Goal: Task Accomplishment & Management: Manage account settings

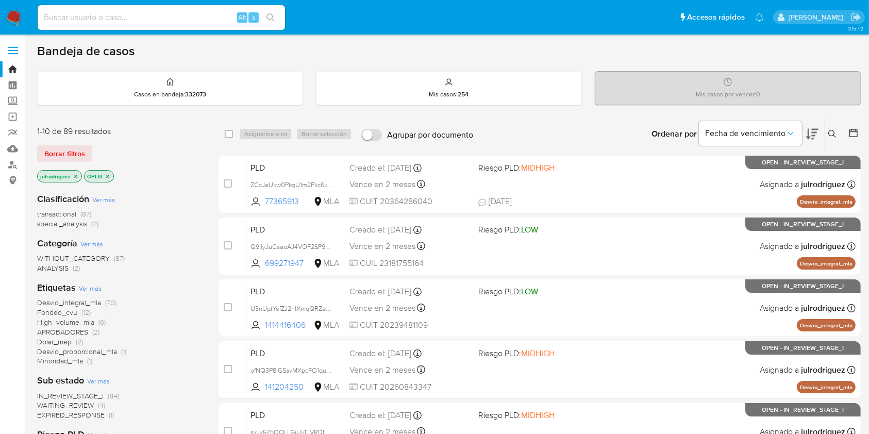
click at [136, 15] on input at bounding box center [161, 17] width 247 height 13
paste input "XaC9GwupFnG3qJgP3kR7p94a"
type input "XaC9GwupFnG3qJgP3kR7p94a"
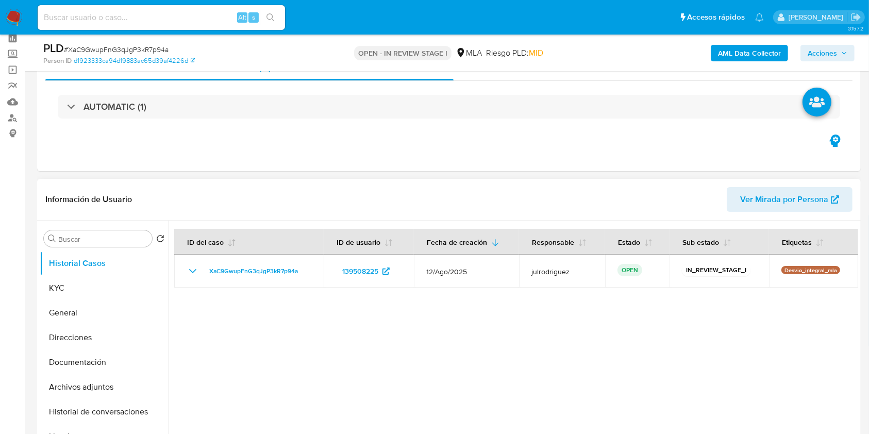
scroll to position [69, 0]
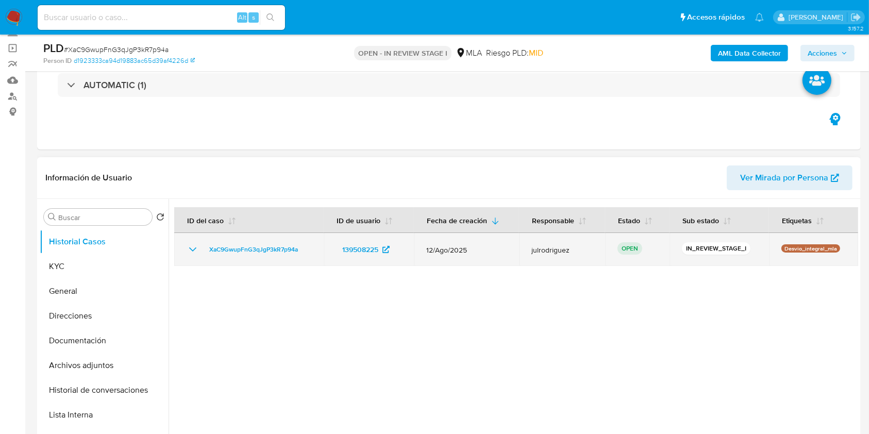
select select "10"
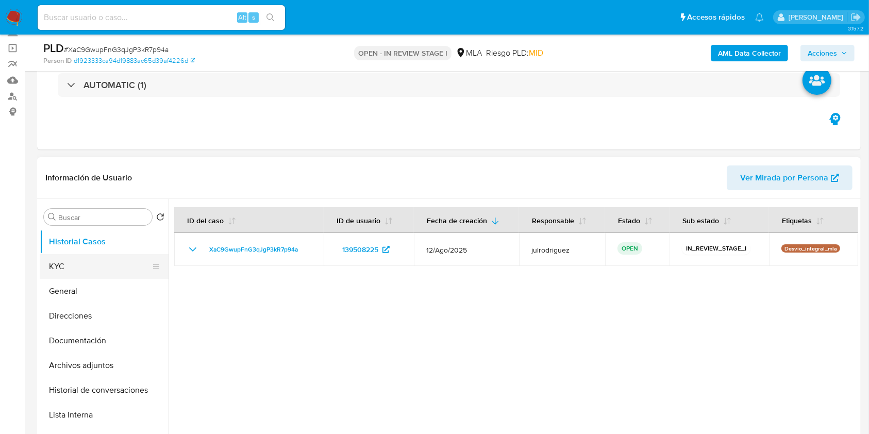
click at [110, 267] on button "KYC" at bounding box center [100, 266] width 121 height 25
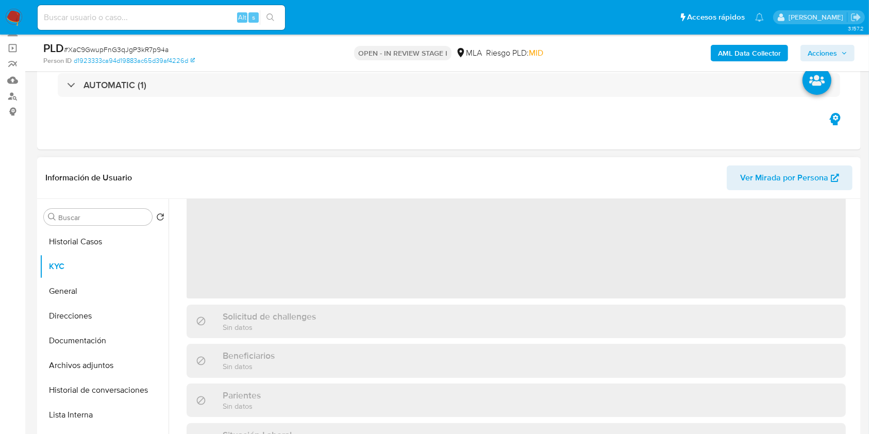
scroll to position [0, 0]
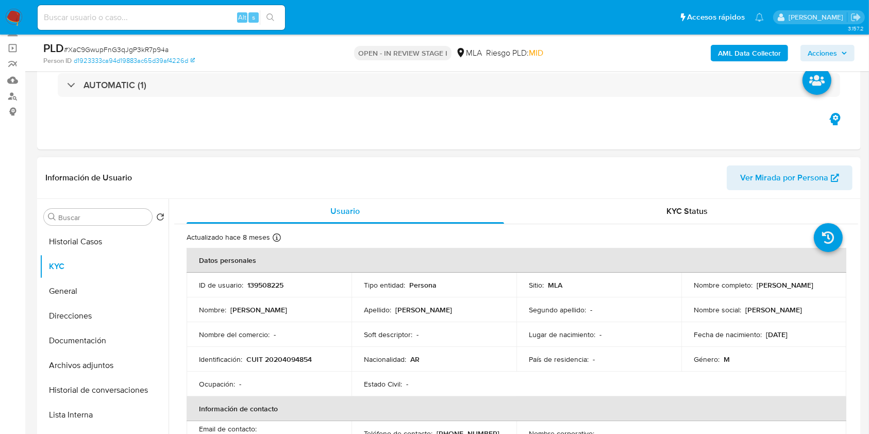
drag, startPoint x: 692, startPoint y: 291, endPoint x: 797, endPoint y: 291, distance: 105.2
click at [797, 290] on div "Nombre completo : Fabian Alejandro Melgarejo" at bounding box center [764, 284] width 140 height 9
copy p "Fabian Alejandro Melgarejo"
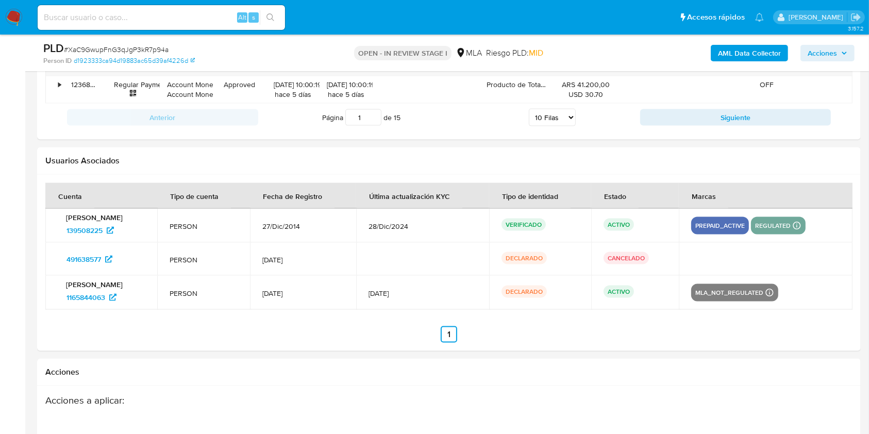
scroll to position [141, 0]
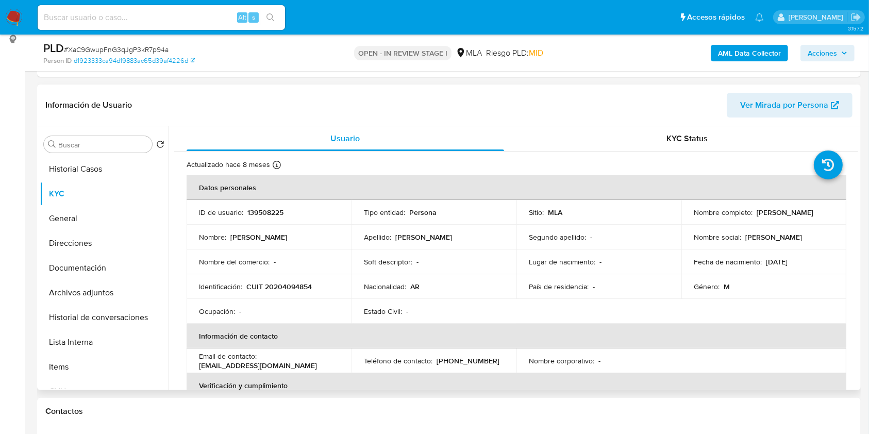
click at [262, 214] on p "139508225" at bounding box center [265, 212] width 36 height 9
copy p "139508225"
click at [149, 46] on span "# XaC9GwupFnG3qJgP3kR7p94a" at bounding box center [116, 49] width 105 height 10
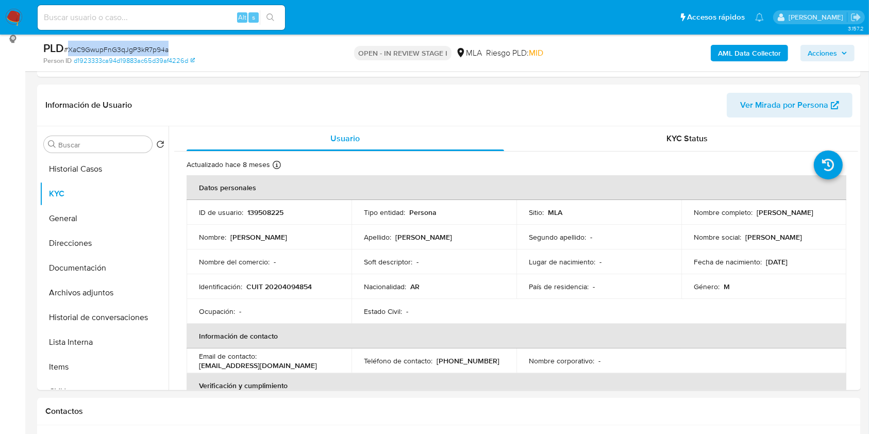
copy span "XaC9GwupFnG3qJgP3kR7p94a"
click at [107, 263] on button "Documentación" at bounding box center [100, 268] width 121 height 25
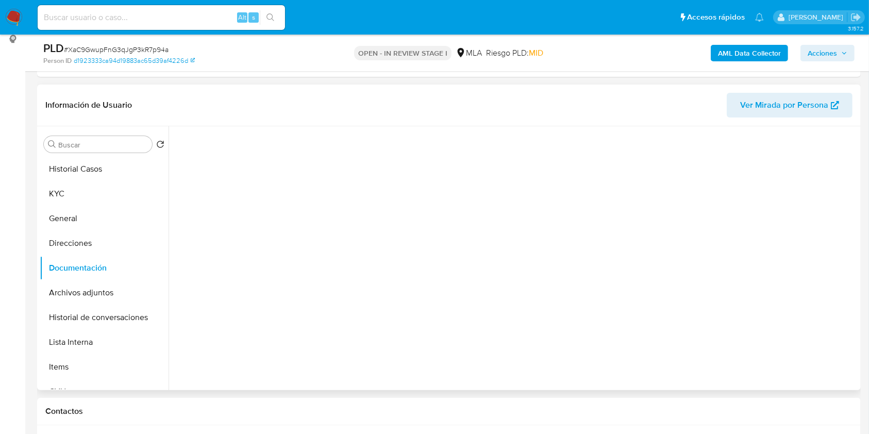
scroll to position [84, 0]
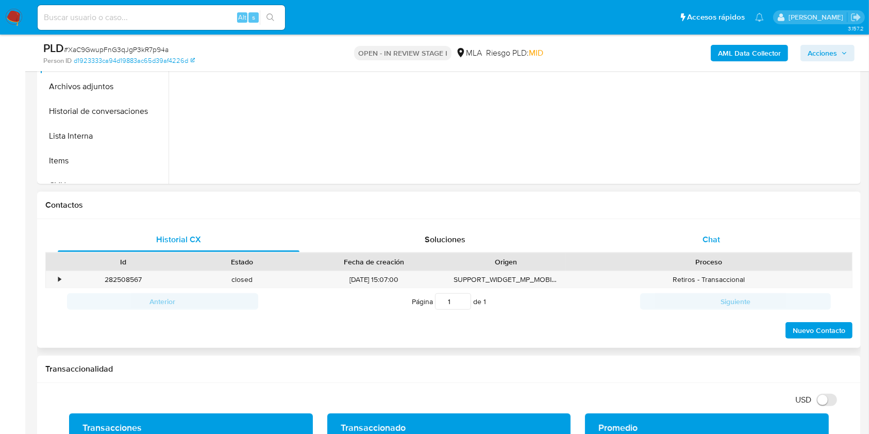
click at [694, 243] on div "Chat" at bounding box center [712, 239] width 242 height 25
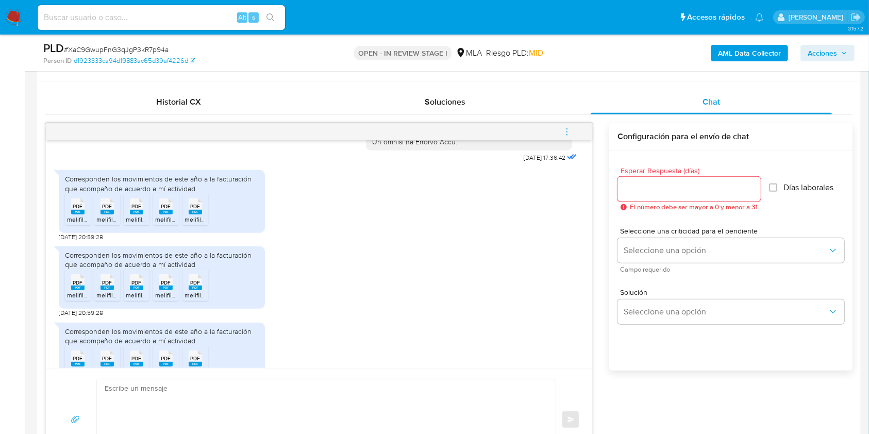
scroll to position [594, 0]
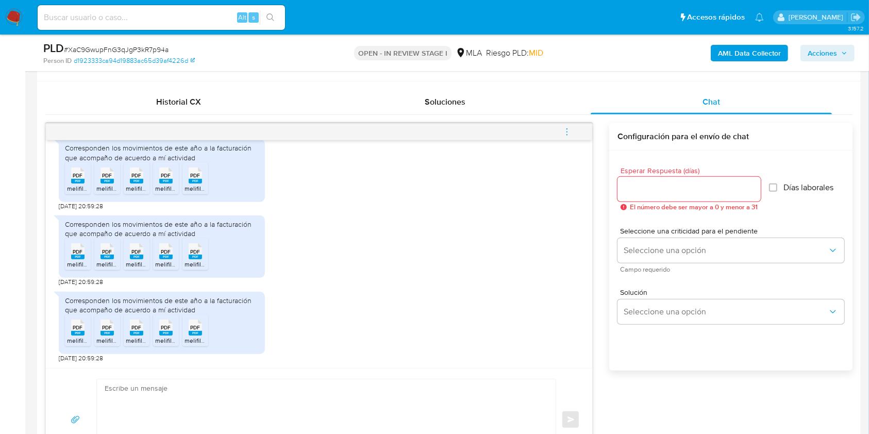
click at [75, 174] on span "PDF" at bounding box center [78, 175] width 10 height 7
click at [106, 171] on icon at bounding box center [107, 176] width 13 height 16
click at [136, 173] on span "PDF" at bounding box center [137, 175] width 10 height 7
click at [171, 173] on div "PDF PDF" at bounding box center [166, 174] width 22 height 20
drag, startPoint x: 191, startPoint y: 174, endPoint x: 128, endPoint y: 227, distance: 82.3
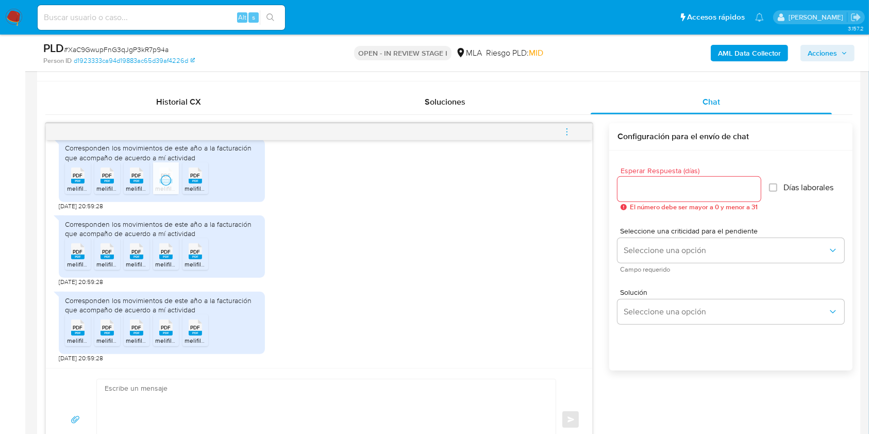
click at [191, 174] on span "PDF" at bounding box center [196, 175] width 10 height 7
click at [77, 250] on span "PDF" at bounding box center [78, 252] width 10 height 7
click at [114, 245] on div "PDF PDF" at bounding box center [107, 250] width 22 height 20
click at [140, 249] on span "PDF" at bounding box center [137, 252] width 10 height 7
click at [166, 249] on span "PDF" at bounding box center [166, 252] width 10 height 7
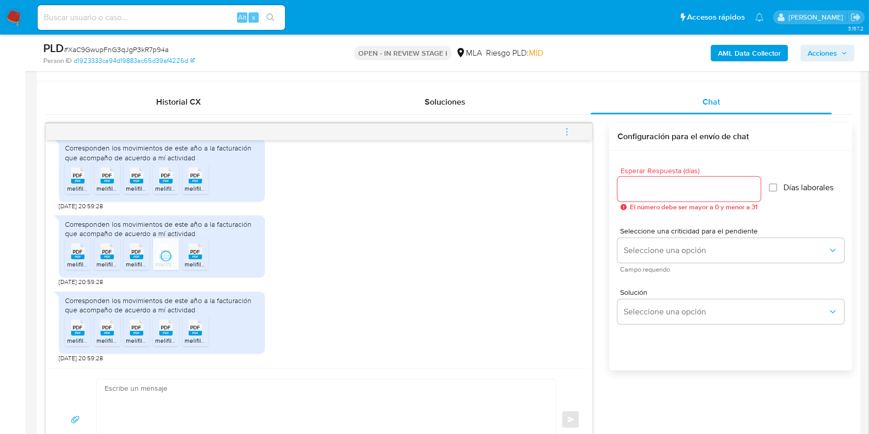
drag, startPoint x: 192, startPoint y: 259, endPoint x: 170, endPoint y: 297, distance: 44.8
click at [193, 259] on rect at bounding box center [195, 257] width 13 height 5
click at [80, 324] on span "PDF" at bounding box center [78, 327] width 10 height 7
click at [109, 326] on span "PDF" at bounding box center [108, 327] width 10 height 7
click at [136, 333] on rect at bounding box center [136, 333] width 13 height 5
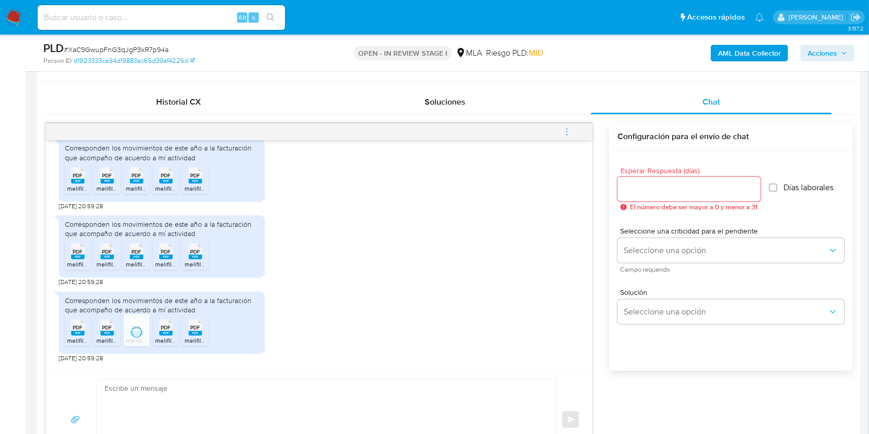
drag, startPoint x: 169, startPoint y: 328, endPoint x: 185, endPoint y: 326, distance: 16.2
click at [170, 328] on span "PDF" at bounding box center [166, 327] width 10 height 7
drag, startPoint x: 198, startPoint y: 327, endPoint x: 274, endPoint y: 307, distance: 78.9
click at [198, 327] on span "PDF" at bounding box center [196, 327] width 10 height 7
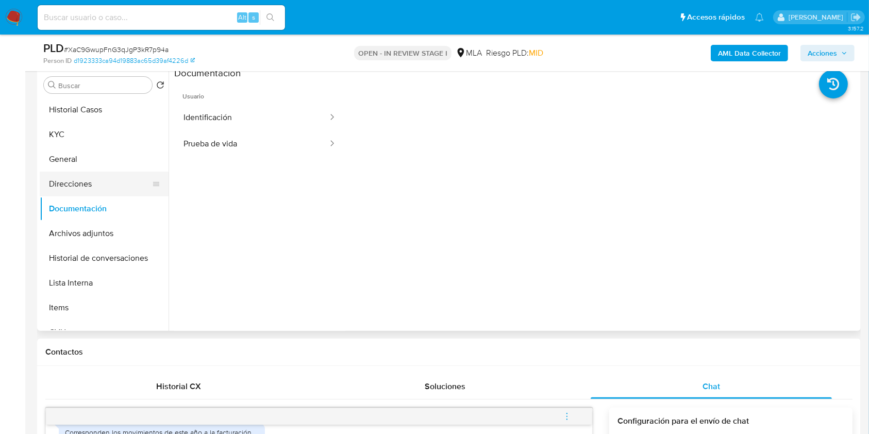
scroll to position [141, 0]
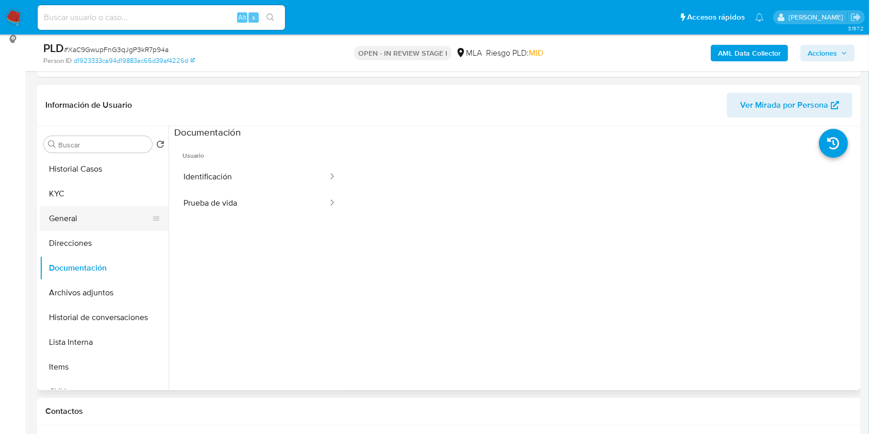
click at [73, 207] on button "General" at bounding box center [100, 218] width 121 height 25
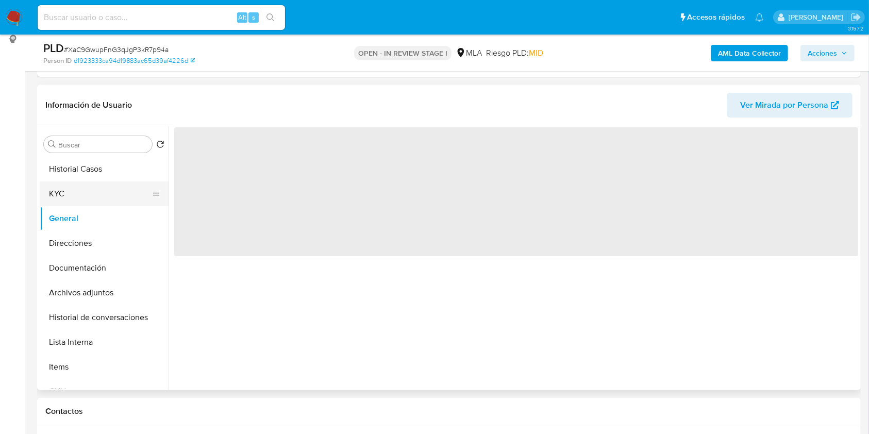
click at [91, 188] on button "KYC" at bounding box center [100, 193] width 121 height 25
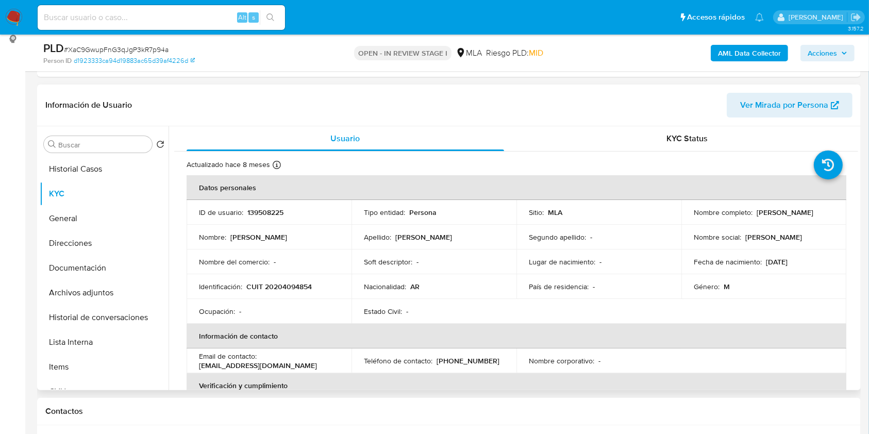
click at [285, 289] on p "CUIT 20204094854" at bounding box center [278, 286] width 65 height 9
copy p "20204094854"
click at [260, 214] on p "139508225" at bounding box center [265, 212] width 36 height 9
click at [260, 213] on p "139508225" at bounding box center [265, 212] width 36 height 9
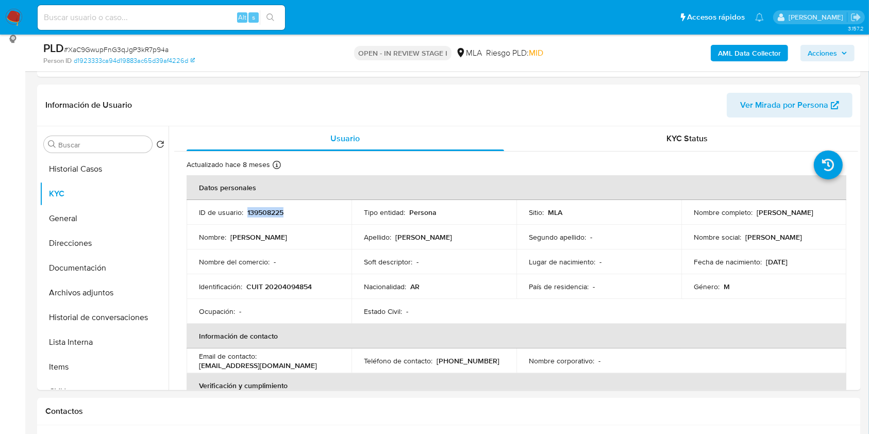
copy p "139508225"
drag, startPoint x: 691, startPoint y: 217, endPoint x: 797, endPoint y: 4, distance: 237.3
click at [795, 217] on div "Nombre completo : Fabian Alejandro Melgarejo" at bounding box center [764, 212] width 140 height 9
copy p "Fabian Alejandro Melgarejo"
click at [282, 289] on p "CUIT 20204094854" at bounding box center [278, 286] width 65 height 9
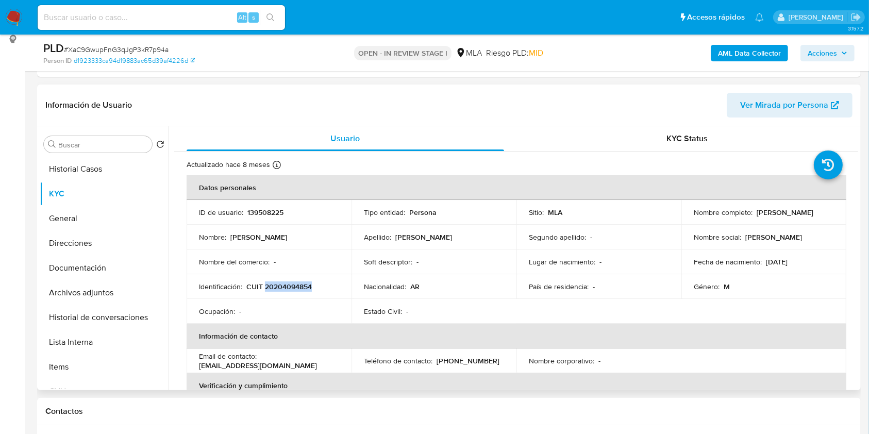
click at [282, 289] on p "CUIT 20204094854" at bounding box center [278, 286] width 65 height 9
copy p "20204094854"
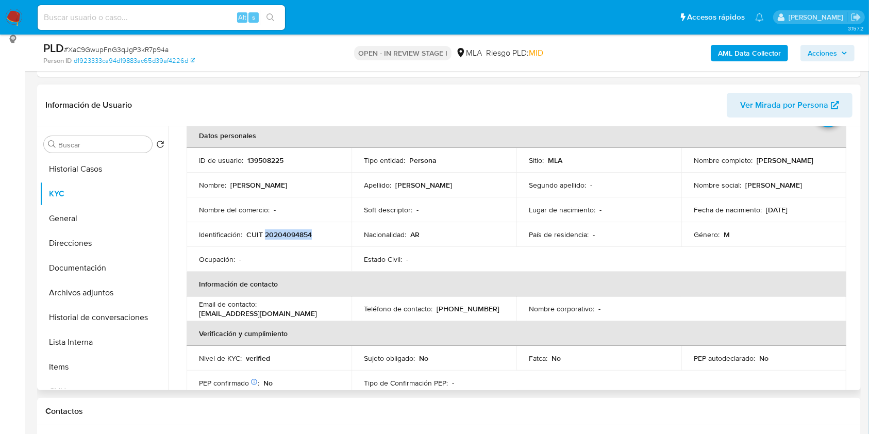
scroll to position [0, 0]
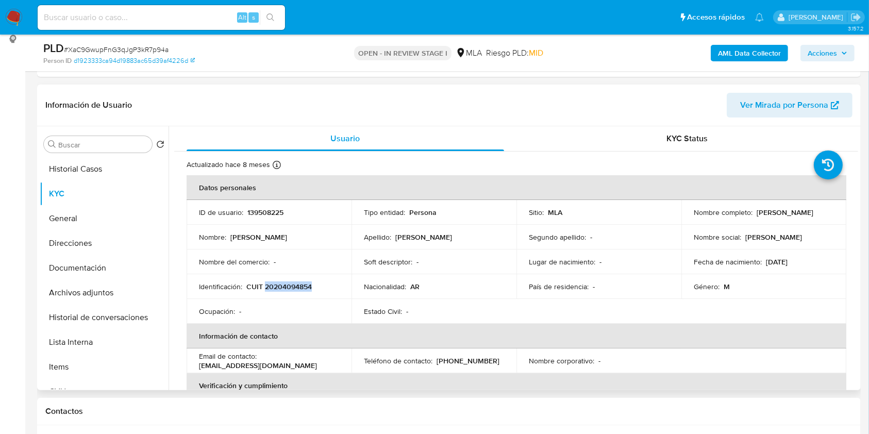
click at [293, 284] on p "CUIT 20204094854" at bounding box center [278, 286] width 65 height 9
drag, startPoint x: 690, startPoint y: 213, endPoint x: 784, endPoint y: 219, distance: 94.0
click at [784, 217] on div "Nombre completo : Fabian Alejandro Melgarejo" at bounding box center [764, 212] width 140 height 9
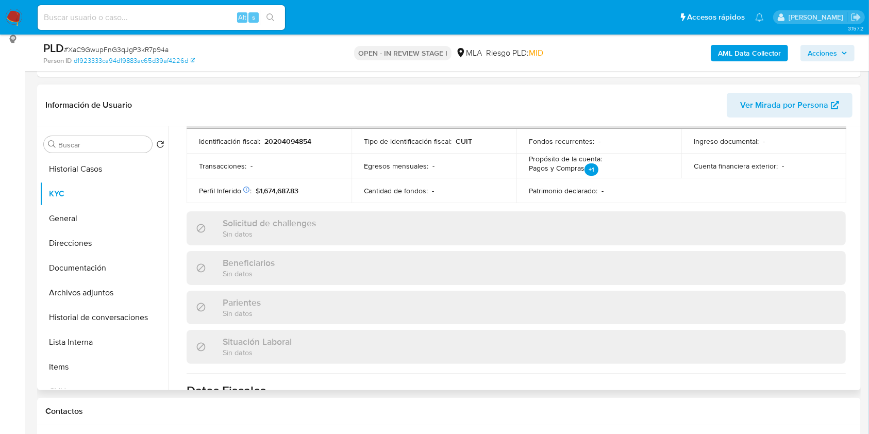
scroll to position [543, 0]
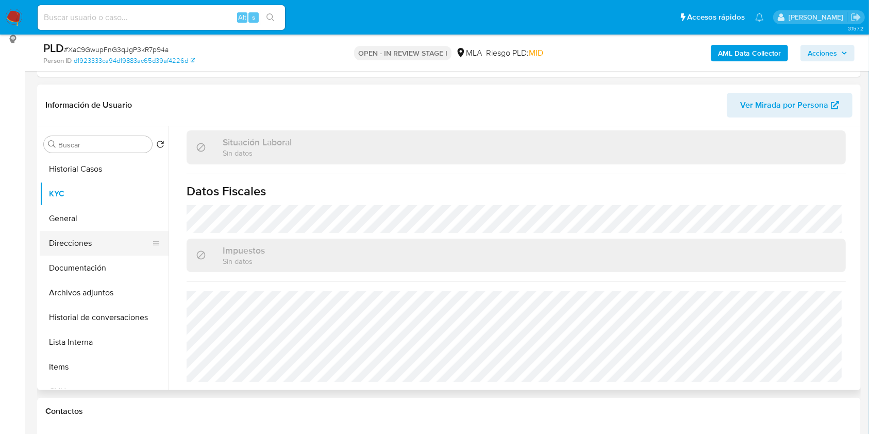
click at [107, 240] on button "Direcciones" at bounding box center [100, 243] width 121 height 25
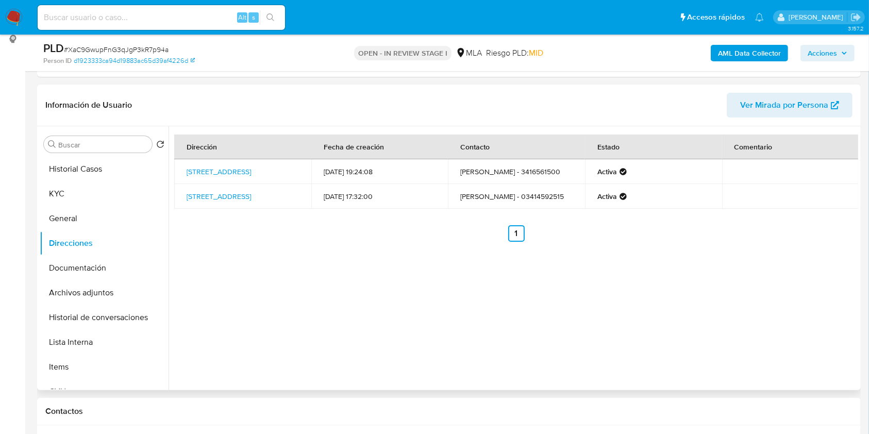
drag, startPoint x: 263, startPoint y: 172, endPoint x: 182, endPoint y: 164, distance: 81.8
click at [182, 164] on td "Liniers 1632, Rosario, Santa Fe, 2000, Argentina 1632" at bounding box center [242, 171] width 137 height 25
copy link "Liniers 1632, Rosario, Santa Fe, 2000, Argentina 1632"
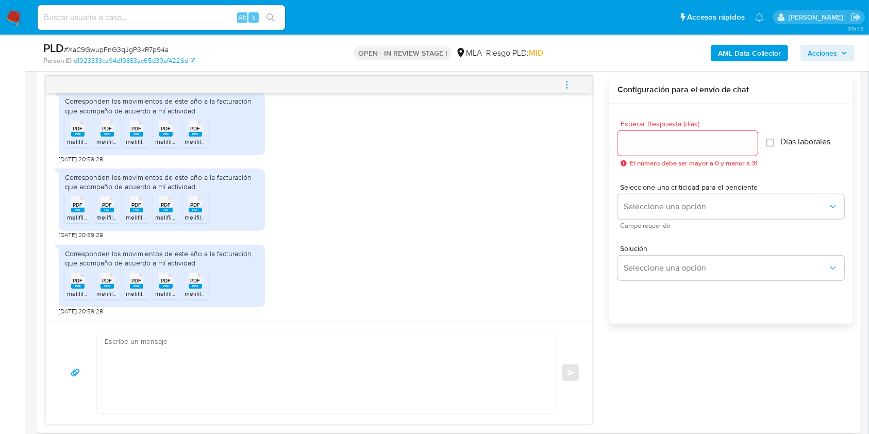
scroll to position [554, 0]
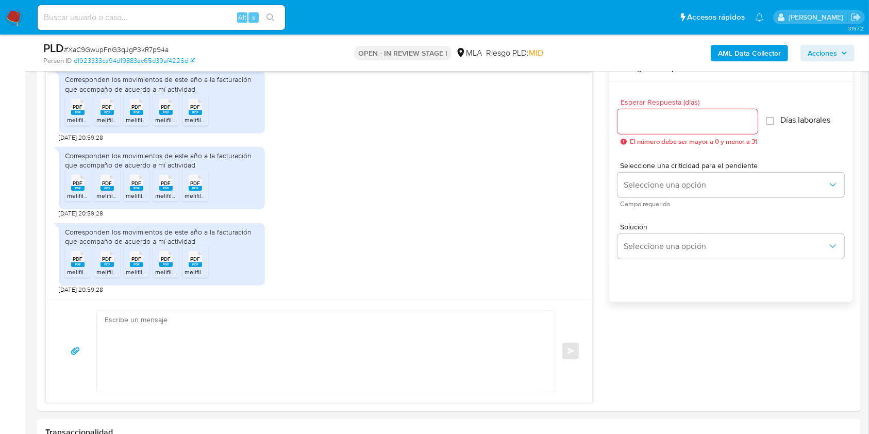
click at [154, 49] on span "# XaC9GwupFnG3qJgP3kR7p94a" at bounding box center [116, 49] width 105 height 10
copy span "XaC9GwupFnG3qJgP3kR7p94a"
click at [636, 118] on input "Esperar Respuesta (días)" at bounding box center [688, 121] width 140 height 13
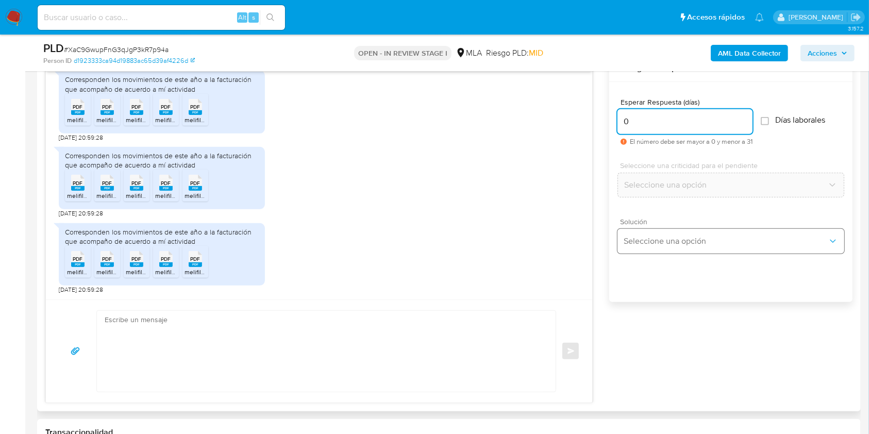
type input "0"
click at [674, 244] on span "Seleccione una opción" at bounding box center [726, 241] width 204 height 10
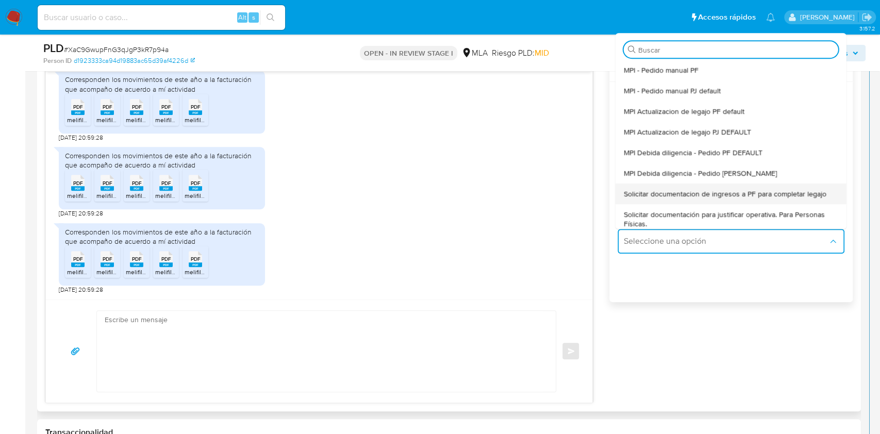
click at [688, 192] on span "Solicitar documentacion de ingresos a PF para completar legajo" at bounding box center [725, 193] width 203 height 9
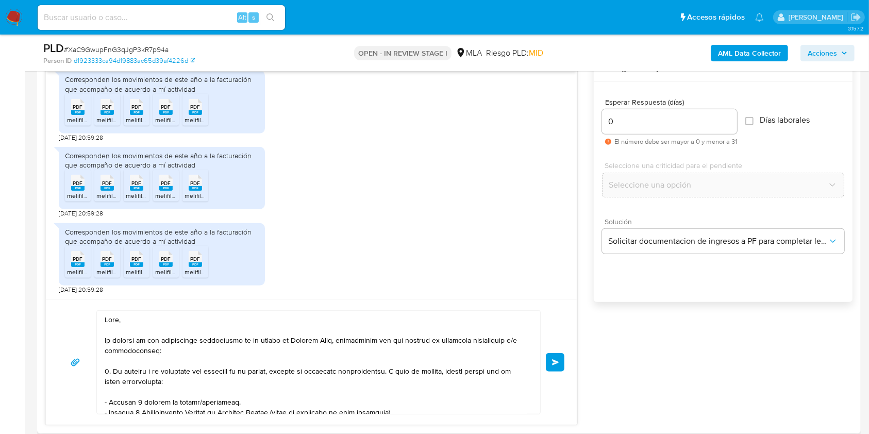
scroll to position [210, 0]
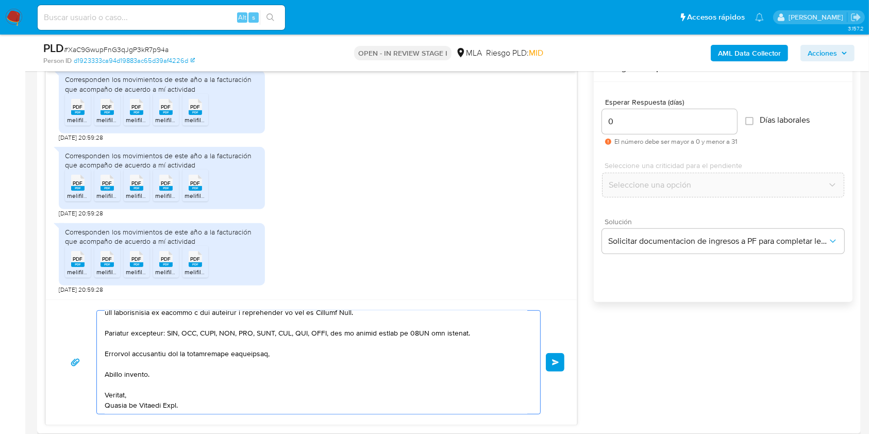
drag, startPoint x: 306, startPoint y: 466, endPoint x: 350, endPoint y: 426, distance: 59.1
type textarea "Hola,"
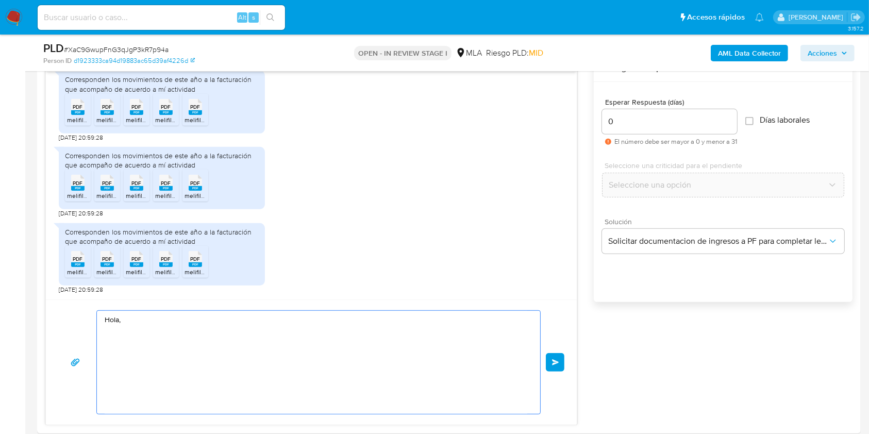
scroll to position [0, 0]
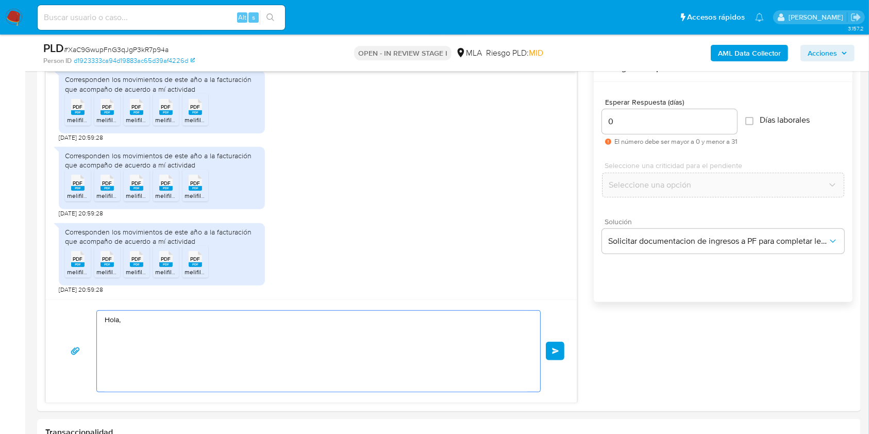
drag, startPoint x: 153, startPoint y: 324, endPoint x: 41, endPoint y: 304, distance: 113.8
click at [41, 304] on div "Historial CX Soluciones Chat Id Estado Fecha de creación Origen Proceso • 28250…" at bounding box center [449, 212] width 824 height 399
paste textarea "Buenas tardes, ¡Muchas gracias por tu respuesta! Confirmamos la recepción de la…"
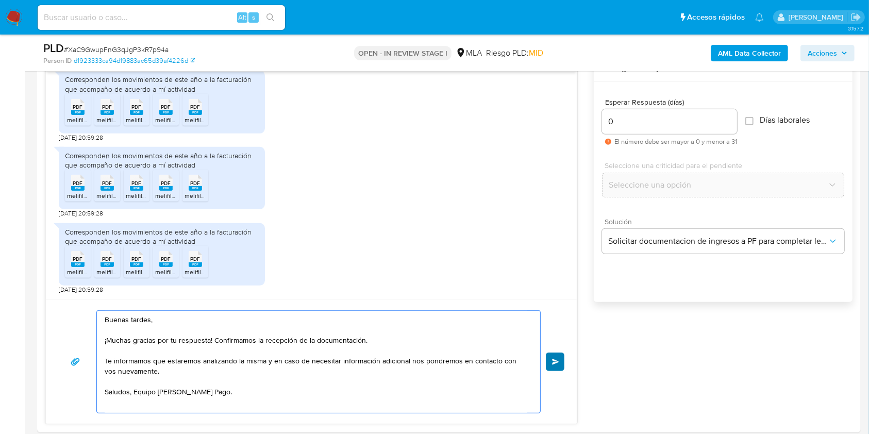
type textarea "Buenas tardes, ¡Muchas gracias por tu respuesta! Confirmamos la recepción de la…"
click at [549, 362] on button "Enviar" at bounding box center [555, 362] width 19 height 19
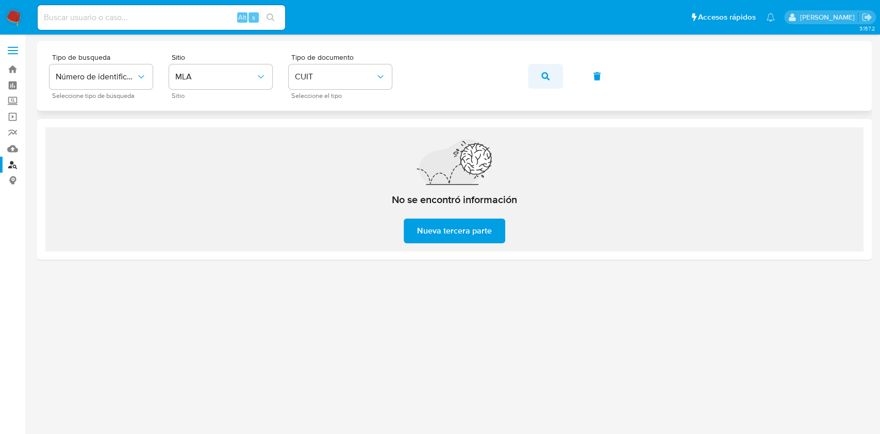
click at [549, 75] on icon "button" at bounding box center [545, 76] width 8 height 8
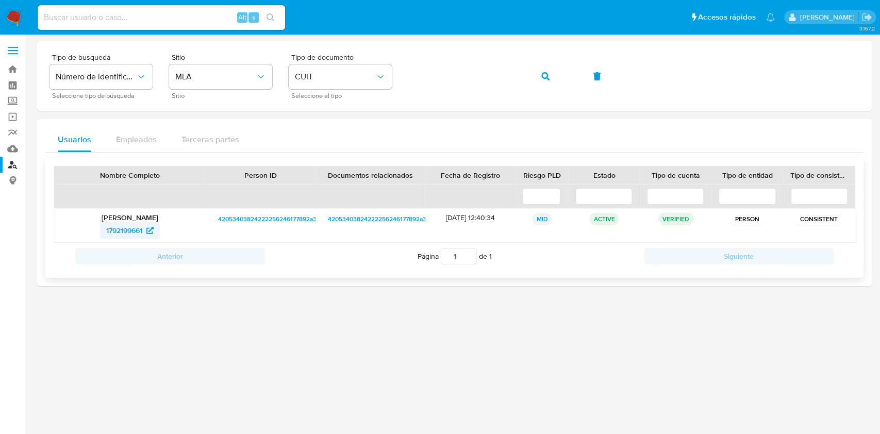
click at [130, 224] on span "1792199661" at bounding box center [124, 230] width 36 height 16
click at [547, 75] on icon "button" at bounding box center [545, 76] width 8 height 8
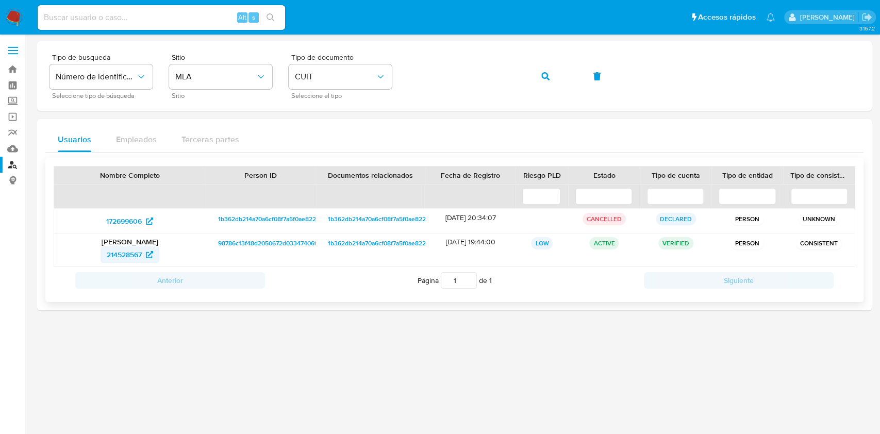
click at [125, 252] on span "214528567" at bounding box center [124, 254] width 35 height 16
click at [530, 74] on button "button" at bounding box center [545, 76] width 35 height 25
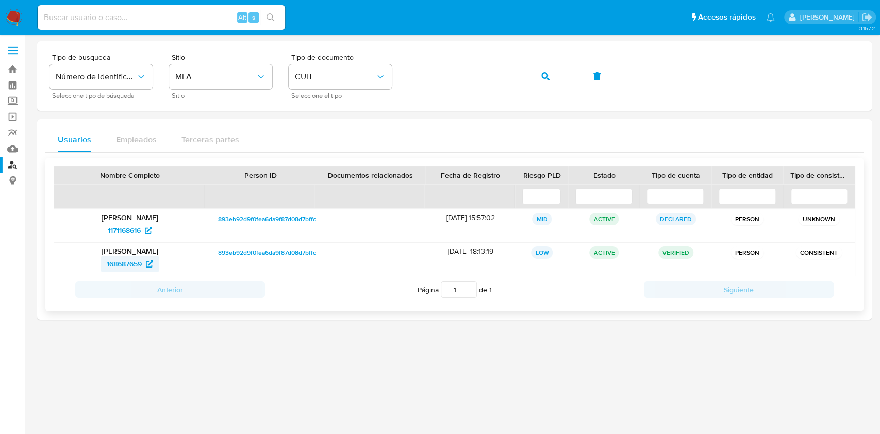
click at [131, 262] on span "168687659" at bounding box center [124, 264] width 35 height 16
click at [560, 75] on button "button" at bounding box center [545, 76] width 35 height 25
click at [133, 262] on span "1178297646" at bounding box center [124, 264] width 37 height 16
click at [542, 76] on icon "button" at bounding box center [545, 76] width 8 height 8
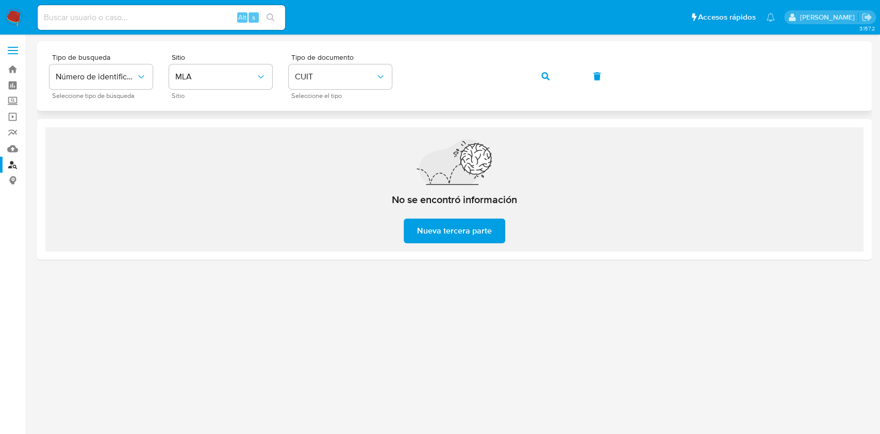
click at [540, 72] on button "button" at bounding box center [545, 76] width 35 height 25
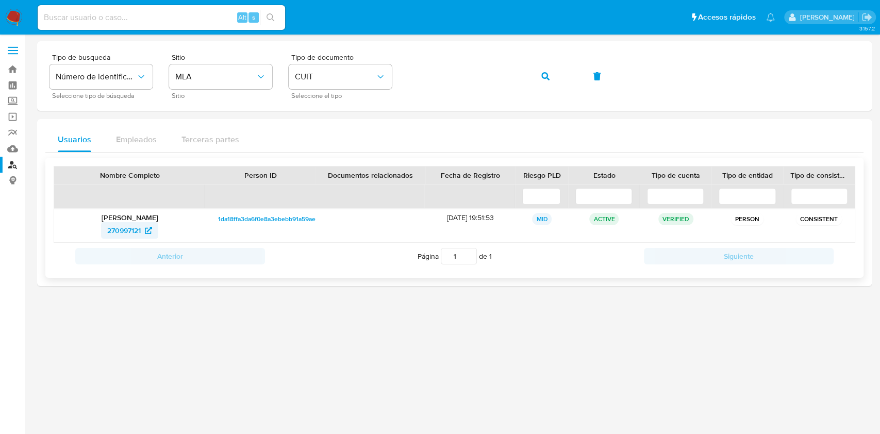
click at [124, 229] on span "270997121" at bounding box center [124, 230] width 34 height 16
click at [345, 81] on span "CUIT" at bounding box center [335, 77] width 80 height 10
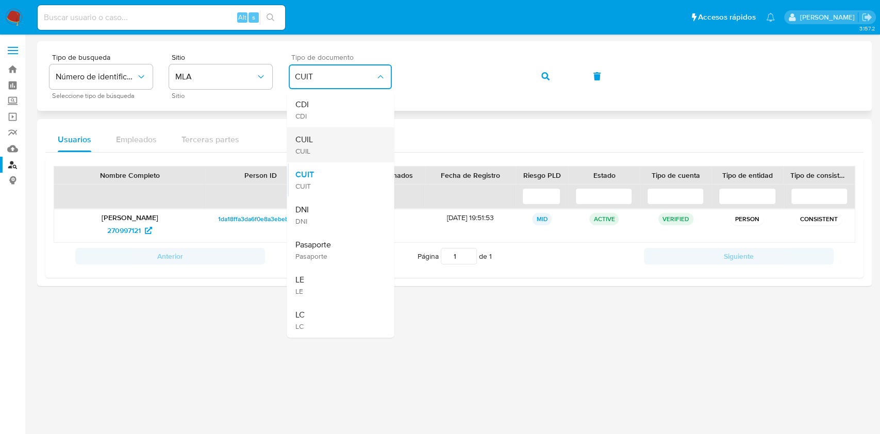
click at [322, 134] on div "CUIL CUIL" at bounding box center [337, 144] width 85 height 35
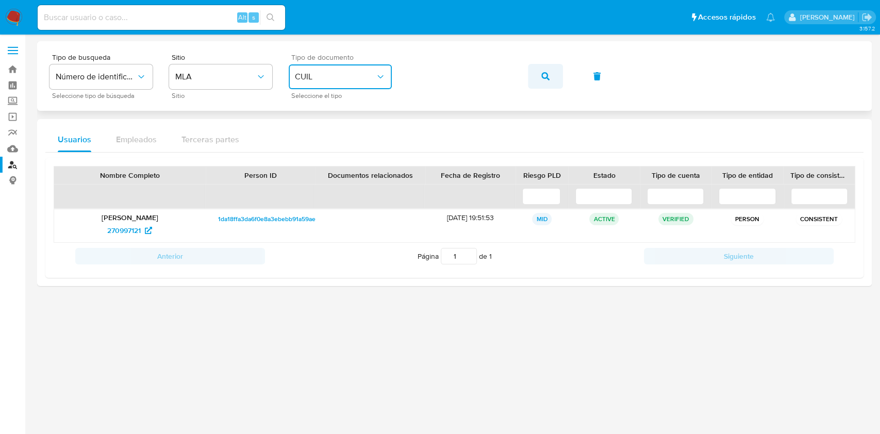
click at [540, 75] on button "button" at bounding box center [545, 76] width 35 height 25
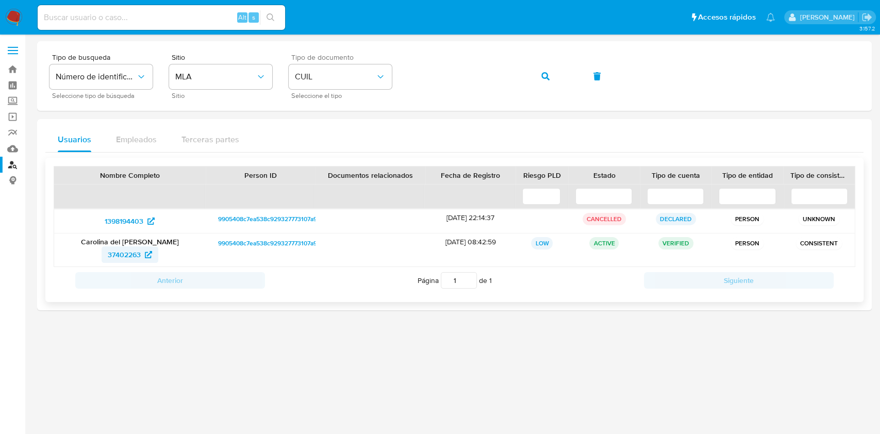
click at [128, 254] on span "37402263" at bounding box center [124, 254] width 33 height 16
click at [549, 74] on icon "button" at bounding box center [545, 76] width 8 height 8
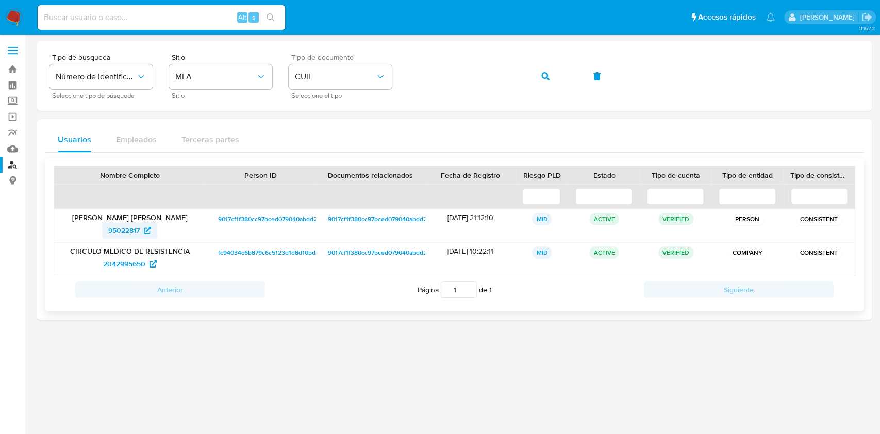
click at [125, 228] on span "95022817" at bounding box center [123, 230] width 31 height 16
click at [542, 72] on icon "button" at bounding box center [545, 76] width 8 height 8
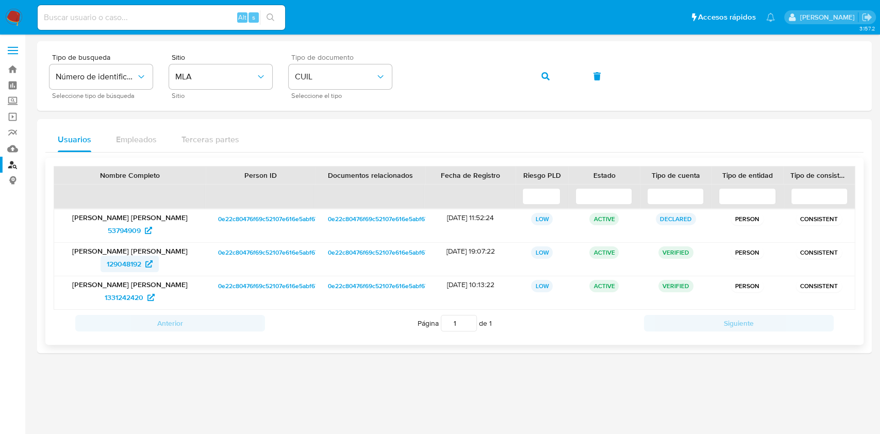
click at [142, 263] on span "129048192" at bounding box center [130, 264] width 46 height 16
click at [546, 79] on icon "button" at bounding box center [545, 76] width 8 height 8
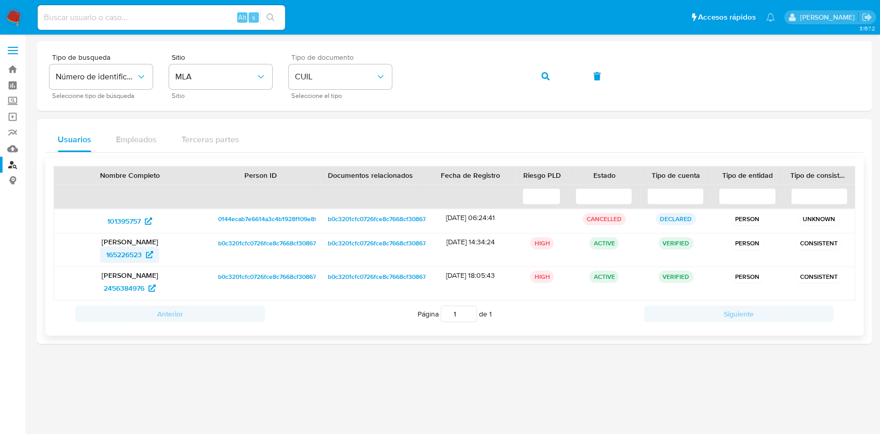
click at [134, 251] on span "165226523" at bounding box center [124, 254] width 36 height 16
click at [546, 71] on span "button" at bounding box center [545, 76] width 8 height 23
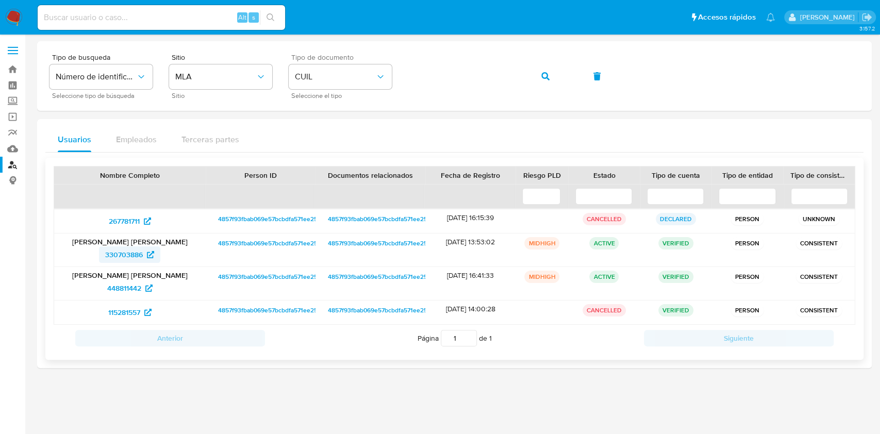
click at [125, 253] on span "330703886" at bounding box center [124, 254] width 38 height 16
click at [534, 74] on button "button" at bounding box center [545, 76] width 35 height 25
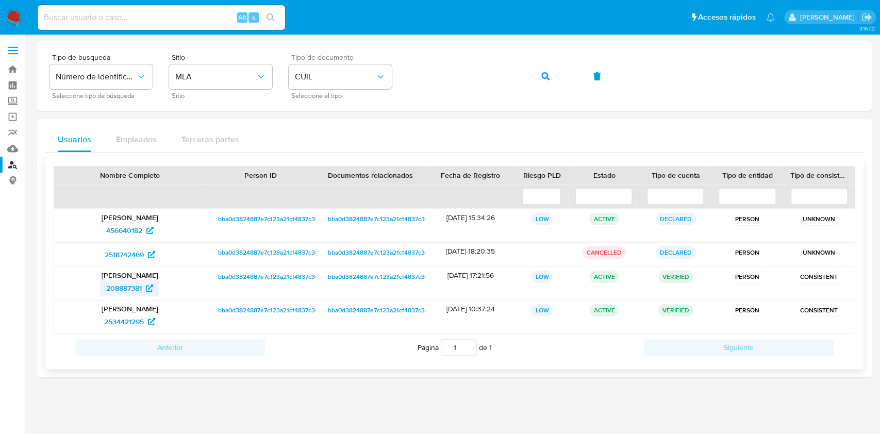
click at [134, 284] on span "208887381" at bounding box center [124, 288] width 36 height 16
click at [539, 73] on button "button" at bounding box center [545, 76] width 35 height 25
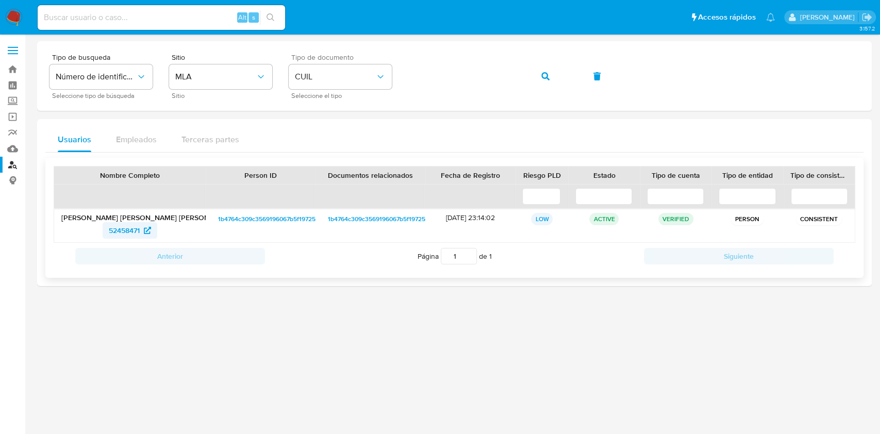
click at [111, 229] on span "52458471" at bounding box center [124, 230] width 31 height 16
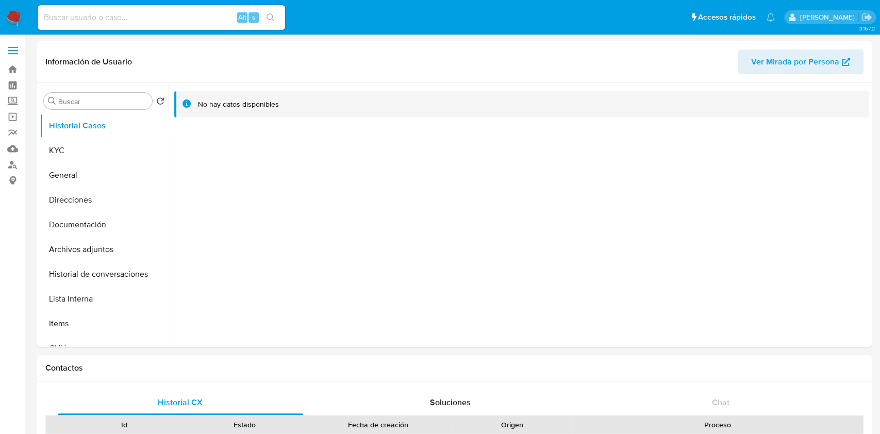
select select "10"
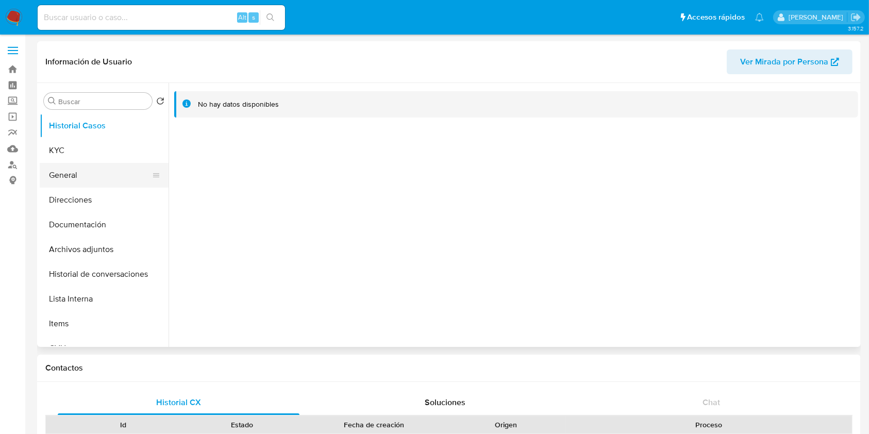
click at [105, 165] on button "General" at bounding box center [100, 175] width 121 height 25
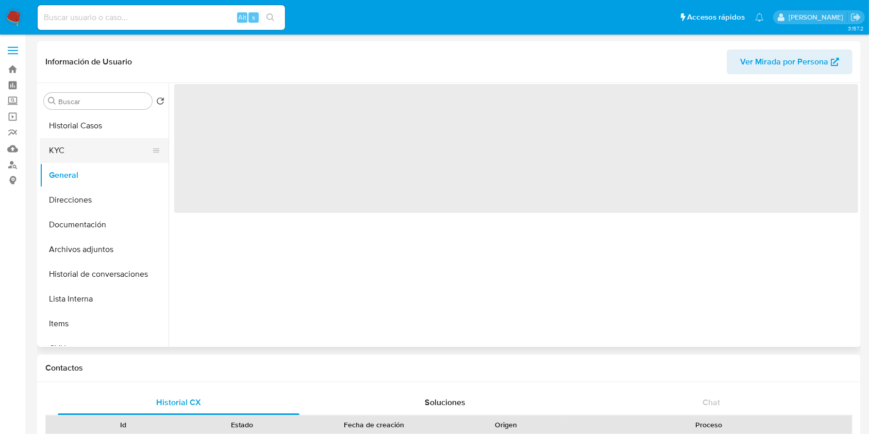
click at [107, 147] on button "KYC" at bounding box center [100, 150] width 121 height 25
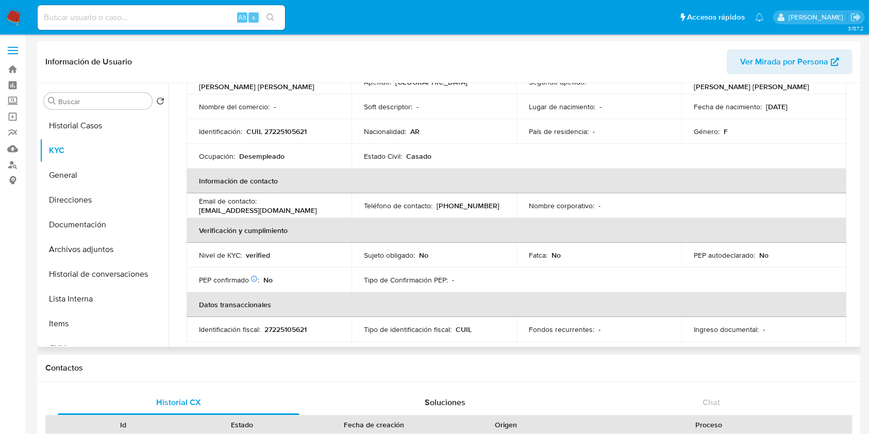
scroll to position [37, 0]
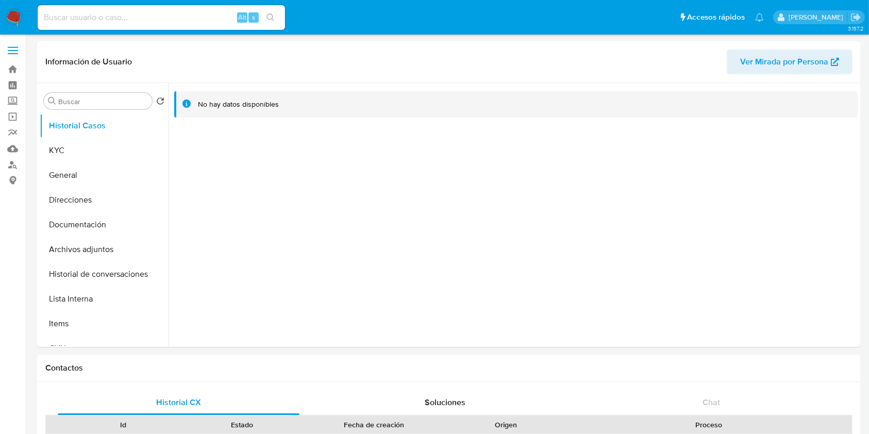
select select "10"
click at [96, 139] on button "KYC" at bounding box center [100, 150] width 121 height 25
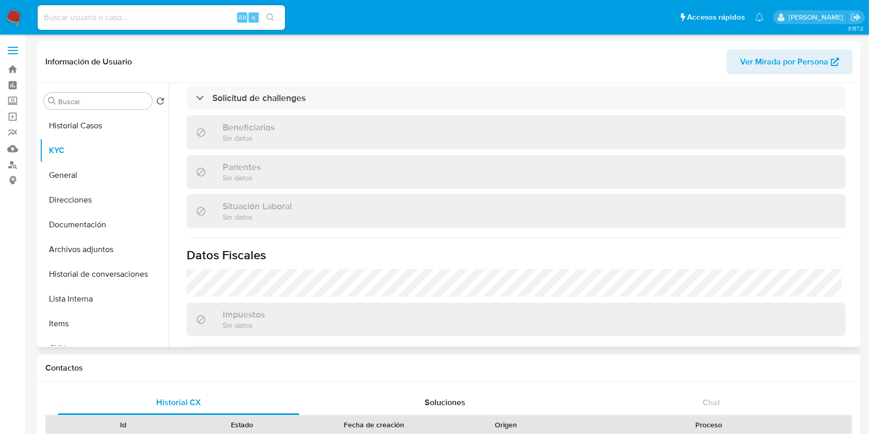
scroll to position [299, 0]
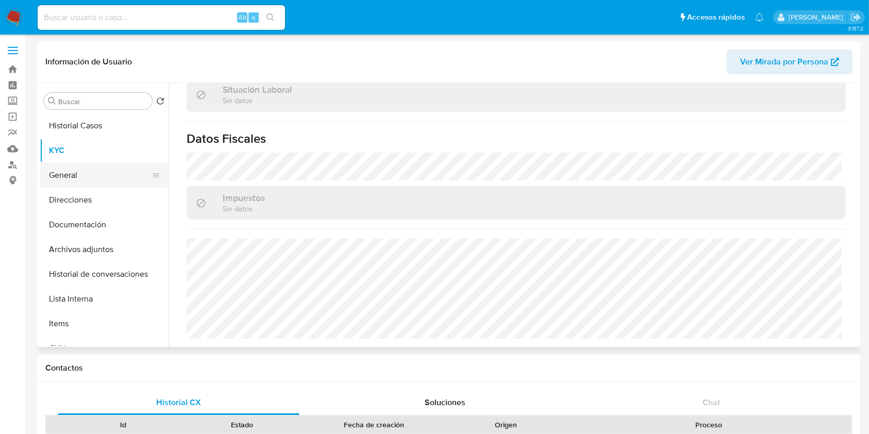
click at [99, 169] on button "General" at bounding box center [100, 175] width 121 height 25
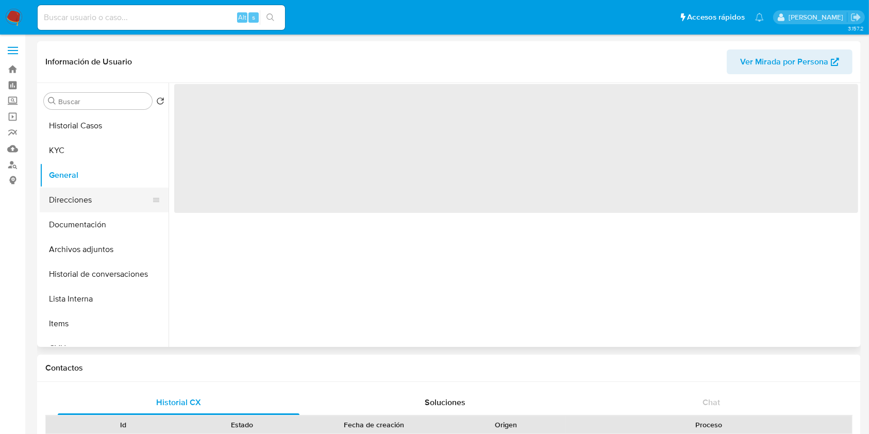
click at [94, 201] on button "Direcciones" at bounding box center [100, 200] width 121 height 25
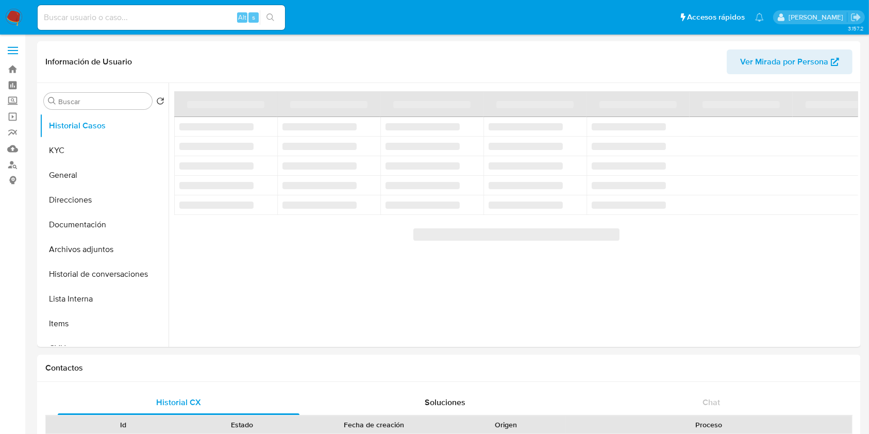
select select "10"
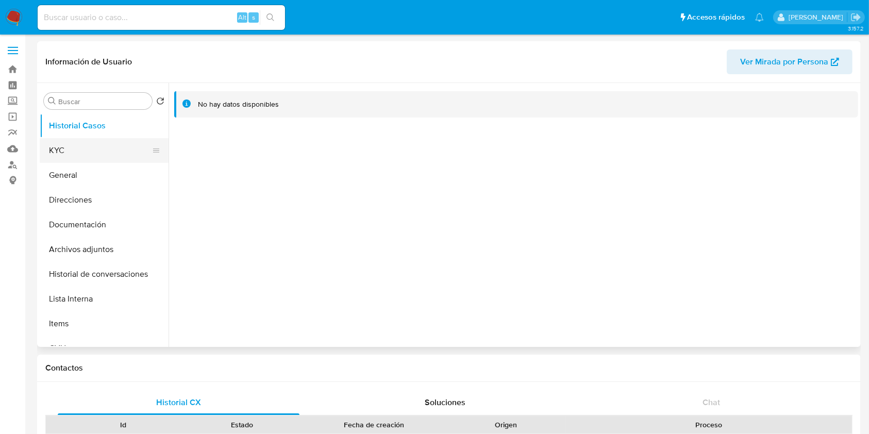
click at [91, 145] on button "KYC" at bounding box center [100, 150] width 121 height 25
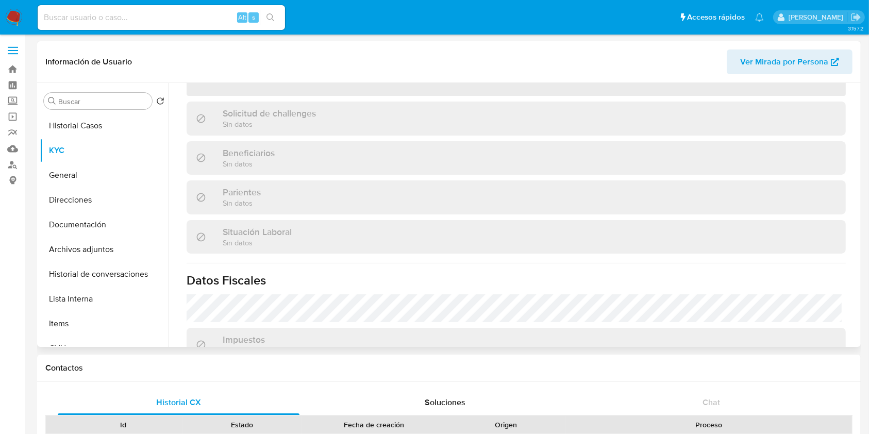
scroll to position [309, 0]
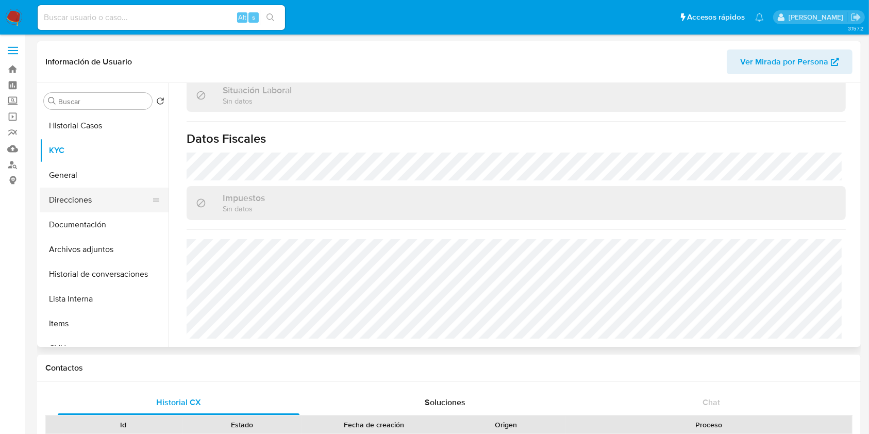
click at [78, 195] on button "Direcciones" at bounding box center [100, 200] width 121 height 25
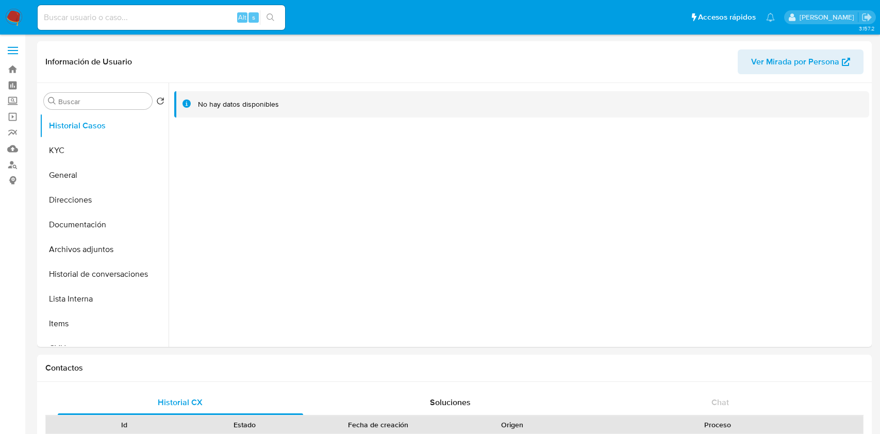
select select "10"
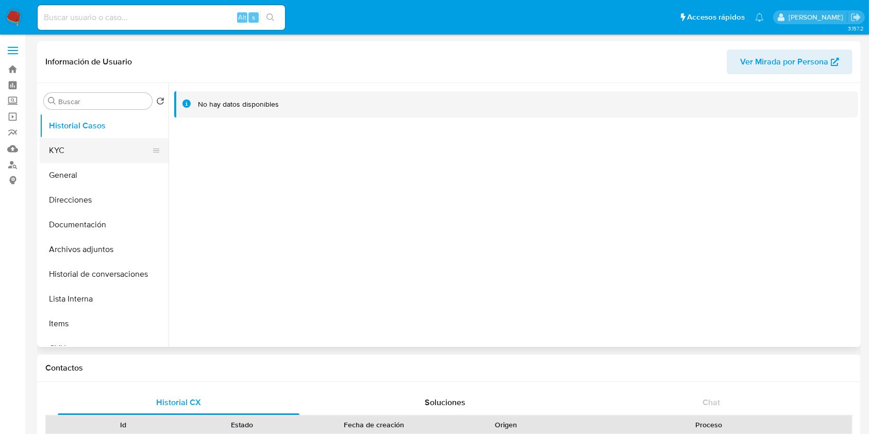
click at [87, 151] on button "KYC" at bounding box center [100, 150] width 121 height 25
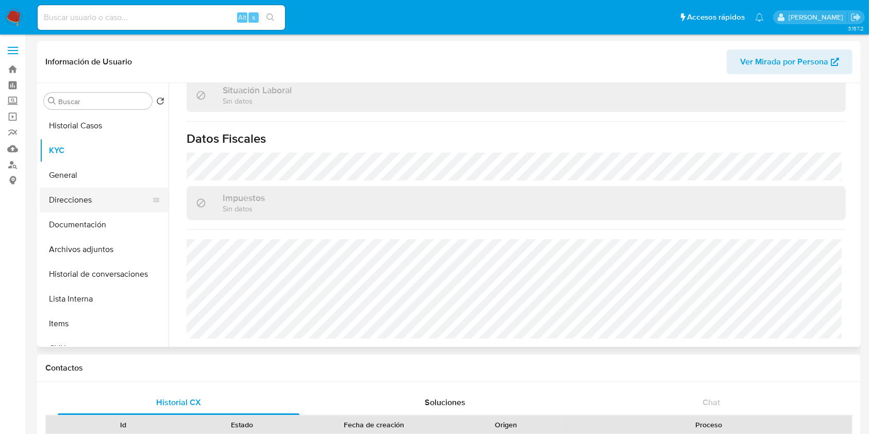
scroll to position [543, 0]
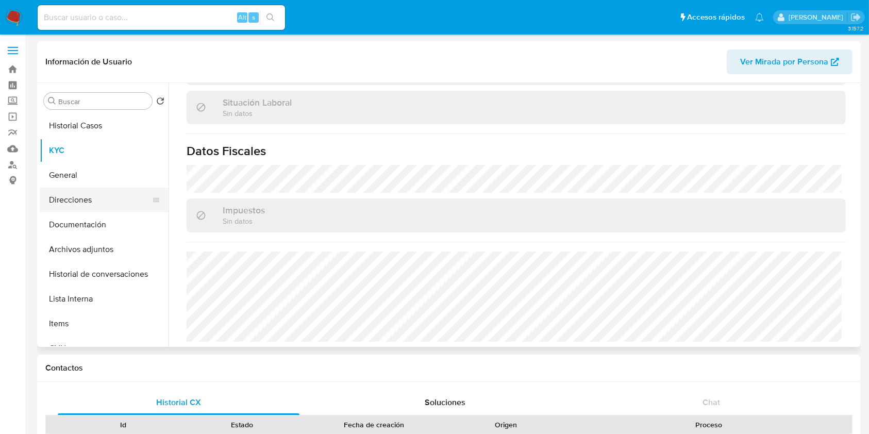
click at [84, 204] on button "Direcciones" at bounding box center [100, 200] width 121 height 25
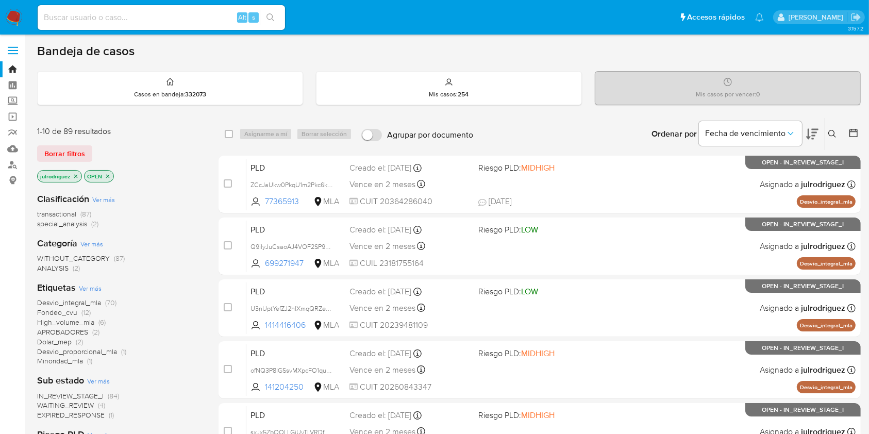
click at [842, 134] on div at bounding box center [851, 134] width 19 height 32
click at [834, 128] on button at bounding box center [833, 134] width 17 height 12
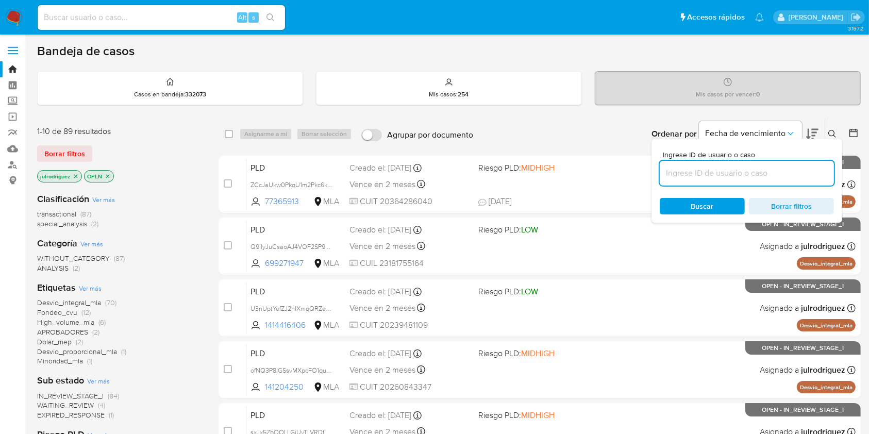
click at [707, 172] on input at bounding box center [747, 173] width 174 height 13
type input "XaC9GwupFnG3qJgP3kR7p94a"
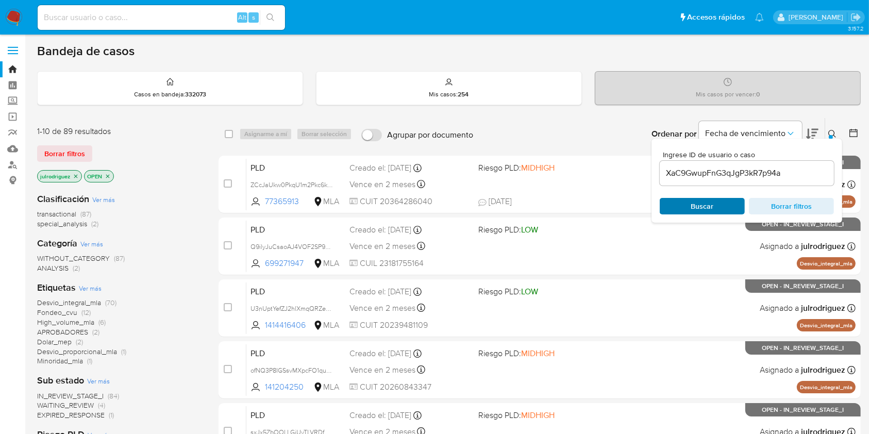
click at [701, 207] on span "Buscar" at bounding box center [702, 206] width 23 height 16
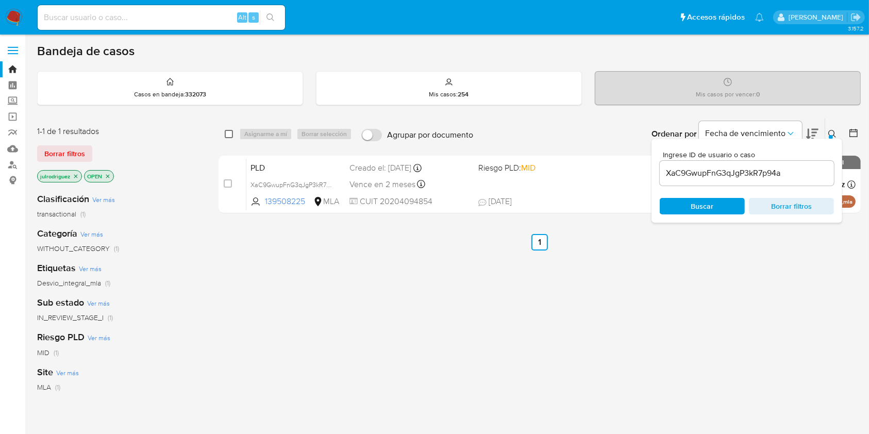
click at [232, 133] on input "checkbox" at bounding box center [229, 134] width 8 height 8
checkbox input "true"
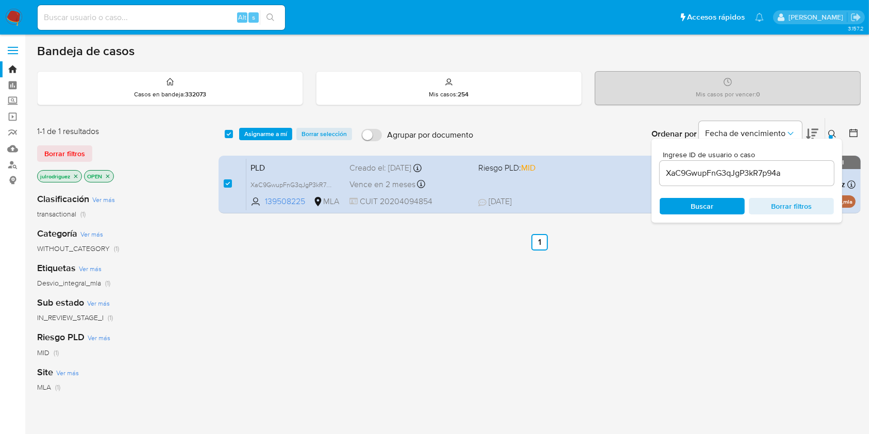
click at [259, 139] on span "Asignarme a mí" at bounding box center [265, 134] width 43 height 10
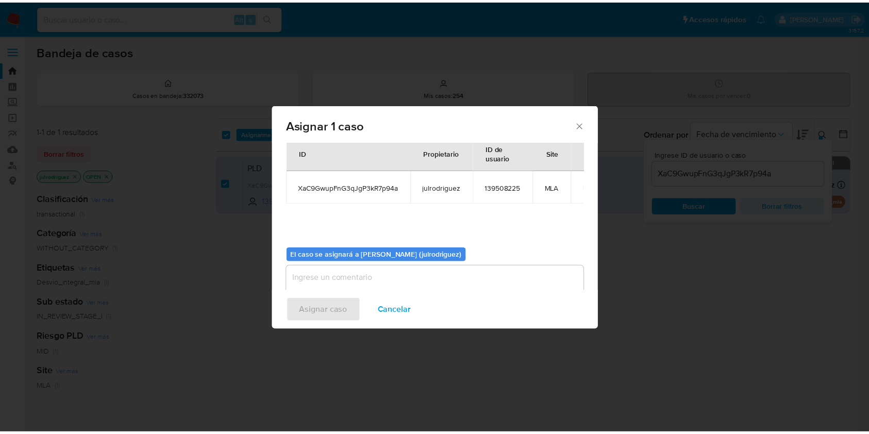
scroll to position [53, 0]
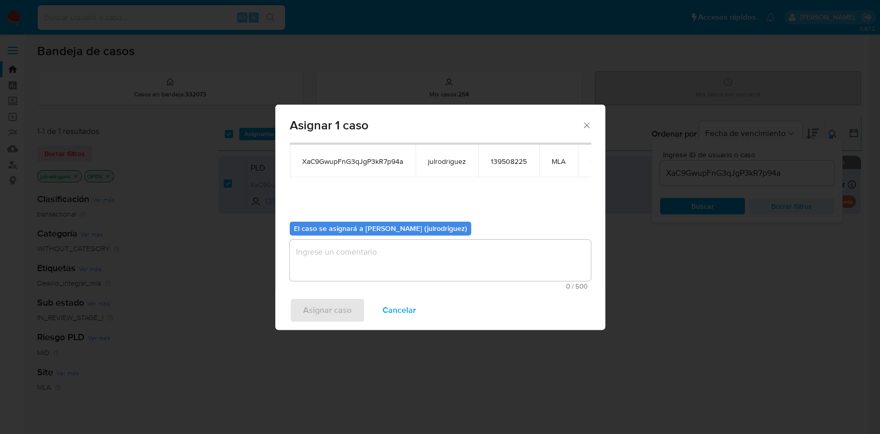
click at [374, 263] on textarea "assign-modal" at bounding box center [440, 260] width 301 height 41
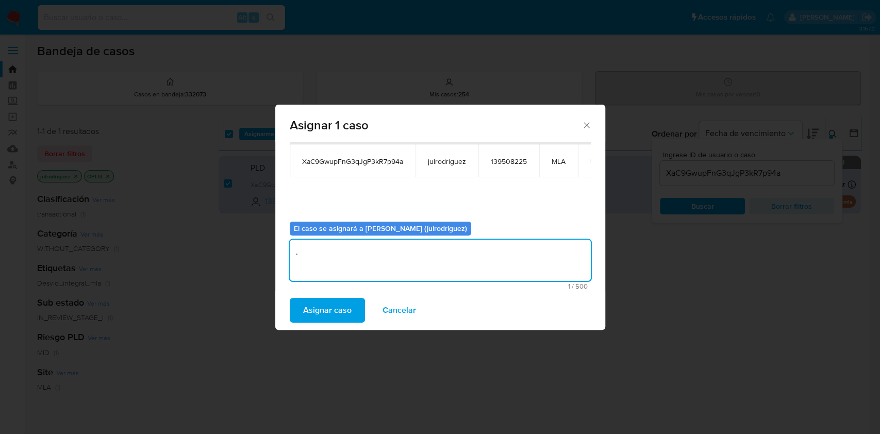
type textarea "."
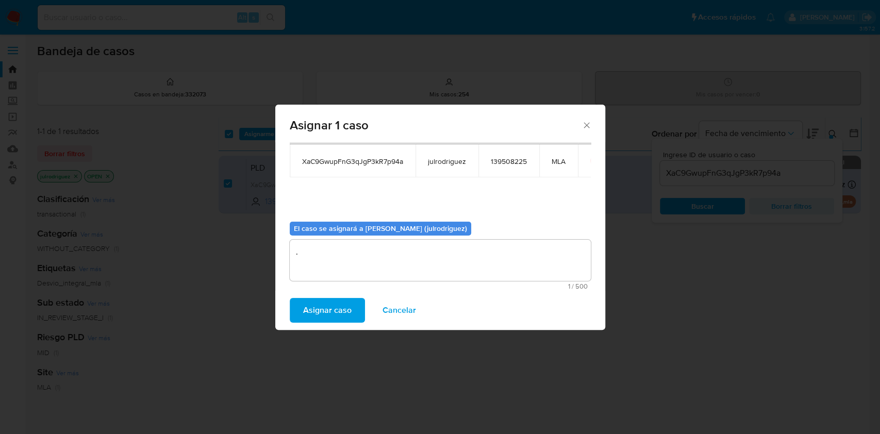
click at [348, 296] on div "Asignar caso Cancelar" at bounding box center [440, 310] width 330 height 39
click at [343, 302] on span "Asignar caso" at bounding box center [327, 310] width 48 height 23
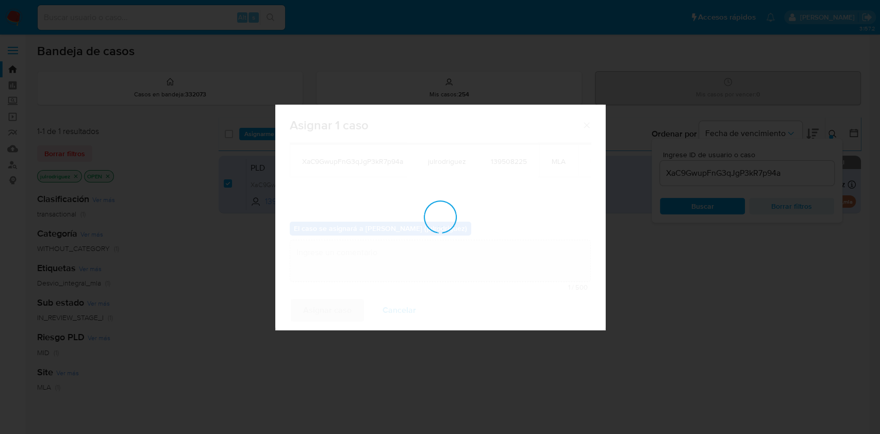
checkbox input "false"
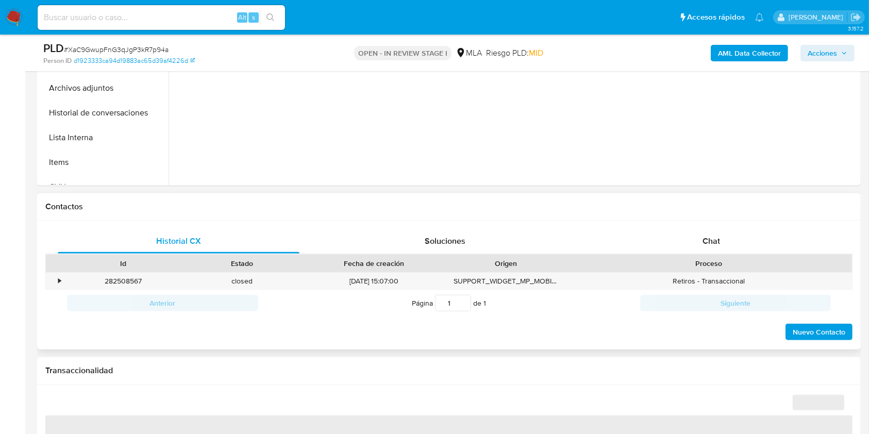
scroll to position [481, 0]
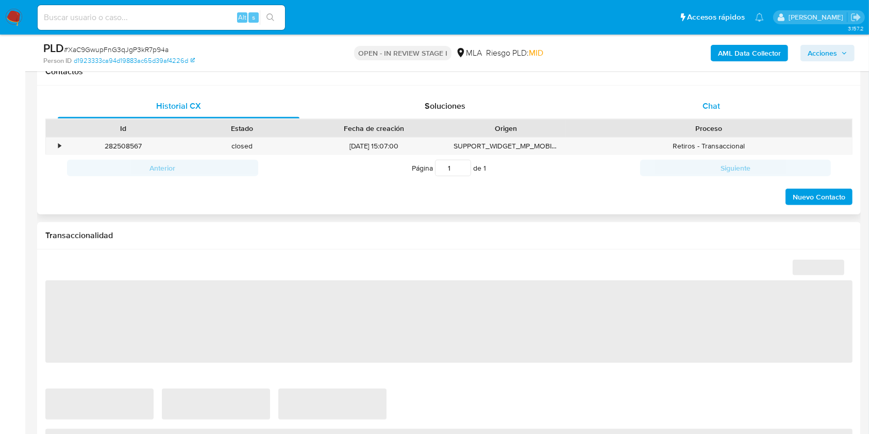
click at [717, 110] on span "Chat" at bounding box center [712, 106] width 18 height 12
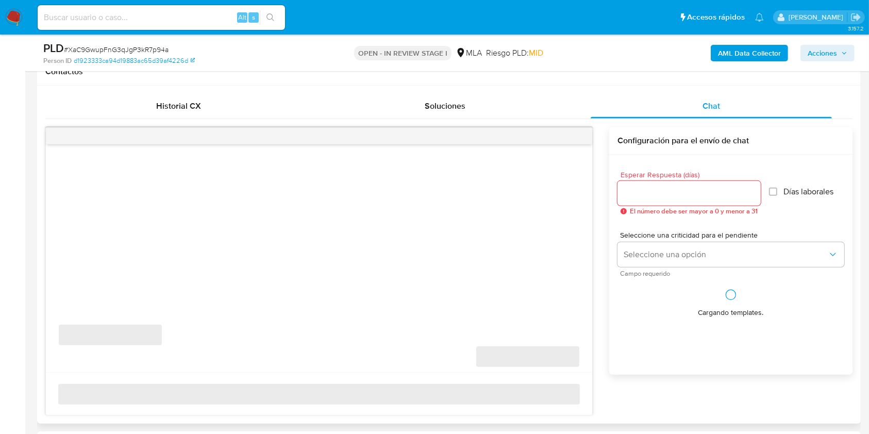
select select "10"
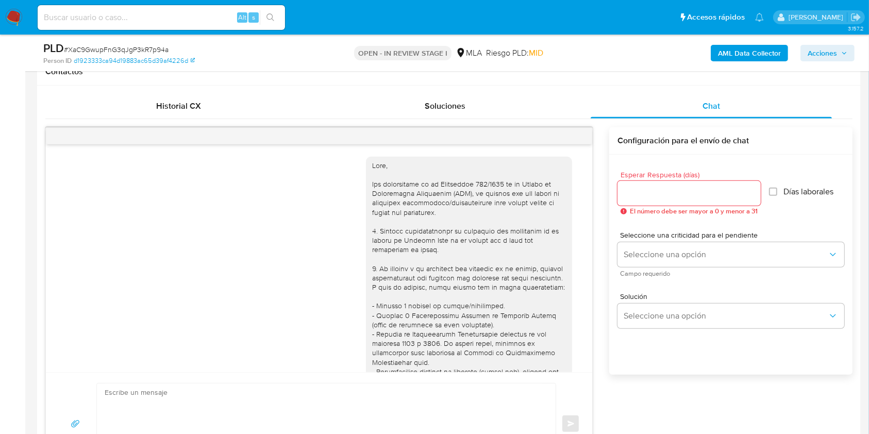
scroll to position [718, 0]
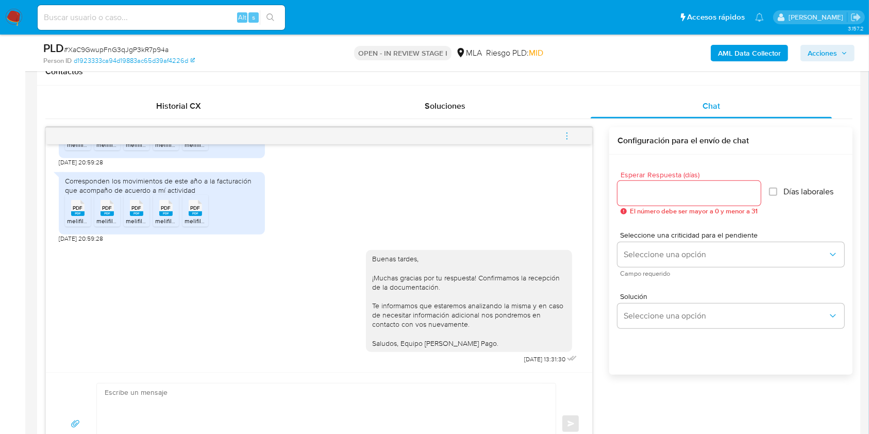
click at [569, 138] on icon "menu-action" at bounding box center [567, 135] width 9 height 9
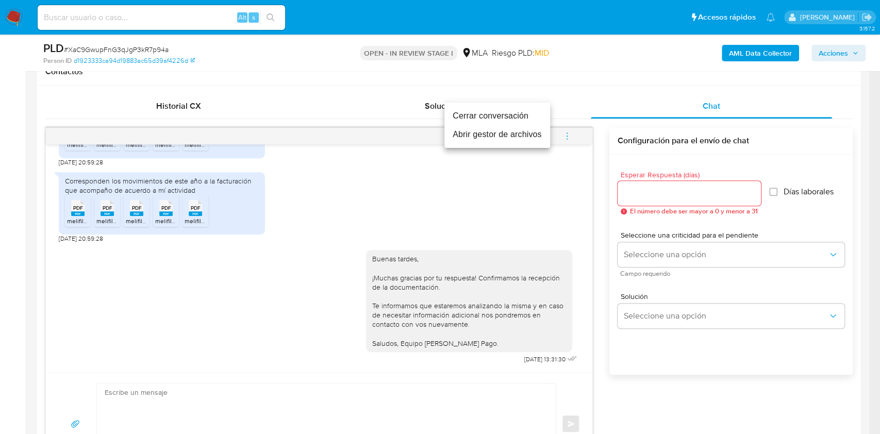
click at [516, 118] on li "Cerrar conversación" at bounding box center [497, 116] width 106 height 19
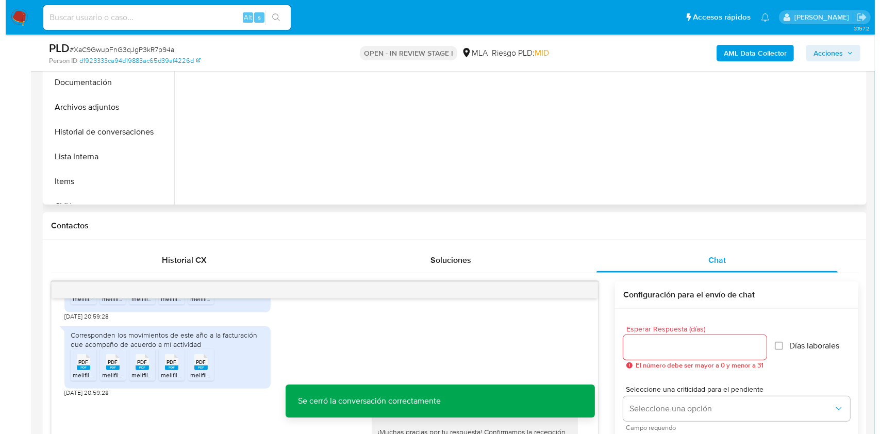
scroll to position [206, 0]
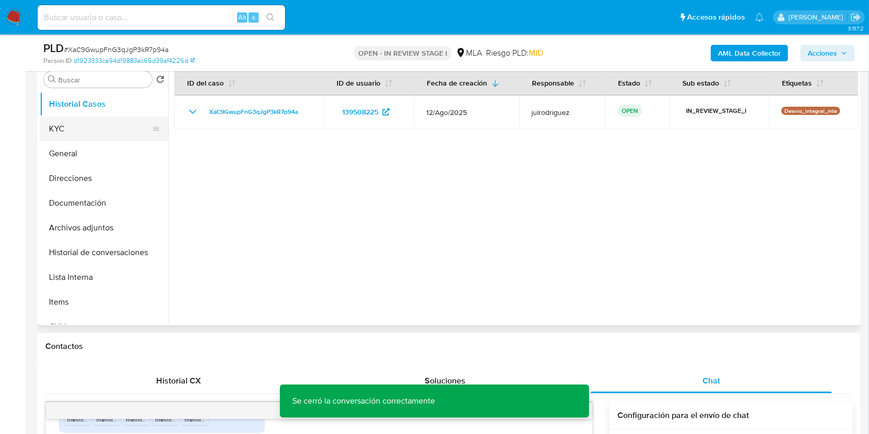
click at [99, 125] on button "KYC" at bounding box center [100, 129] width 121 height 25
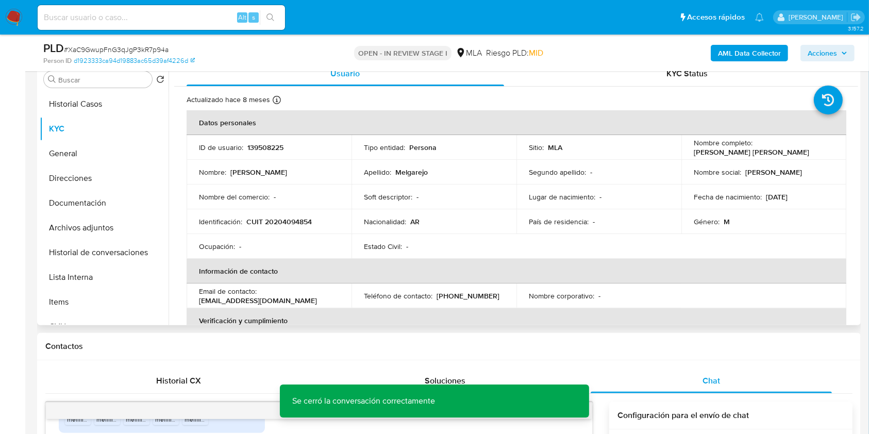
click at [264, 147] on p "139508225" at bounding box center [265, 147] width 36 height 9
copy p "139508225"
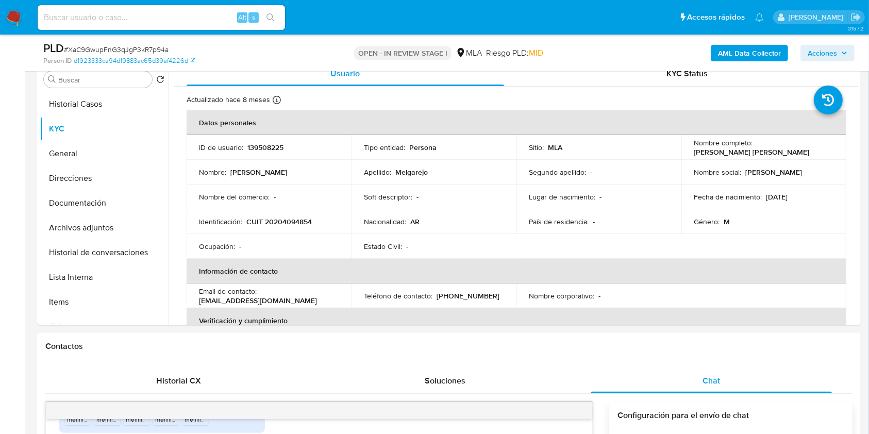
click at [134, 46] on span "# XaC9GwupFnG3qJgP3kR7p94a" at bounding box center [116, 49] width 105 height 10
copy span "XaC9GwupFnG3qJgP3kR7p94a"
click at [91, 255] on button "Historial de conversaciones" at bounding box center [100, 252] width 121 height 25
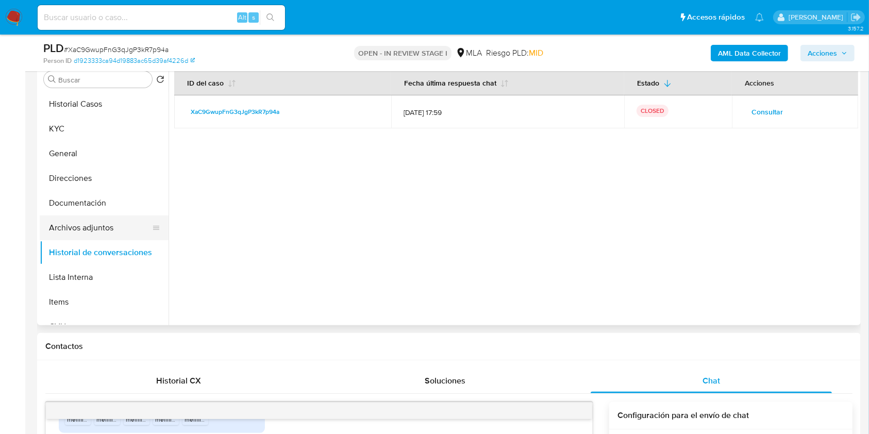
click at [91, 226] on button "Archivos adjuntos" at bounding box center [100, 228] width 121 height 25
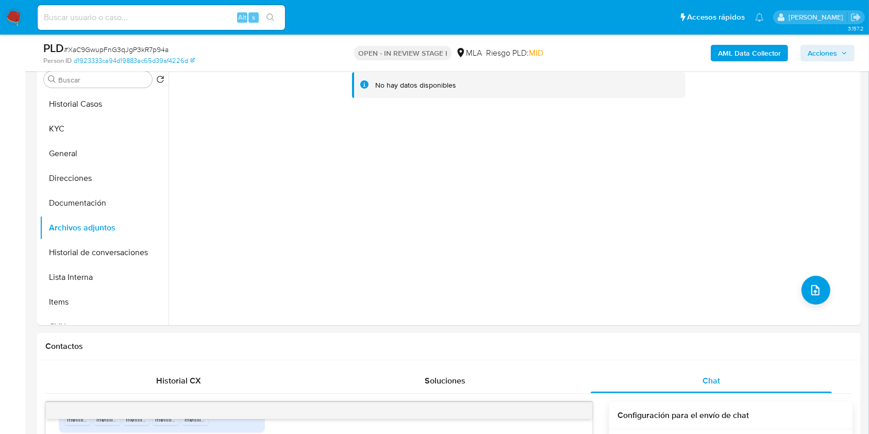
click at [747, 53] on b "AML Data Collector" at bounding box center [749, 53] width 63 height 16
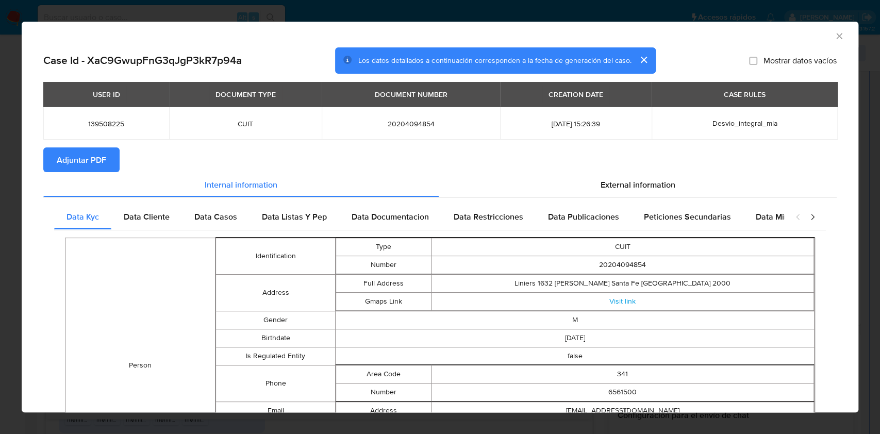
click at [104, 152] on span "Adjuntar PDF" at bounding box center [81, 159] width 49 height 23
click at [834, 39] on icon "Cerrar ventana" at bounding box center [839, 36] width 10 height 10
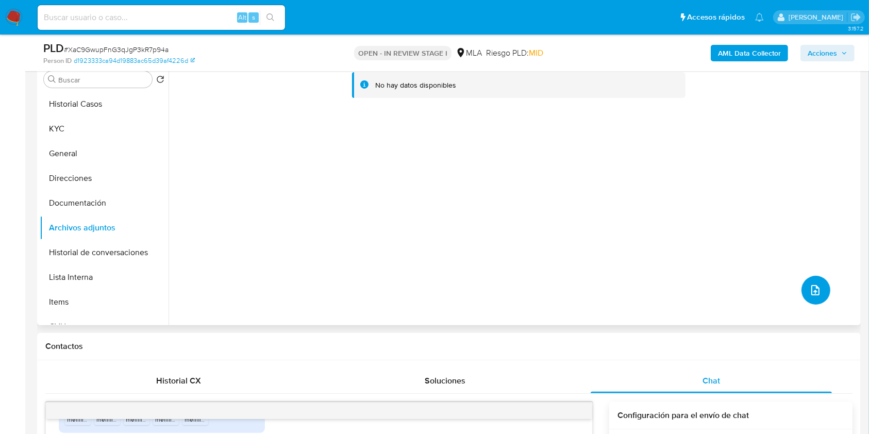
click at [808, 280] on button "upload-file" at bounding box center [816, 290] width 29 height 29
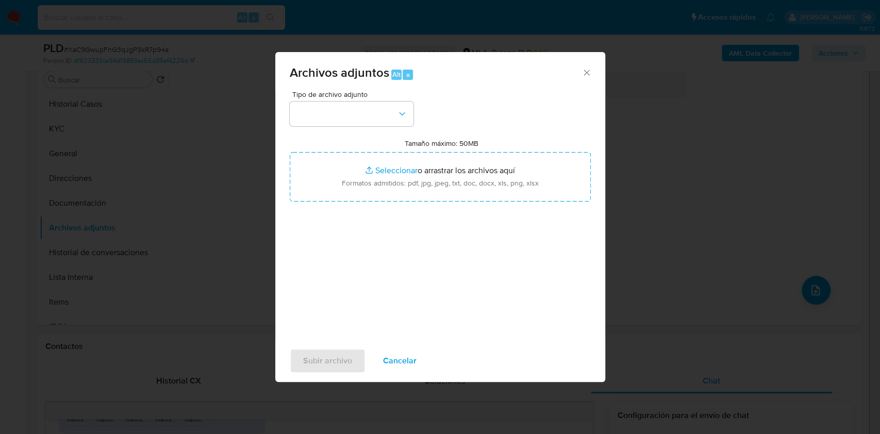
drag, startPoint x: 383, startPoint y: 86, endPoint x: 378, endPoint y: 92, distance: 7.0
click at [382, 87] on div "Archivos adjuntos Alt a" at bounding box center [440, 71] width 330 height 39
click at [378, 97] on span "Tipo de archivo adjunto" at bounding box center [354, 94] width 124 height 7
drag, startPoint x: 384, startPoint y: 114, endPoint x: 341, endPoint y: 114, distance: 42.8
click at [339, 114] on button "button" at bounding box center [352, 114] width 124 height 25
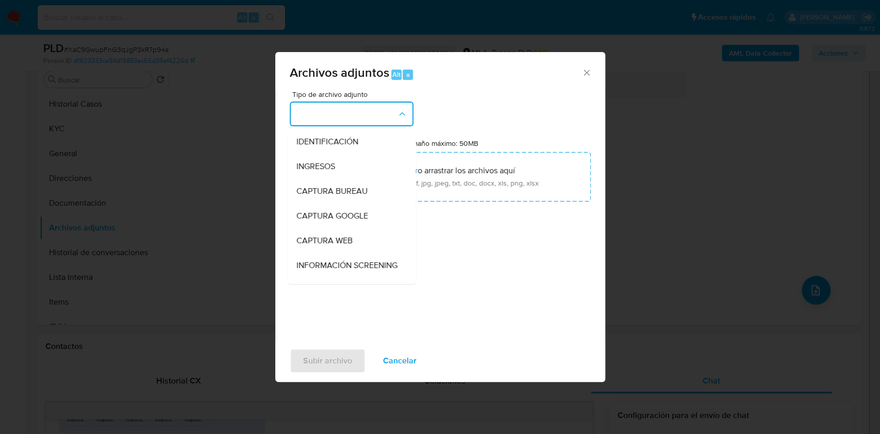
click at [353, 116] on button "button" at bounding box center [352, 114] width 124 height 25
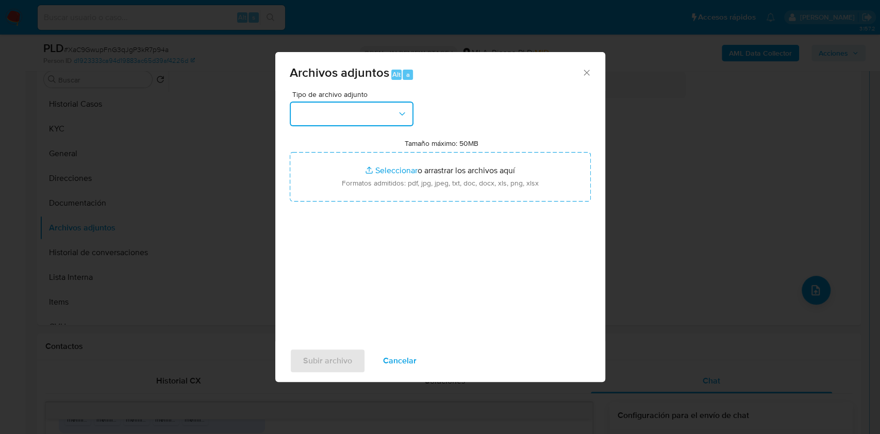
click at [353, 116] on button "button" at bounding box center [352, 114] width 124 height 25
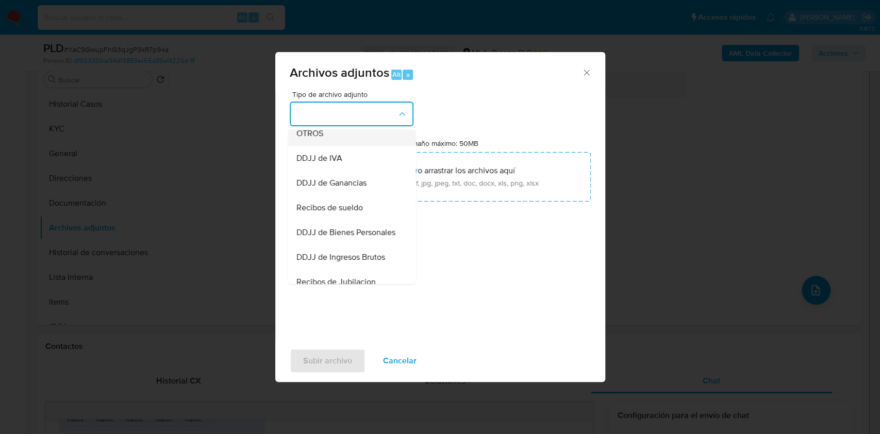
click at [309, 139] on span "OTROS" at bounding box center [309, 133] width 27 height 10
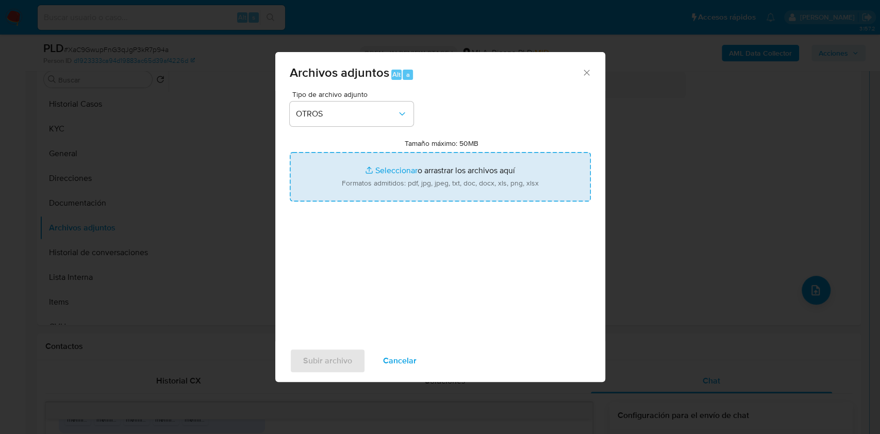
click at [407, 173] on input "Tamaño máximo: 50MB Seleccionar archivos" at bounding box center [440, 176] width 301 height 49
type input "C:\fakepath\Fabian Alejandro Melgarejo - NOSIS - AGOSTO 2025.pdf"
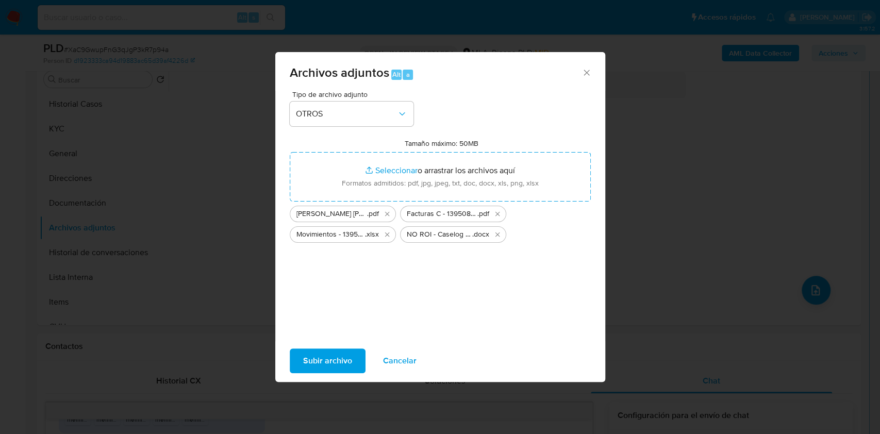
click at [337, 348] on div "Subir archivo Cancelar" at bounding box center [440, 360] width 330 height 39
click at [355, 362] on button "Subir archivo" at bounding box center [328, 361] width 76 height 25
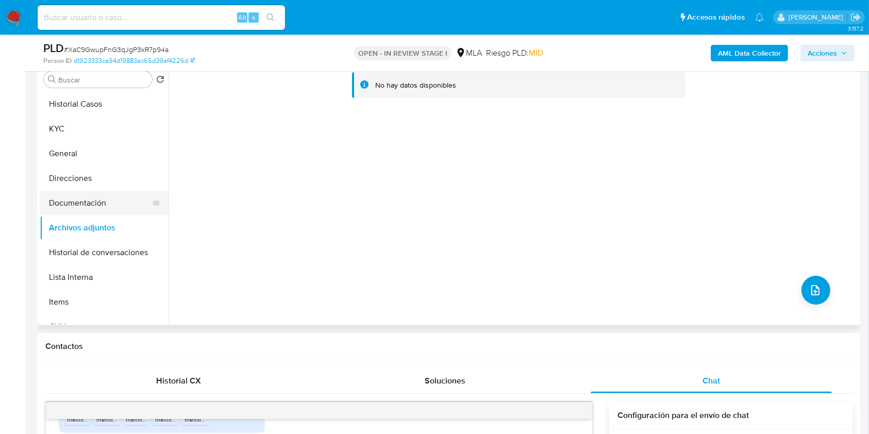
click at [97, 203] on button "Documentación" at bounding box center [100, 203] width 121 height 25
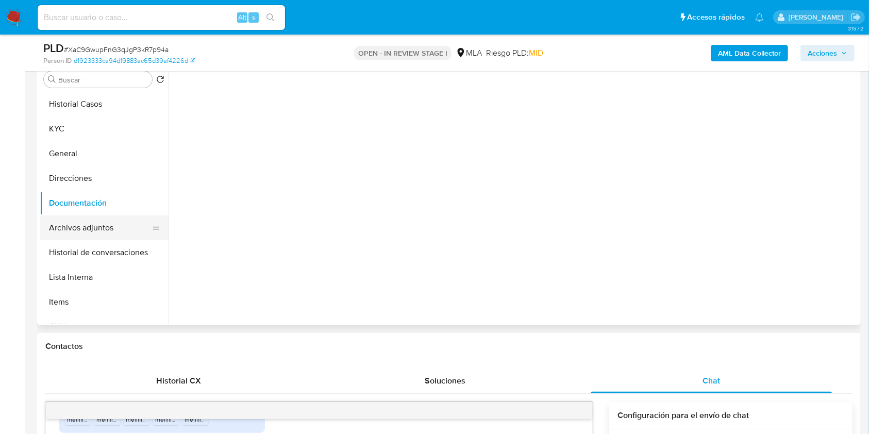
click at [96, 221] on button "Archivos adjuntos" at bounding box center [100, 228] width 121 height 25
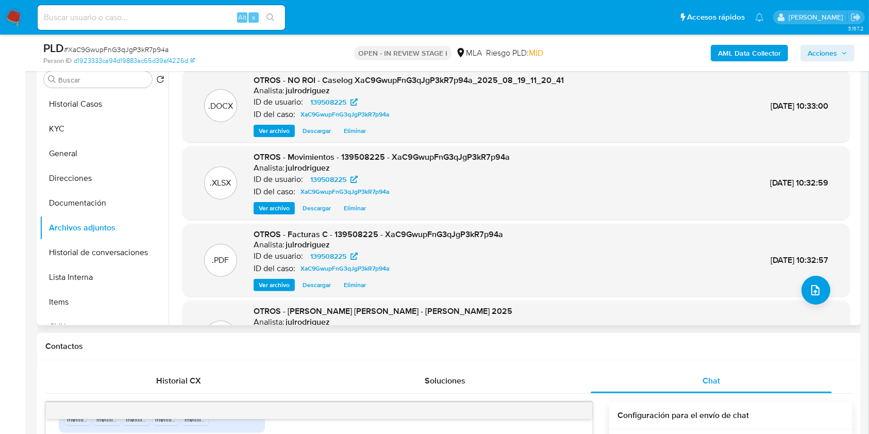
scroll to position [69, 0]
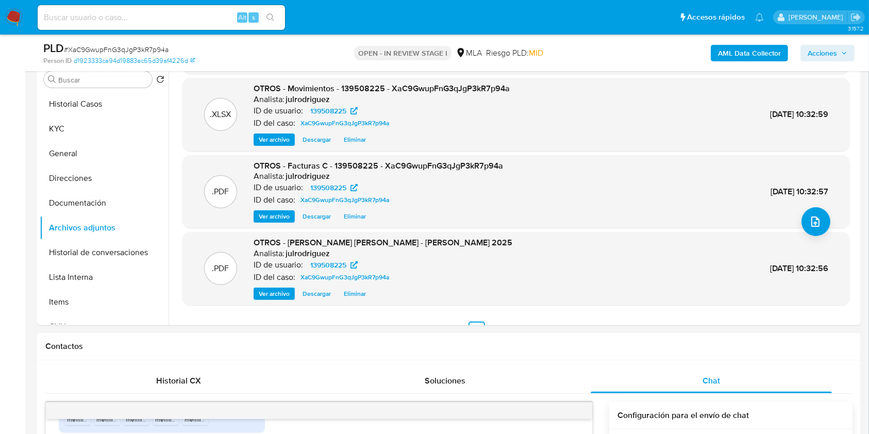
click at [807, 56] on button "Acciones" at bounding box center [828, 53] width 54 height 16
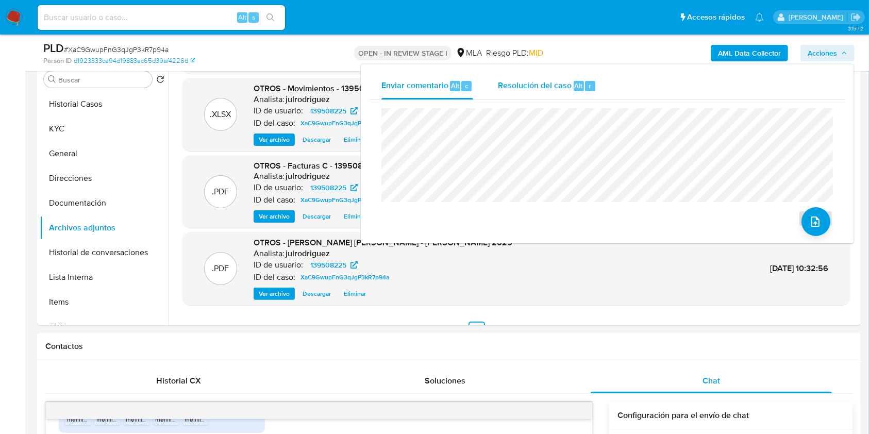
click at [570, 82] on span "Resolución del caso" at bounding box center [535, 85] width 74 height 12
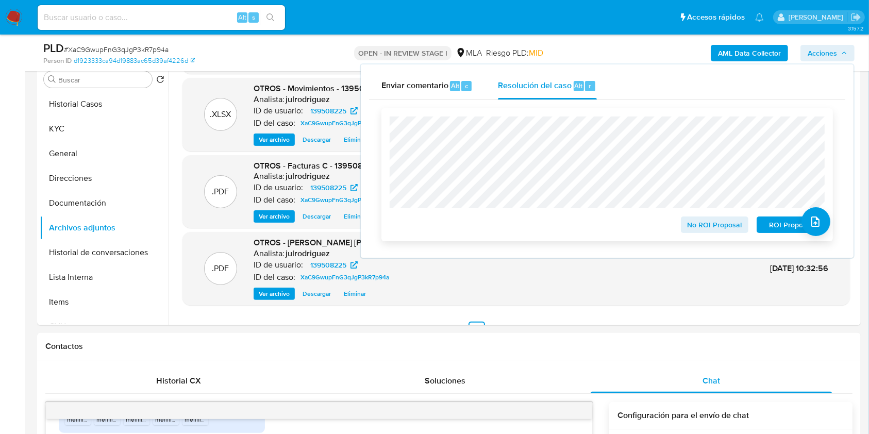
click at [692, 221] on span "No ROI Proposal" at bounding box center [715, 225] width 54 height 14
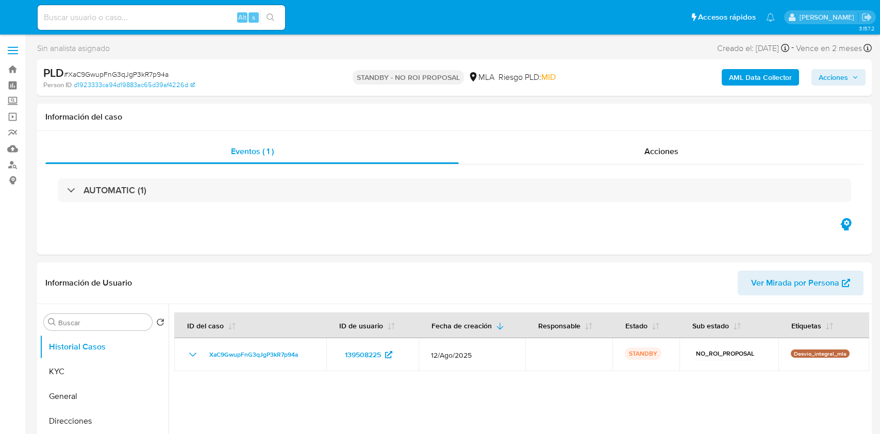
select select "10"
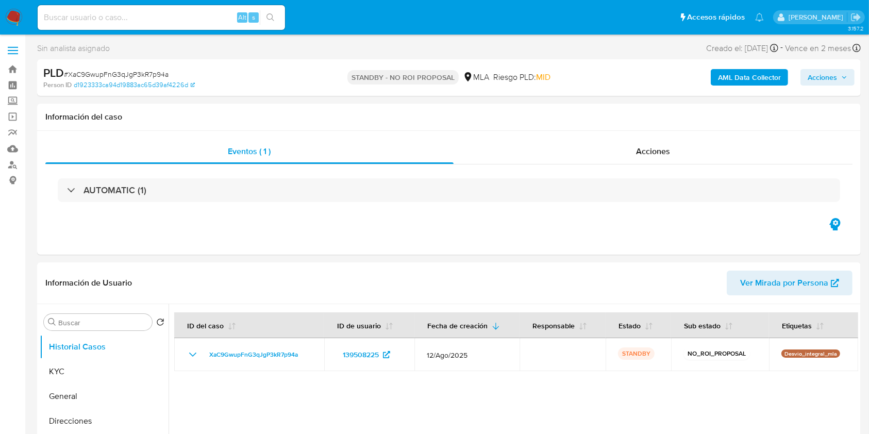
click at [168, 13] on input at bounding box center [161, 17] width 247 height 13
paste input "LpjSkVCR6UyAjiEwdXAuqS8C"
type input "LpjSkVCR6UyAjiEwdXAuqS8C"
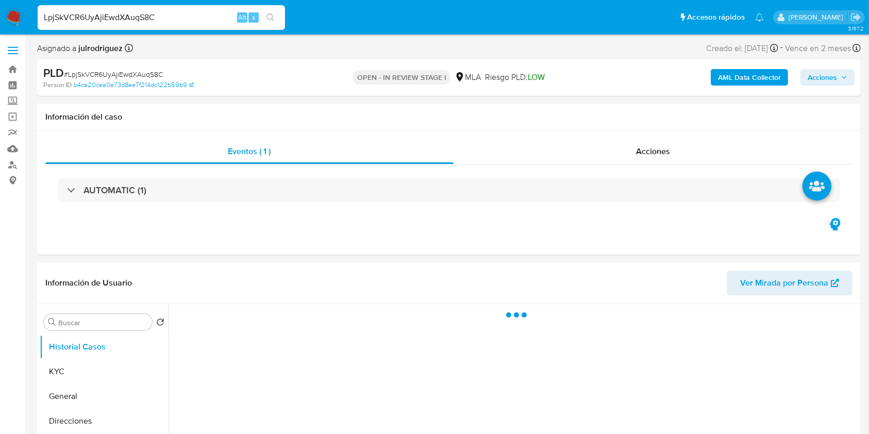
select select "10"
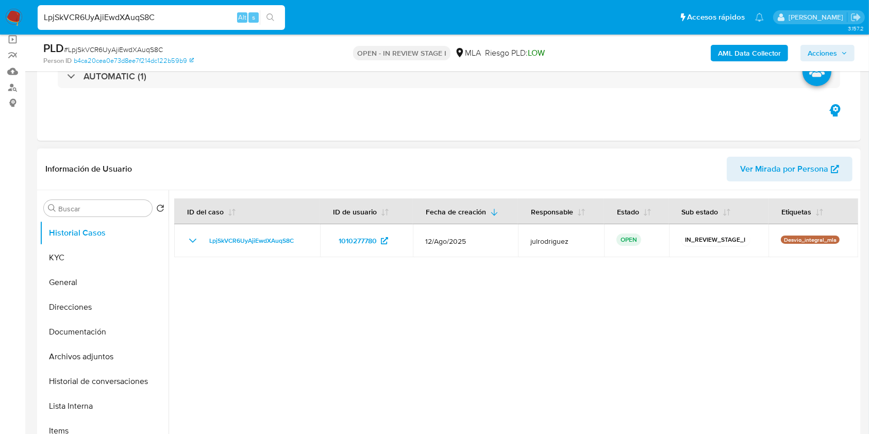
scroll to position [137, 0]
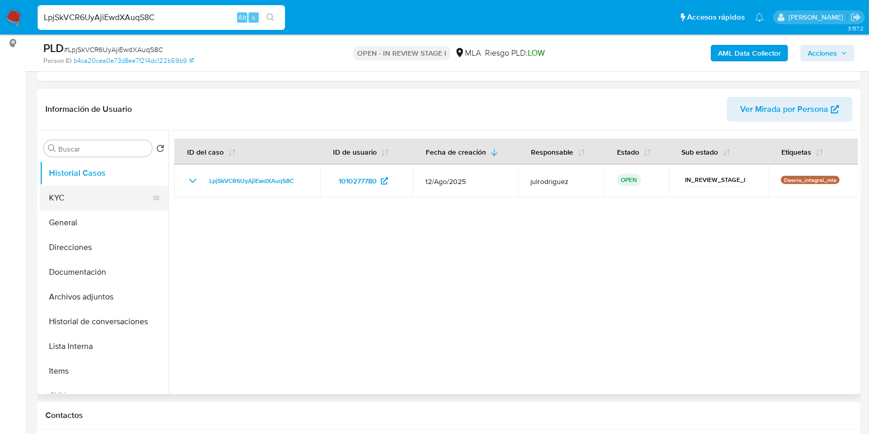
click at [120, 200] on button "KYC" at bounding box center [100, 198] width 121 height 25
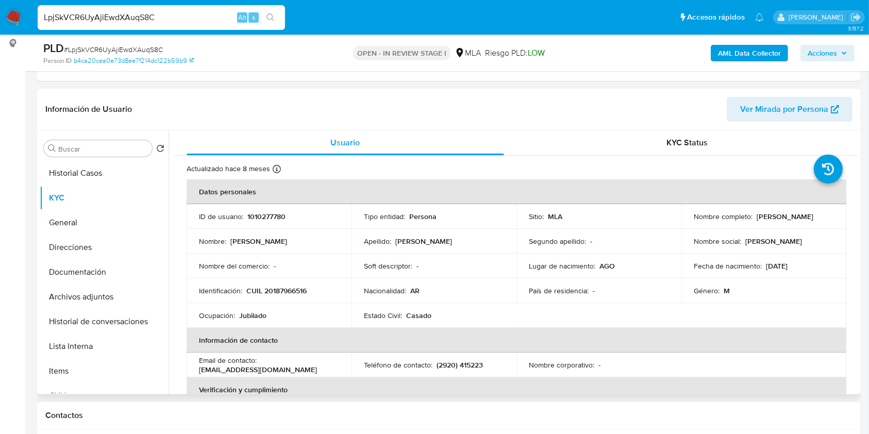
drag, startPoint x: 687, startPoint y: 221, endPoint x: 800, endPoint y: 225, distance: 113.5
click at [800, 225] on td "Nombre completo : [PERSON_NAME]" at bounding box center [764, 216] width 165 height 25
copy p "[PERSON_NAME]"
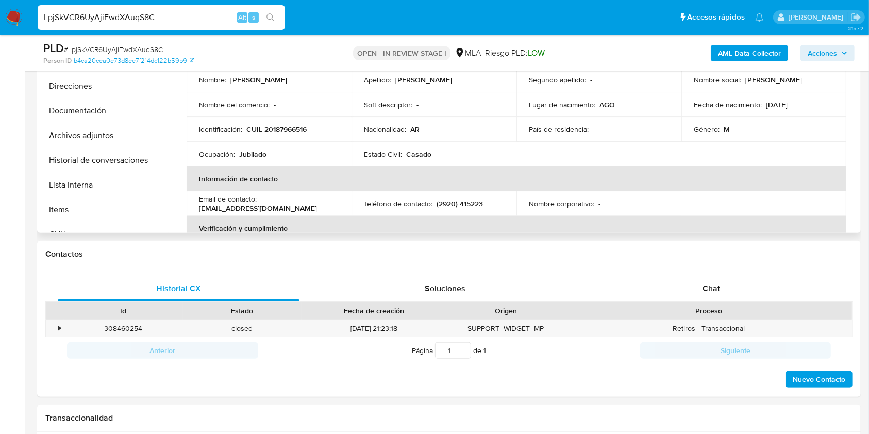
scroll to position [148, 0]
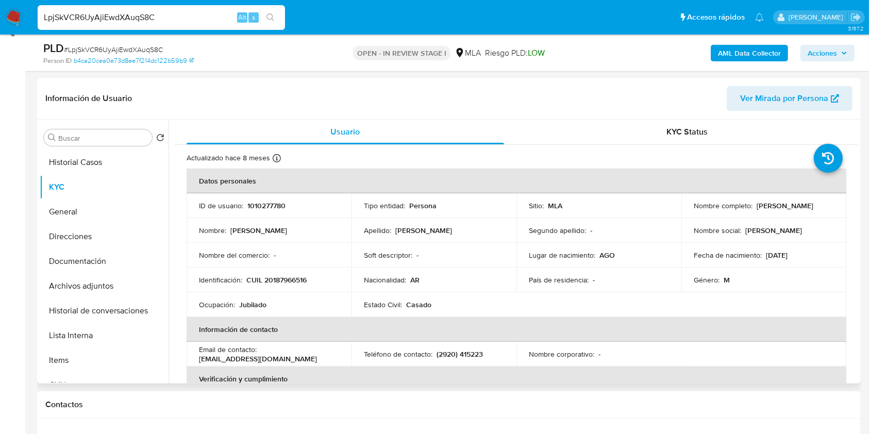
click at [266, 203] on p "1010277780" at bounding box center [266, 205] width 38 height 9
click at [266, 202] on p "1010277780" at bounding box center [266, 205] width 38 height 9
copy p "1010277780"
click at [133, 44] on span "# LpjSkVCR6UyAjiEwdXAuqS8C" at bounding box center [113, 49] width 99 height 10
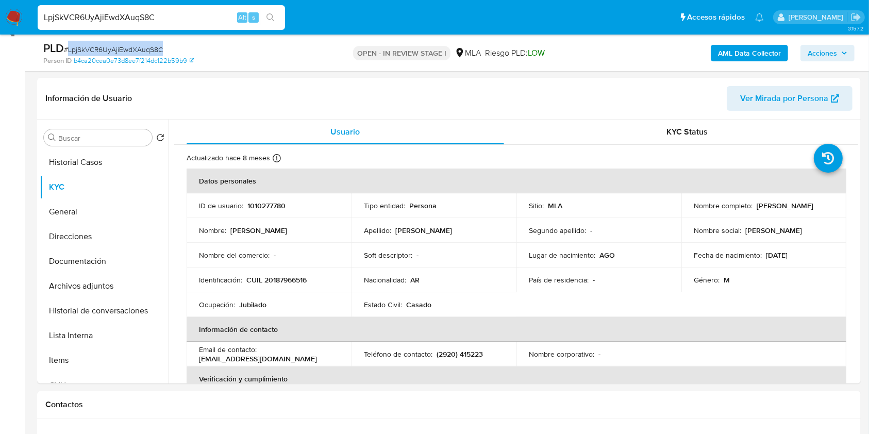
copy span "LpjSkVCR6UyAjiEwdXAuqS8C"
click at [121, 263] on button "Documentación" at bounding box center [100, 261] width 121 height 25
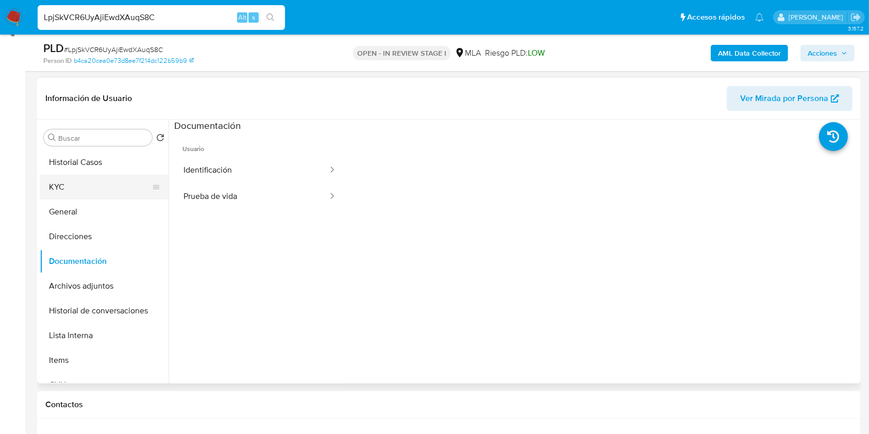
click at [70, 177] on button "KYC" at bounding box center [100, 187] width 121 height 25
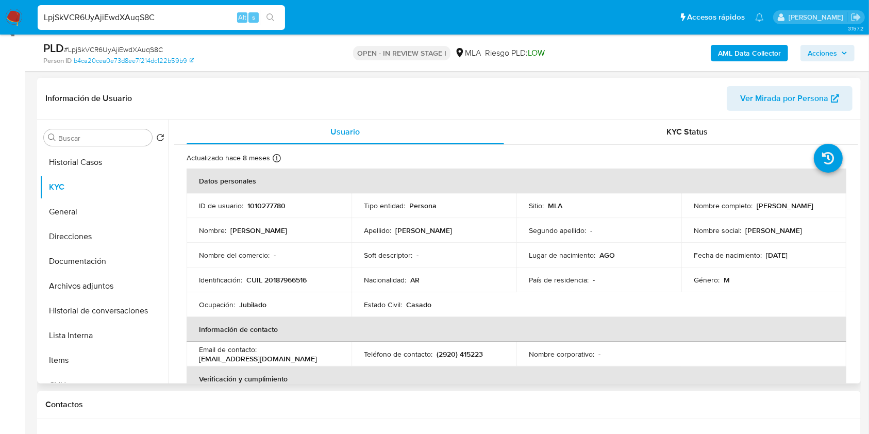
click at [288, 284] on p "CUIL 20187966516" at bounding box center [276, 279] width 60 height 9
copy p "20187966516"
click at [255, 206] on p "1010277780" at bounding box center [266, 205] width 38 height 9
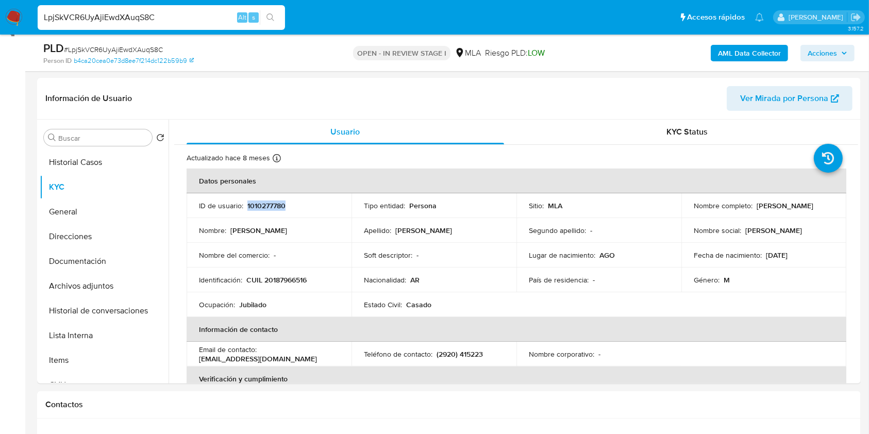
copy p "1010277780"
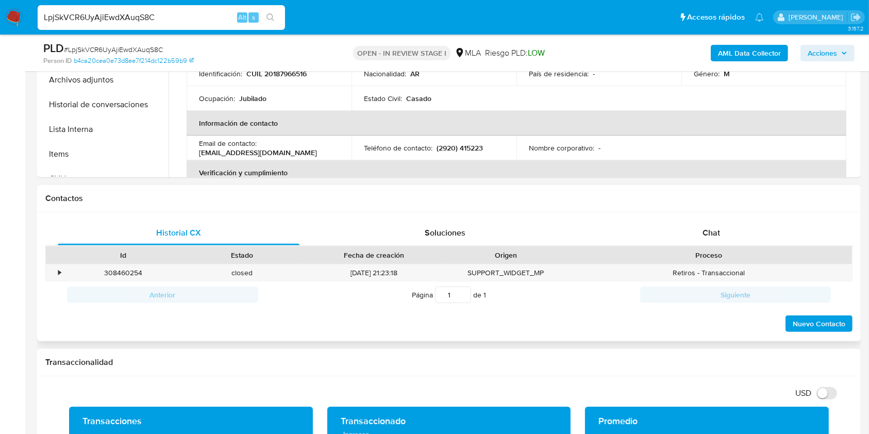
scroll to position [491, 0]
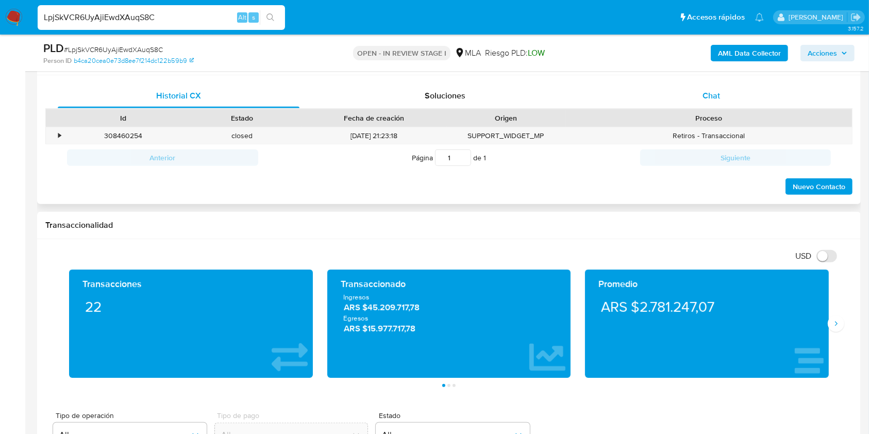
click at [707, 97] on span "Chat" at bounding box center [712, 96] width 18 height 12
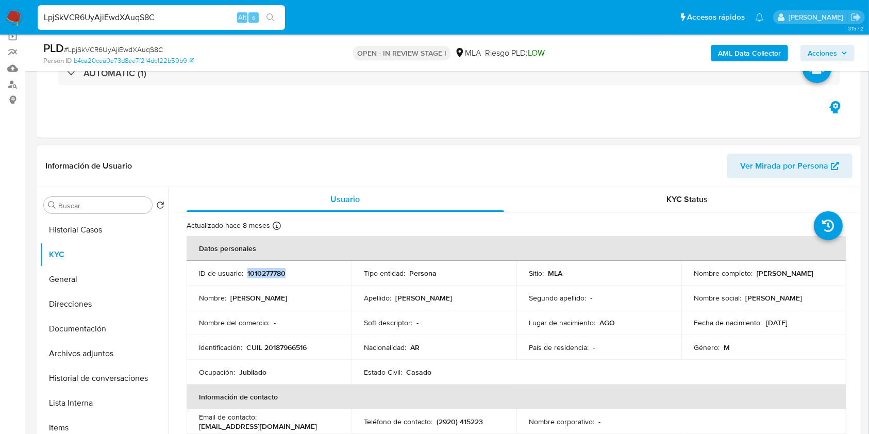
scroll to position [79, 0]
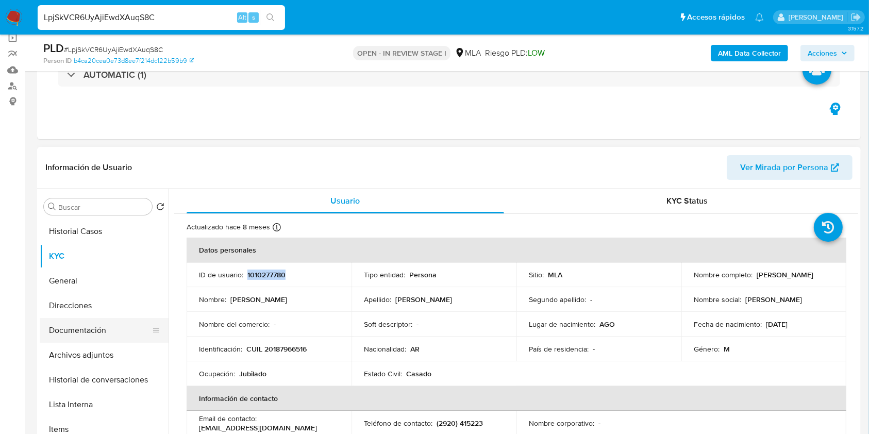
click at [72, 332] on button "Documentación" at bounding box center [100, 330] width 121 height 25
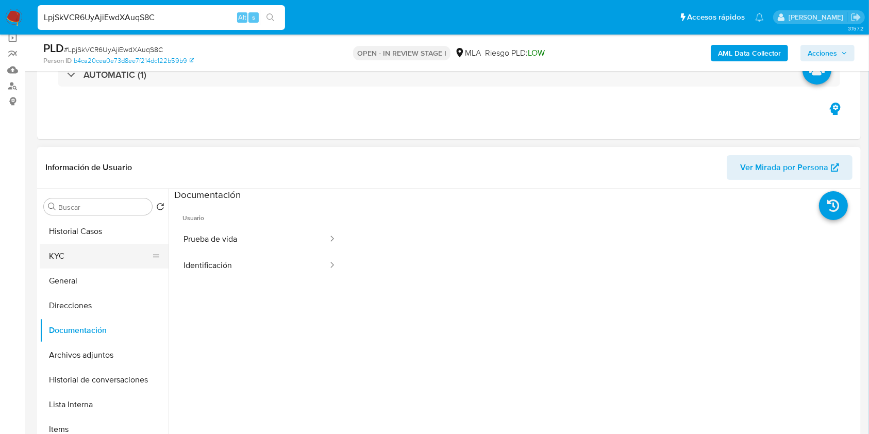
click at [85, 251] on button "KYC" at bounding box center [100, 256] width 121 height 25
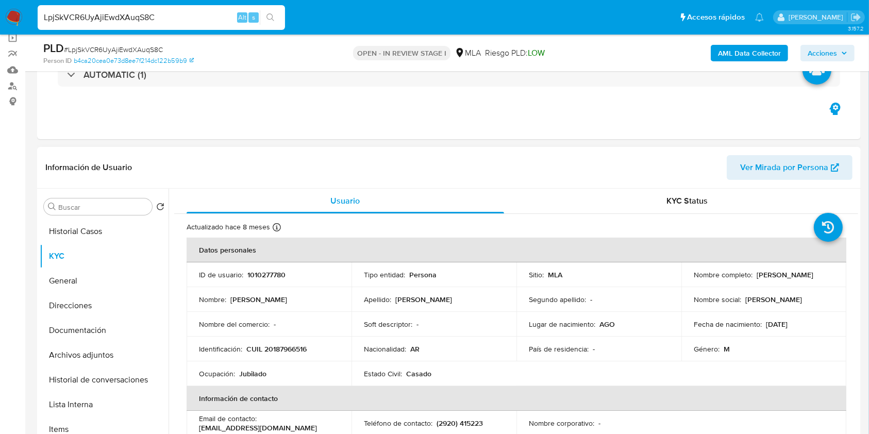
click at [300, 346] on p "CUIL 20187966516" at bounding box center [276, 348] width 60 height 9
copy p "20187966516"
drag, startPoint x: 700, startPoint y: 278, endPoint x: 798, endPoint y: 276, distance: 98.0
click at [798, 276] on td "Nombre completo : [PERSON_NAME]" at bounding box center [764, 274] width 165 height 25
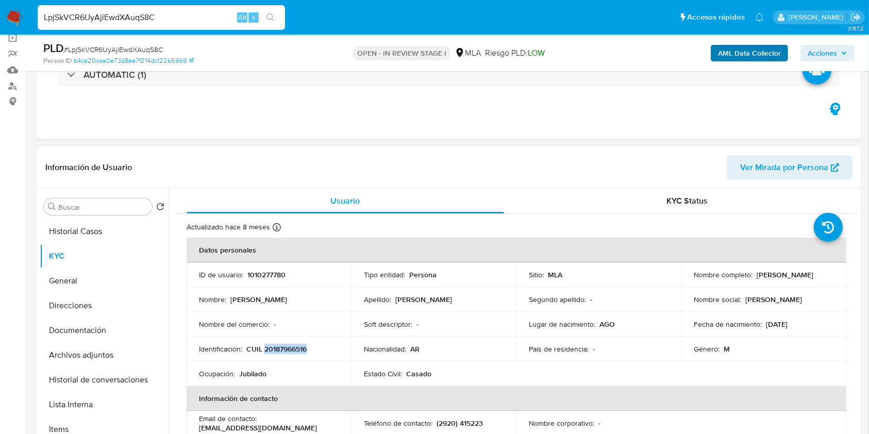
copy p "[PERSON_NAME]"
click at [266, 349] on p "CUIL 20187966516" at bounding box center [276, 348] width 60 height 9
copy p "20187966516"
click at [294, 350] on p "CUIL 20187966516" at bounding box center [276, 348] width 60 height 9
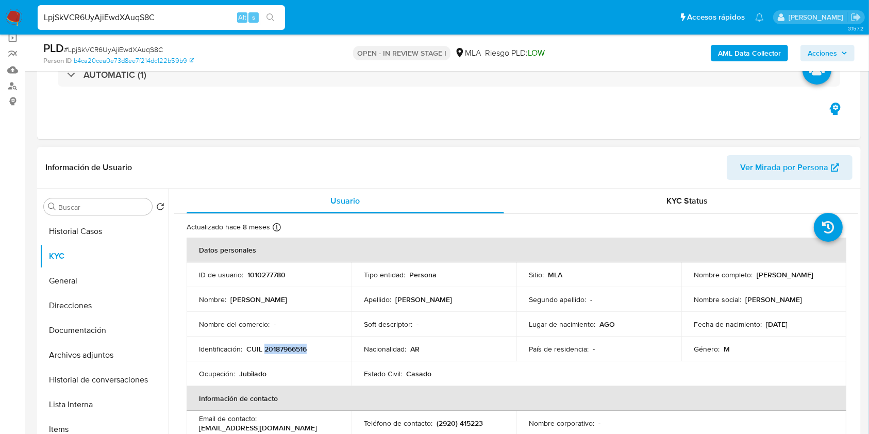
click at [294, 350] on p "CUIL 20187966516" at bounding box center [276, 348] width 60 height 9
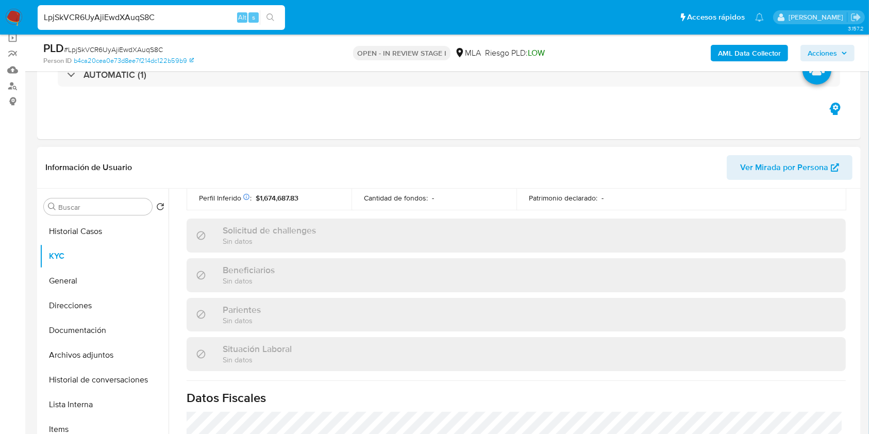
scroll to position [543, 0]
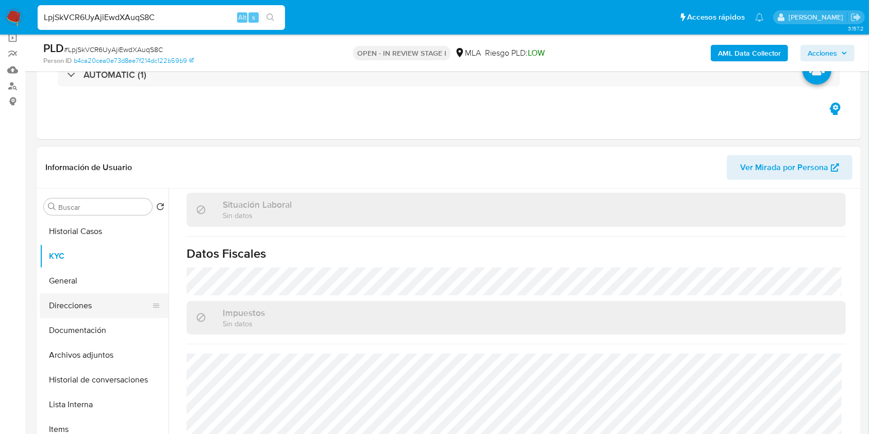
click at [99, 299] on button "Direcciones" at bounding box center [100, 305] width 121 height 25
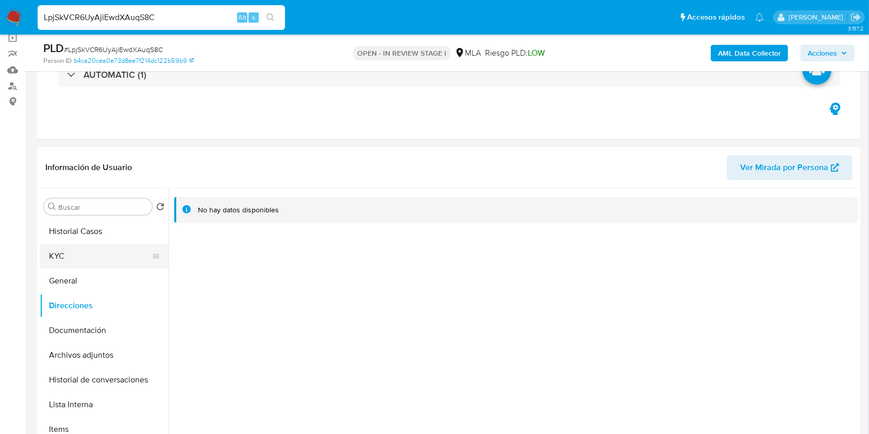
click at [70, 260] on button "KYC" at bounding box center [100, 256] width 121 height 25
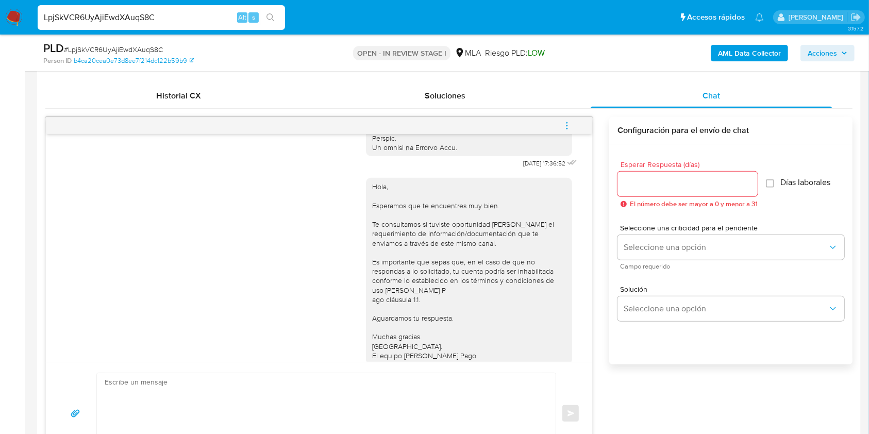
scroll to position [583, 0]
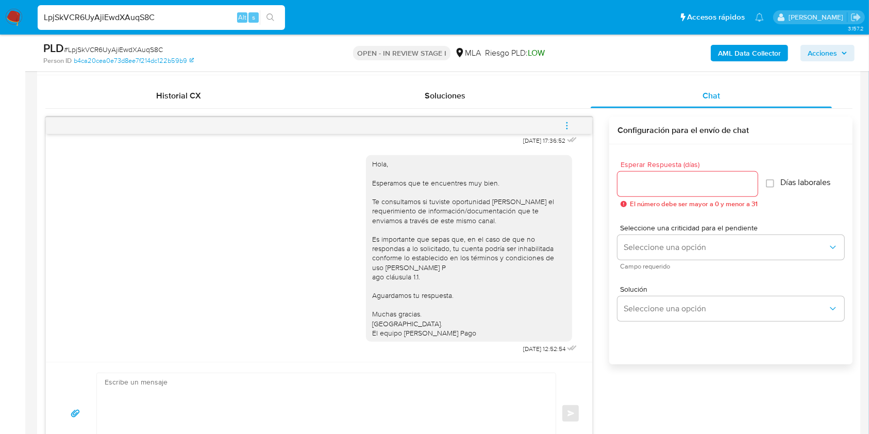
click at [672, 183] on input "Esperar Respuesta (días)" at bounding box center [688, 183] width 140 height 13
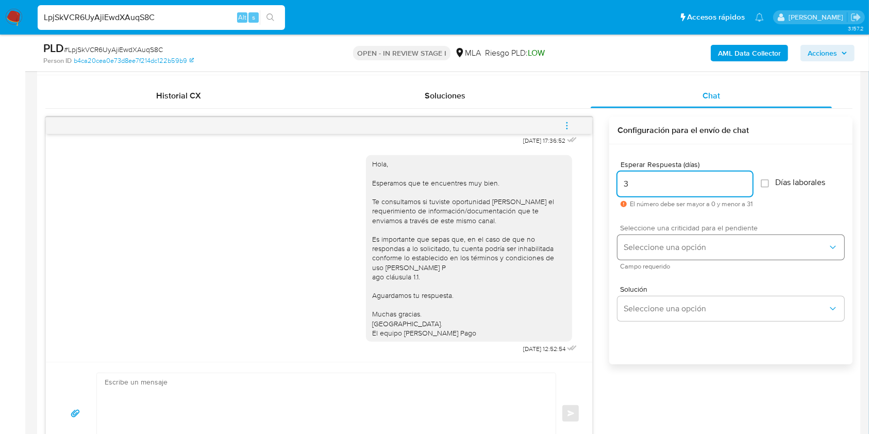
type input "3"
click at [657, 253] on button "Seleccione una opción" at bounding box center [731, 247] width 227 height 25
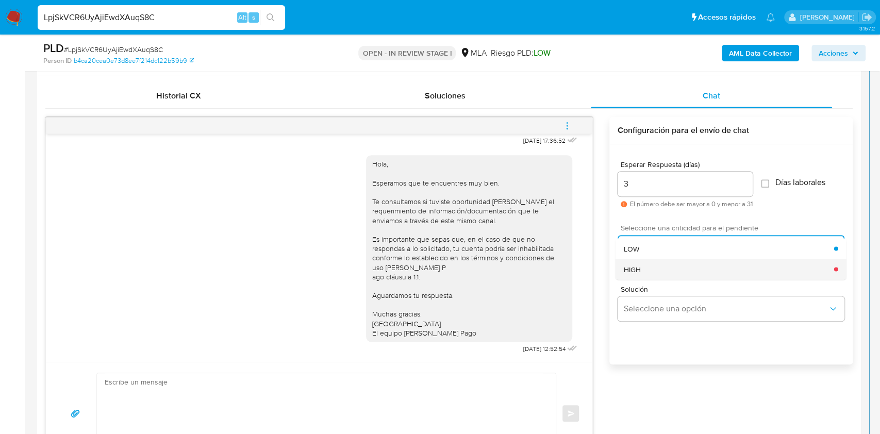
click at [644, 272] on div "HIGH" at bounding box center [729, 269] width 210 height 21
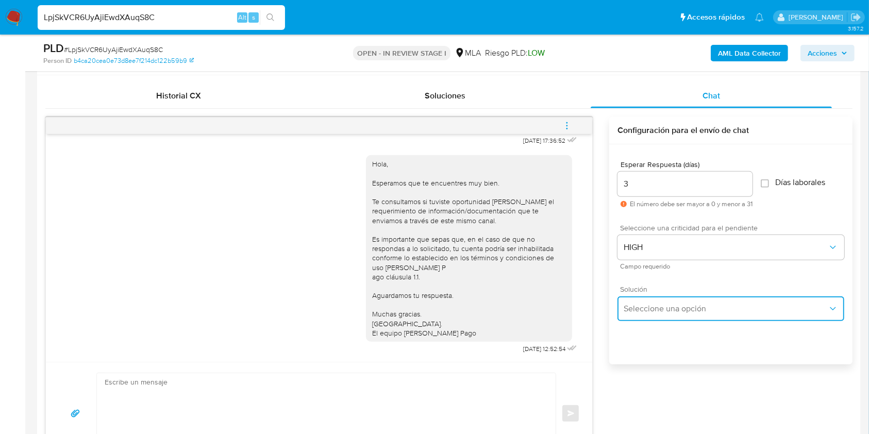
click at [669, 315] on button "Seleccione una opción" at bounding box center [731, 308] width 227 height 25
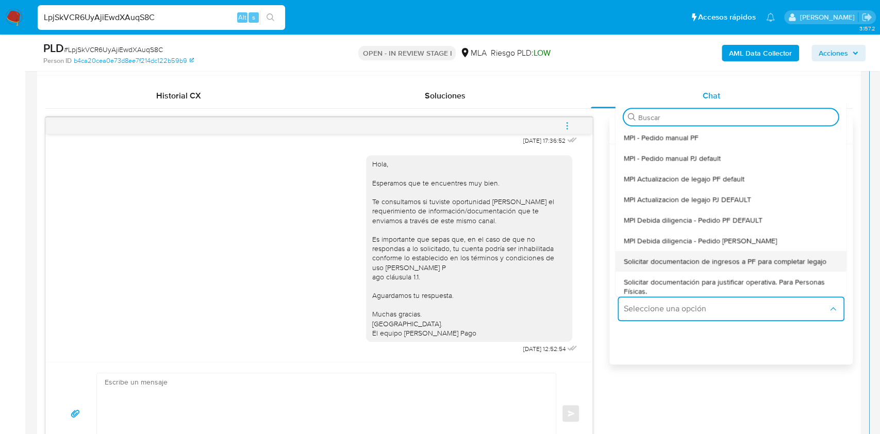
click at [697, 259] on span "Solicitar documentacion de ingresos a PF para completar legajo" at bounding box center [725, 261] width 203 height 9
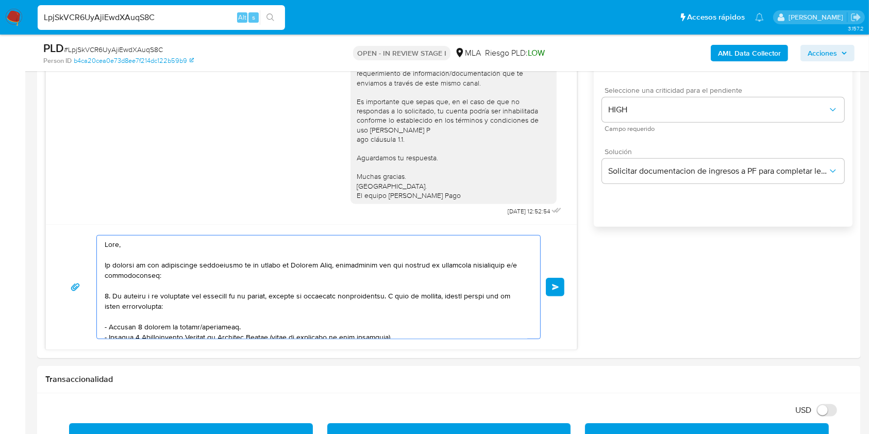
scroll to position [104, 0]
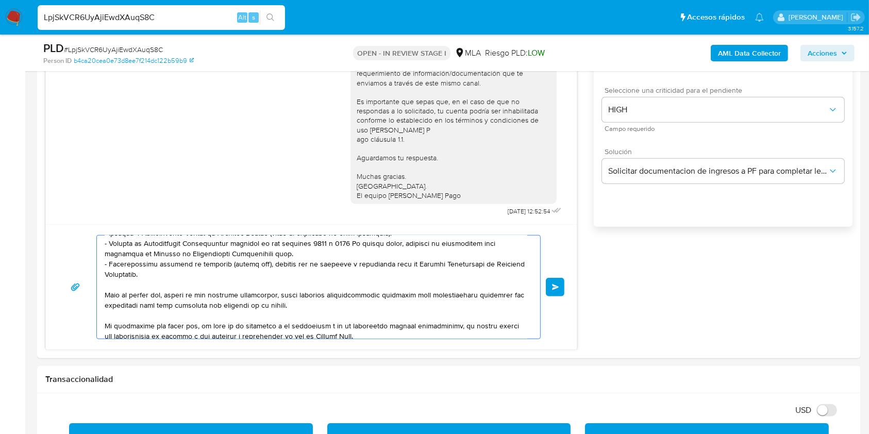
drag, startPoint x: 109, startPoint y: 266, endPoint x: 371, endPoint y: 466, distance: 329.6
type textarea "Hola, E"
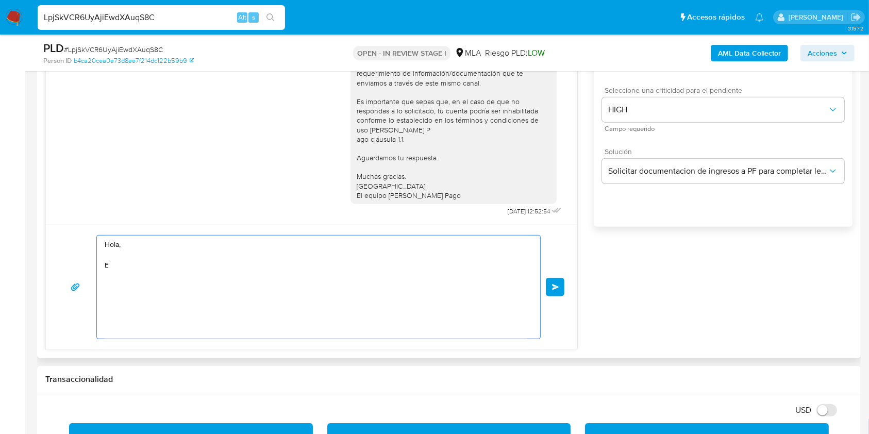
scroll to position [0, 0]
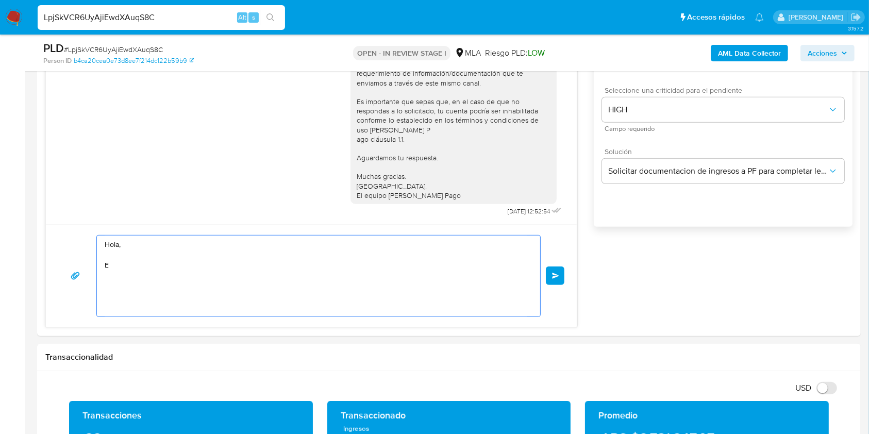
drag, startPoint x: 153, startPoint y: 275, endPoint x: 27, endPoint y: 206, distance: 143.3
paste textarea "Buenas tardes, Queremos aclararte que la Resolución General ARCA 5696/2025 indi…"
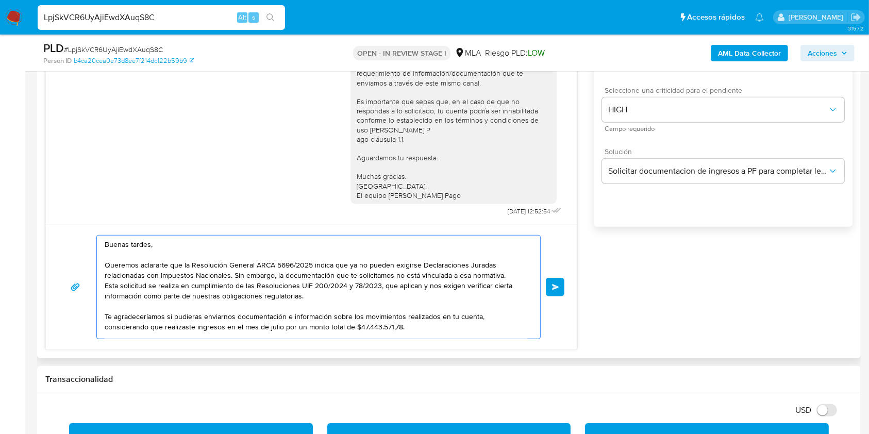
scroll to position [122, 0]
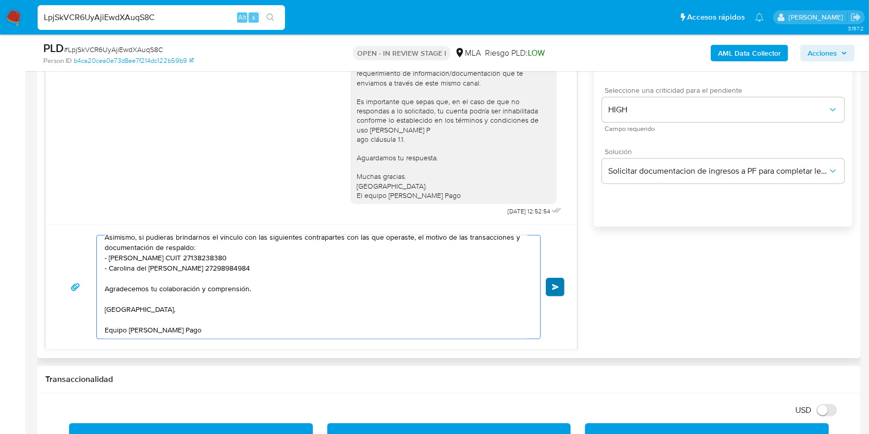
type textarea "Buenas tardes, Queremos aclararte que la Resolución General ARCA 5696/2025 indi…"
click at [559, 287] on button "Enviar" at bounding box center [555, 287] width 19 height 19
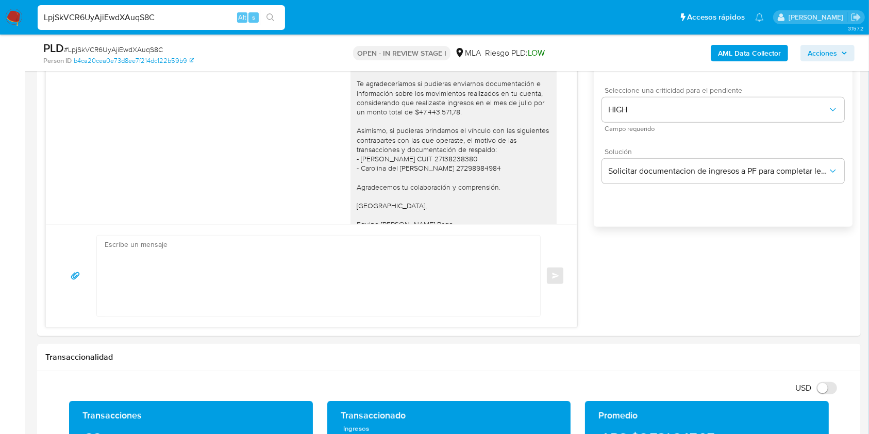
scroll to position [738, 0]
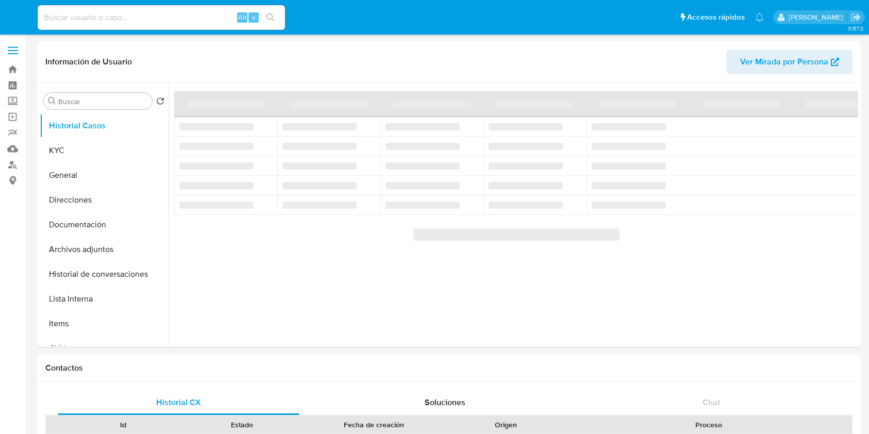
select select "10"
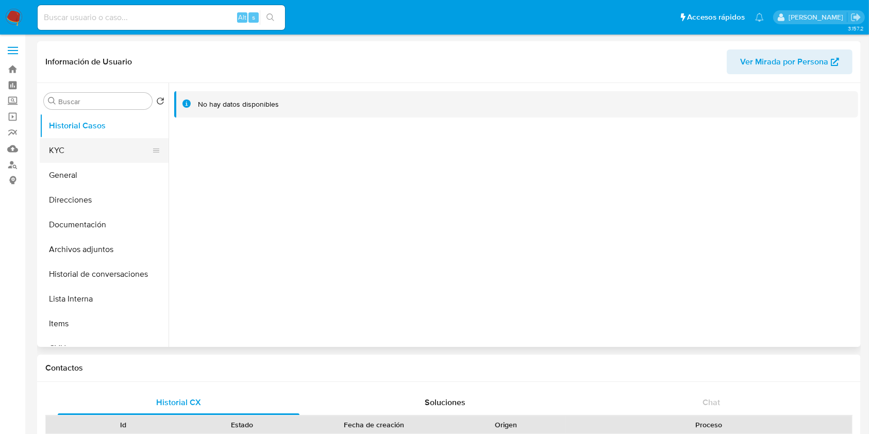
click at [82, 152] on button "KYC" at bounding box center [100, 150] width 121 height 25
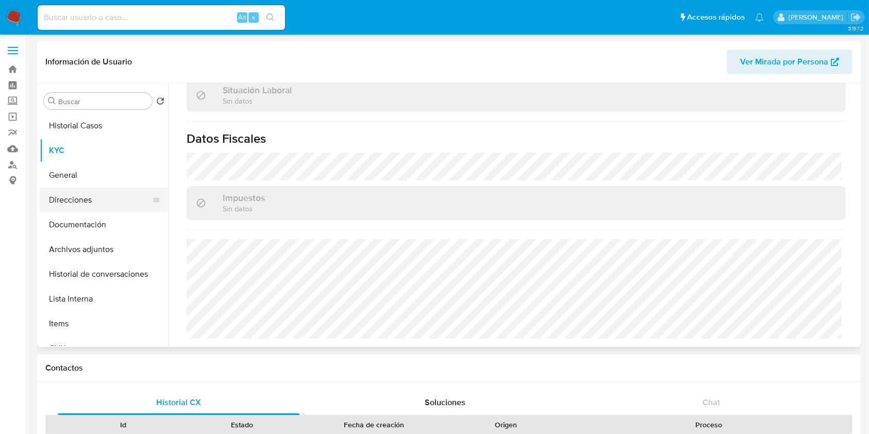
scroll to position [552, 0]
click at [69, 201] on button "Direcciones" at bounding box center [100, 200] width 121 height 25
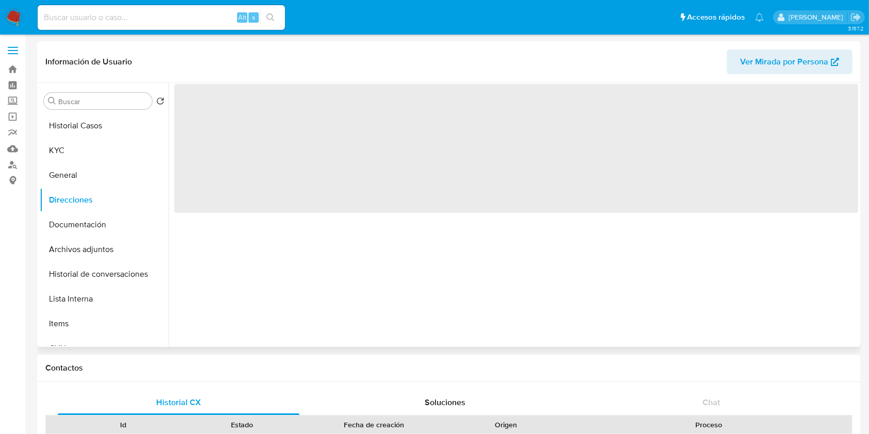
scroll to position [0, 0]
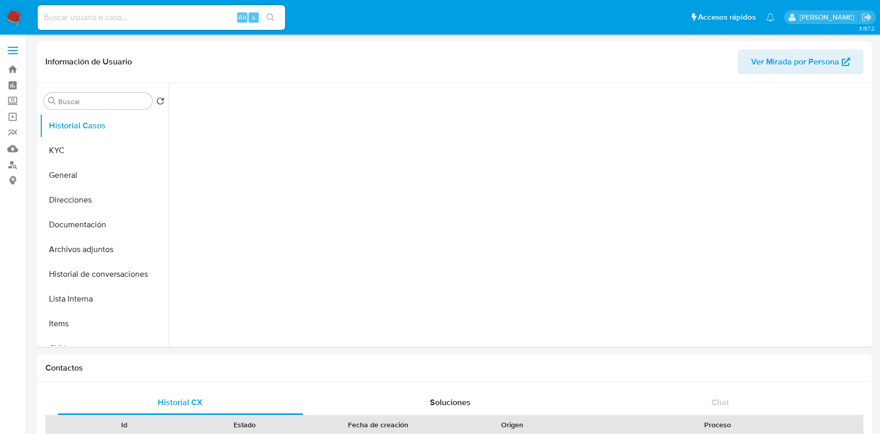
select select "10"
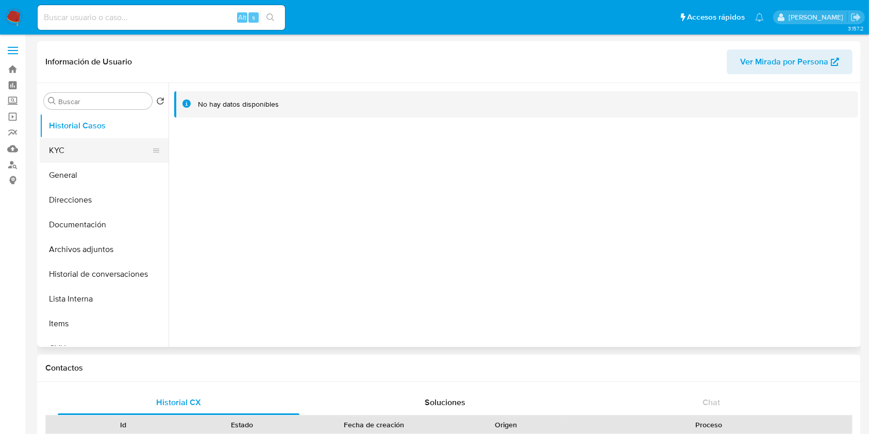
click at [74, 145] on button "KYC" at bounding box center [100, 150] width 121 height 25
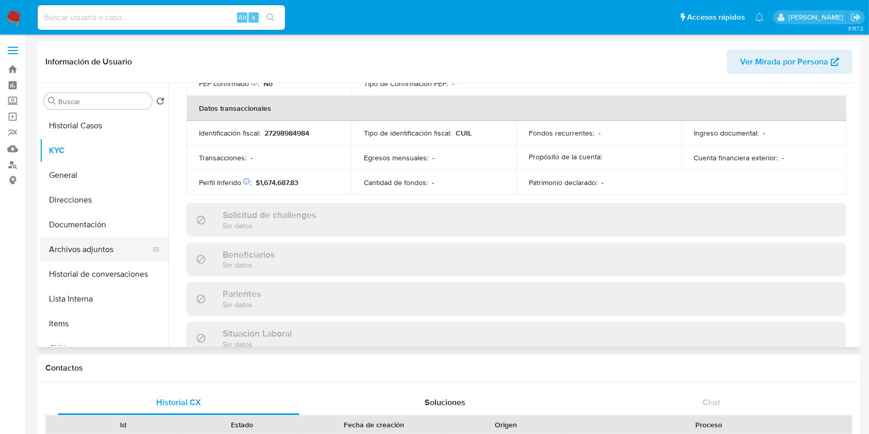
scroll to position [543, 0]
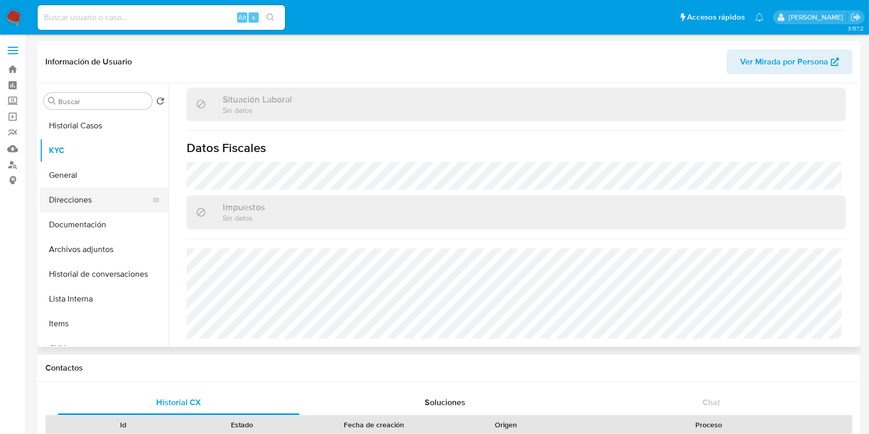
click at [74, 204] on button "Direcciones" at bounding box center [100, 200] width 121 height 25
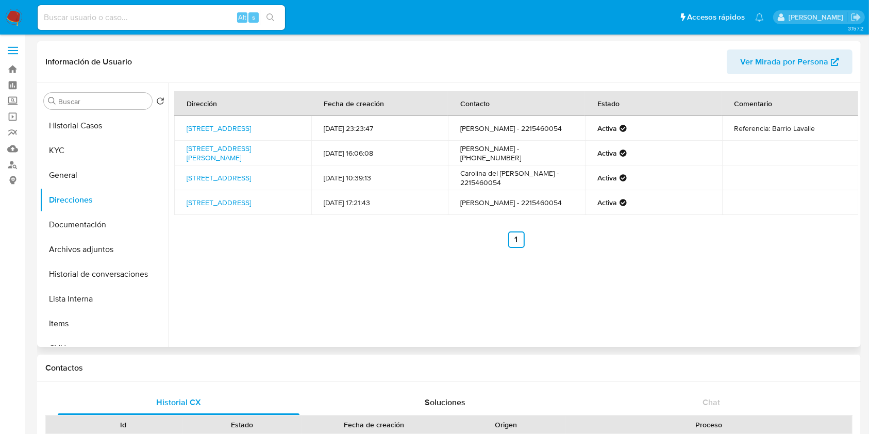
drag, startPoint x: 256, startPoint y: 134, endPoint x: 183, endPoint y: 124, distance: 74.4
click at [183, 124] on td "[STREET_ADDRESS]" at bounding box center [242, 128] width 137 height 25
copy link "[STREET_ADDRESS]"
click at [109, 151] on button "KYC" at bounding box center [100, 150] width 121 height 25
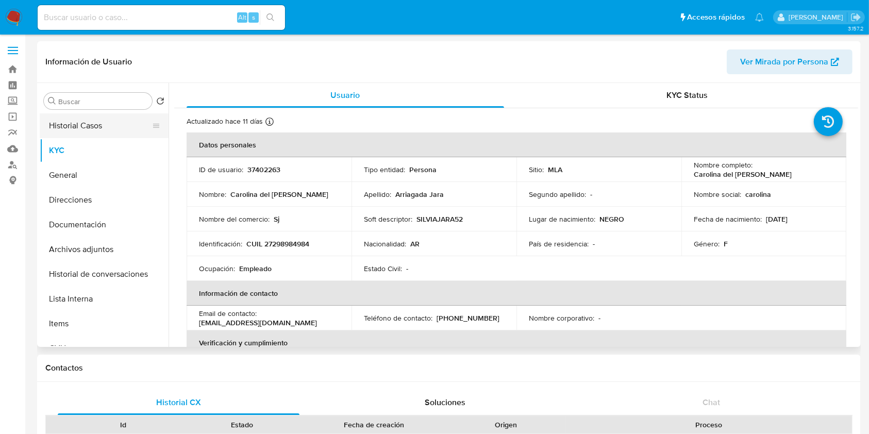
click at [102, 124] on button "Historial Casos" at bounding box center [100, 125] width 121 height 25
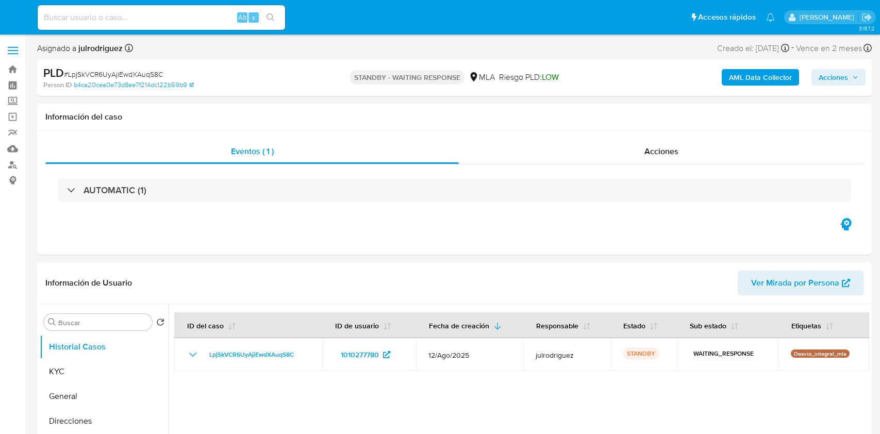
select select "10"
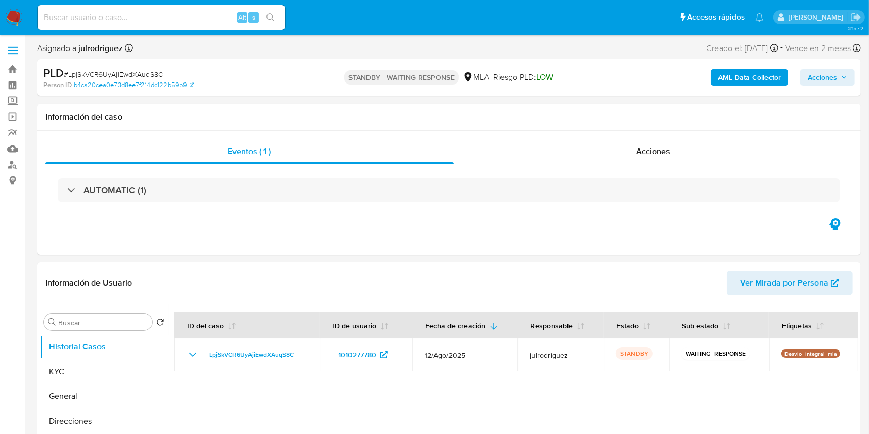
click at [142, 21] on input at bounding box center [161, 17] width 247 height 13
paste input "ogipYA2UO8uLIONluNXIzW8z"
type input "ogipYA2UO8uLIONluNXIzW8z"
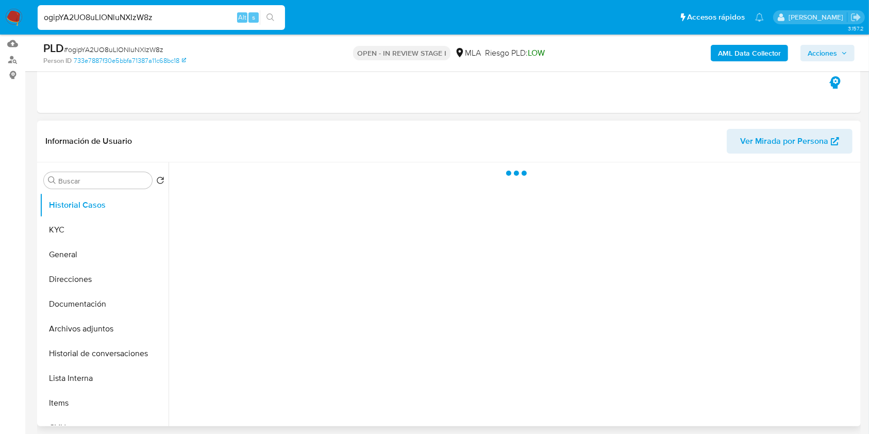
scroll to position [206, 0]
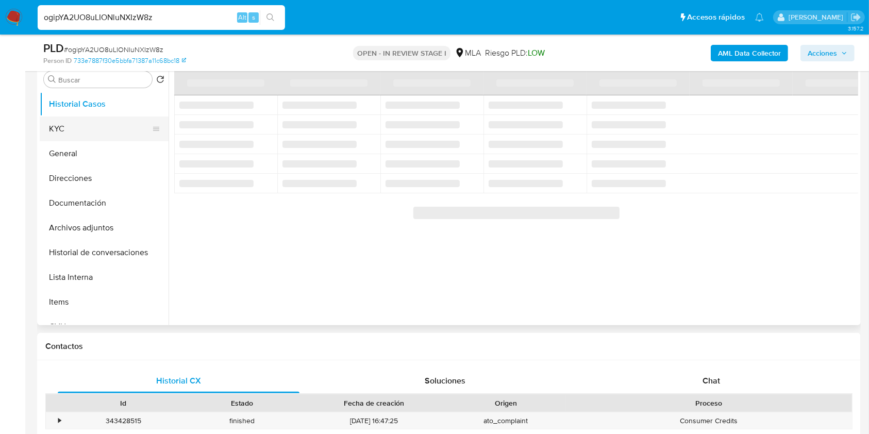
select select "10"
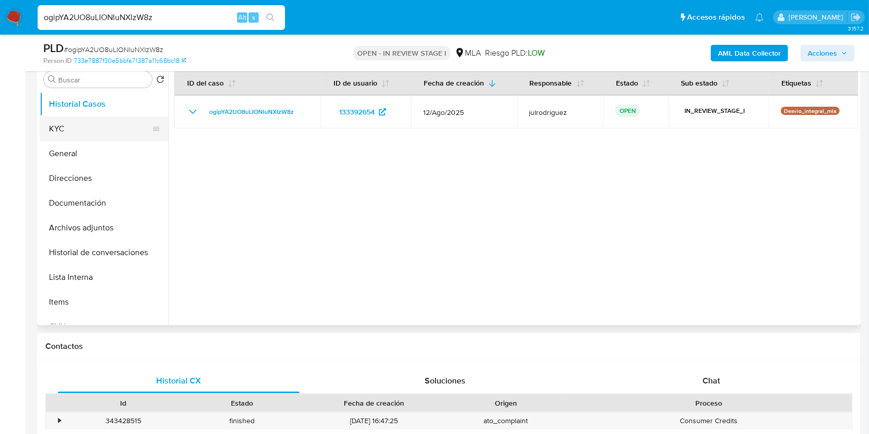
click at [87, 132] on button "KYC" at bounding box center [100, 129] width 121 height 25
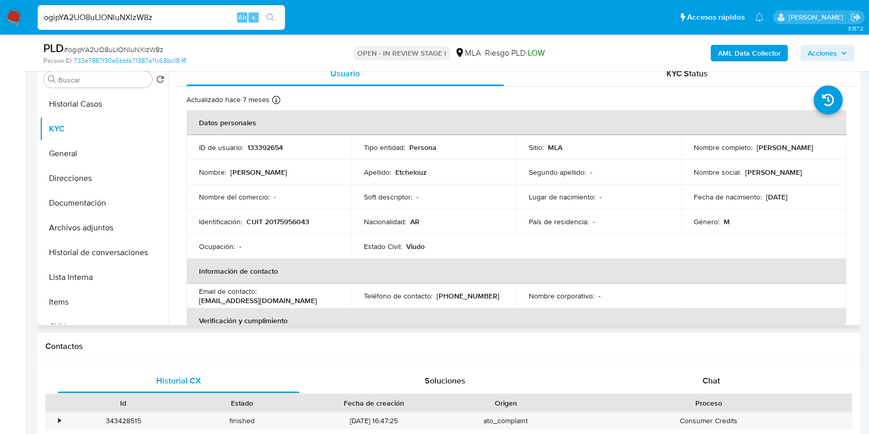
drag, startPoint x: 691, startPoint y: 147, endPoint x: 779, endPoint y: 150, distance: 87.2
click at [779, 150] on div "Nombre completo : [PERSON_NAME]" at bounding box center [764, 147] width 140 height 9
copy p "[PERSON_NAME]"
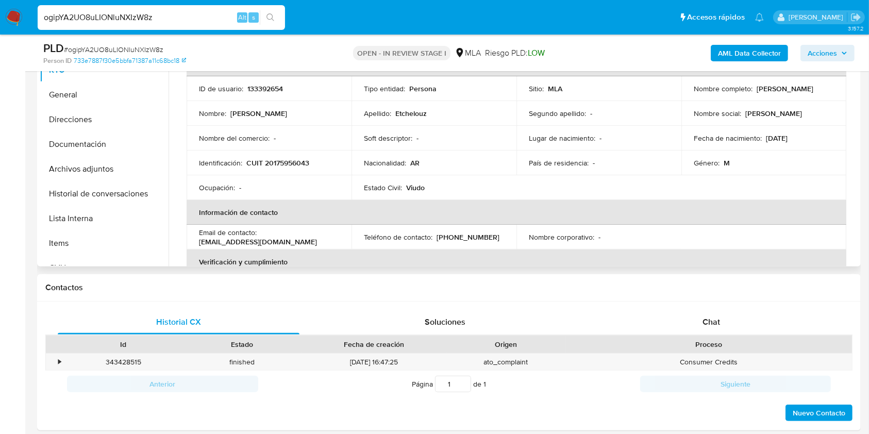
scroll to position [186, 0]
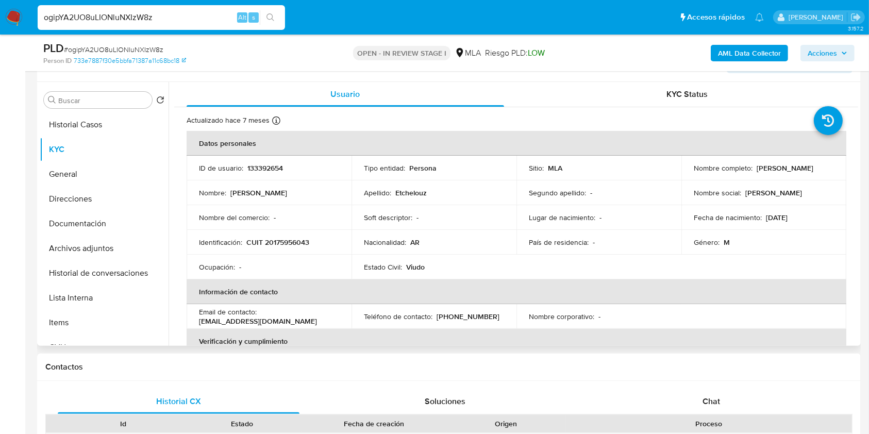
click at [270, 163] on p "133392654" at bounding box center [265, 167] width 36 height 9
copy p "133392654"
click at [135, 46] on span "# ogipYA2UO8uLIONluNXIzW8z" at bounding box center [114, 49] width 100 height 10
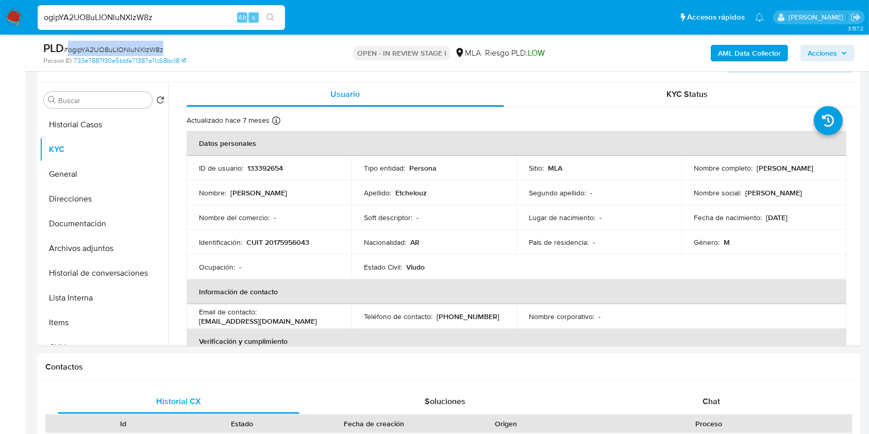
copy span "ogipYA2UO8uLIONluNXIzW8z"
click at [85, 232] on button "Documentación" at bounding box center [100, 223] width 121 height 25
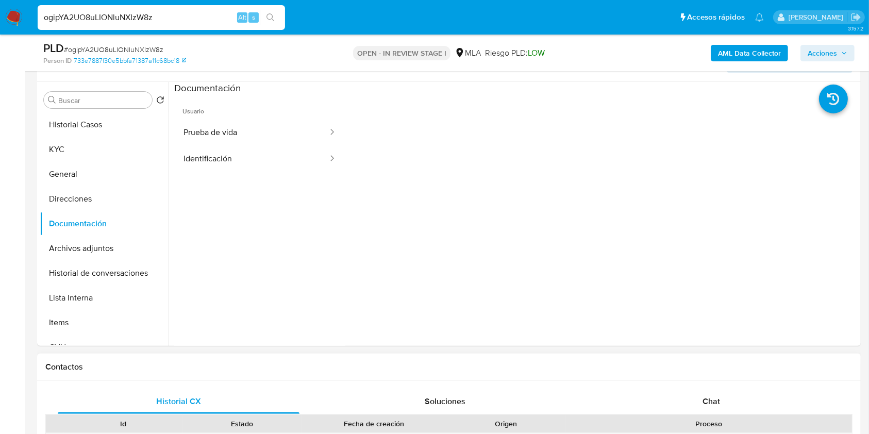
click at [703, 397] on span "Chat" at bounding box center [712, 401] width 18 height 12
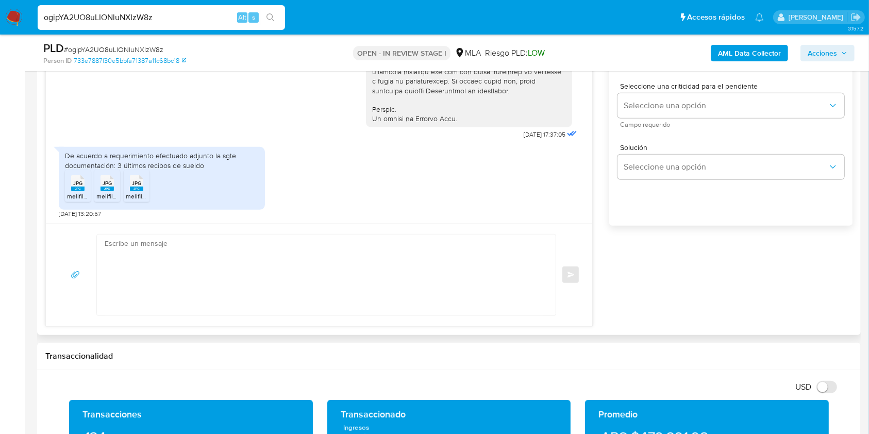
scroll to position [530, 0]
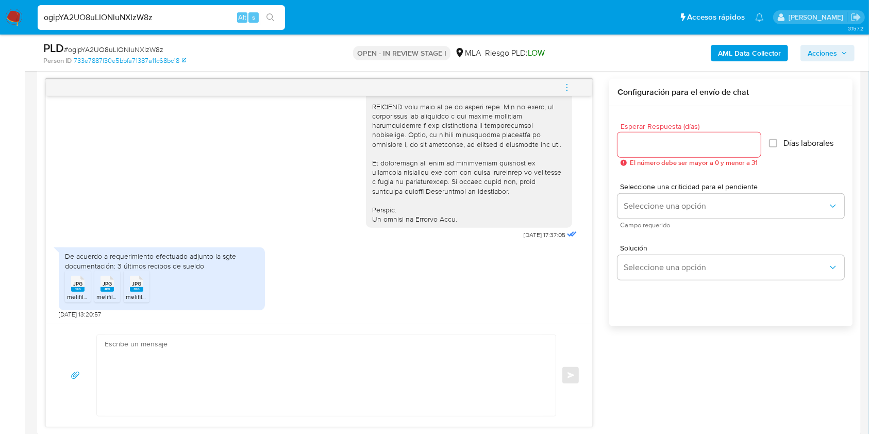
click at [79, 283] on span "JPG" at bounding box center [77, 283] width 9 height 7
click at [105, 283] on span "JPG" at bounding box center [107, 283] width 9 height 7
drag, startPoint x: 140, startPoint y: 284, endPoint x: 345, endPoint y: 301, distance: 205.4
click at [140, 284] on span "JPG" at bounding box center [136, 283] width 9 height 7
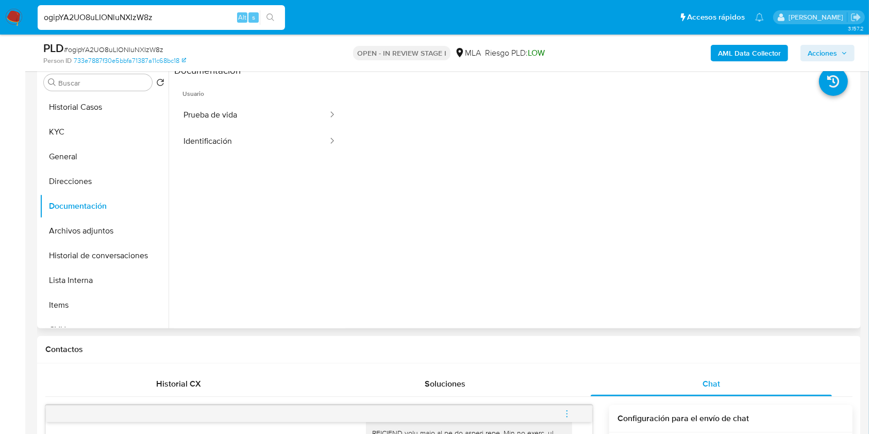
scroll to position [117, 0]
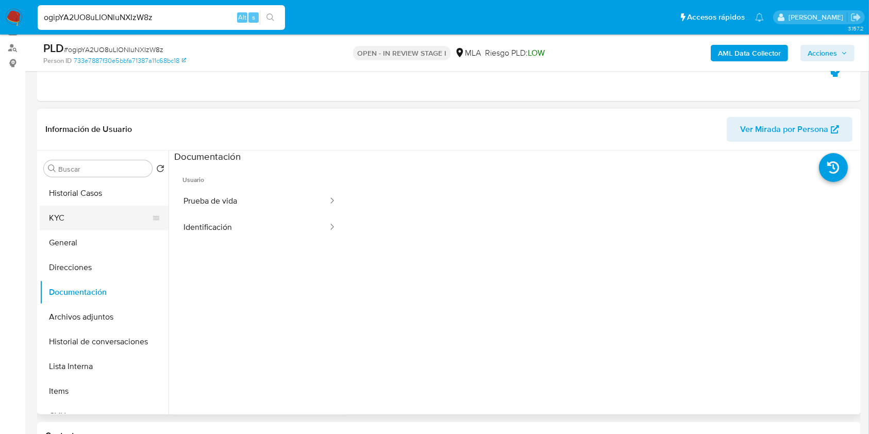
click at [78, 213] on button "KYC" at bounding box center [100, 218] width 121 height 25
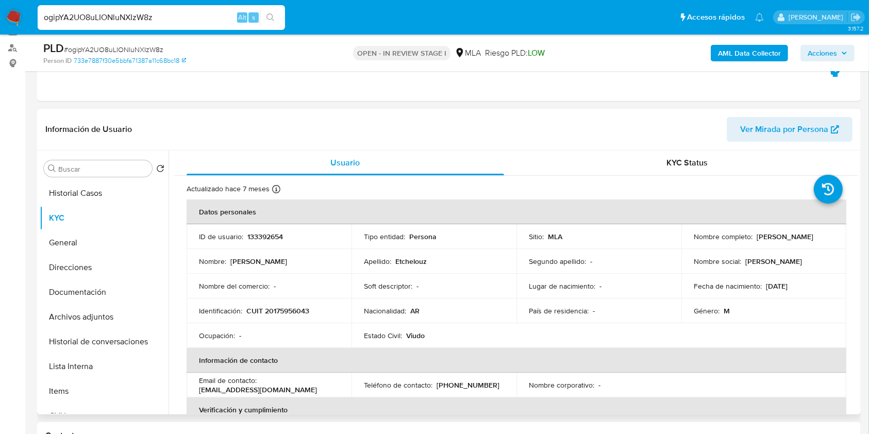
click at [280, 311] on p "CUIT 20175956043" at bounding box center [277, 310] width 63 height 9
copy p "20175956043"
click at [256, 232] on p "133392654" at bounding box center [265, 236] width 36 height 9
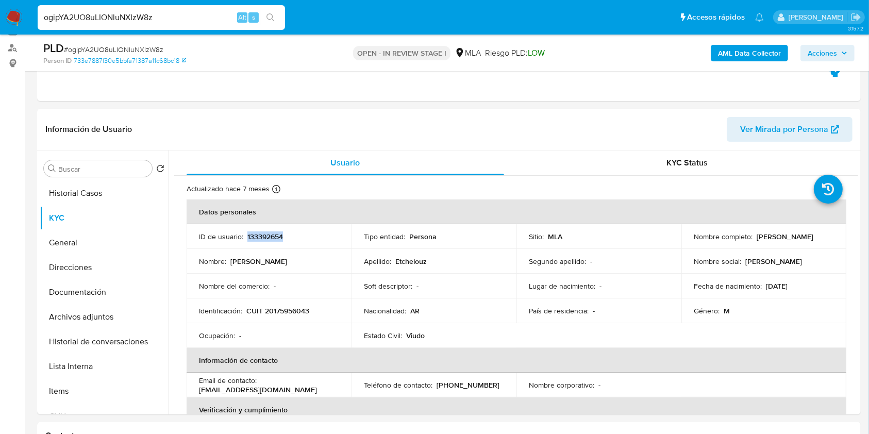
copy p "133392654"
click at [788, 241] on div "Nombre completo : [PERSON_NAME]" at bounding box center [764, 236] width 140 height 9
drag, startPoint x: 691, startPoint y: 240, endPoint x: 779, endPoint y: 235, distance: 87.3
click at [786, 241] on div "Nombre completo : Martin Arnaldo Etchelouz" at bounding box center [764, 236] width 140 height 9
copy p "Martin Arnaldo Etchelouz"
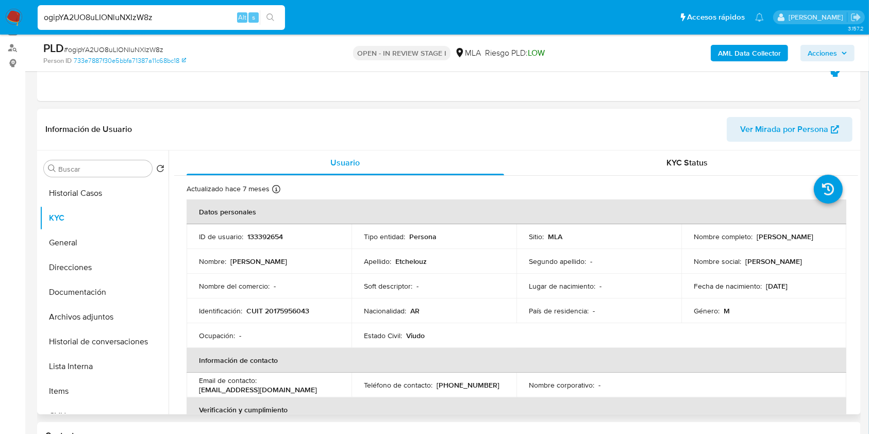
click at [301, 310] on p "CUIT 20175956043" at bounding box center [277, 310] width 63 height 9
copy p "20175956043"
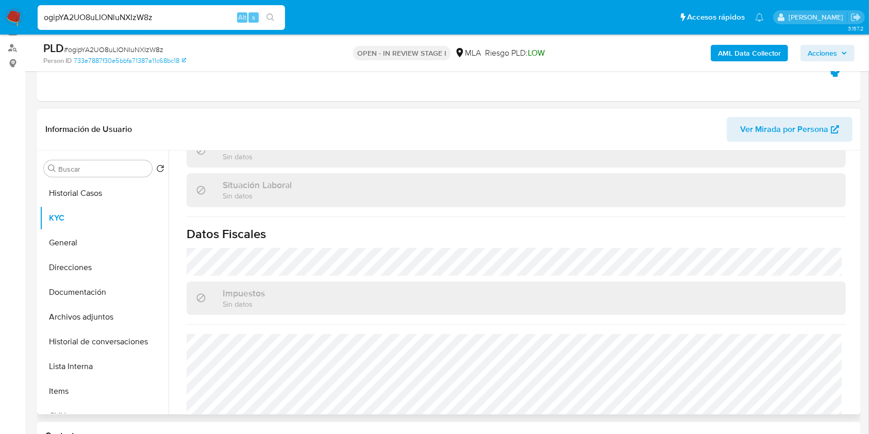
scroll to position [543, 0]
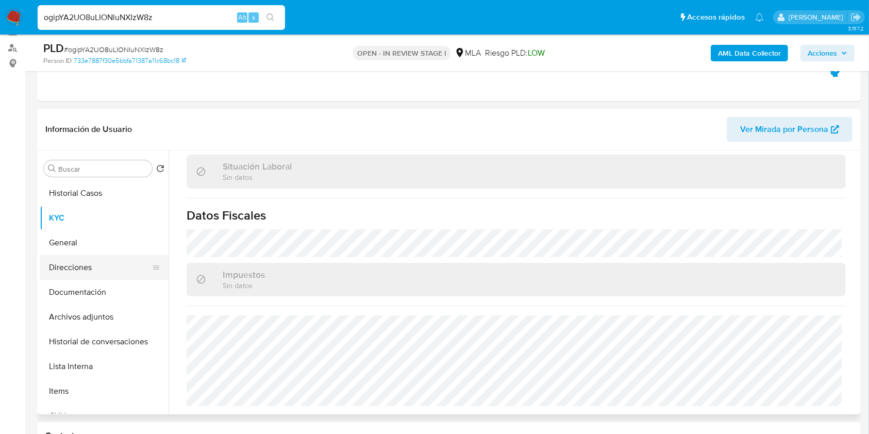
click at [91, 267] on button "Direcciones" at bounding box center [100, 267] width 121 height 25
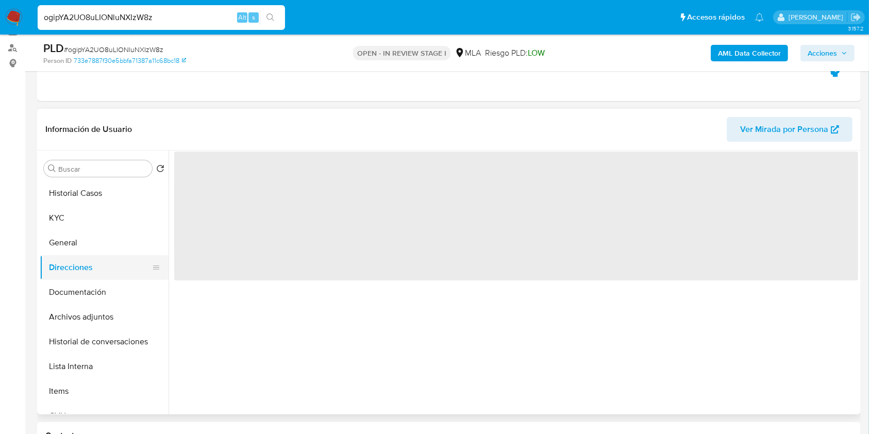
scroll to position [0, 0]
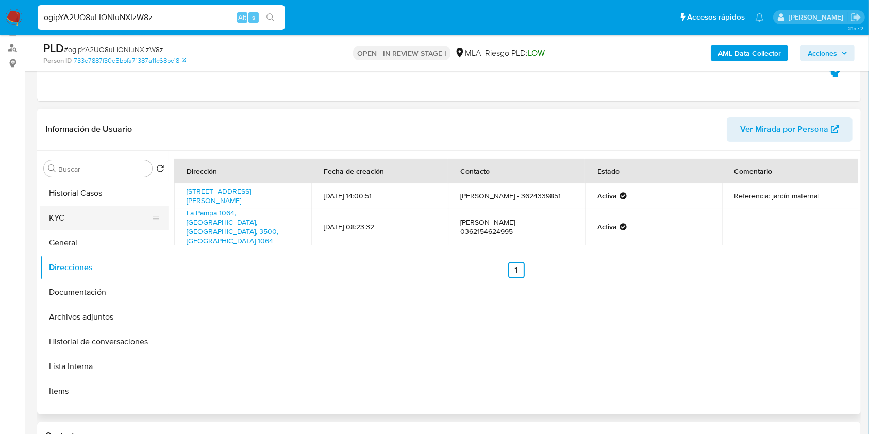
click at [70, 210] on button "KYC" at bounding box center [100, 218] width 121 height 25
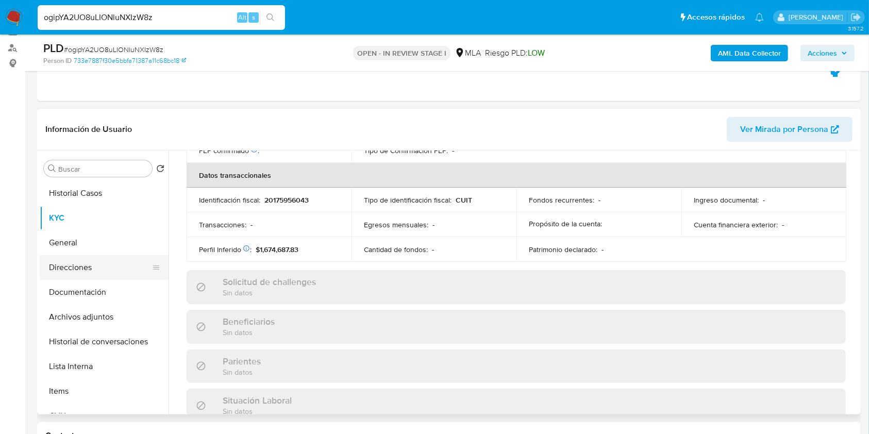
scroll to position [543, 0]
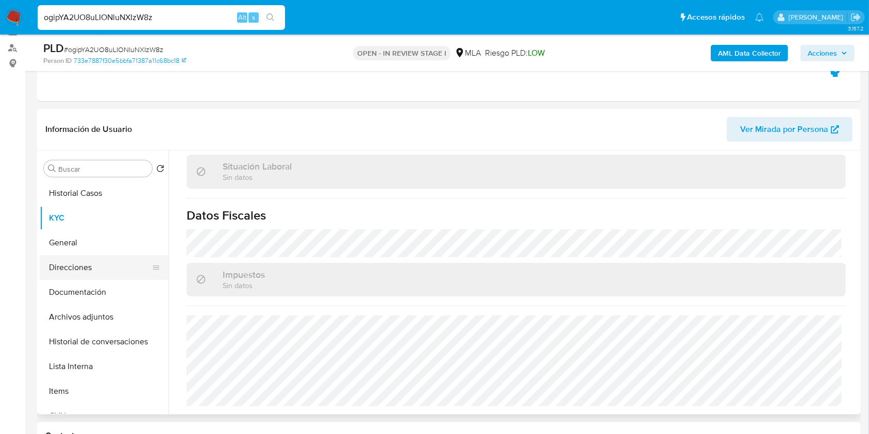
click at [73, 269] on button "Direcciones" at bounding box center [100, 267] width 121 height 25
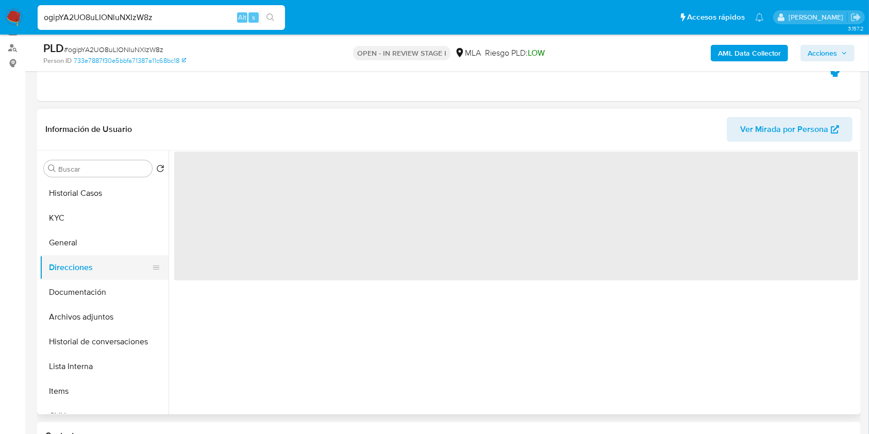
scroll to position [0, 0]
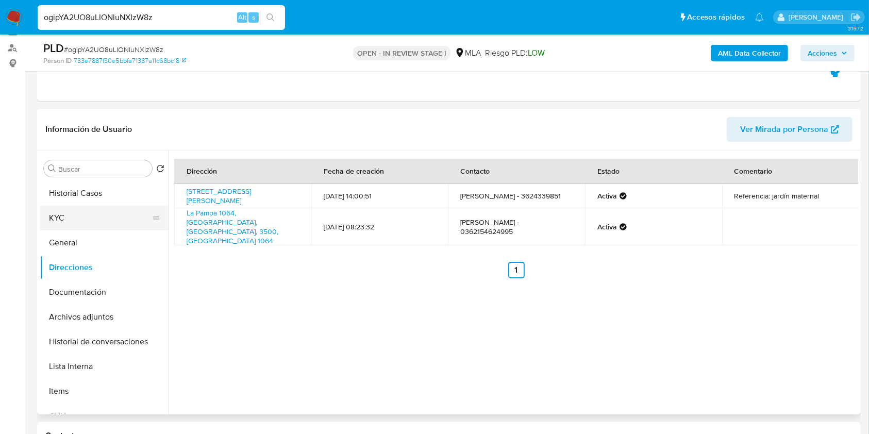
click at [75, 221] on button "KYC" at bounding box center [100, 218] width 121 height 25
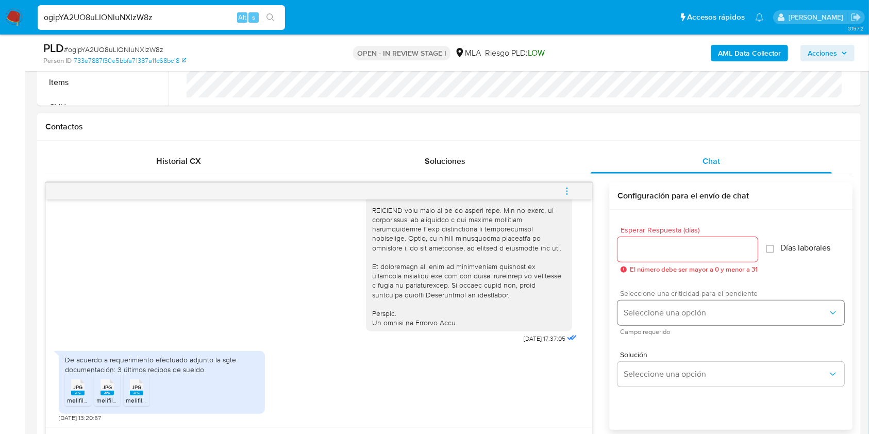
scroll to position [530, 0]
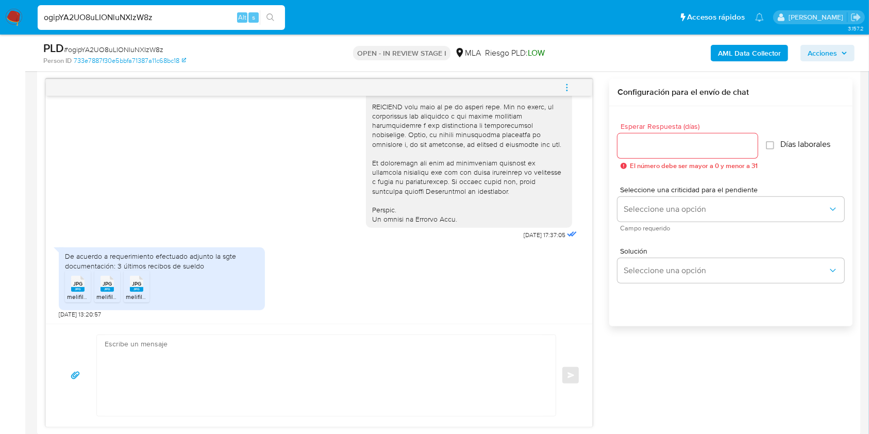
click at [643, 135] on div at bounding box center [688, 146] width 140 height 25
click at [644, 140] on input "Esperar Respuesta (días)" at bounding box center [688, 145] width 140 height 13
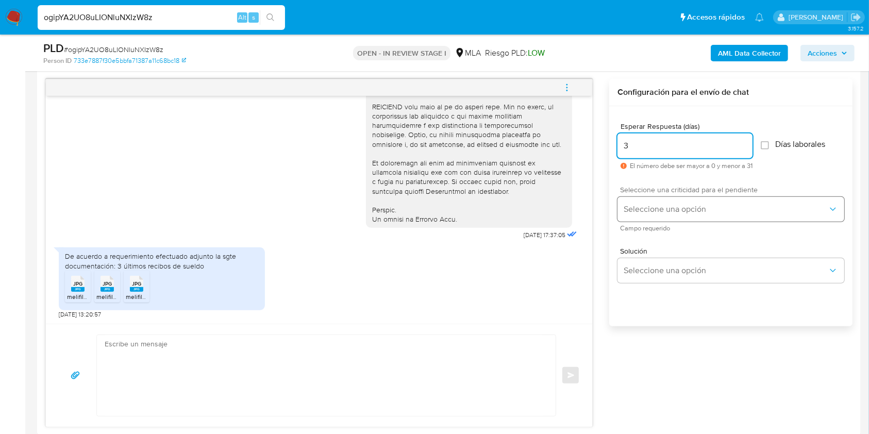
type input "3"
click at [654, 202] on button "Seleccione una opción" at bounding box center [731, 209] width 227 height 25
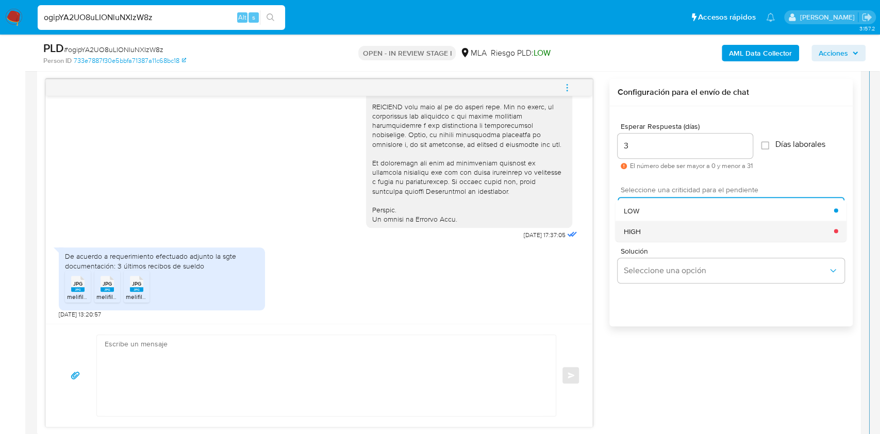
click at [653, 228] on div "HIGH" at bounding box center [729, 231] width 210 height 21
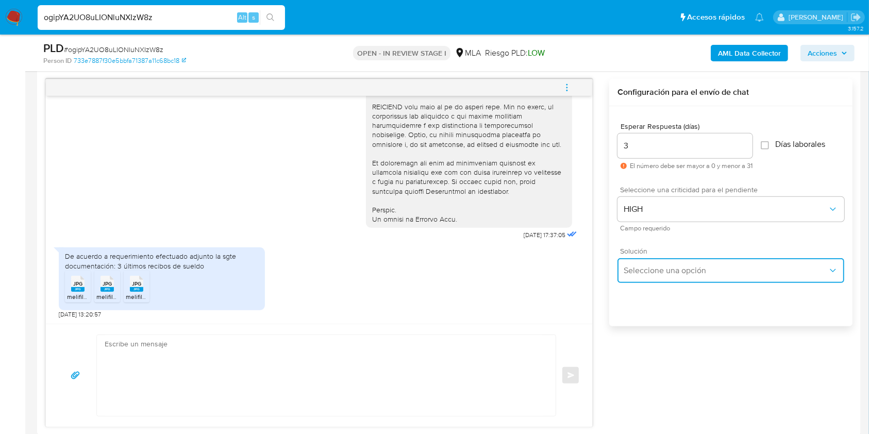
click at [642, 277] on button "Seleccione una opción" at bounding box center [731, 270] width 227 height 25
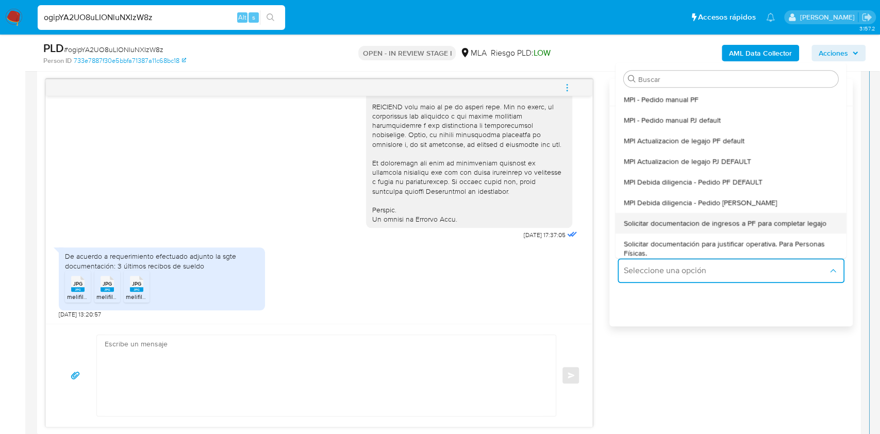
click at [691, 224] on span "Solicitar documentacion de ingresos a PF para completar legajo" at bounding box center [725, 223] width 203 height 9
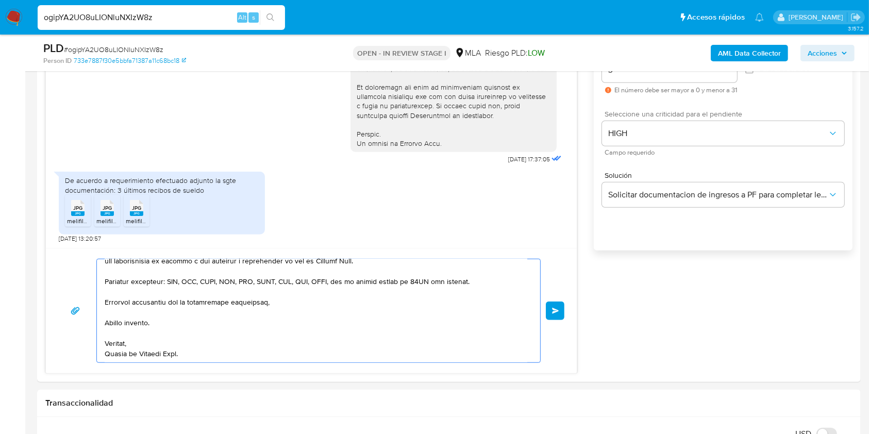
scroll to position [732, 0]
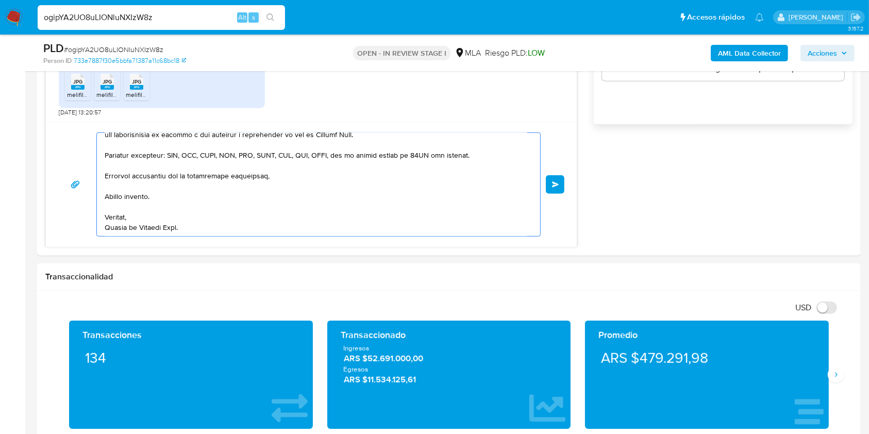
drag, startPoint x: 111, startPoint y: 340, endPoint x: 340, endPoint y: 462, distance: 259.9
click at [340, 434] on html "Pausado Ver notificaciones ogipYA2UO8uLIONluNXIzW8z Alt s Accesos rápidos Presi…" at bounding box center [434, 403] width 869 height 2271
type textarea "H"
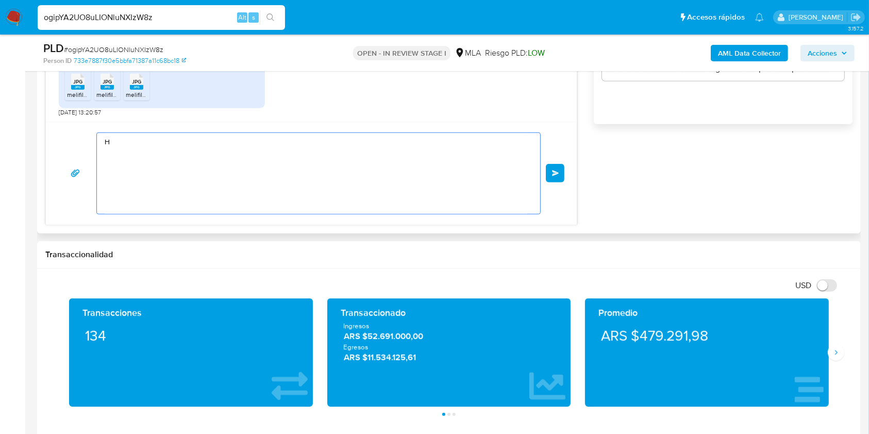
scroll to position [0, 0]
paste textarea "Buenas tardes, Queremos aclararte que la Resolución General ARCA 5696/2025 indi…"
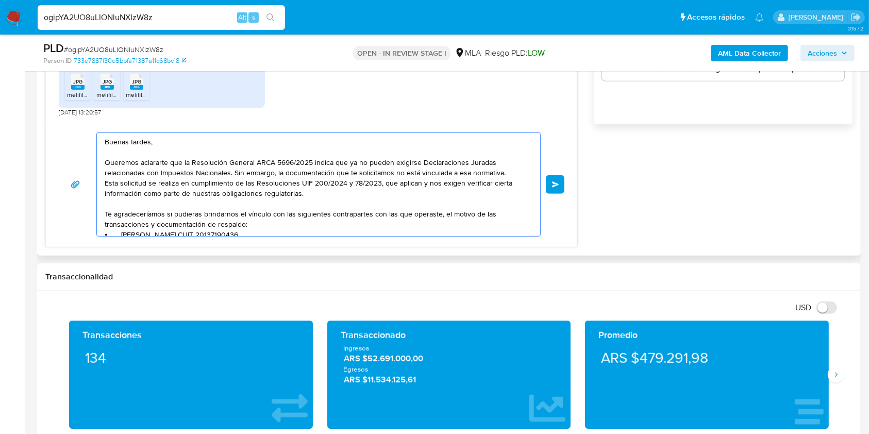
scroll to position [111, 0]
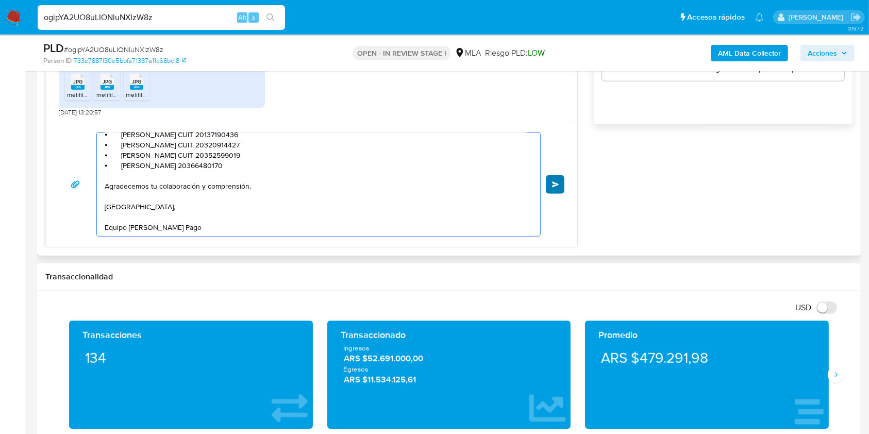
type textarea "Buenas tardes, Queremos aclararte que la Resolución General ARCA 5696/2025 indi…"
click at [561, 184] on button "Enviar" at bounding box center [555, 184] width 19 height 19
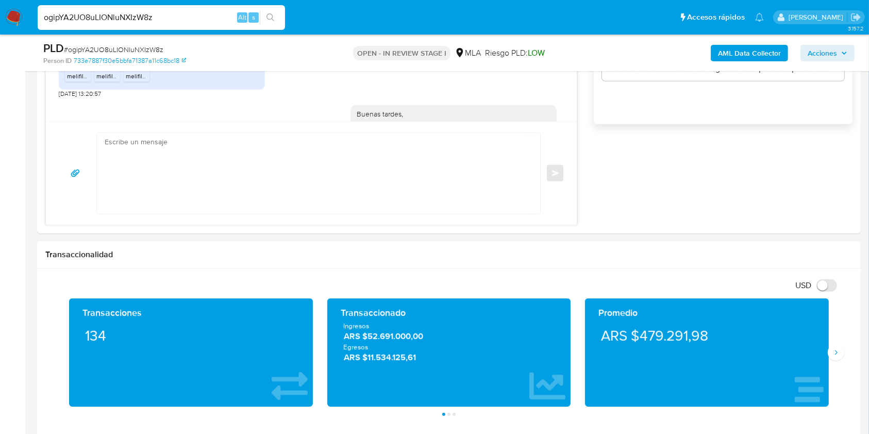
scroll to position [706, 0]
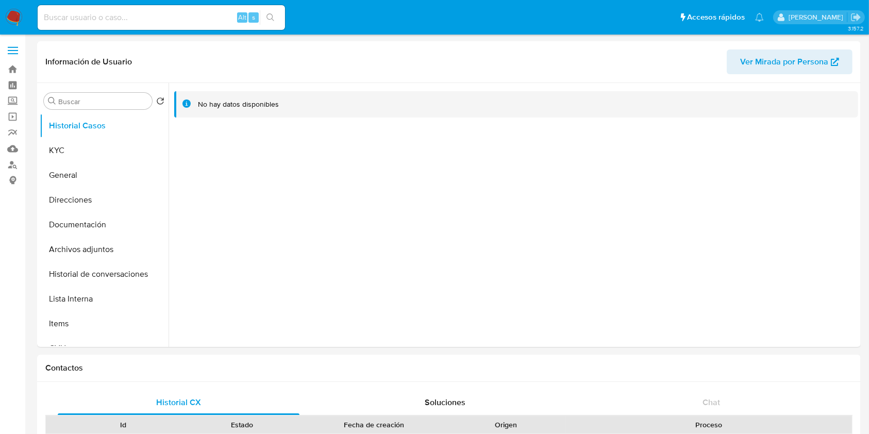
select select "10"
click at [104, 138] on button "Historial Casos" at bounding box center [100, 125] width 121 height 25
click at [112, 159] on button "KYC" at bounding box center [100, 150] width 121 height 25
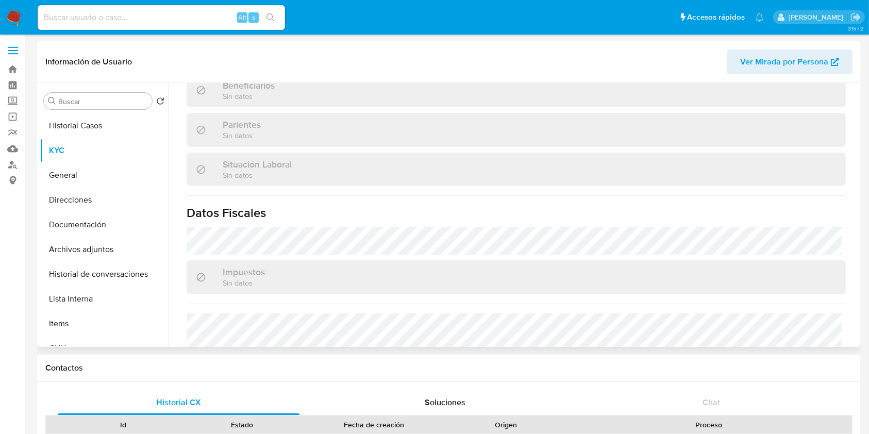
scroll to position [275, 0]
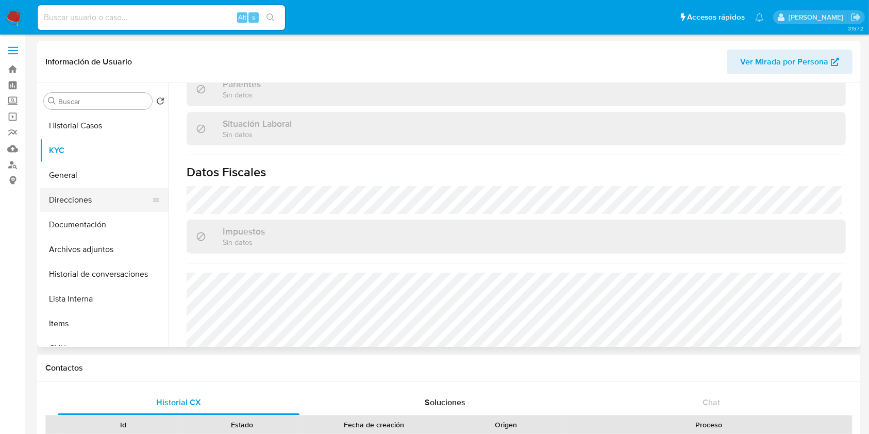
click at [58, 199] on button "Direcciones" at bounding box center [100, 200] width 121 height 25
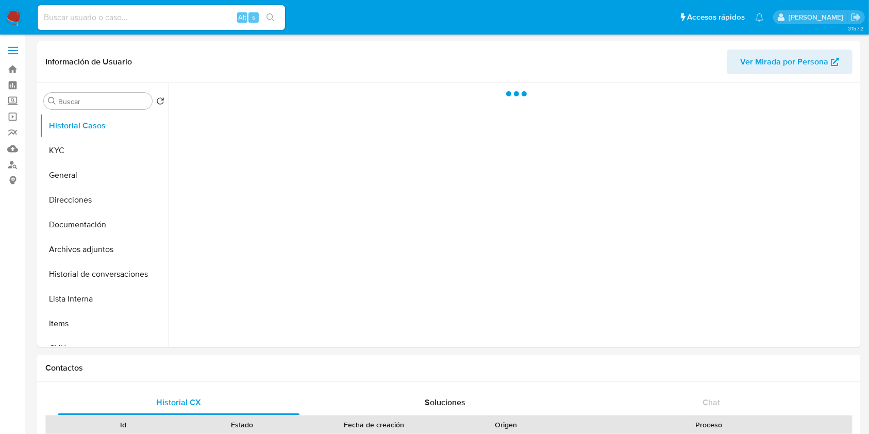
select select "10"
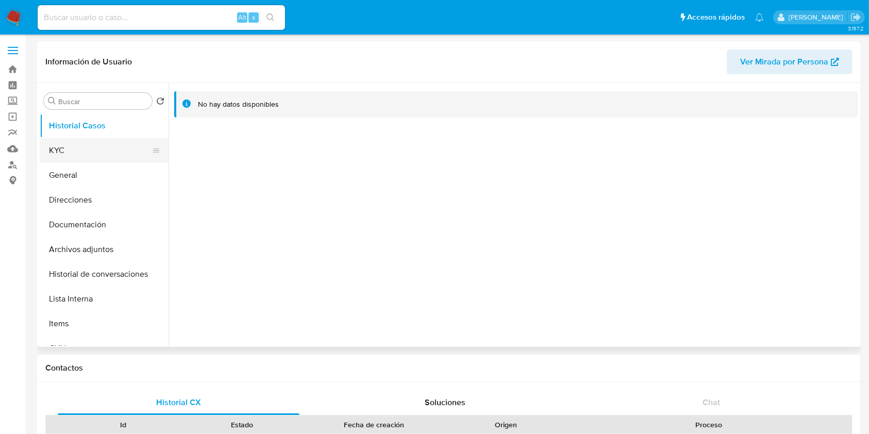
click at [101, 152] on button "KYC" at bounding box center [100, 150] width 121 height 25
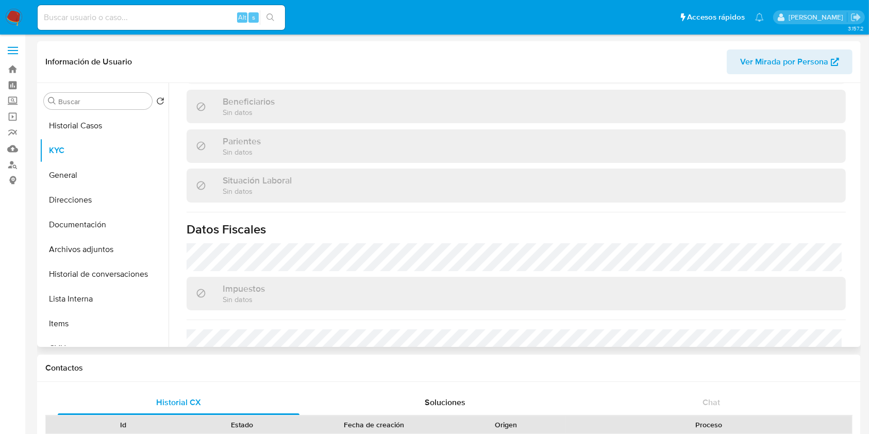
scroll to position [518, 0]
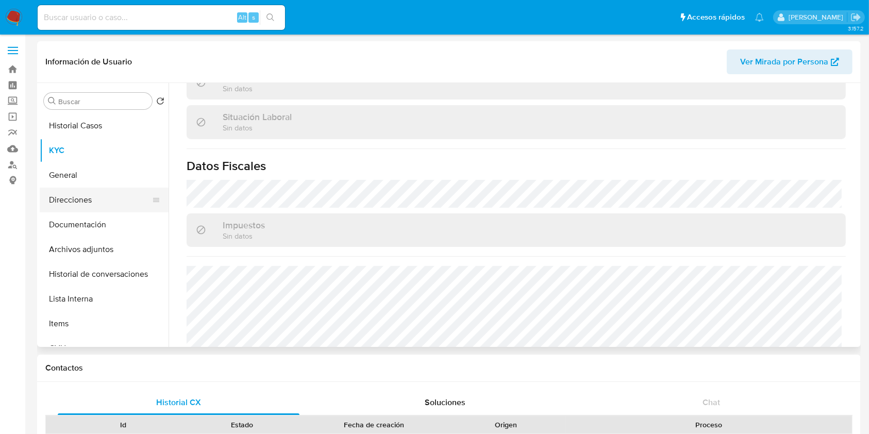
click at [78, 204] on button "Direcciones" at bounding box center [100, 200] width 121 height 25
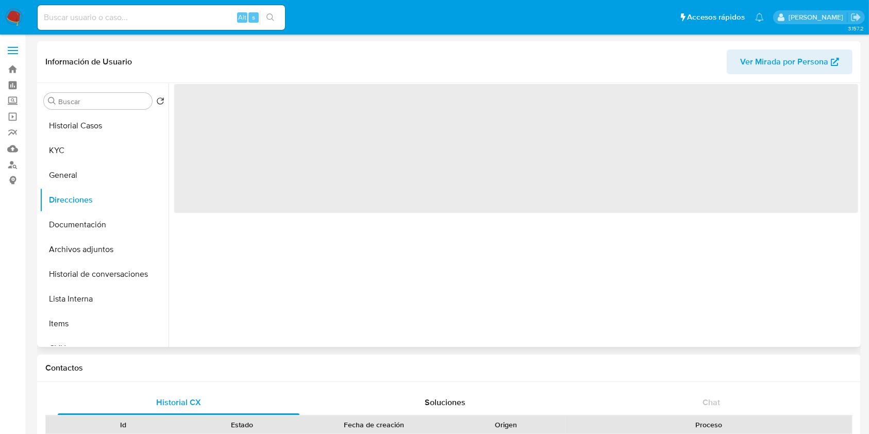
scroll to position [0, 0]
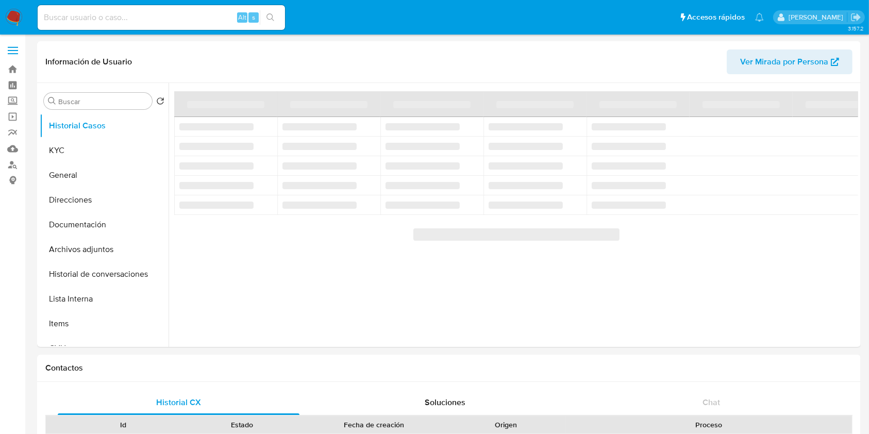
select select "10"
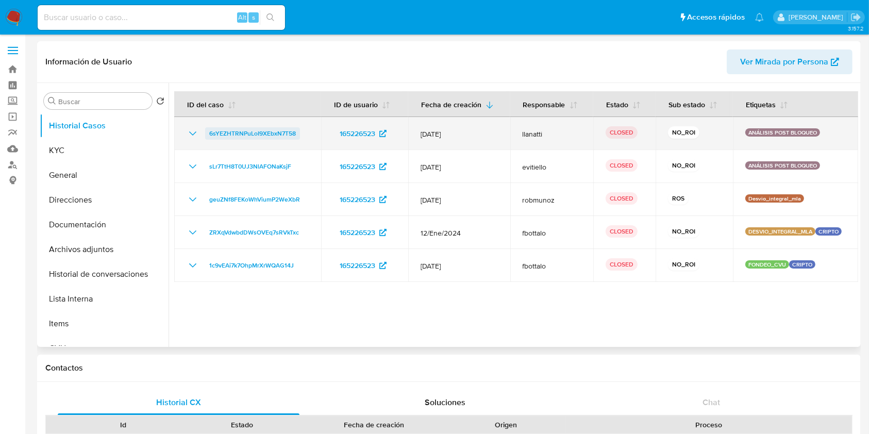
click at [246, 139] on span "6sYEZHTRNPuLoI9XEbxN7T58" at bounding box center [252, 133] width 87 height 12
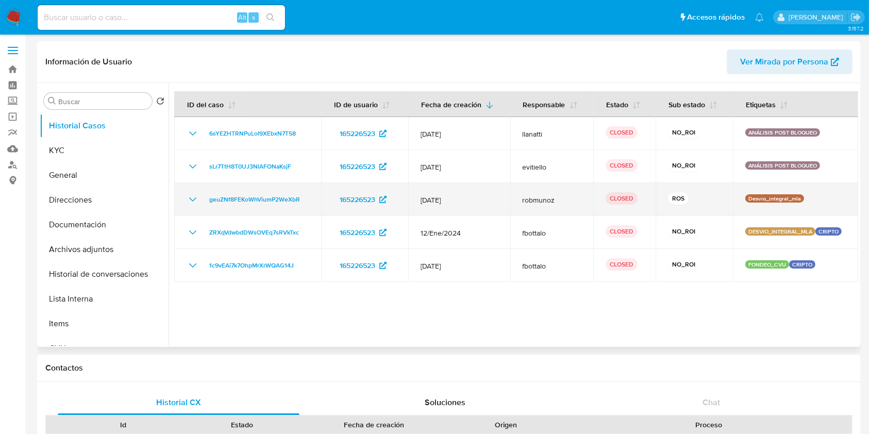
click at [192, 200] on icon "Mostrar/Ocultar" at bounding box center [193, 199] width 12 height 12
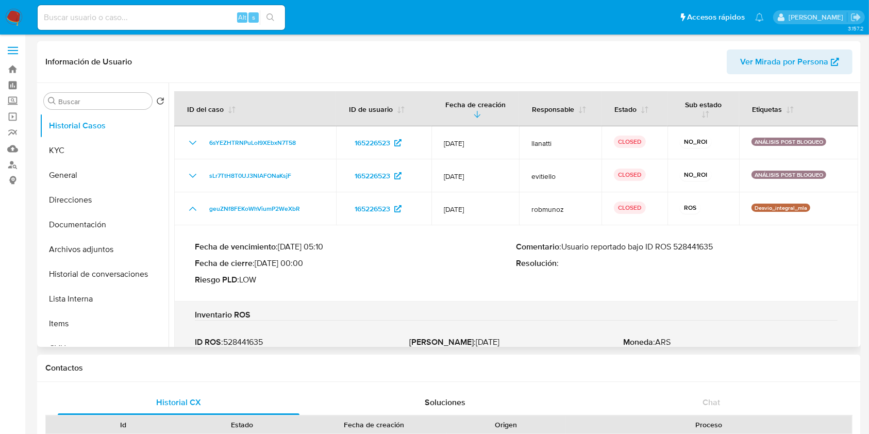
click at [708, 244] on p "Comentario : Usuario reportado bajo ID ROS 528441635" at bounding box center [678, 247] width 322 height 10
click at [115, 147] on button "KYC" at bounding box center [100, 150] width 121 height 25
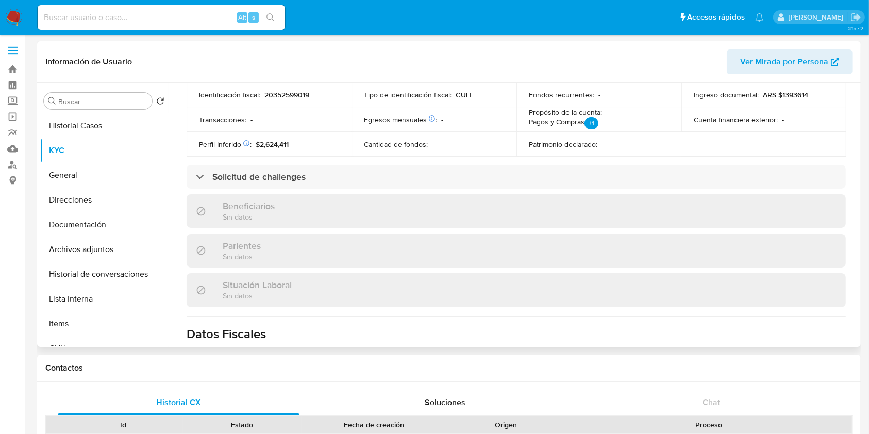
scroll to position [533, 0]
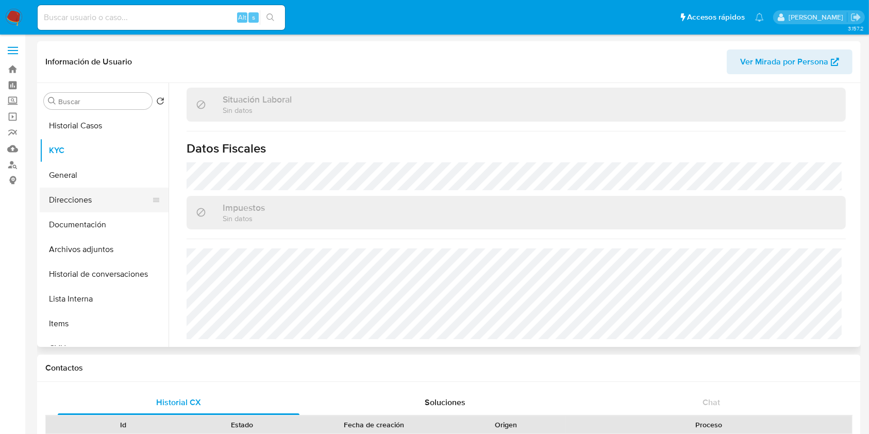
click at [95, 189] on button "Direcciones" at bounding box center [100, 200] width 121 height 25
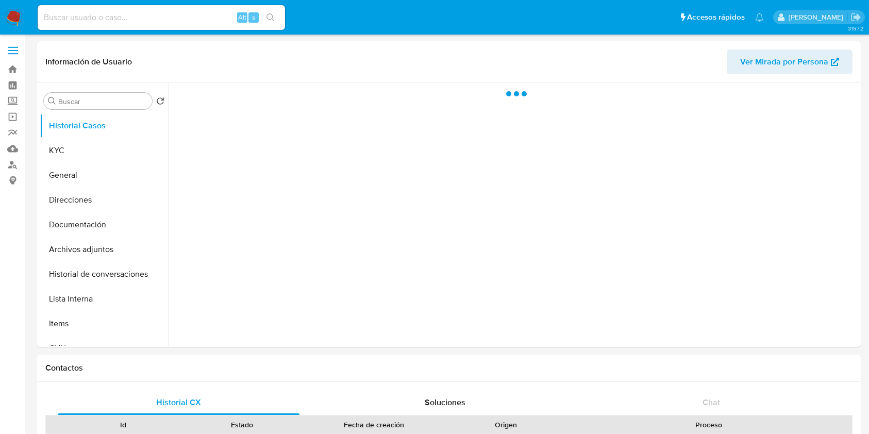
select select "10"
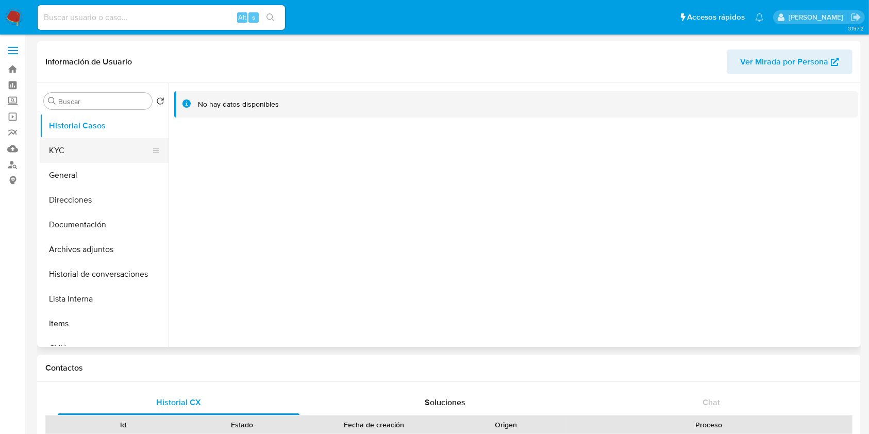
click at [87, 146] on button "KYC" at bounding box center [100, 150] width 121 height 25
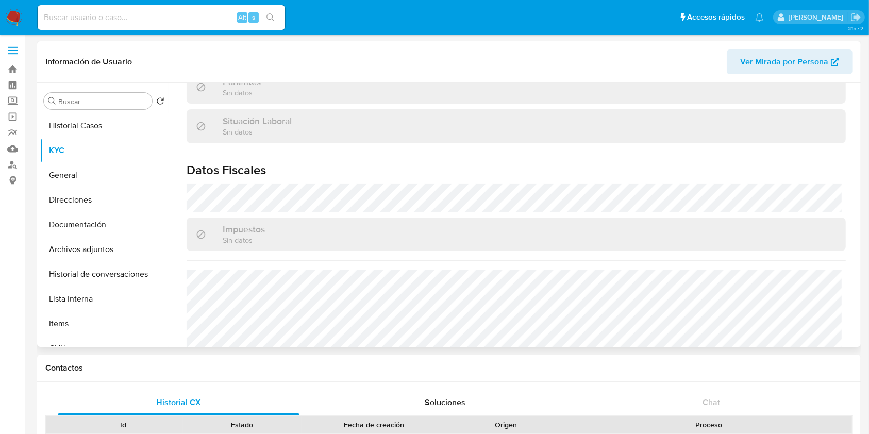
scroll to position [275, 0]
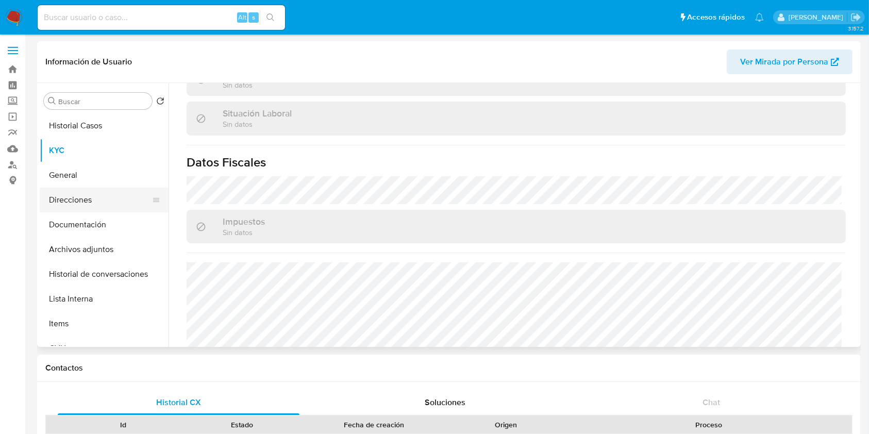
click at [105, 200] on button "Direcciones" at bounding box center [100, 200] width 121 height 25
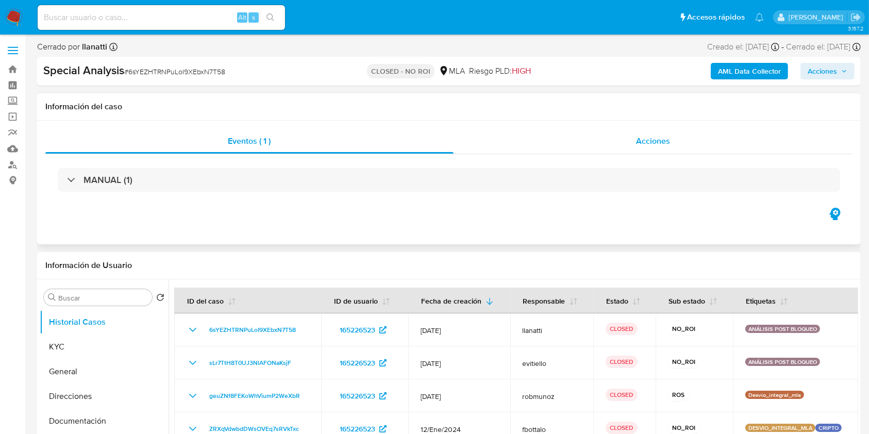
click at [673, 142] on div "Acciones" at bounding box center [654, 141] width 400 height 25
select select "10"
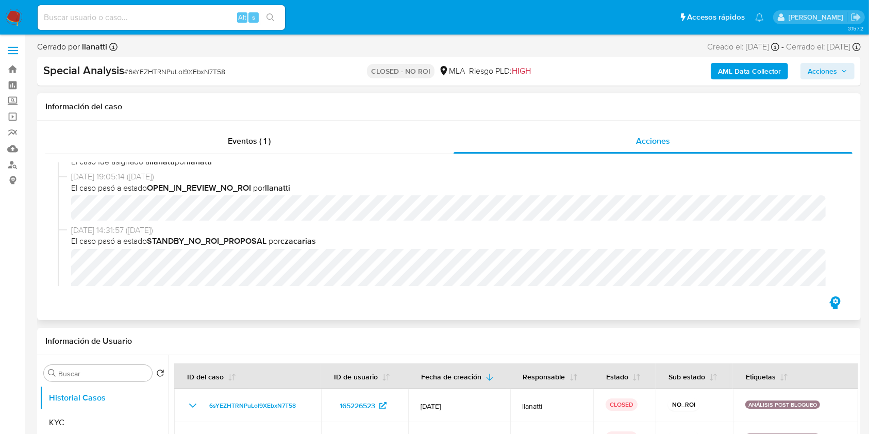
scroll to position [137, 0]
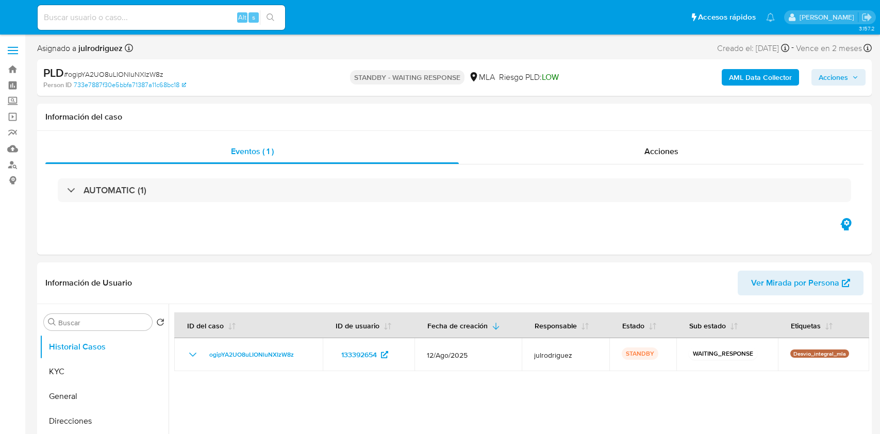
select select "10"
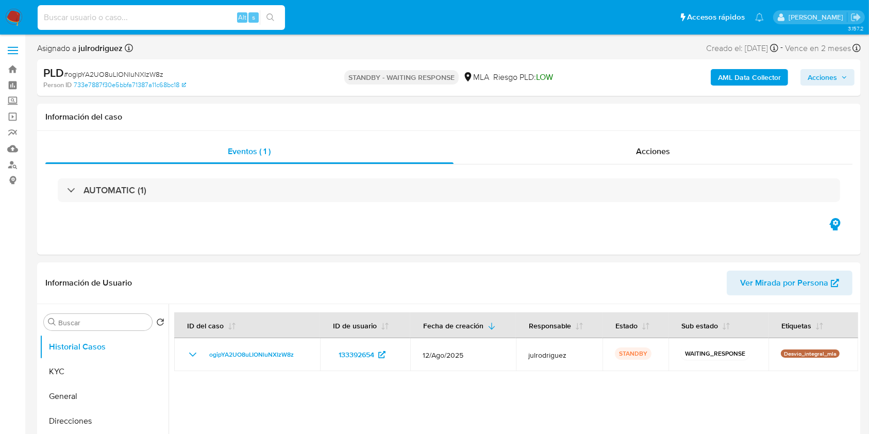
click at [136, 11] on input at bounding box center [161, 17] width 247 height 13
paste input "5AMcKlEJP1FTqLs4wiXZ6aUD"
type input "5AMcKlEJP1FTqLs4wiXZ6aUD"
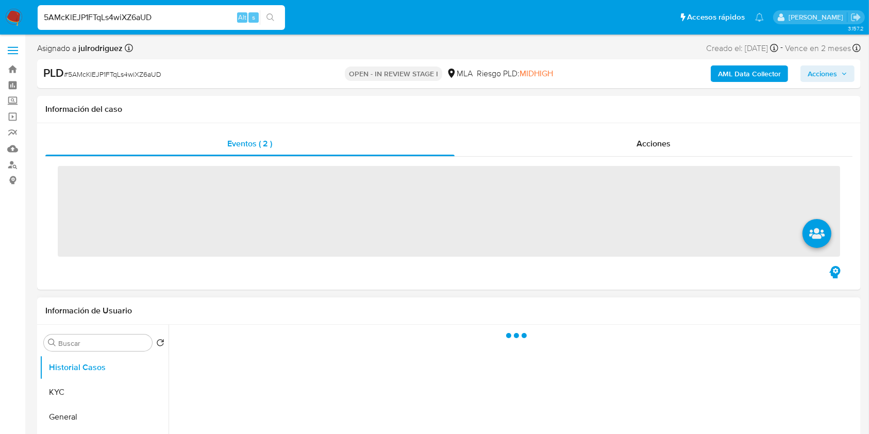
scroll to position [137, 0]
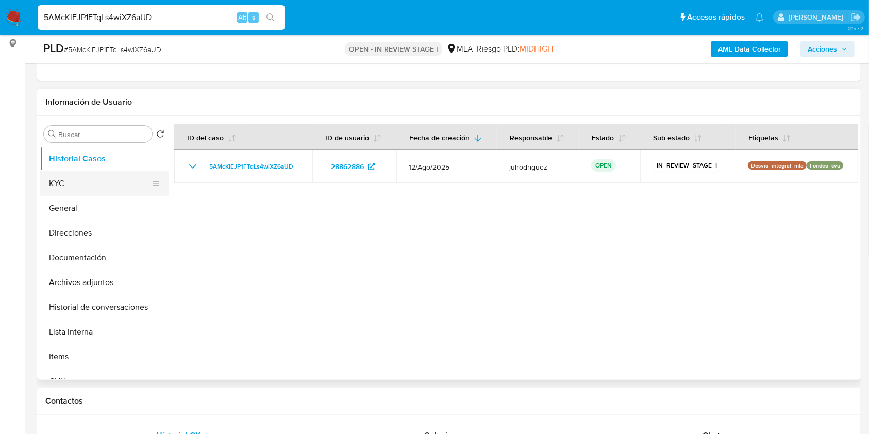
click at [70, 182] on button "KYC" at bounding box center [100, 183] width 121 height 25
select select "10"
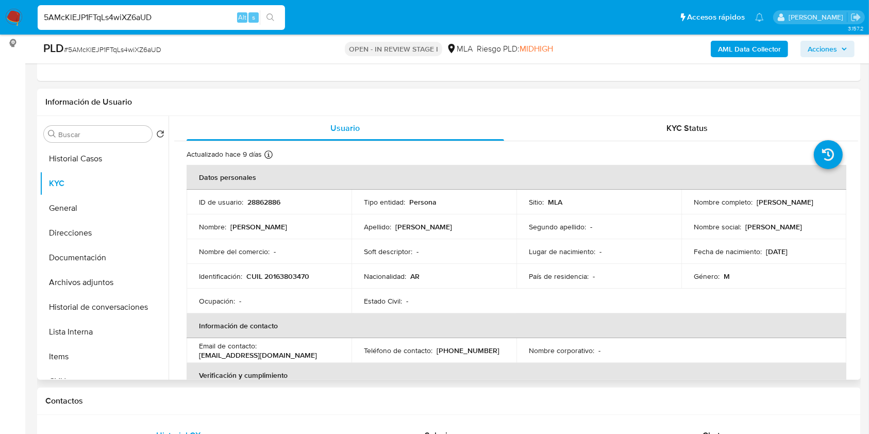
drag, startPoint x: 754, startPoint y: 202, endPoint x: 839, endPoint y: 203, distance: 85.1
click at [839, 203] on td "Nombre completo : Mariano Manuel Eguia" at bounding box center [764, 202] width 165 height 25
copy p "Mariano Manuel Eguia"
click at [258, 204] on p "28862886" at bounding box center [263, 201] width 33 height 9
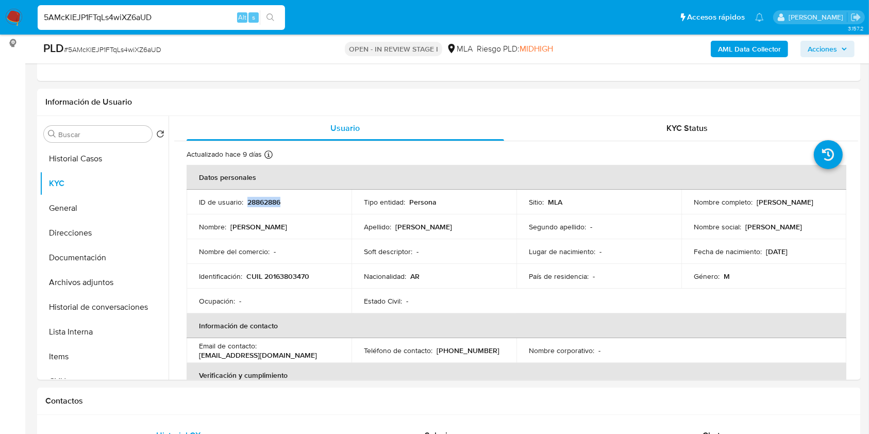
copy p "28862886"
click at [126, 52] on span "# 5AMcKlEJP1FTqLs4wiXZ6aUD" at bounding box center [112, 49] width 97 height 10
copy span "5AMcKlEJP1FTqLs4wiXZ6aUD"
click at [107, 260] on button "Documentación" at bounding box center [100, 257] width 121 height 25
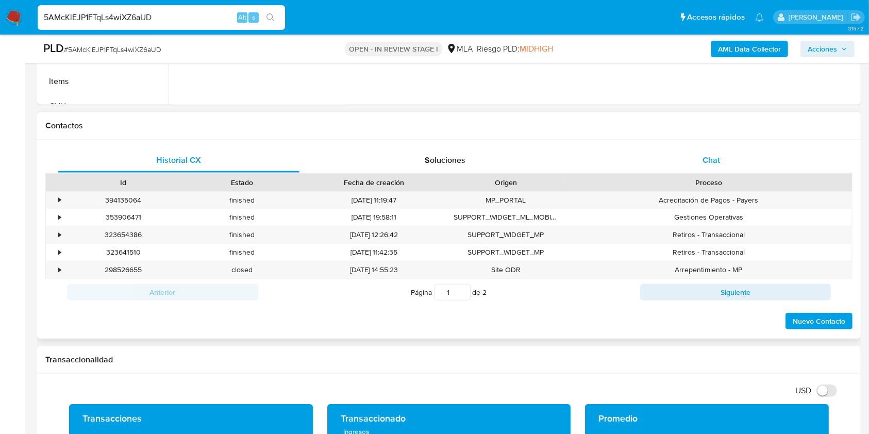
click at [723, 159] on div "Chat" at bounding box center [712, 160] width 242 height 25
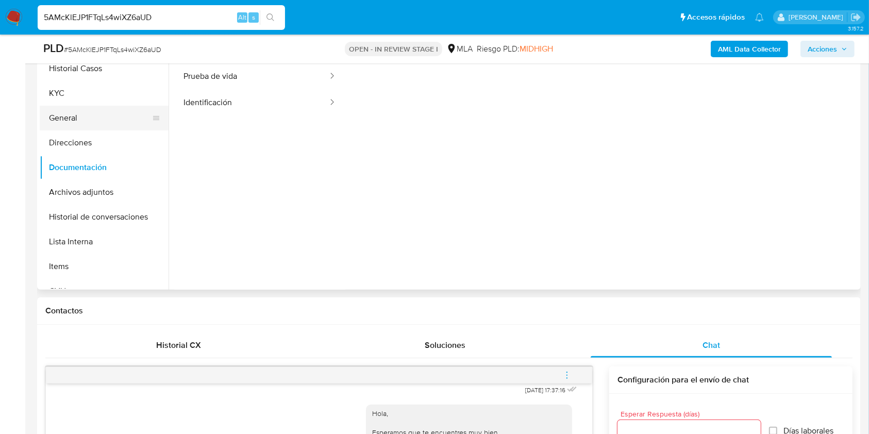
scroll to position [206, 0]
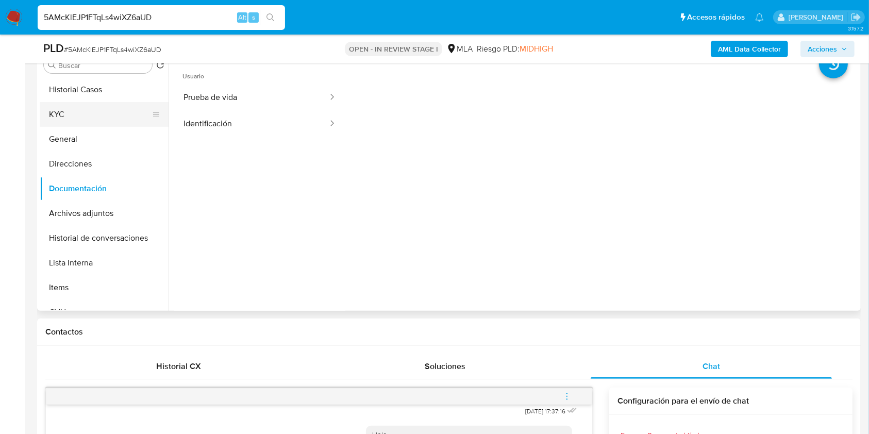
click at [77, 120] on button "KYC" at bounding box center [100, 114] width 121 height 25
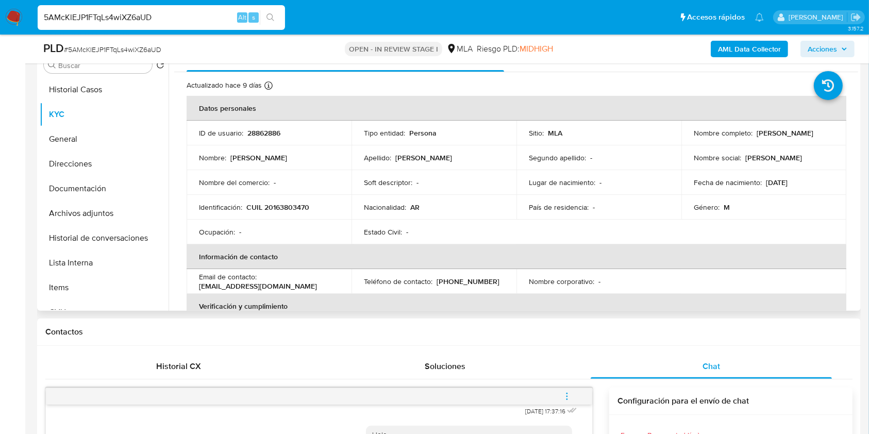
click at [284, 200] on td "Identificación : CUIL 20163803470" at bounding box center [269, 207] width 165 height 25
click at [285, 203] on p "CUIL 20163803470" at bounding box center [277, 207] width 63 height 9
copy p "20163803470"
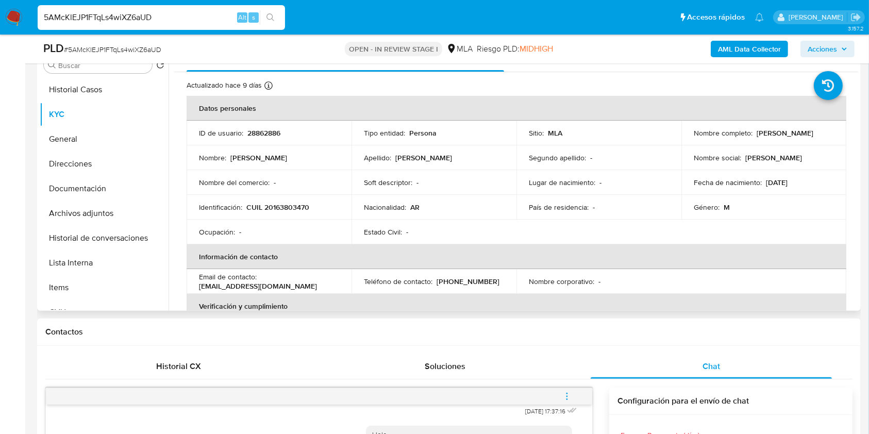
click at [265, 131] on p "28862886" at bounding box center [263, 132] width 33 height 9
copy p "28862886"
drag, startPoint x: 751, startPoint y: 133, endPoint x: 826, endPoint y: 134, distance: 75.3
click at [826, 134] on div "Nombre completo : Mariano Manuel Eguia" at bounding box center [764, 132] width 140 height 9
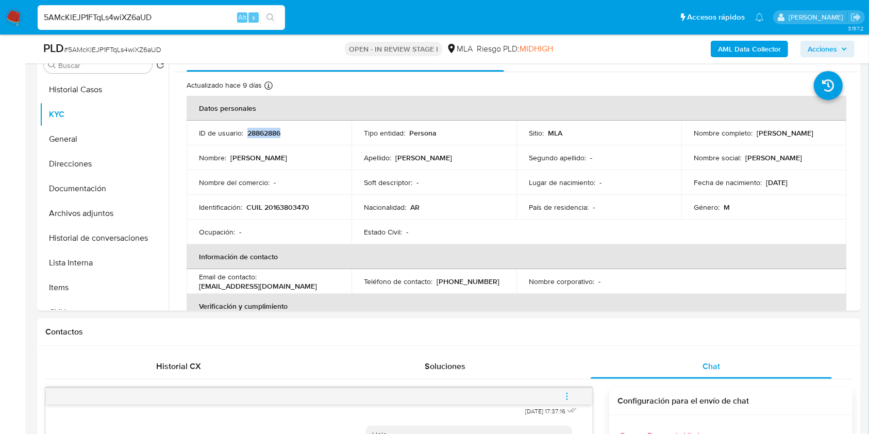
copy div "Mariano Manuel Eguia"
click at [92, 184] on button "Documentación" at bounding box center [100, 188] width 121 height 25
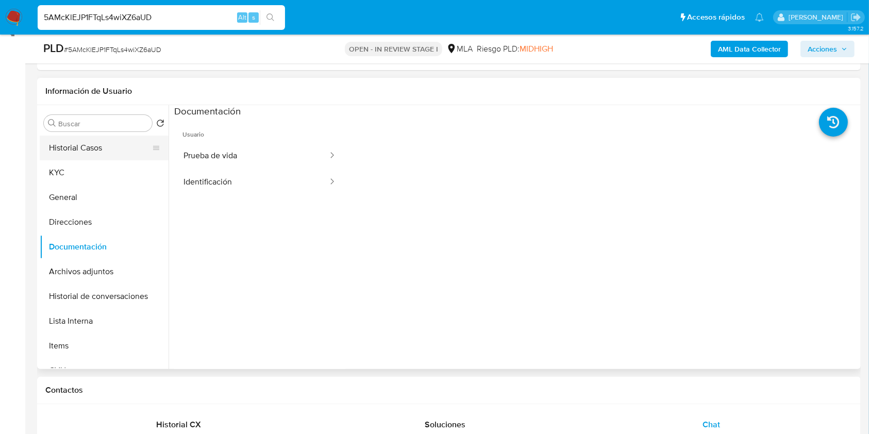
scroll to position [69, 0]
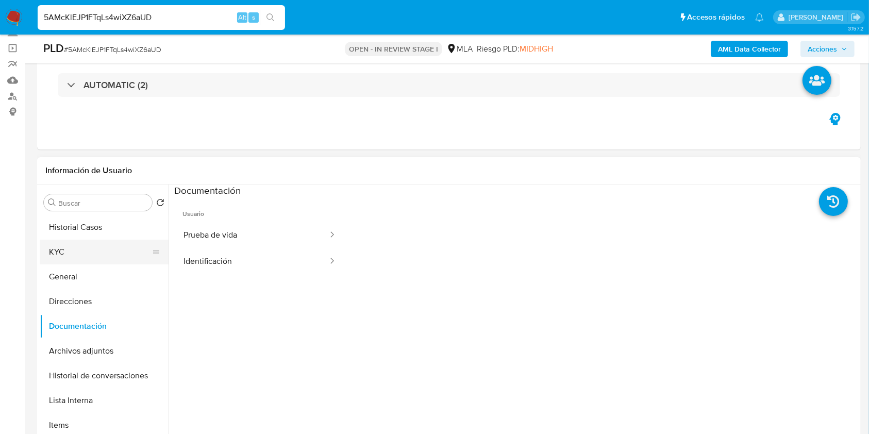
click at [90, 253] on button "KYC" at bounding box center [100, 252] width 121 height 25
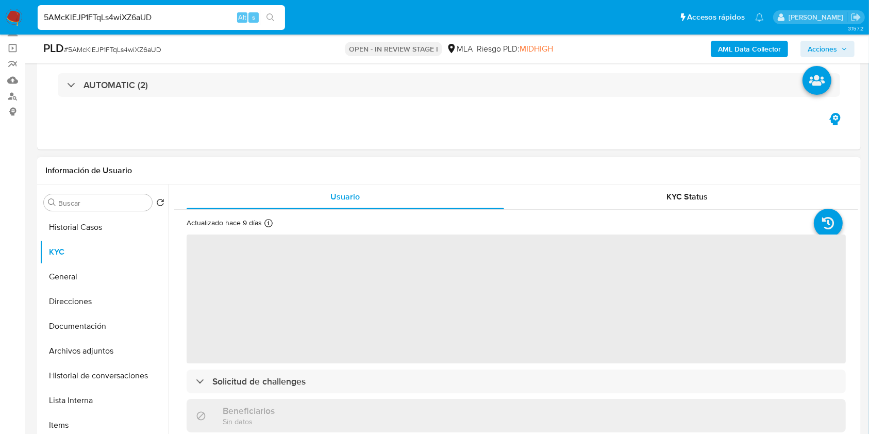
click at [758, 289] on span "‌" at bounding box center [516, 299] width 659 height 129
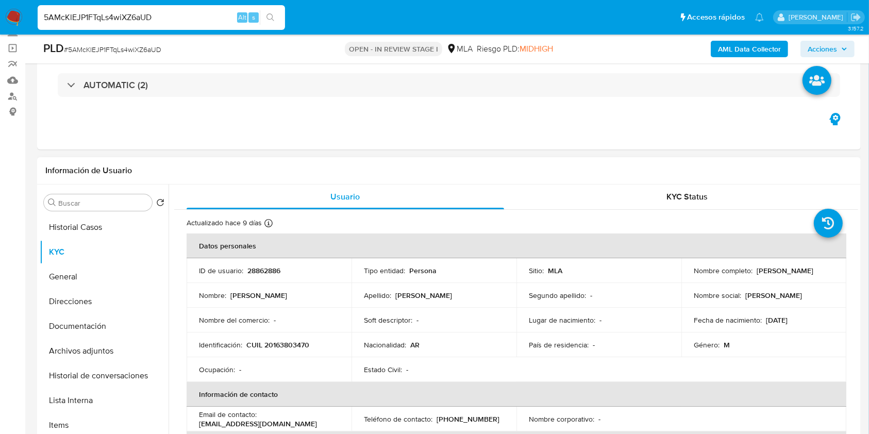
drag, startPoint x: 754, startPoint y: 269, endPoint x: 825, endPoint y: 269, distance: 71.2
click at [814, 269] on p "Mariano Manuel Eguia" at bounding box center [785, 270] width 57 height 9
copy p "Mariano Manuel Eguia"
click at [287, 343] on p "CUIL 20163803470" at bounding box center [277, 344] width 63 height 9
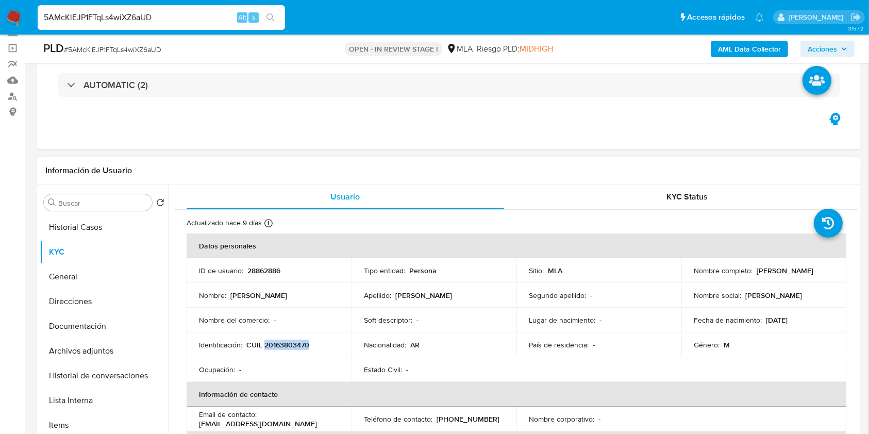
click at [287, 343] on p "CUIL 20163803470" at bounding box center [277, 344] width 63 height 9
copy p "20163803470"
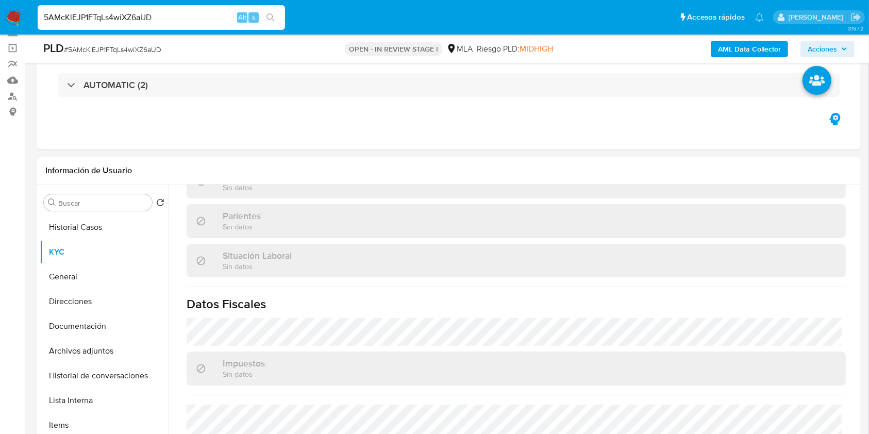
scroll to position [532, 0]
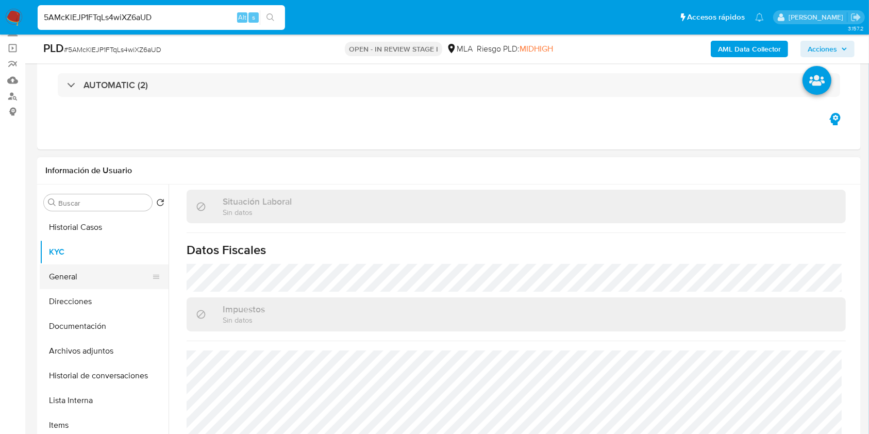
click at [80, 282] on button "General" at bounding box center [100, 276] width 121 height 25
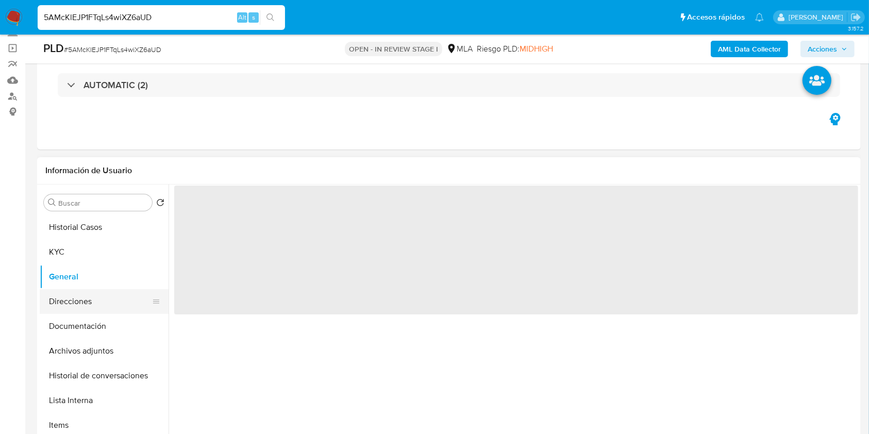
scroll to position [0, 0]
click at [79, 297] on button "Direcciones" at bounding box center [100, 301] width 121 height 25
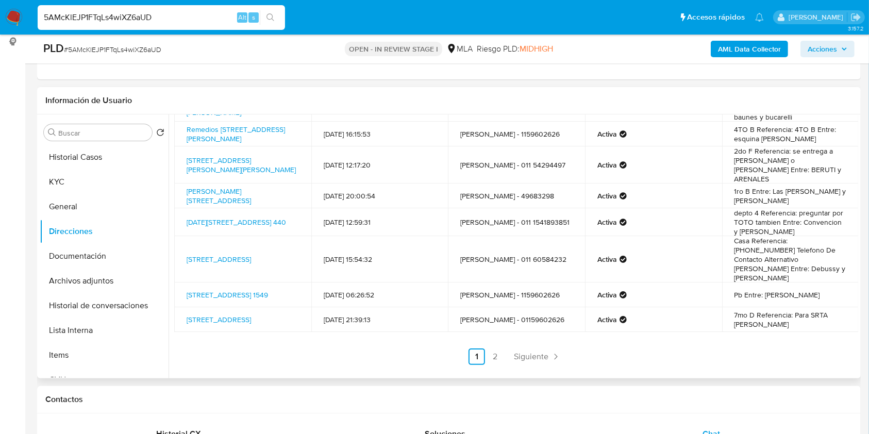
scroll to position [137, 0]
click at [76, 175] on button "KYC" at bounding box center [100, 183] width 121 height 25
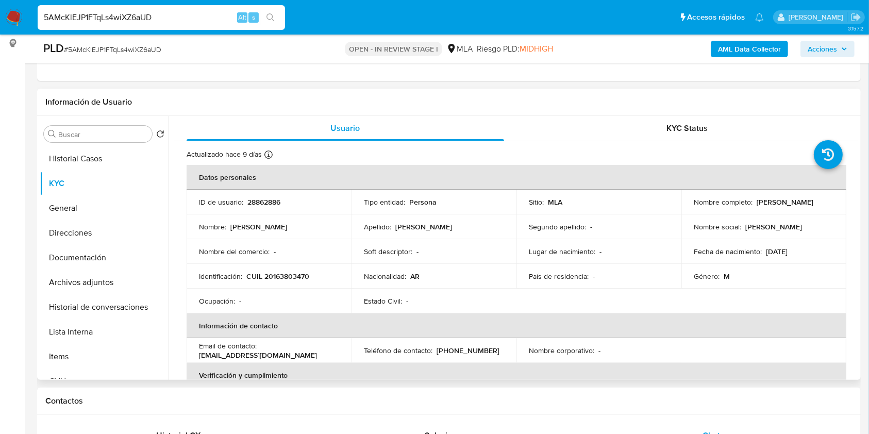
drag, startPoint x: 754, startPoint y: 199, endPoint x: 829, endPoint y: 199, distance: 74.8
click at [829, 199] on div "Nombre completo : Mariano Manuel Eguia" at bounding box center [764, 201] width 140 height 9
copy p "Mariano Manuel Eguia"
click at [112, 260] on button "Documentación" at bounding box center [100, 257] width 121 height 25
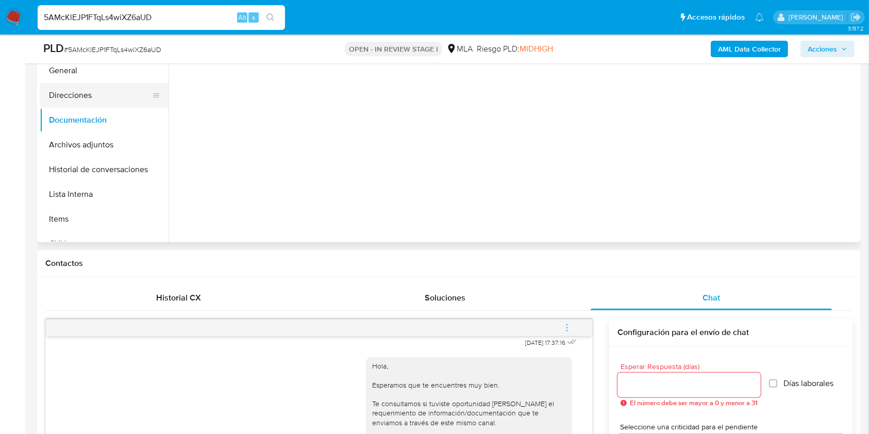
scroll to position [206, 0]
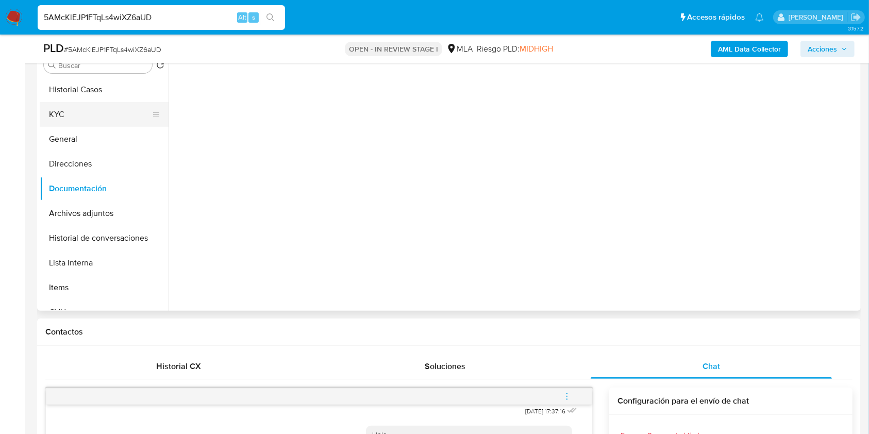
click at [62, 110] on button "KYC" at bounding box center [100, 114] width 121 height 25
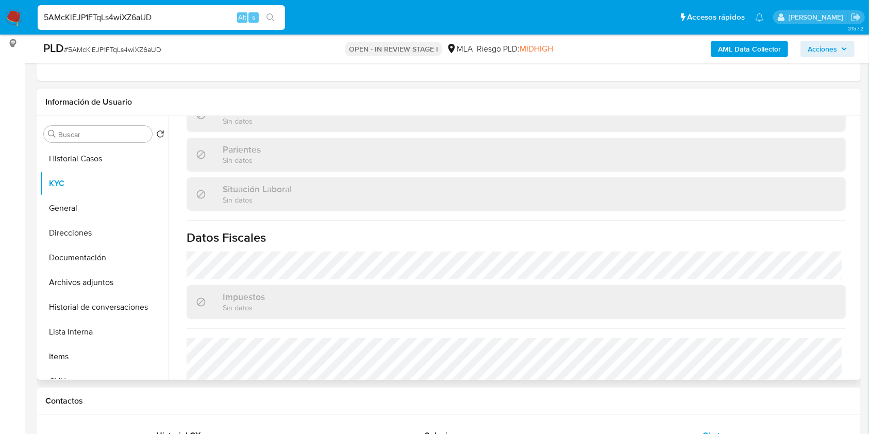
scroll to position [532, 0]
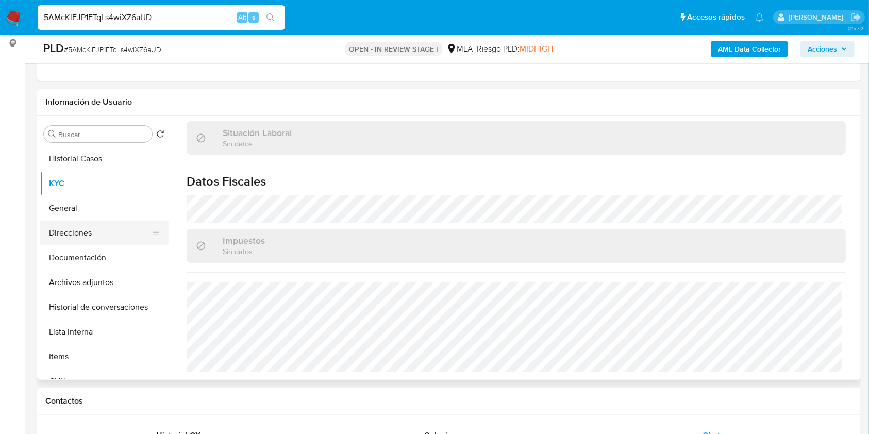
click at [82, 237] on button "Direcciones" at bounding box center [100, 233] width 121 height 25
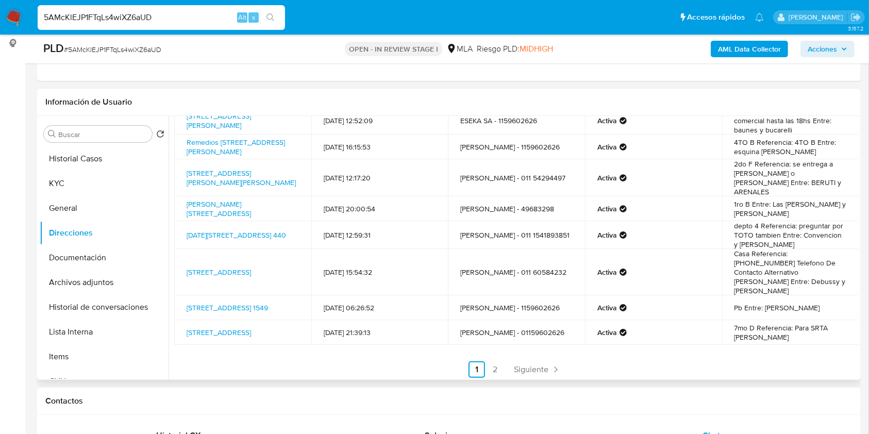
scroll to position [106, 0]
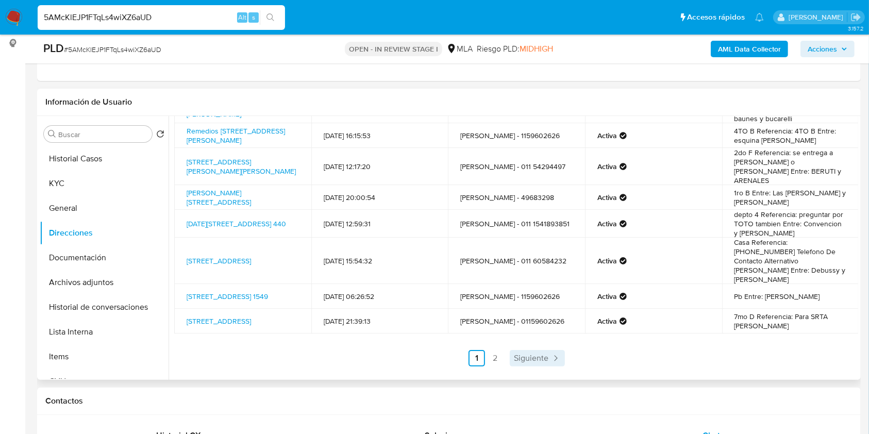
click at [520, 357] on span "Siguiente" at bounding box center [531, 358] width 35 height 8
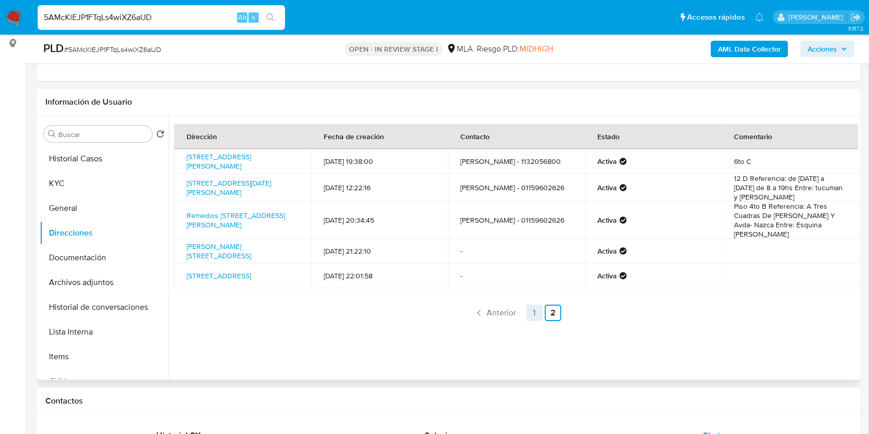
click at [532, 319] on link "1" at bounding box center [534, 313] width 16 height 16
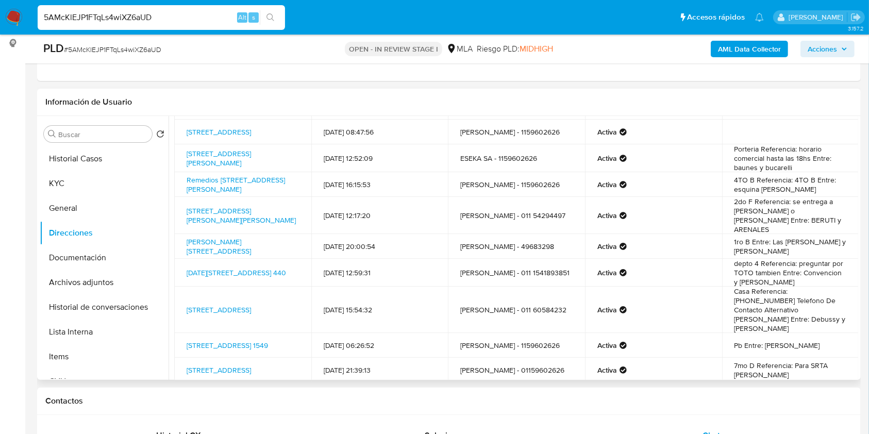
scroll to position [106, 0]
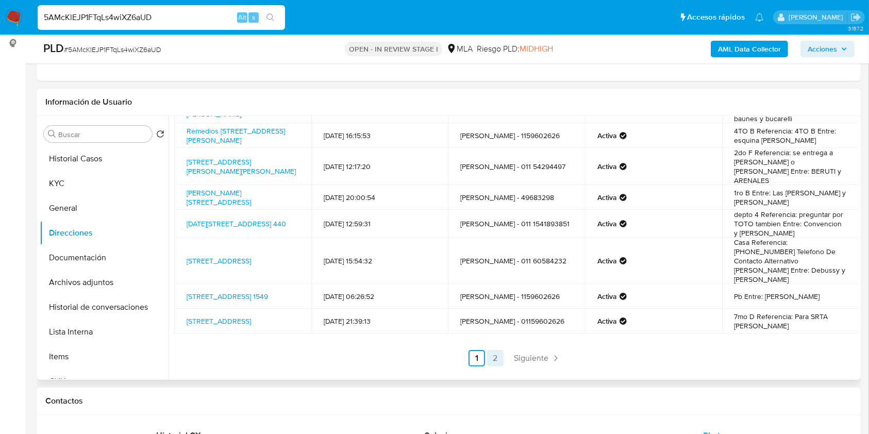
click at [496, 355] on link "2" at bounding box center [495, 358] width 16 height 16
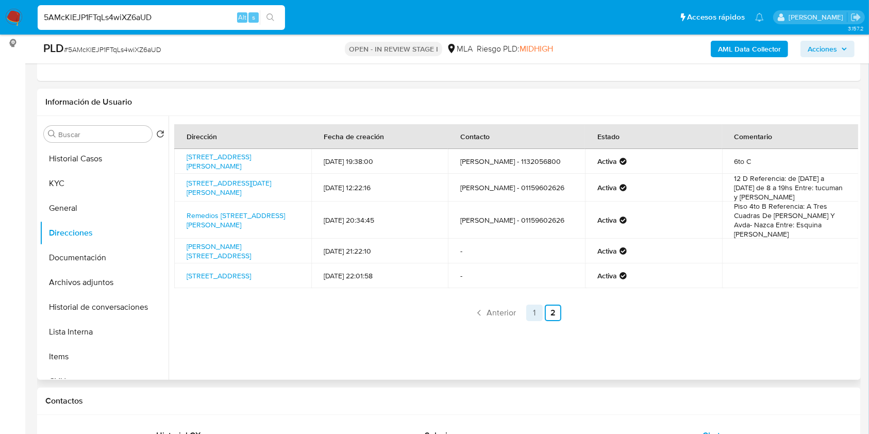
click at [531, 316] on link "1" at bounding box center [534, 313] width 16 height 16
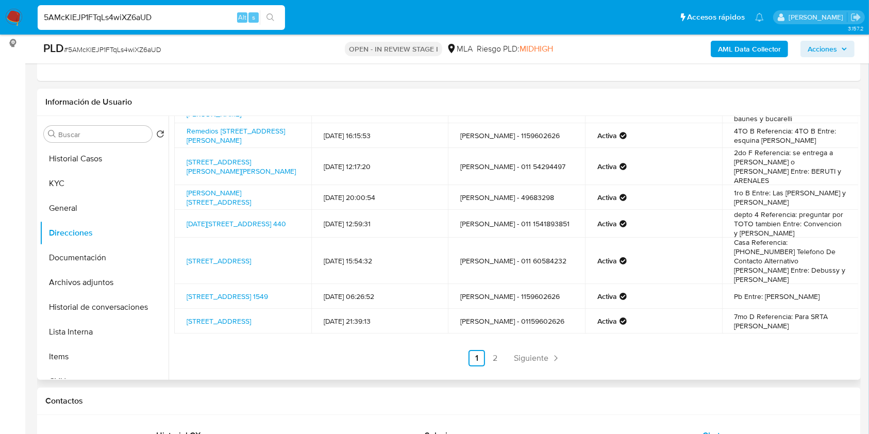
scroll to position [106, 0]
click at [538, 357] on span "Siguiente" at bounding box center [531, 358] width 35 height 8
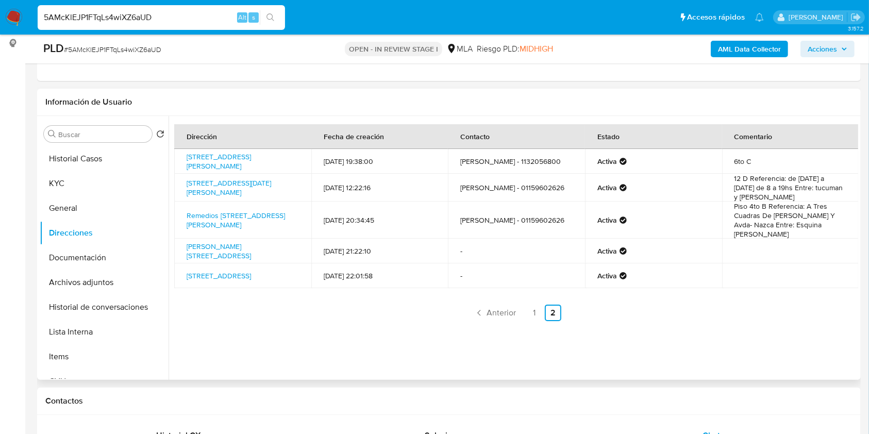
scroll to position [0, 0]
click at [528, 311] on link "1" at bounding box center [534, 313] width 16 height 16
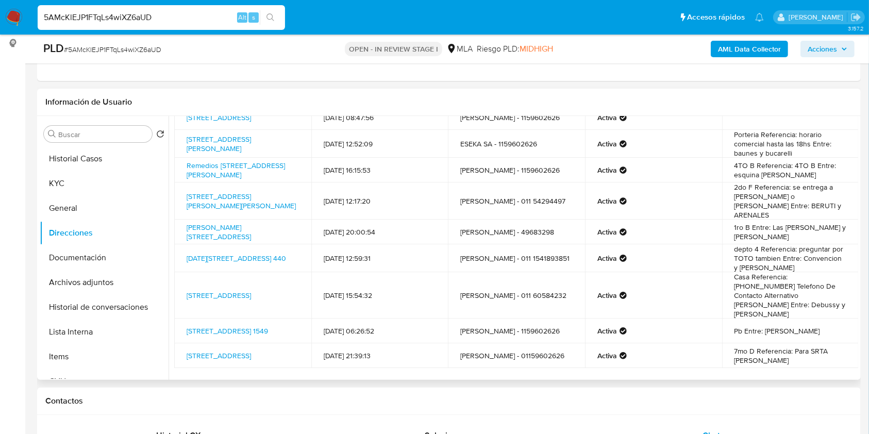
scroll to position [106, 0]
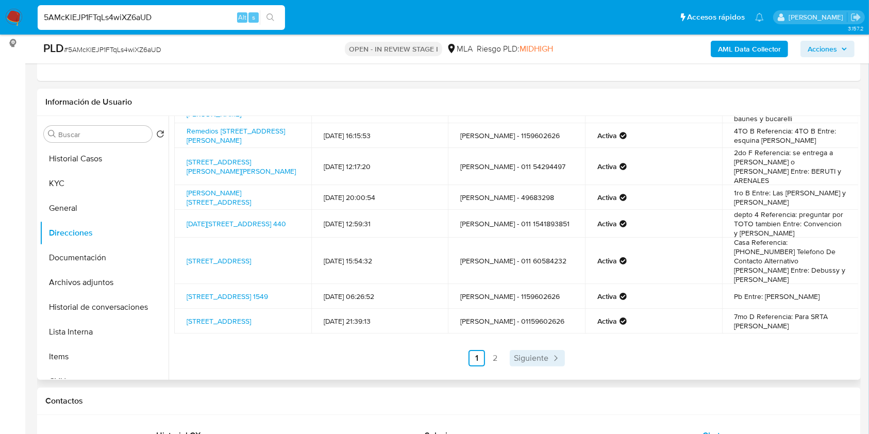
click at [546, 359] on span "Siguiente" at bounding box center [531, 358] width 35 height 8
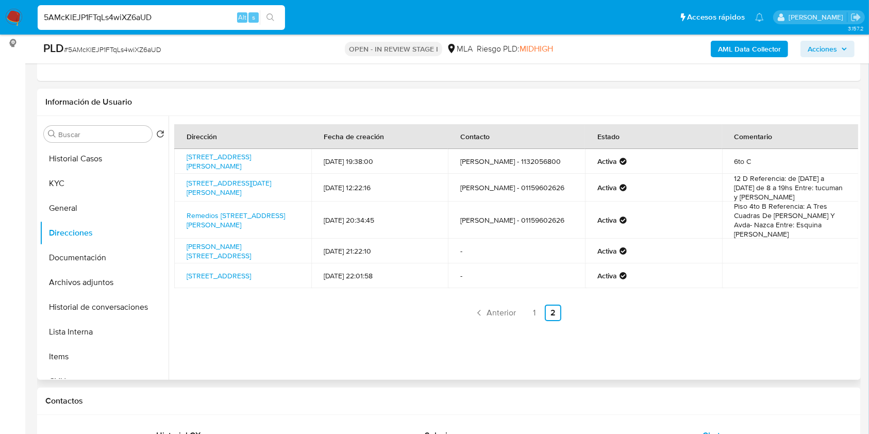
scroll to position [0, 0]
click at [530, 314] on link "1" at bounding box center [534, 313] width 16 height 16
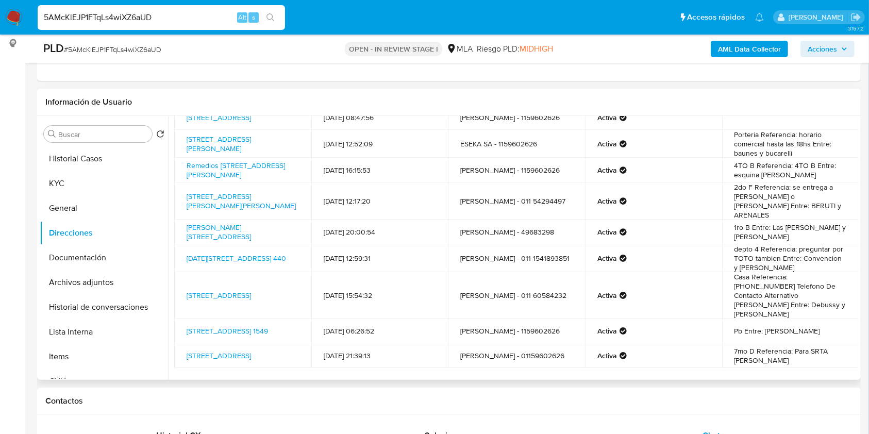
scroll to position [106, 0]
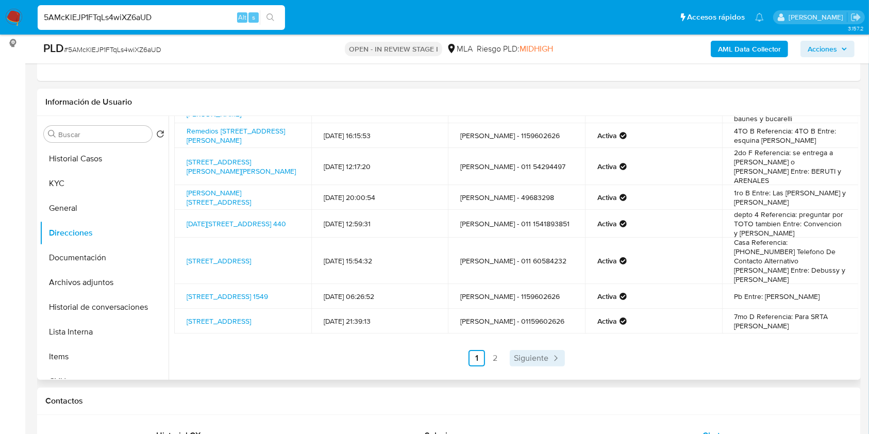
click at [537, 350] on link "Siguiente" at bounding box center [537, 358] width 55 height 16
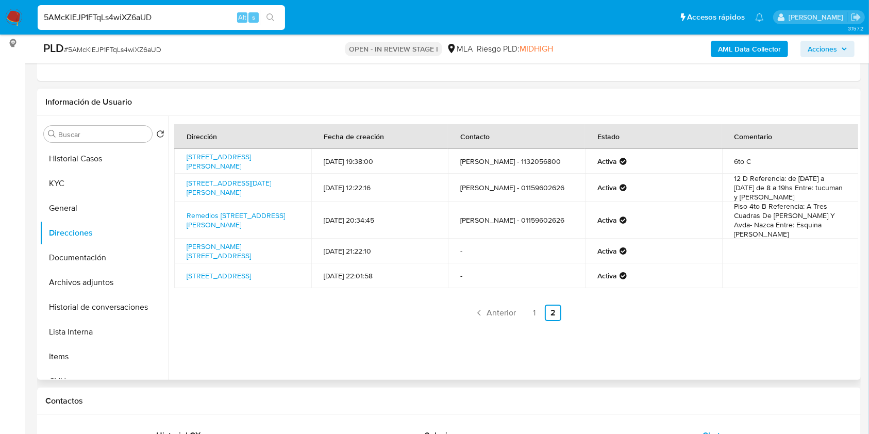
scroll to position [0, 0]
click at [84, 183] on button "KYC" at bounding box center [100, 183] width 121 height 25
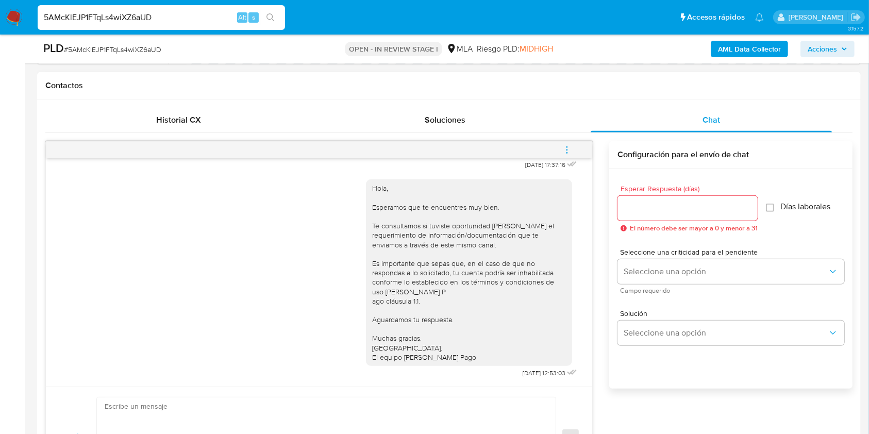
scroll to position [550, 0]
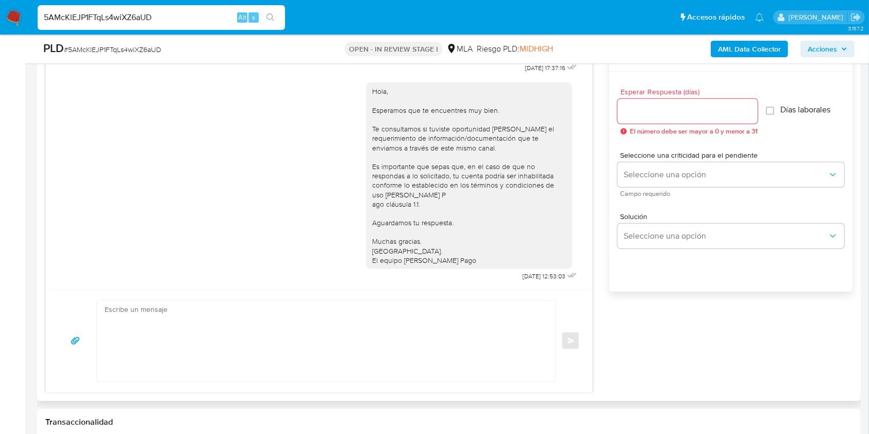
click at [641, 114] on input "Esperar Respuesta (días)" at bounding box center [688, 111] width 140 height 13
type input "3"
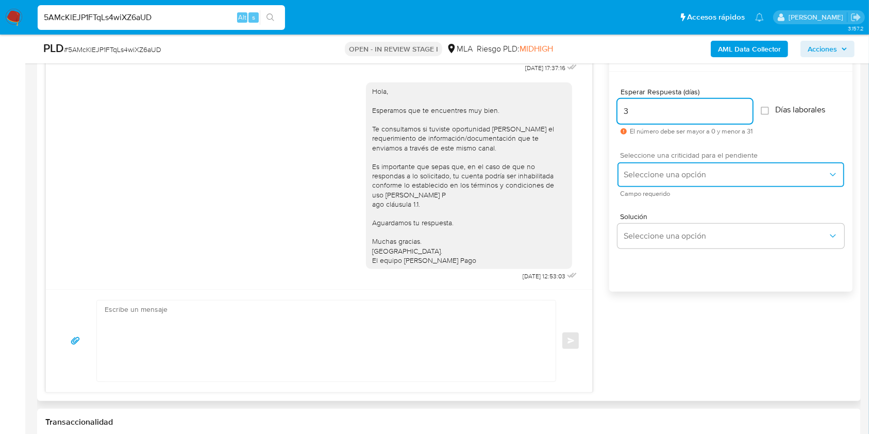
click at [644, 163] on button "Seleccione una opción" at bounding box center [731, 174] width 227 height 25
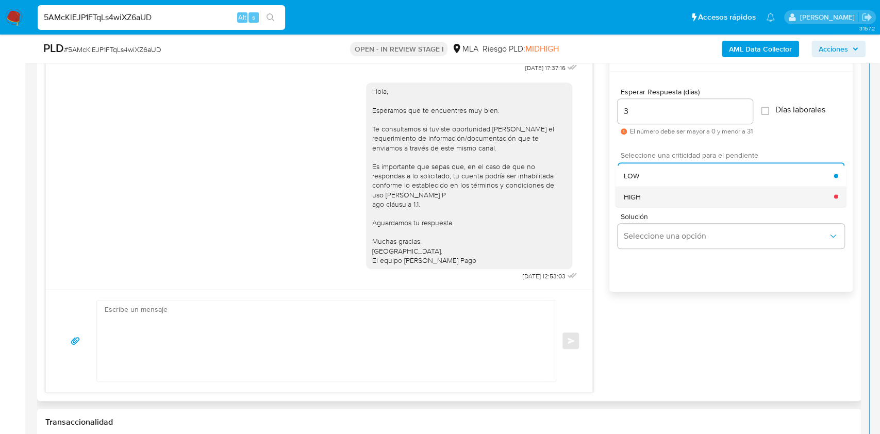
click at [648, 193] on div "HIGH" at bounding box center [729, 196] width 210 height 21
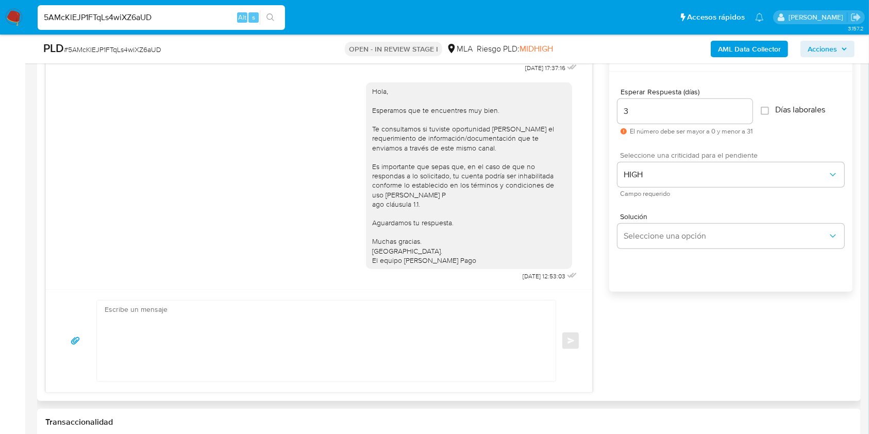
click at [682, 250] on div "Solución Seleccione una opción" at bounding box center [731, 233] width 227 height 56
click at [683, 239] on span "Seleccione una opción" at bounding box center [726, 236] width 204 height 10
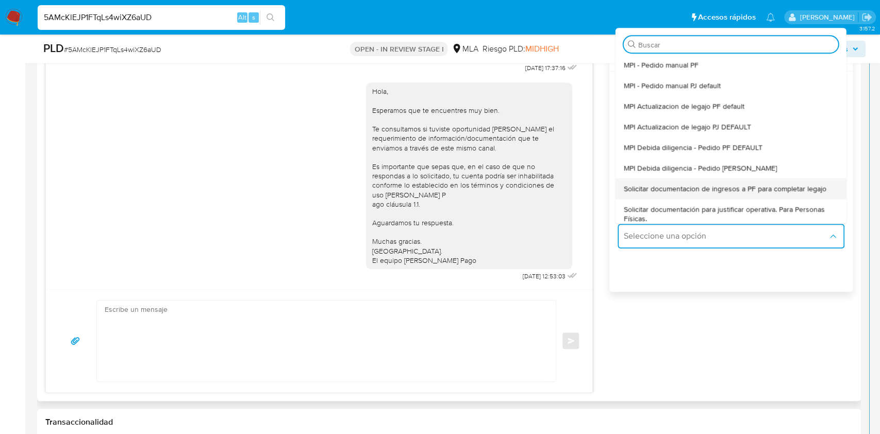
click at [709, 186] on span "Solicitar documentacion de ingresos a PF para completar legajo" at bounding box center [725, 188] width 203 height 9
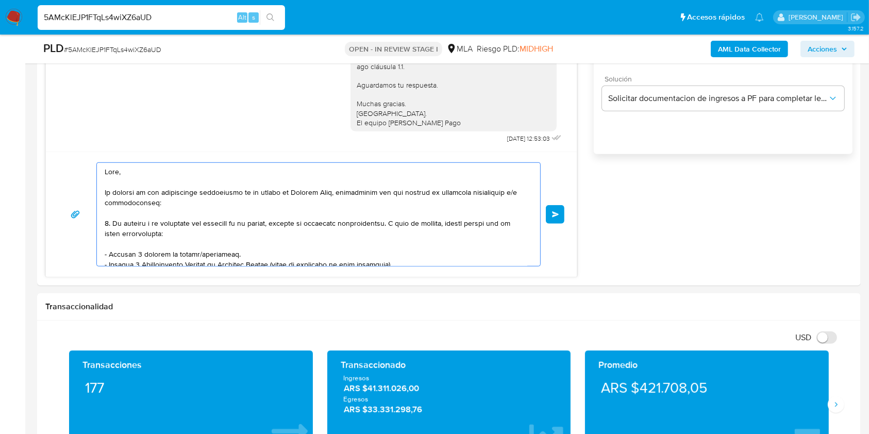
scroll to position [709, 0]
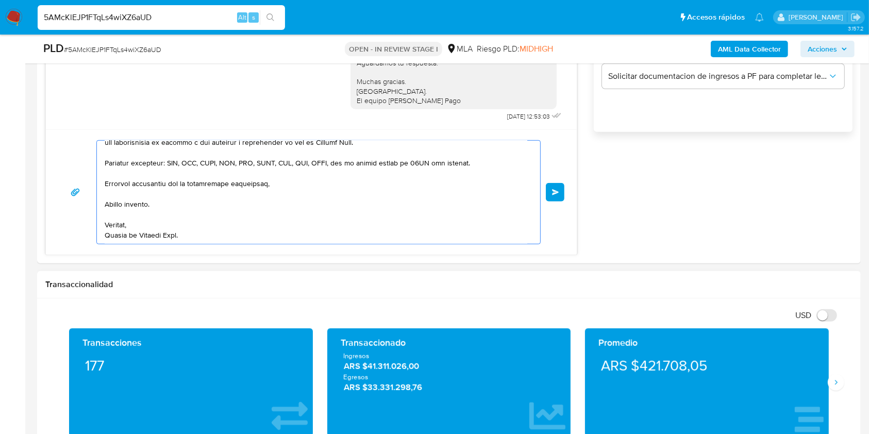
drag, startPoint x: 157, startPoint y: 199, endPoint x: 296, endPoint y: 279, distance: 160.1
click at [443, 434] on html "Pausado Ver notificaciones 5AMcKlEJP1FTqLs4wiXZ6aUD Alt s Accesos rápidos Presi…" at bounding box center [434, 386] width 869 height 2190
type textarea "Hola, En función de las operaciones registradas en tu cuenta de Mercado Pago, n…"
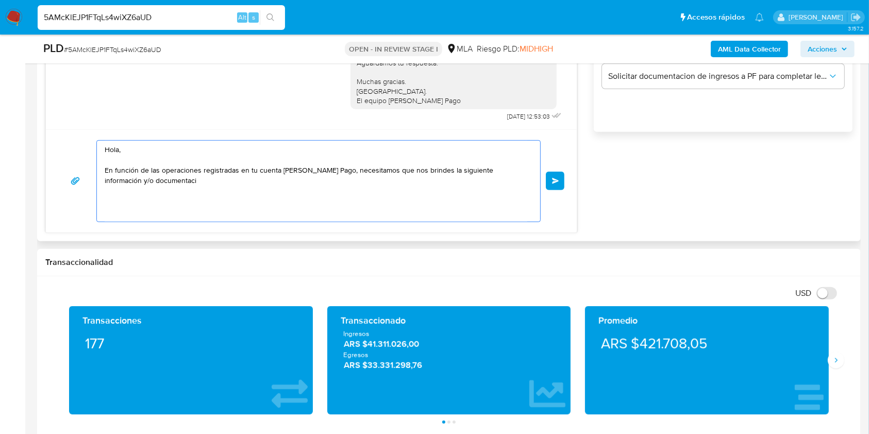
scroll to position [0, 0]
drag, startPoint x: 199, startPoint y: 190, endPoint x: 12, endPoint y: 99, distance: 208.2
click at [12, 99] on section "Bandeja Tablero Screening Búsqueda en Listas Watchlist Herramientas Operaciones…" at bounding box center [434, 375] width 869 height 2168
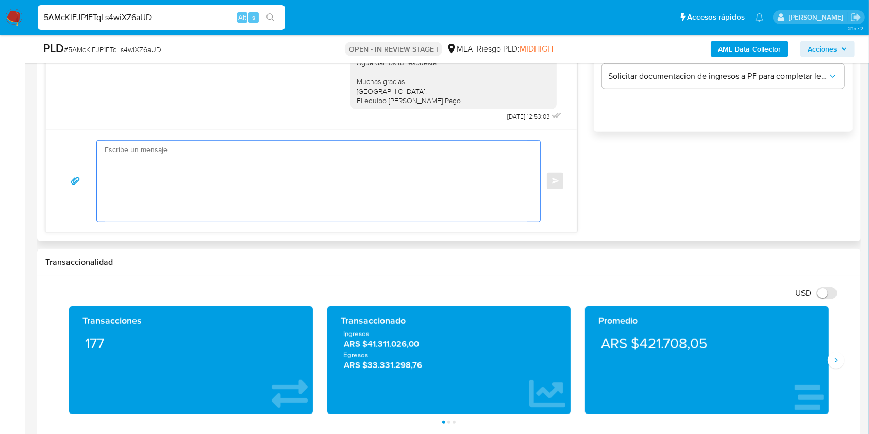
paste textarea "Buenas tardes, Queremos aclararte que la Resolución General ARCA 5696/2025 indi…"
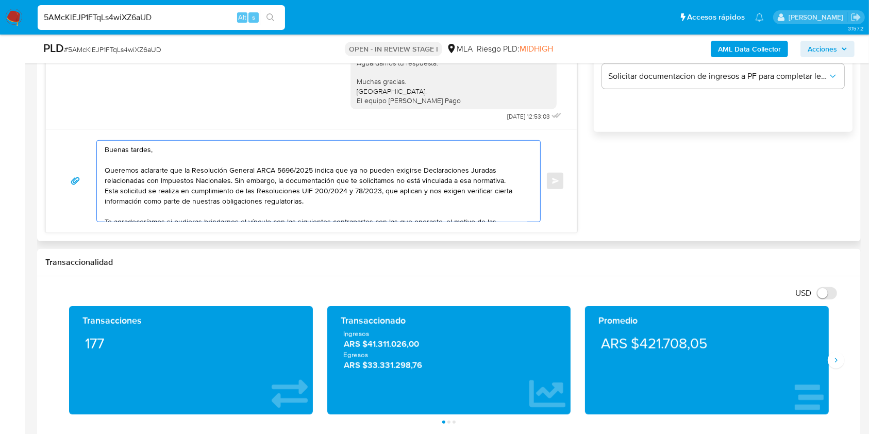
scroll to position [111, 0]
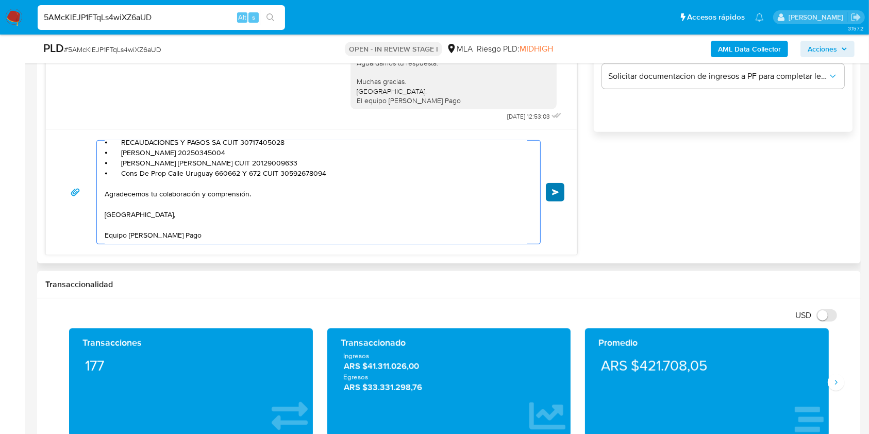
type textarea "Buenas tardes, Queremos aclararte que la Resolución General ARCA 5696/2025 indi…"
click at [550, 194] on button "Enviar" at bounding box center [555, 192] width 19 height 19
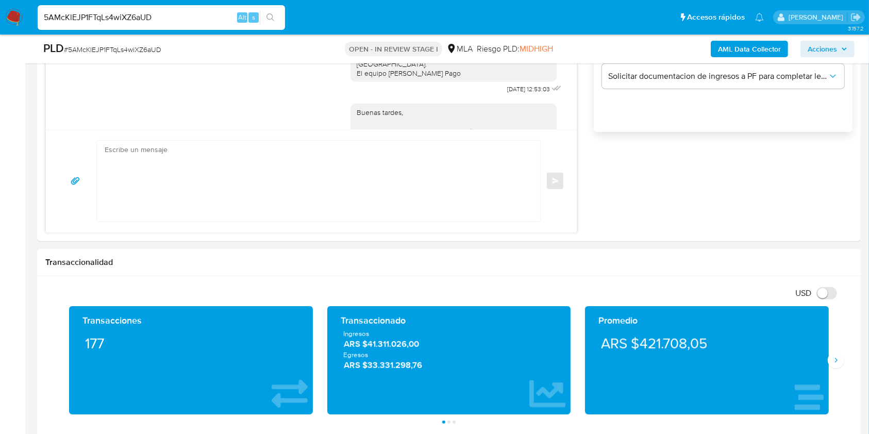
scroll to position [0, 0]
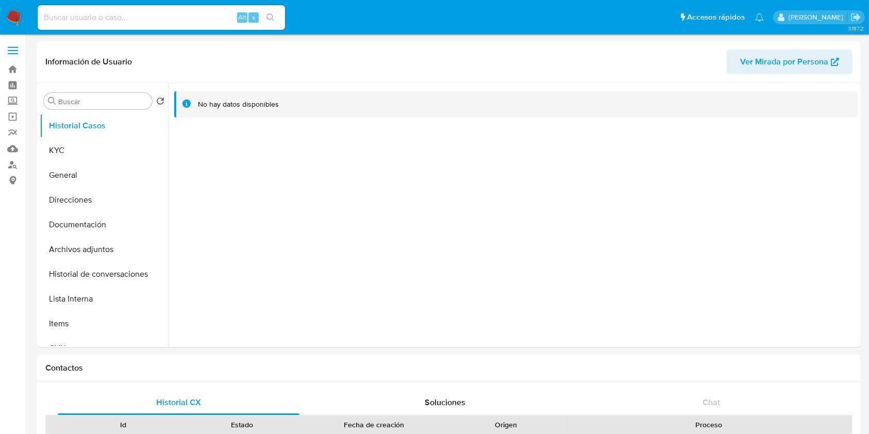
select select "10"
click at [71, 151] on button "KYC" at bounding box center [100, 150] width 121 height 25
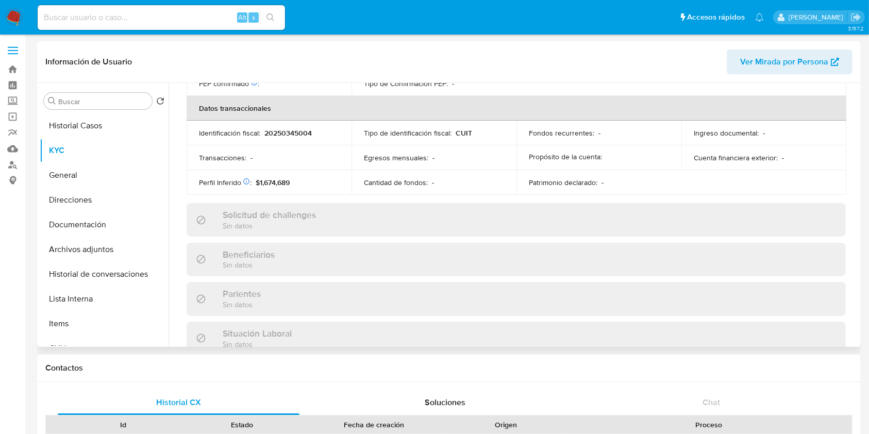
scroll to position [543, 0]
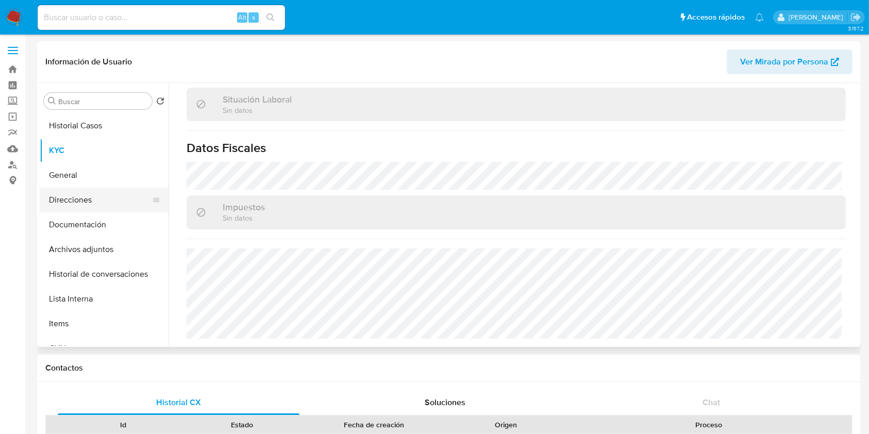
click at [104, 203] on button "Direcciones" at bounding box center [100, 200] width 121 height 25
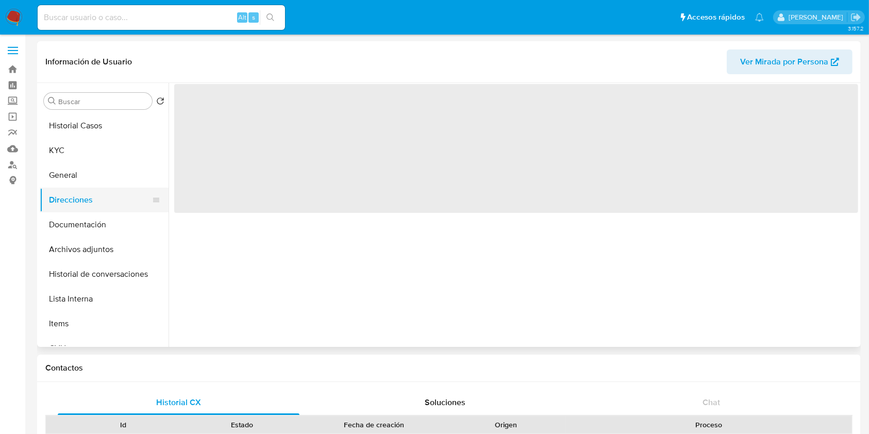
scroll to position [0, 0]
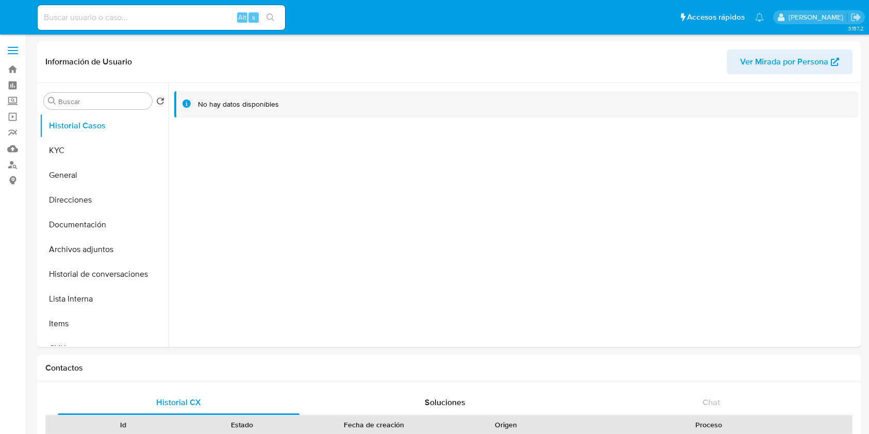
select select "10"
click at [57, 145] on button "KYC" at bounding box center [100, 150] width 121 height 25
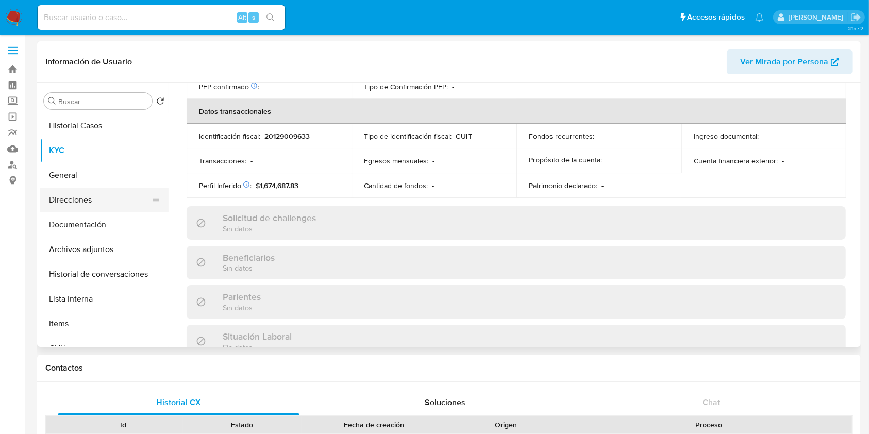
scroll to position [543, 0]
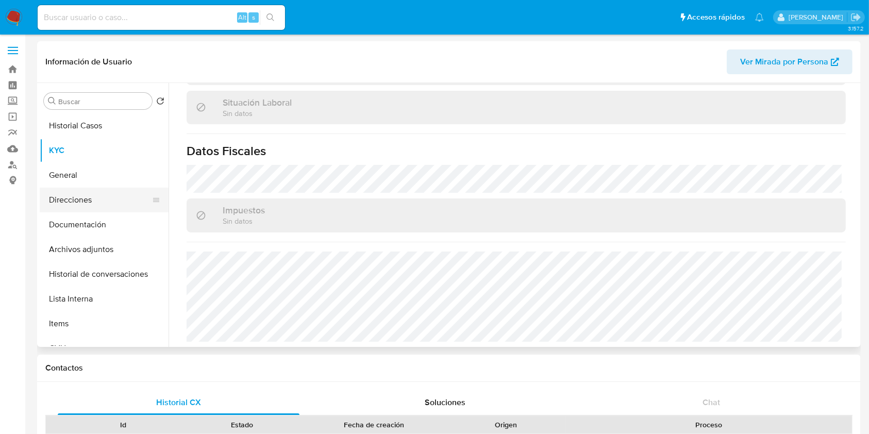
click at [103, 193] on button "Direcciones" at bounding box center [100, 200] width 121 height 25
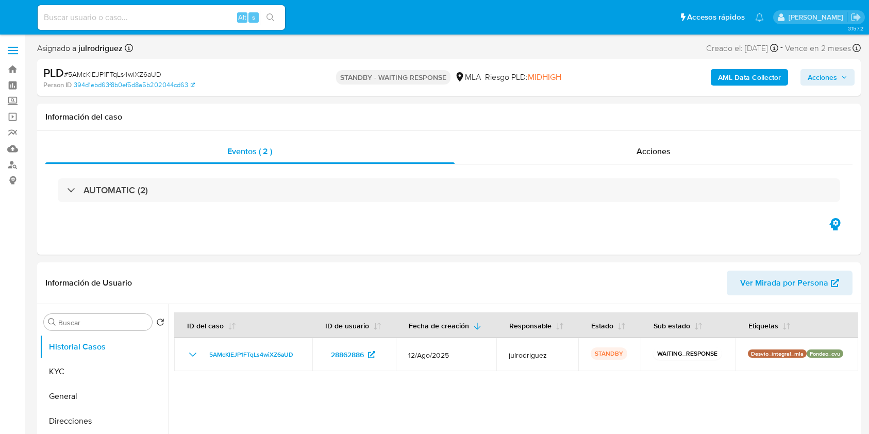
select select "10"
click at [166, 19] on input at bounding box center [161, 17] width 247 height 13
paste input "Sy0tuBriGssE4U3neY08CXG2"
type input "Sy0tuBriGssE4U3neY08CXG2"
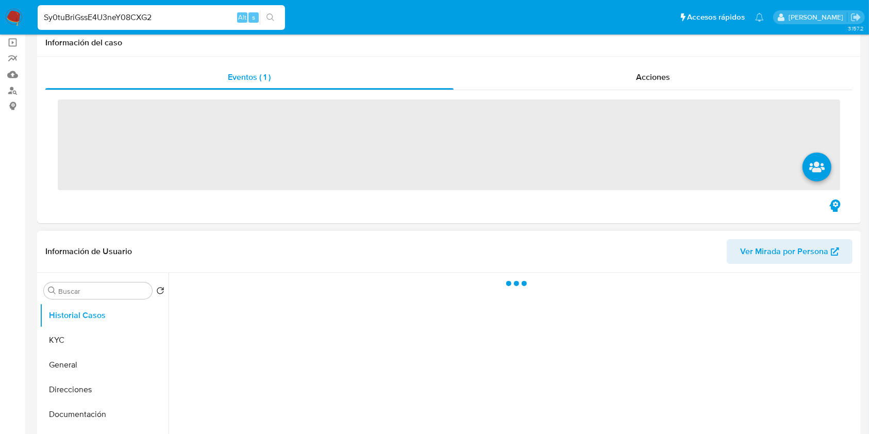
scroll to position [137, 0]
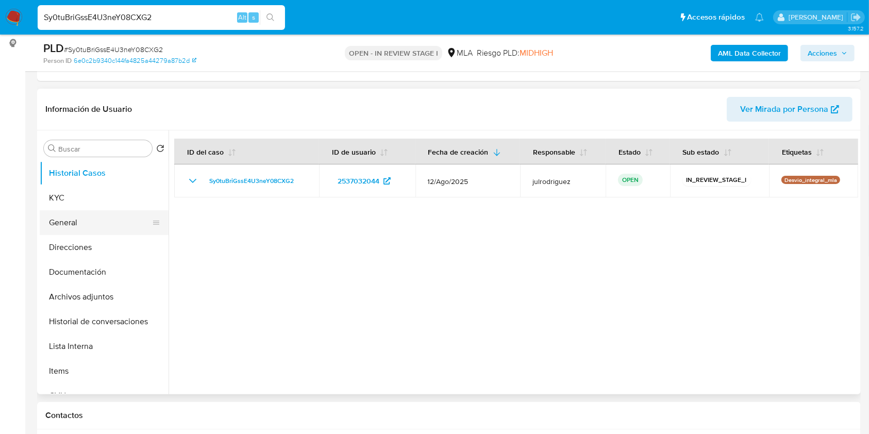
drag, startPoint x: 93, startPoint y: 196, endPoint x: 161, endPoint y: 221, distance: 71.9
click at [93, 196] on button "KYC" at bounding box center [104, 198] width 129 height 25
select select "10"
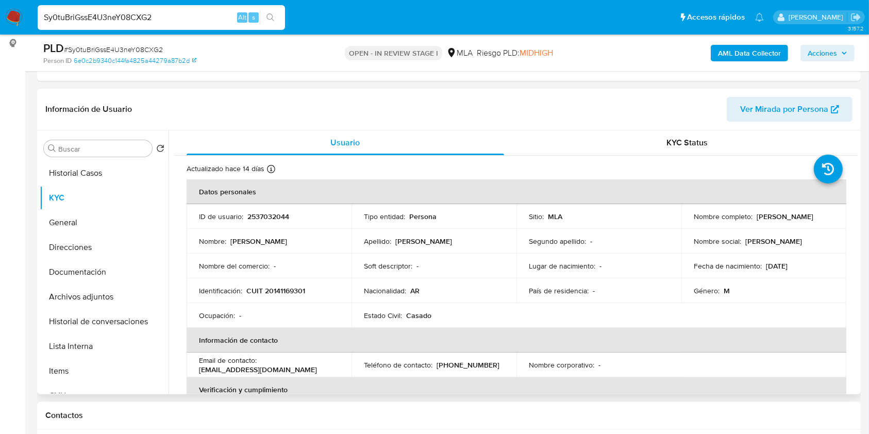
drag, startPoint x: 692, startPoint y: 221, endPoint x: 782, endPoint y: 222, distance: 90.2
click at [782, 221] on div "Nombre completo : [PERSON_NAME]" at bounding box center [764, 216] width 140 height 9
copy p "[PERSON_NAME]"
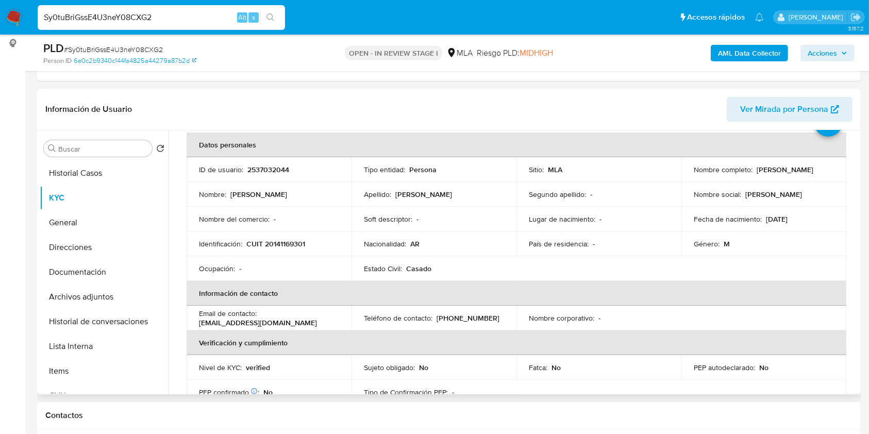
scroll to position [69, 0]
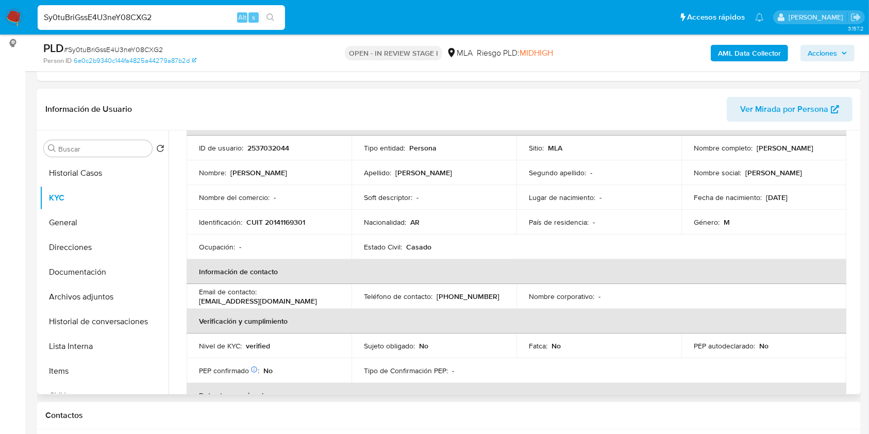
click at [273, 146] on p "2537032044" at bounding box center [268, 147] width 42 height 9
copy p "2537032044"
click at [140, 52] on span "# Sy0tuBriGssE4U3neY08CXG2" at bounding box center [113, 49] width 99 height 10
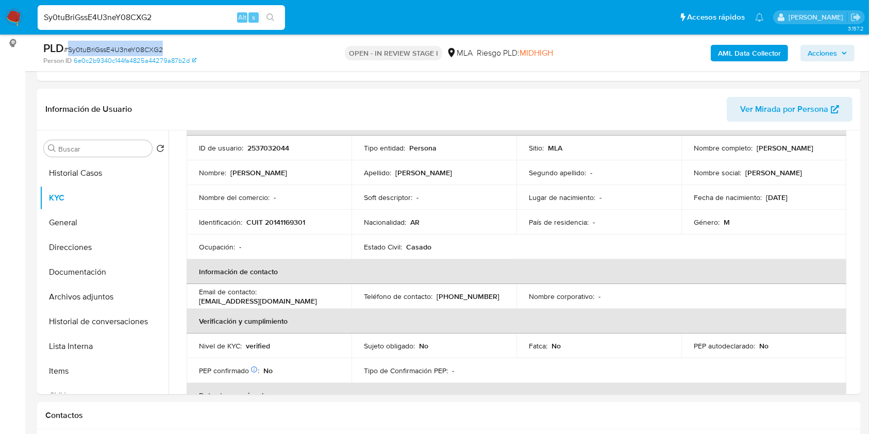
copy span "Sy0tuBriGssE4U3neY08CXG2"
click at [64, 269] on button "Documentación" at bounding box center [100, 272] width 121 height 25
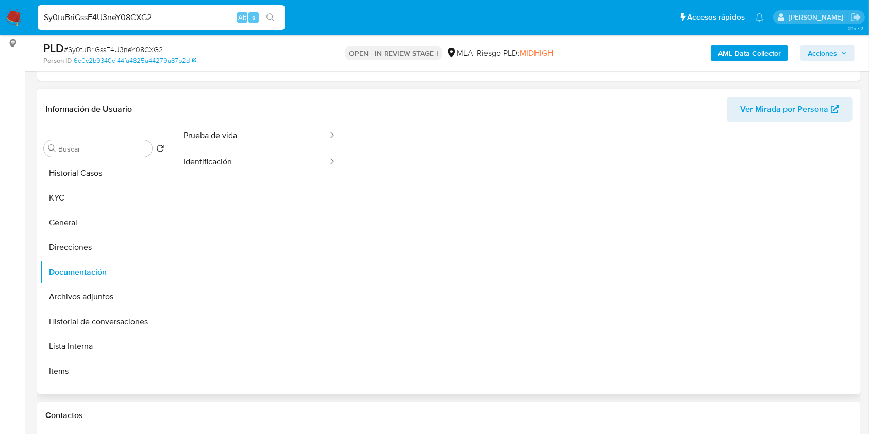
scroll to position [84, 0]
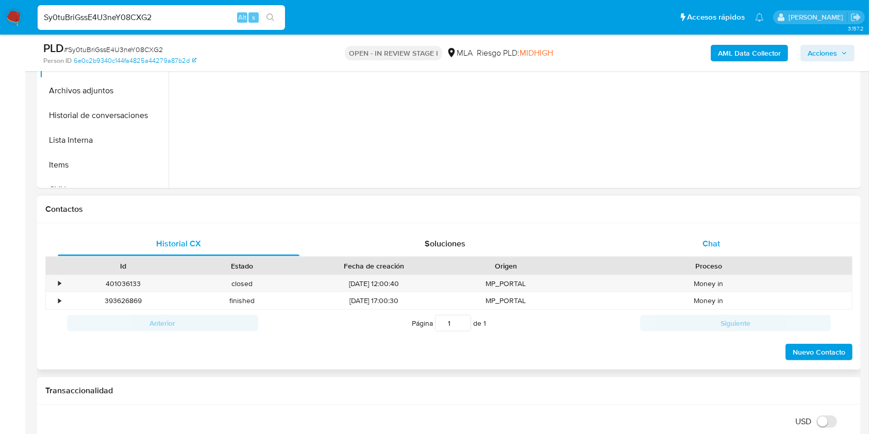
click at [725, 245] on div "Chat" at bounding box center [712, 243] width 242 height 25
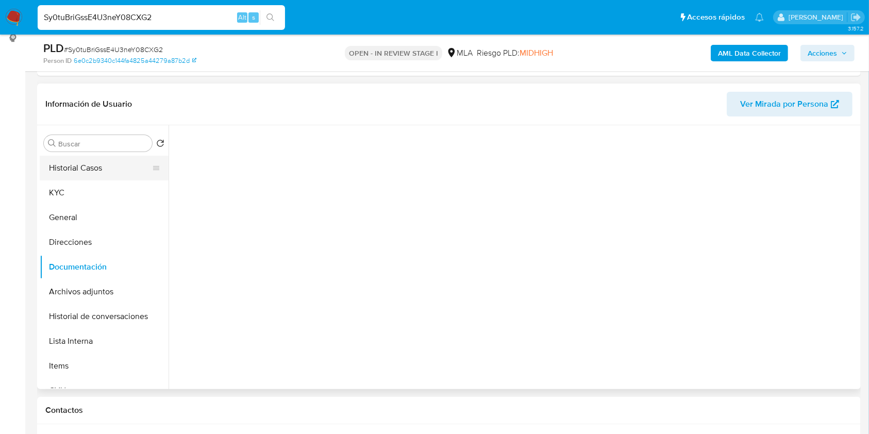
scroll to position [137, 0]
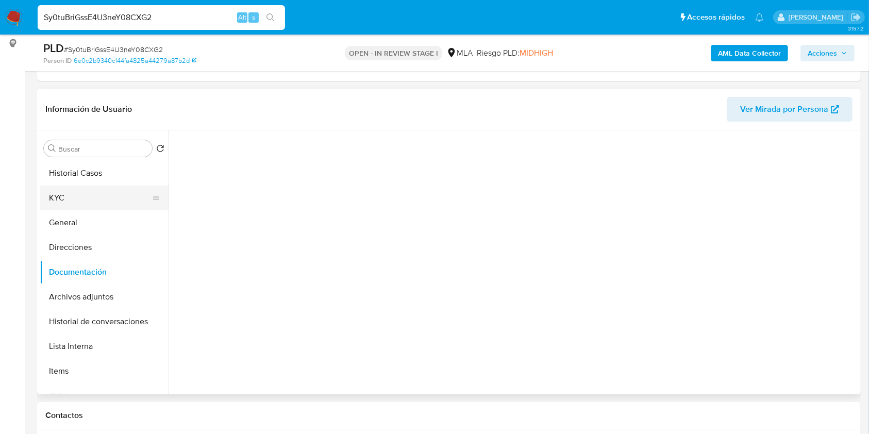
click at [75, 187] on button "KYC" at bounding box center [100, 198] width 121 height 25
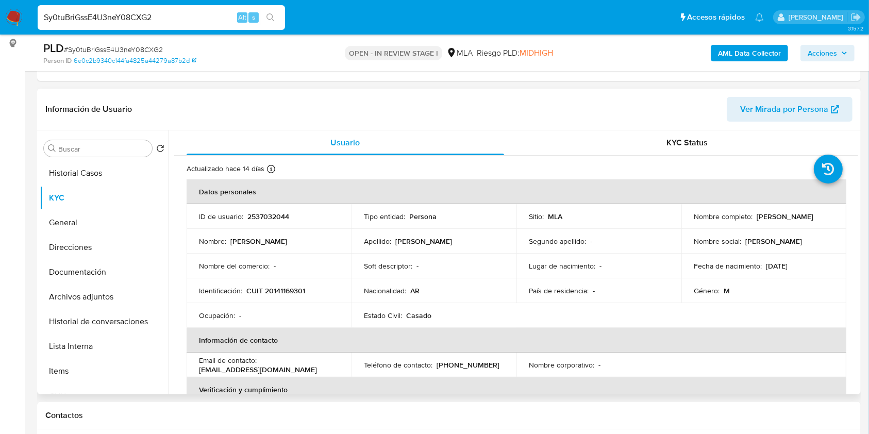
click at [288, 291] on p "CUIT 20141169301" at bounding box center [275, 290] width 59 height 9
copy p "20141169301"
click at [276, 223] on td "ID de usuario : 2537032044" at bounding box center [269, 216] width 165 height 25
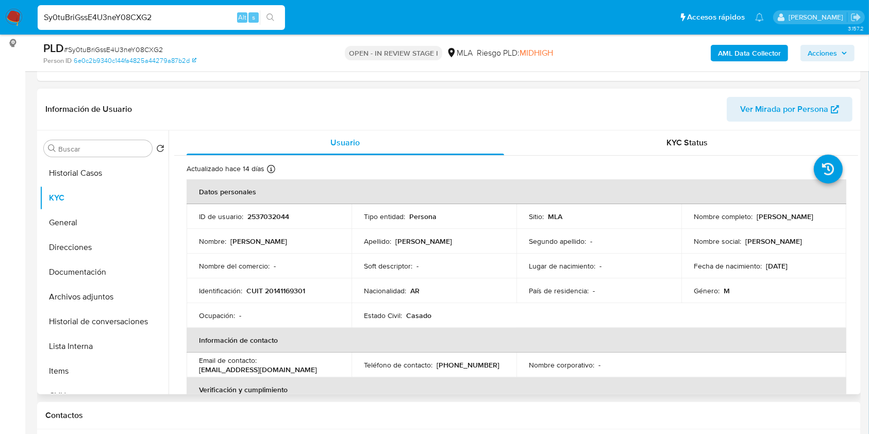
click at [273, 217] on p "2537032044" at bounding box center [268, 216] width 42 height 9
copy p "2537032044"
drag, startPoint x: 693, startPoint y: 221, endPoint x: 780, endPoint y: 220, distance: 86.6
click at [780, 220] on div "Nombre completo : Agustin Anibal Galeano" at bounding box center [764, 216] width 140 height 9
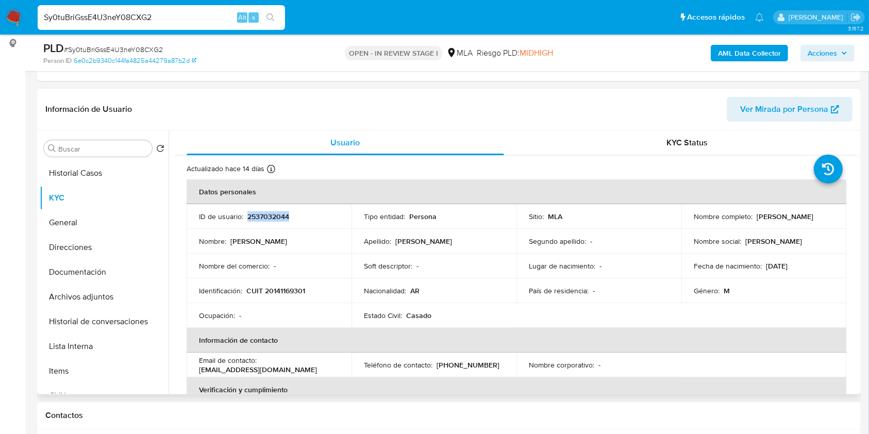
copy p "Agustin Anibal Galeano"
click at [297, 289] on p "CUIT 20141169301" at bounding box center [275, 290] width 59 height 9
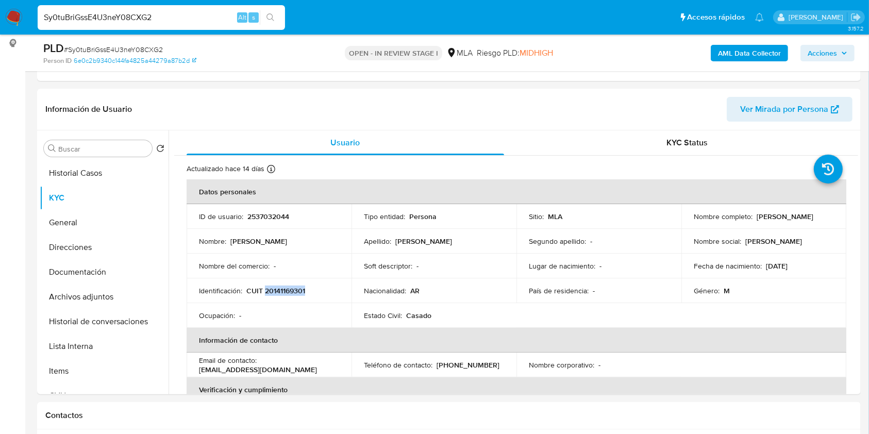
copy p "20141169301"
click at [82, 270] on button "Documentación" at bounding box center [100, 272] width 121 height 25
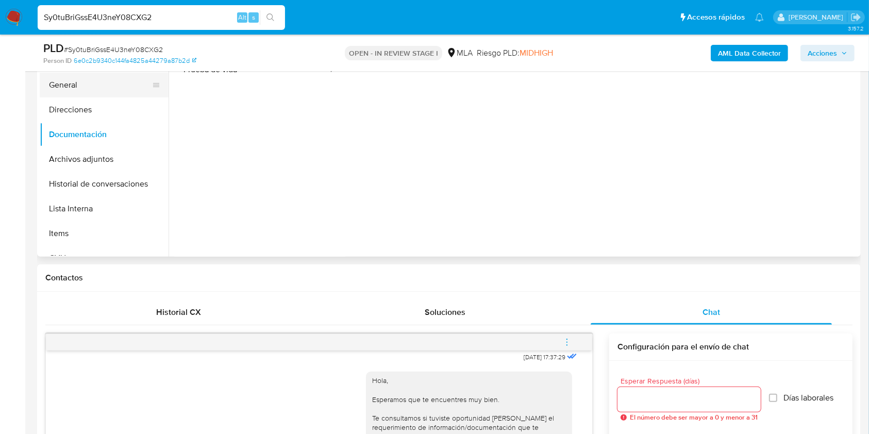
scroll to position [206, 0]
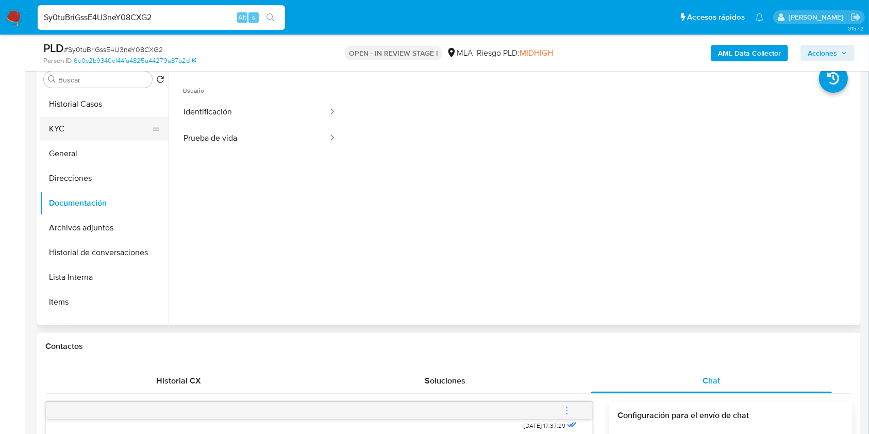
click at [66, 134] on button "KYC" at bounding box center [100, 129] width 121 height 25
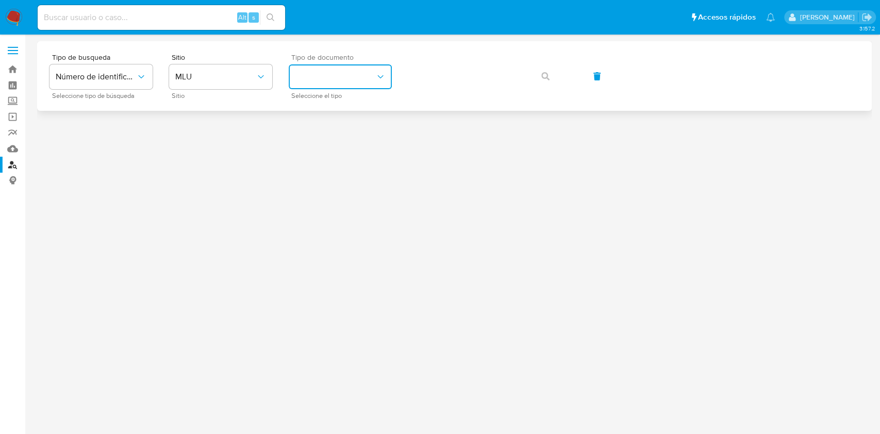
click at [340, 74] on button "identificationType" at bounding box center [340, 76] width 103 height 25
click at [215, 76] on span "MLU" at bounding box center [215, 77] width 80 height 10
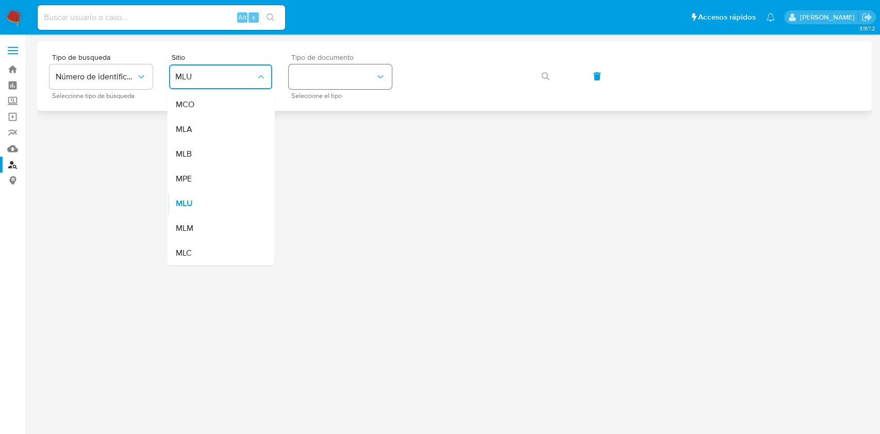
drag, startPoint x: 205, startPoint y: 123, endPoint x: 366, endPoint y: 76, distance: 167.9
click at [205, 123] on div "MLA" at bounding box center [217, 129] width 85 height 25
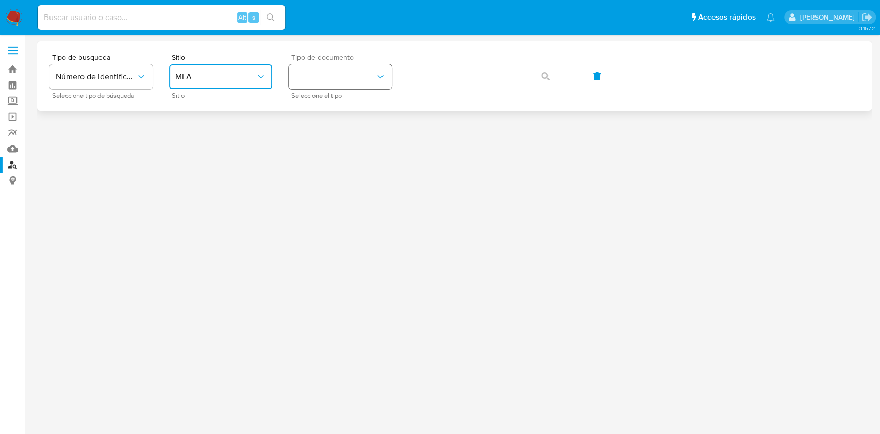
click at [371, 75] on button "identificationType" at bounding box center [340, 76] width 103 height 25
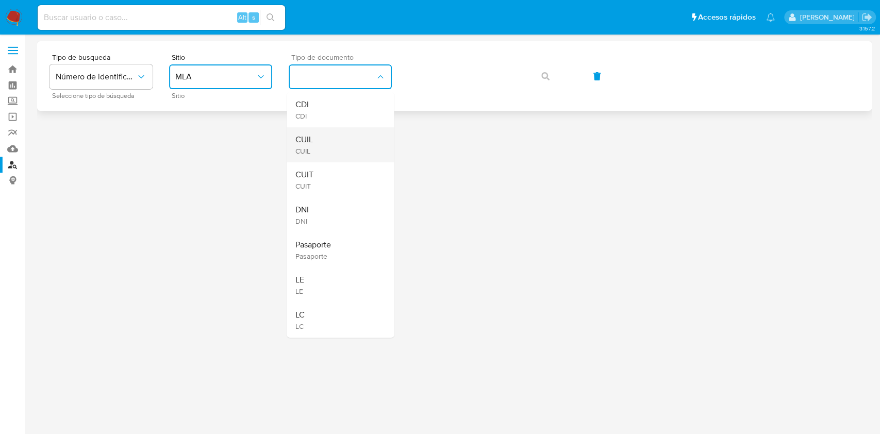
click at [323, 135] on div "CUIL CUIL" at bounding box center [337, 144] width 85 height 35
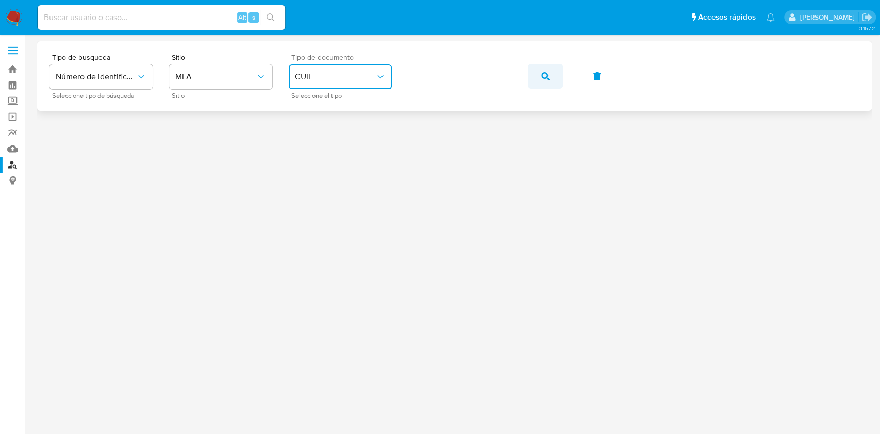
click at [548, 80] on icon "button" at bounding box center [545, 76] width 8 height 8
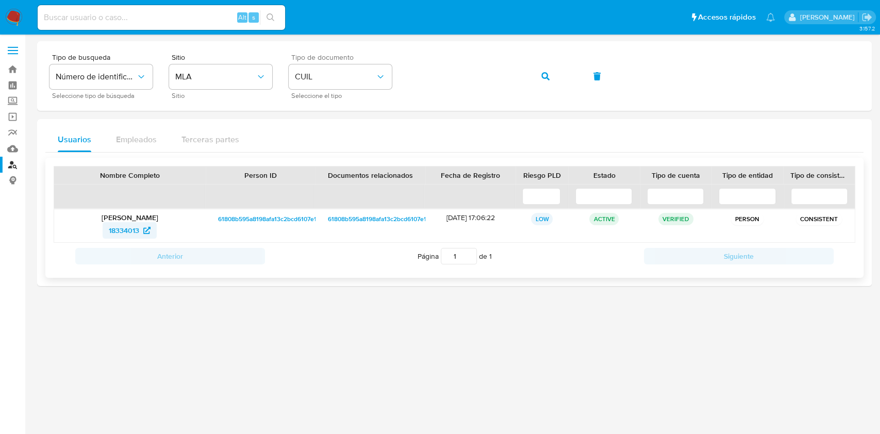
click at [136, 229] on span "18334013" at bounding box center [124, 230] width 30 height 16
click at [540, 71] on button "button" at bounding box center [545, 76] width 35 height 25
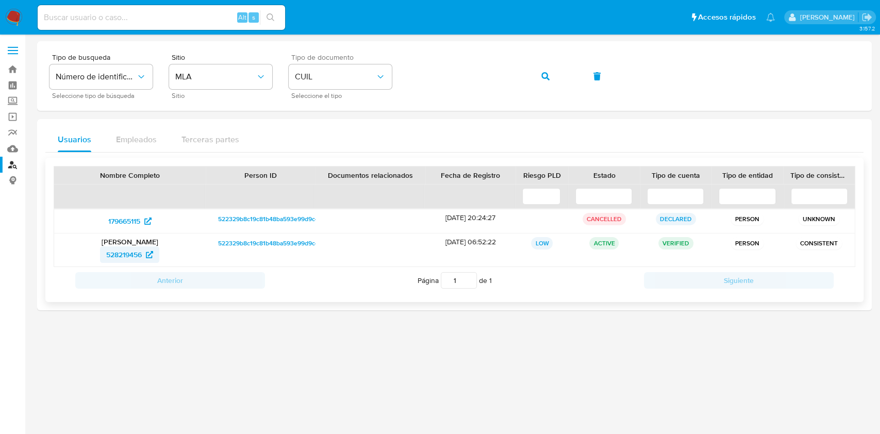
click at [135, 250] on span "528219456" at bounding box center [124, 254] width 36 height 16
click at [540, 78] on button "button" at bounding box center [545, 76] width 35 height 25
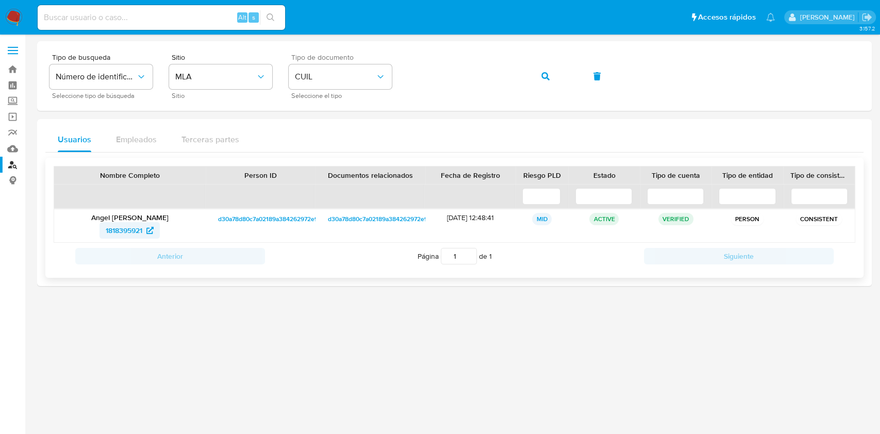
click at [113, 228] on span "1818395921" at bounding box center [124, 230] width 37 height 16
click at [543, 73] on icon "button" at bounding box center [545, 76] width 8 height 8
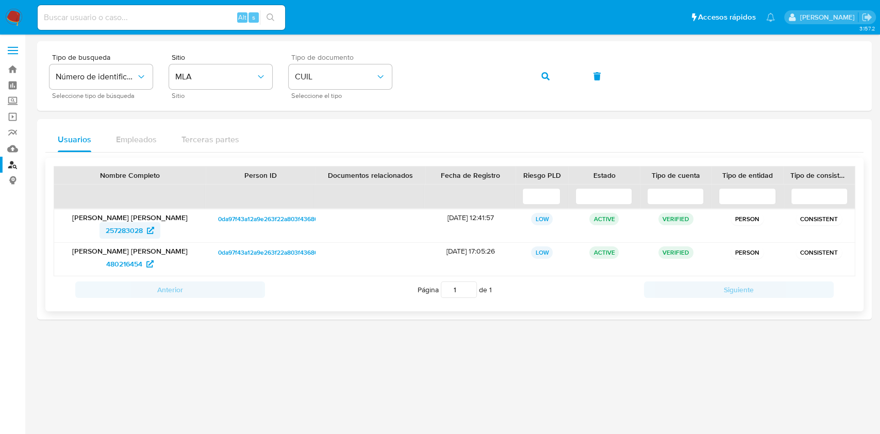
click at [137, 229] on span "257283028" at bounding box center [124, 230] width 37 height 16
click at [540, 78] on button "button" at bounding box center [545, 76] width 35 height 25
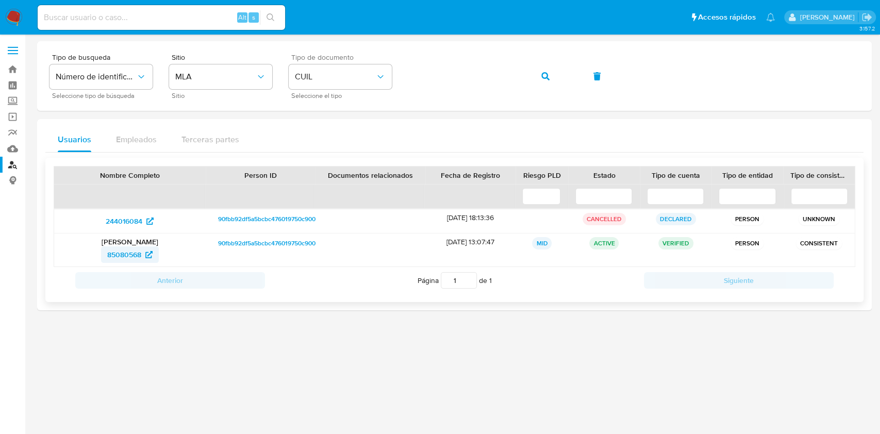
click at [130, 249] on span "85080568" at bounding box center [124, 254] width 34 height 16
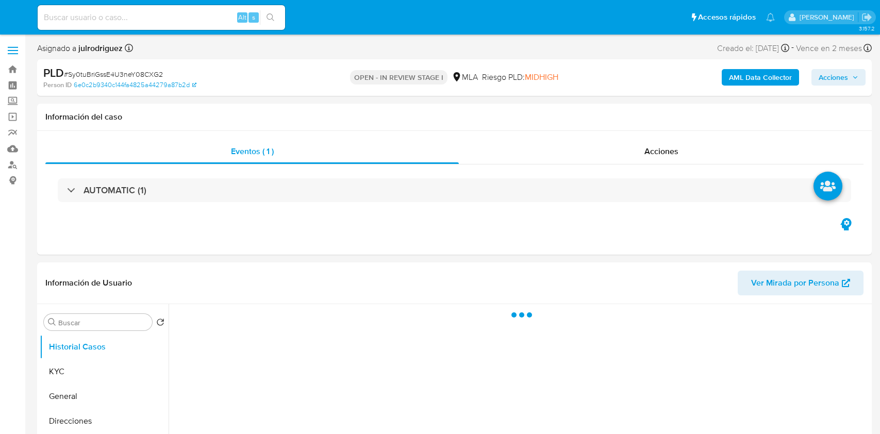
select select "10"
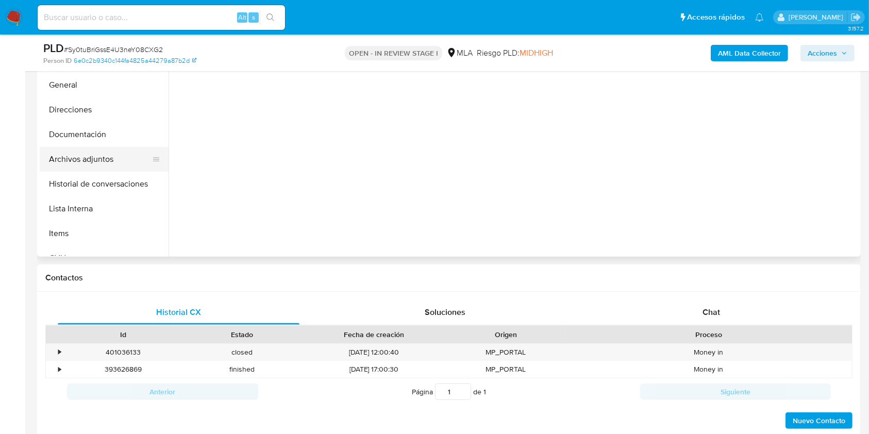
scroll to position [206, 0]
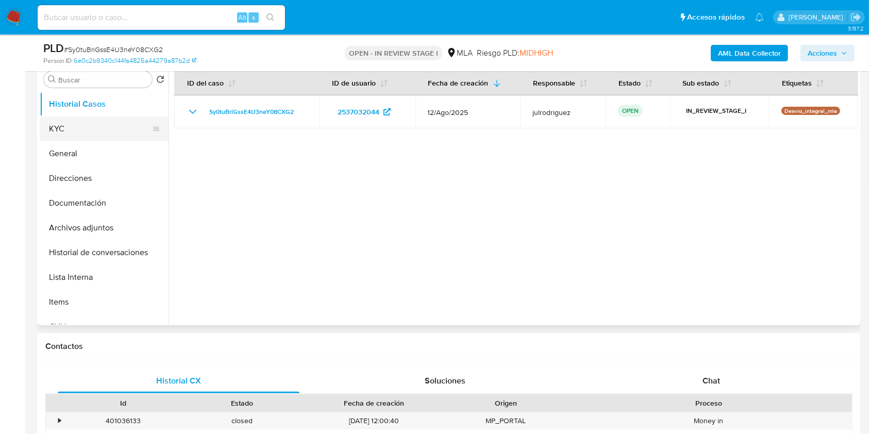
click at [85, 130] on button "KYC" at bounding box center [100, 129] width 121 height 25
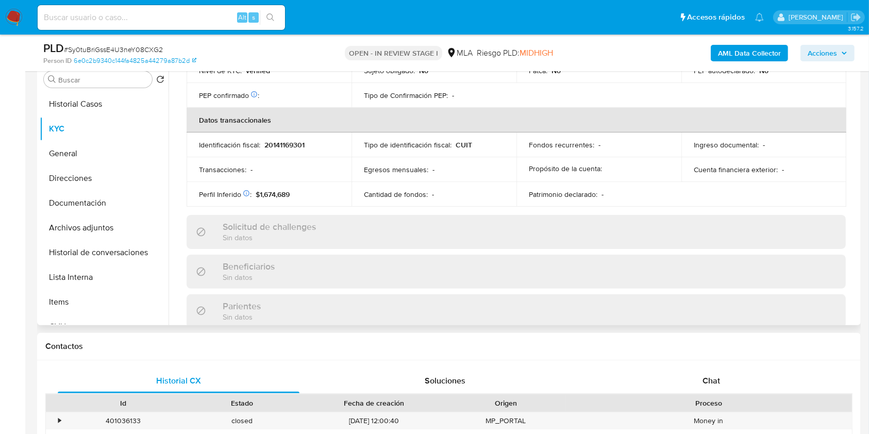
scroll to position [518, 0]
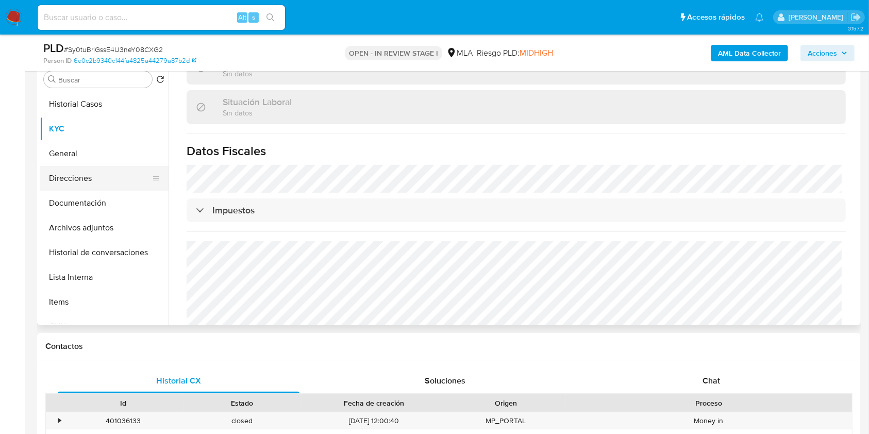
click at [82, 175] on button "Direcciones" at bounding box center [100, 178] width 121 height 25
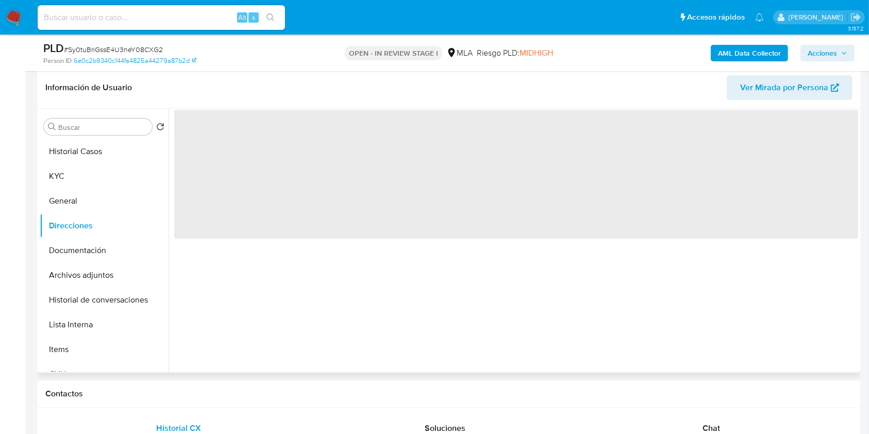
scroll to position [137, 0]
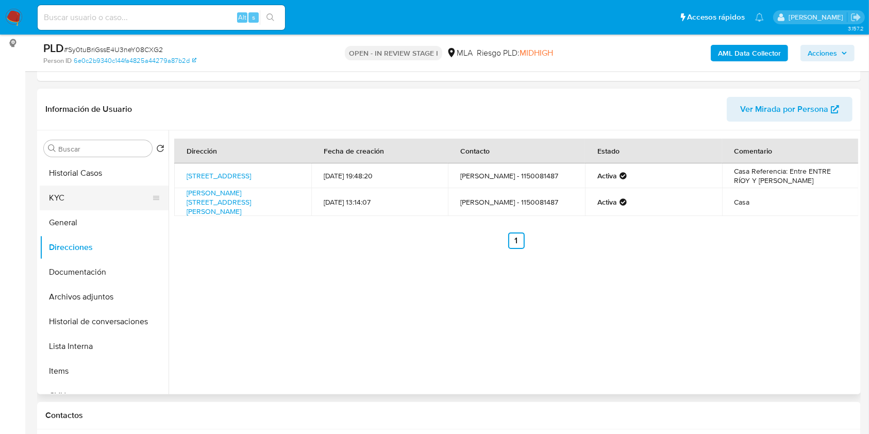
click at [82, 194] on button "KYC" at bounding box center [100, 198] width 121 height 25
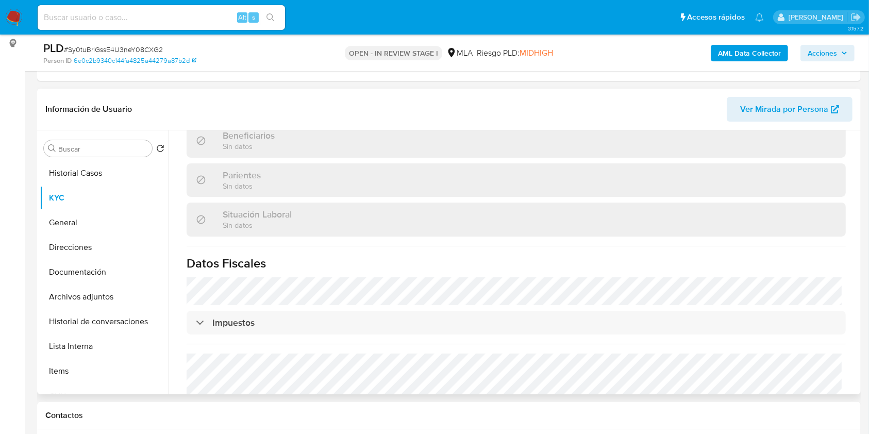
scroll to position [536, 0]
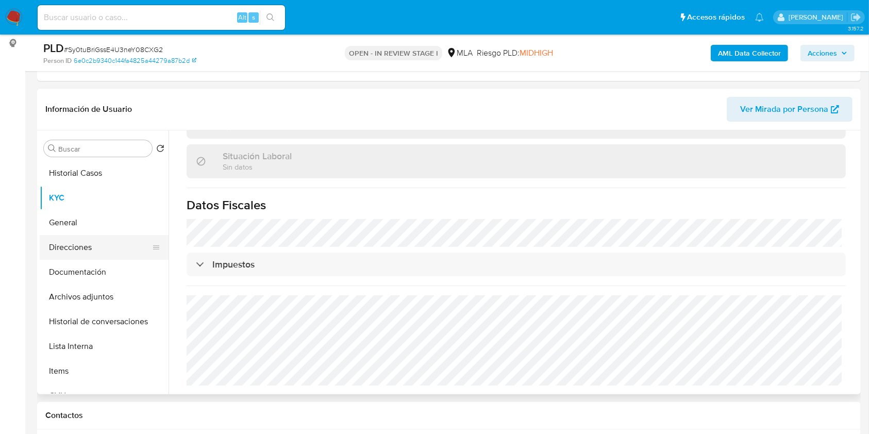
click at [78, 237] on button "Direcciones" at bounding box center [100, 247] width 121 height 25
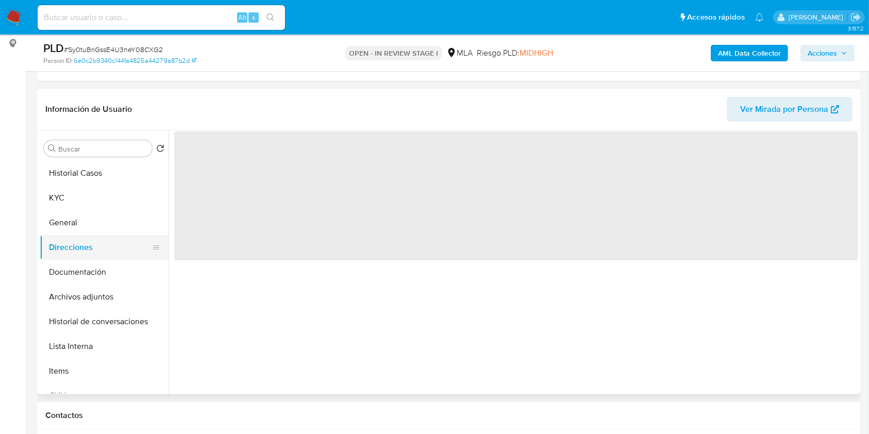
scroll to position [0, 0]
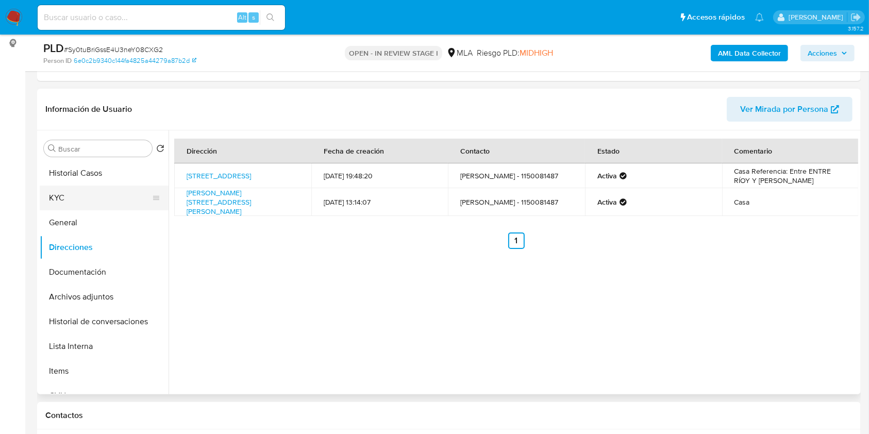
drag, startPoint x: 103, startPoint y: 199, endPoint x: 118, endPoint y: 196, distance: 15.2
click at [103, 199] on button "KYC" at bounding box center [100, 198] width 121 height 25
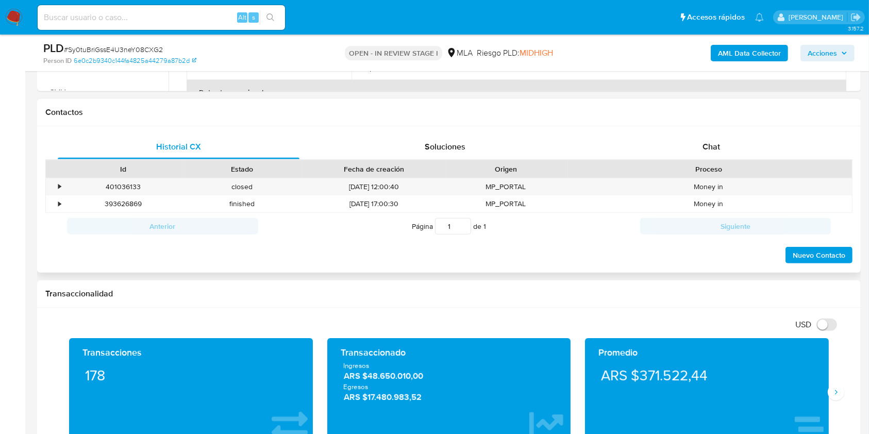
scroll to position [438, 0]
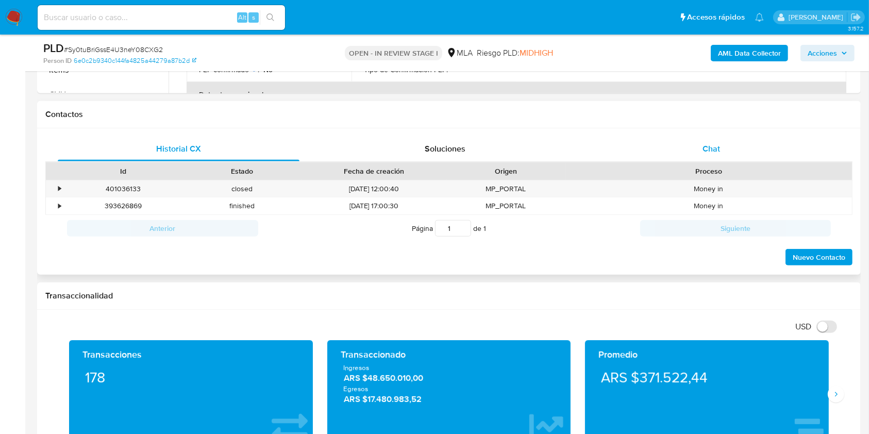
click at [719, 142] on div "Chat" at bounding box center [712, 149] width 242 height 25
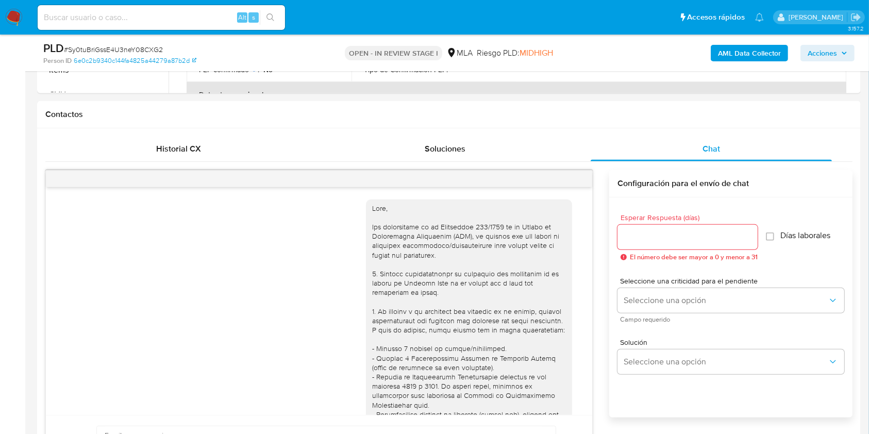
scroll to position [583, 0]
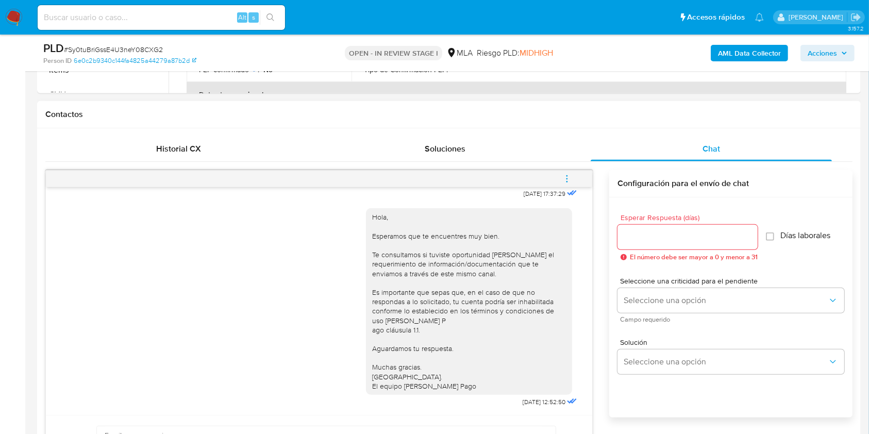
click at [691, 227] on div at bounding box center [688, 237] width 140 height 25
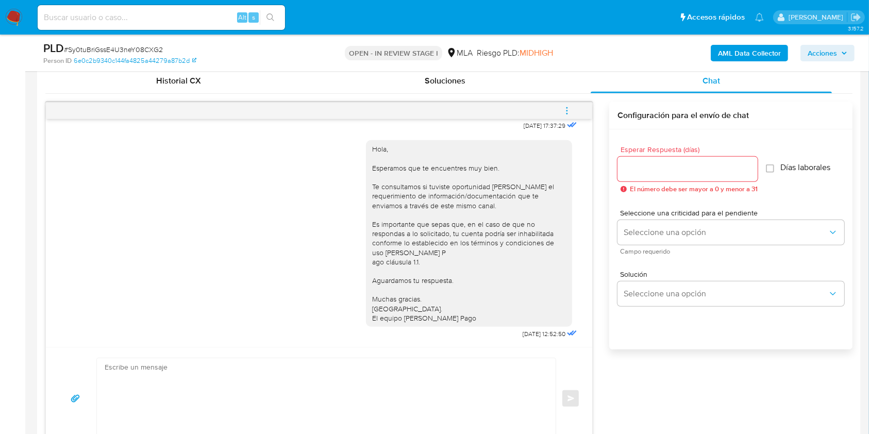
scroll to position [507, 0]
click at [669, 161] on input "Esperar Respuesta (días)" at bounding box center [688, 167] width 140 height 13
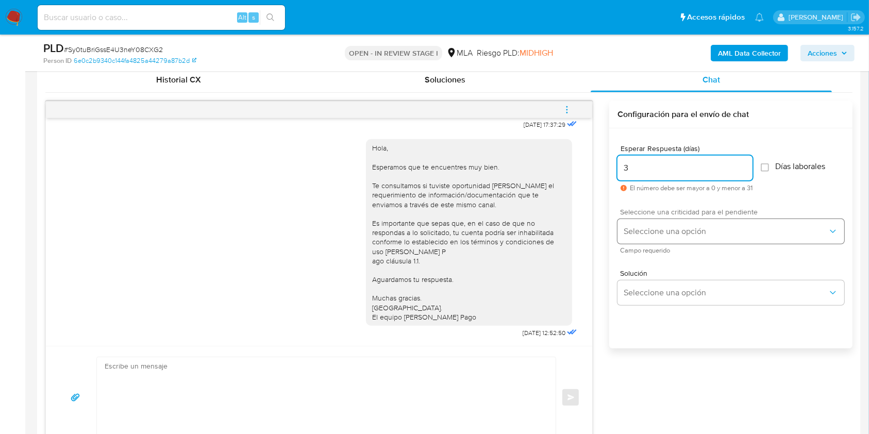
type input "3"
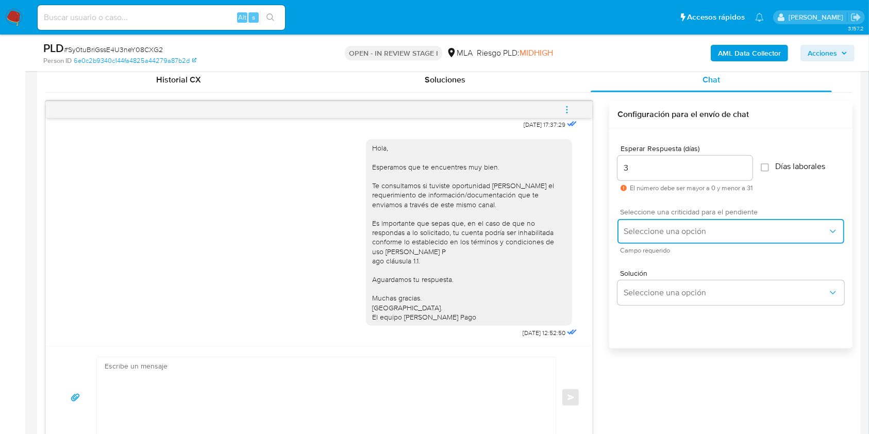
click at [653, 223] on button "Seleccione una opción" at bounding box center [731, 231] width 227 height 25
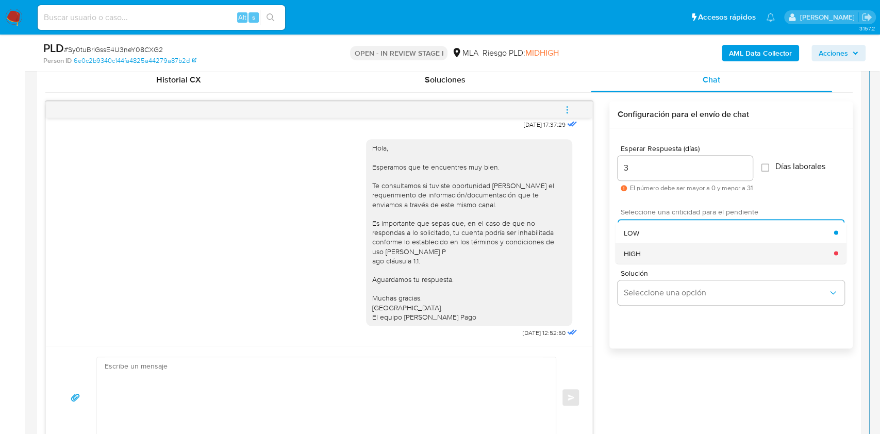
click at [658, 254] on div "HIGH" at bounding box center [729, 253] width 210 height 21
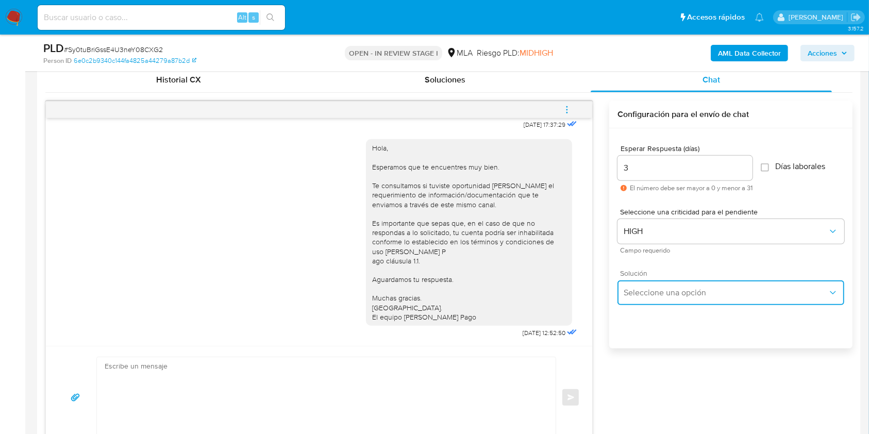
click at [664, 283] on button "Seleccione una opción" at bounding box center [731, 292] width 227 height 25
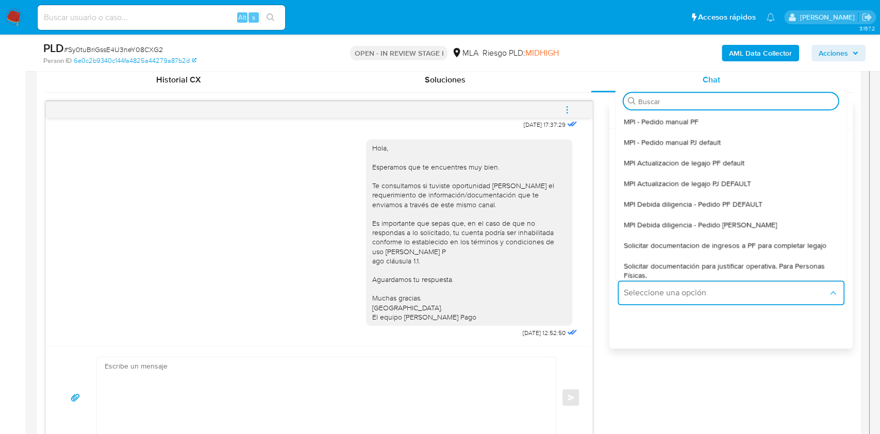
click at [729, 243] on span "Solicitar documentacion de ingresos a PF para completar legajo" at bounding box center [725, 245] width 203 height 9
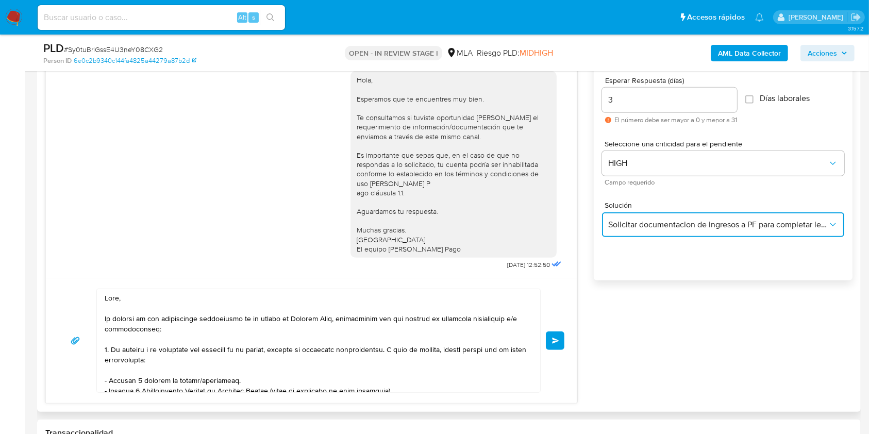
scroll to position [576, 0]
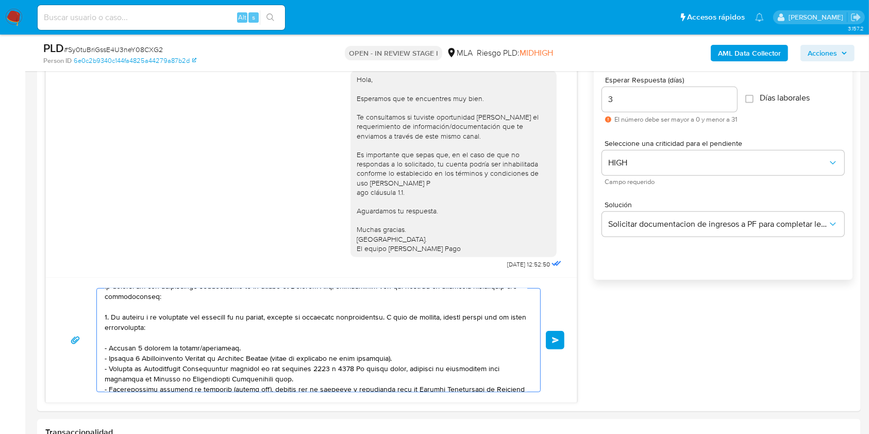
drag, startPoint x: 135, startPoint y: 309, endPoint x: 341, endPoint y: 464, distance: 257.7
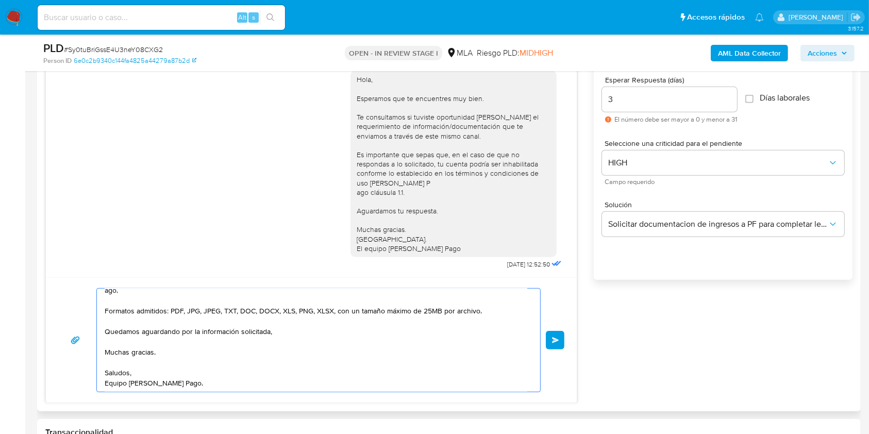
scroll to position [13, 0]
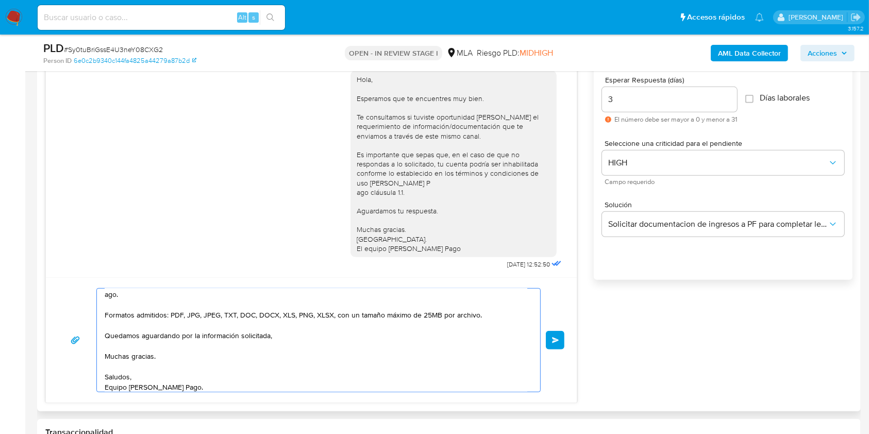
click at [110, 307] on textarea "Hola, ago. Formatos admitidos: PDF, JPG, JPEG, TXT, DOC, DOCX, XLS, PNG, XLSX, …" at bounding box center [316, 340] width 423 height 103
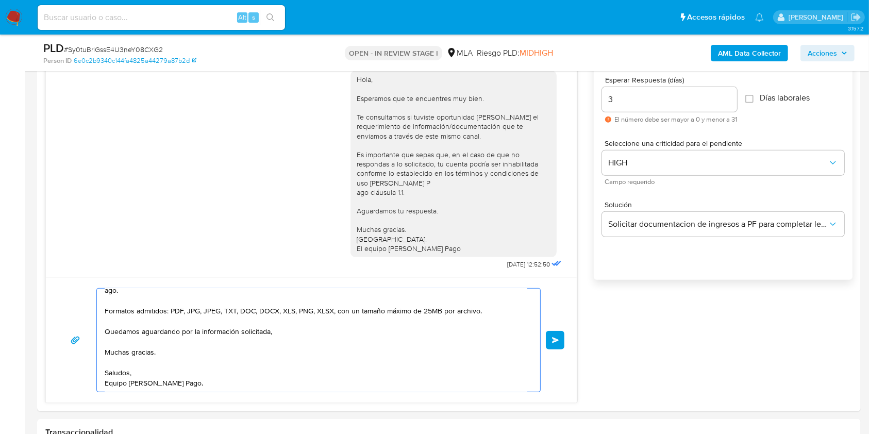
drag, startPoint x: 109, startPoint y: 306, endPoint x: 355, endPoint y: 466, distance: 293.6
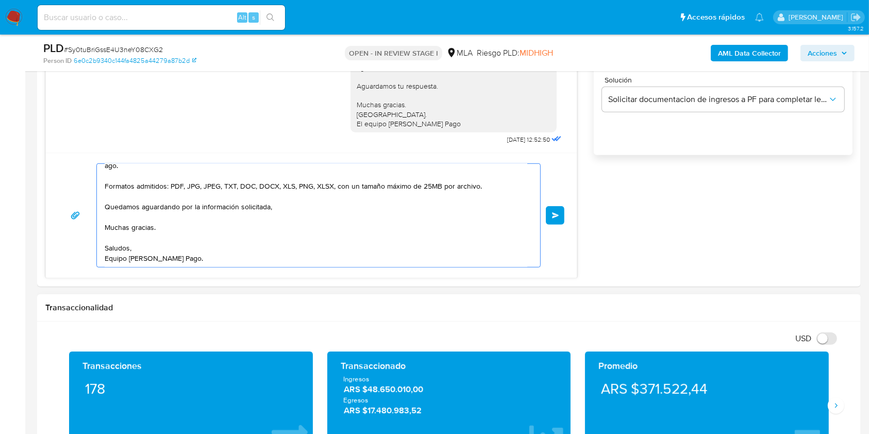
type textarea "Hola, ago."
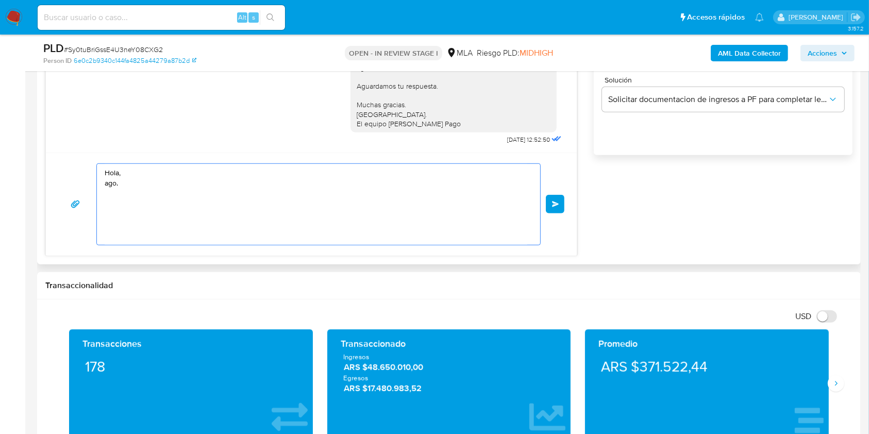
scroll to position [0, 0]
drag, startPoint x: 150, startPoint y: 207, endPoint x: 75, endPoint y: 172, distance: 82.8
click at [70, 162] on div "Hola, ago. Enviar" at bounding box center [311, 204] width 531 height 103
paste textarea "Buenas tardes, Queremos aclararte que la Resolución General ARCA 5696/2025 indi…"
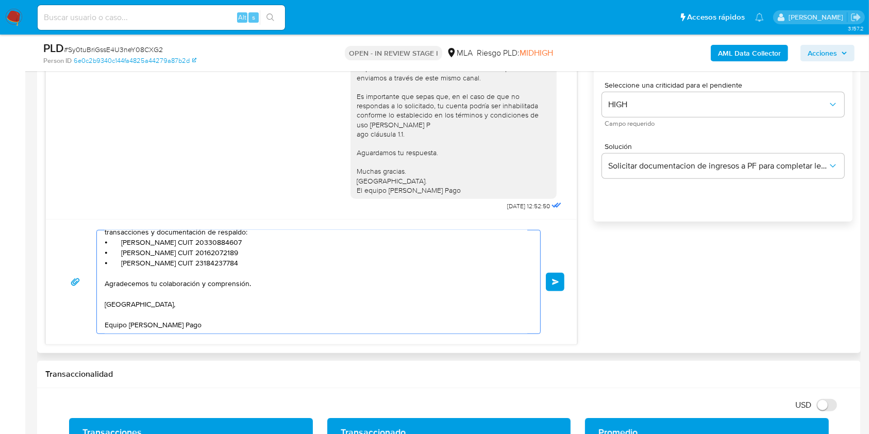
scroll to position [632, 0]
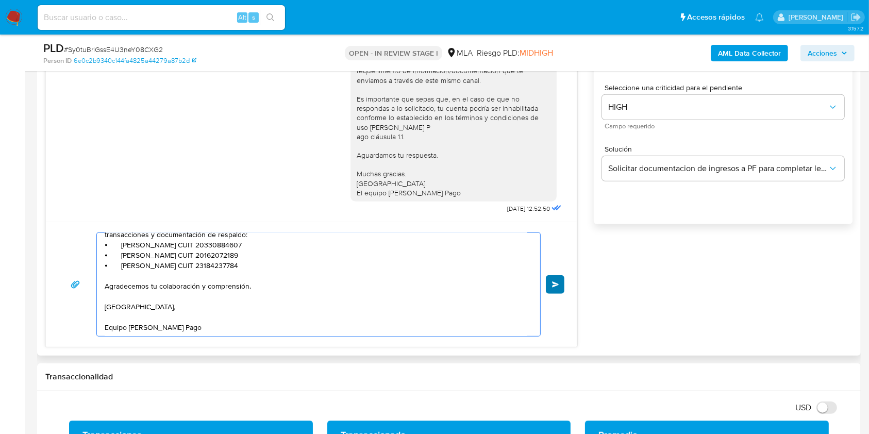
type textarea "Buenas tardes, Queremos aclararte que la Resolución General ARCA 5696/2025 indi…"
click at [562, 287] on button "Enviar" at bounding box center [555, 284] width 19 height 19
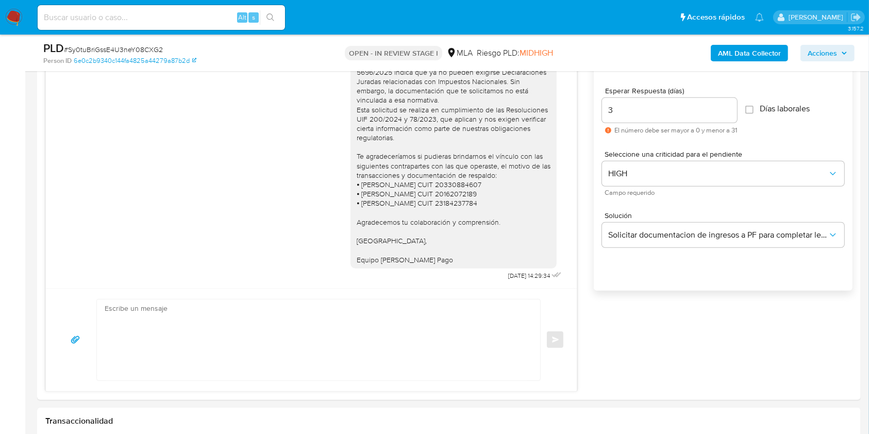
scroll to position [563, 0]
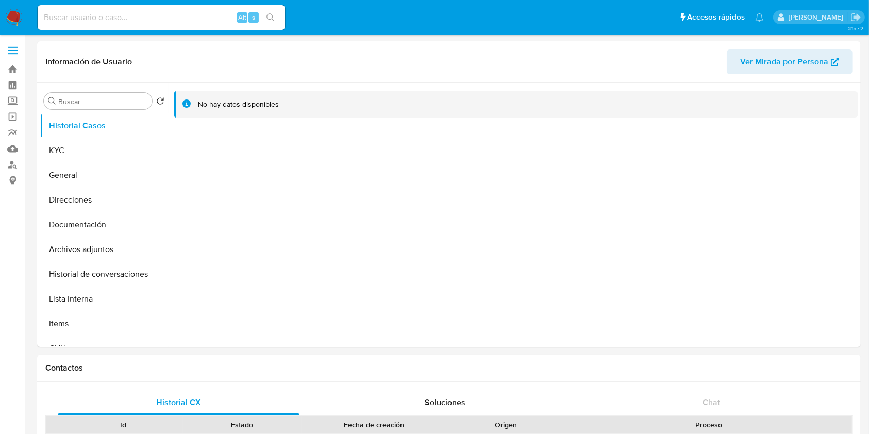
select select "10"
click at [91, 144] on button "KYC" at bounding box center [100, 150] width 121 height 25
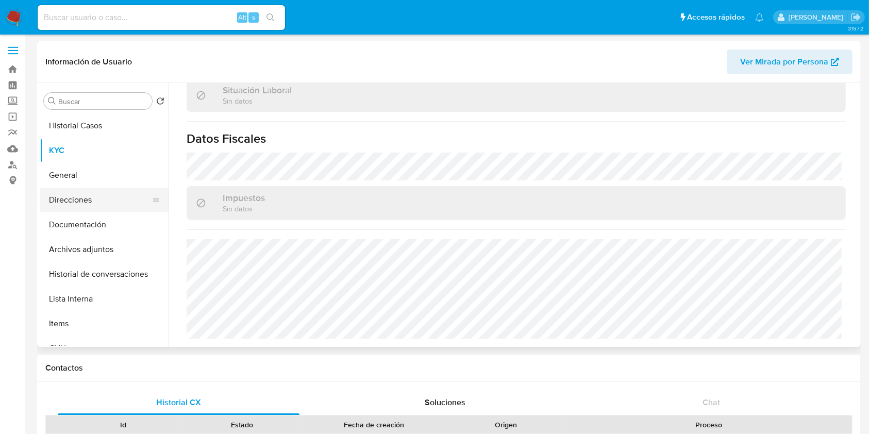
scroll to position [543, 0]
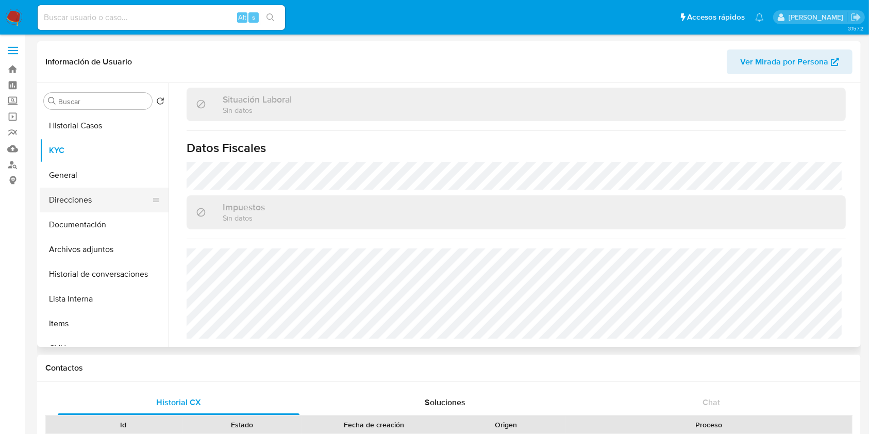
click at [78, 201] on button "Direcciones" at bounding box center [100, 200] width 121 height 25
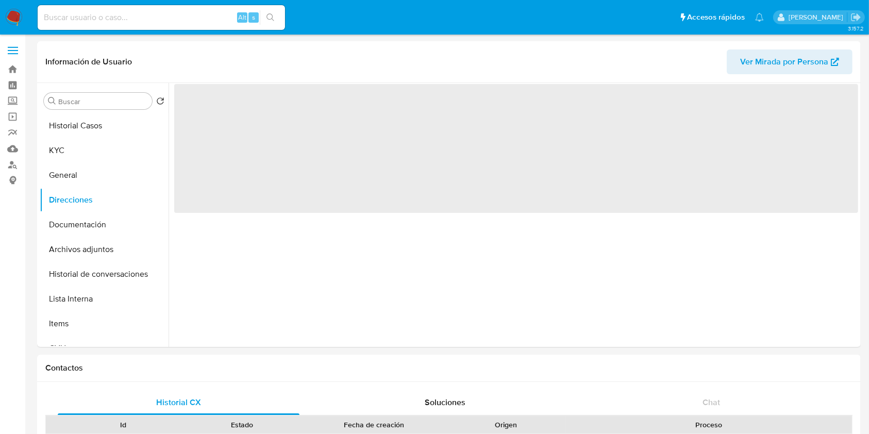
scroll to position [0, 0]
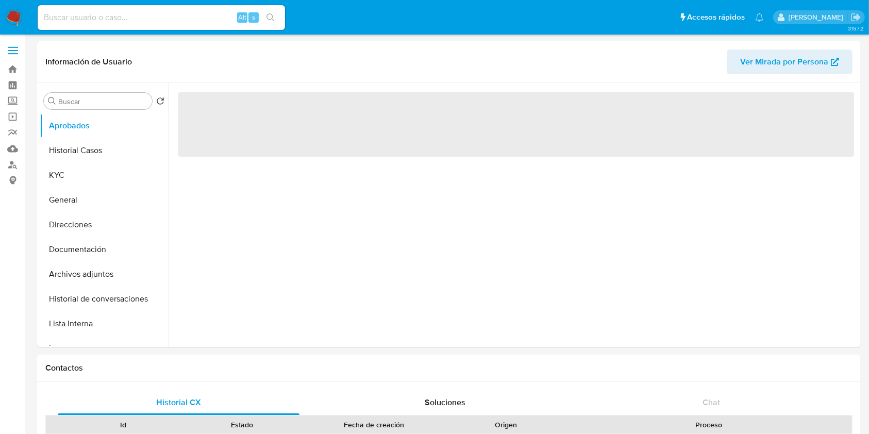
select select "10"
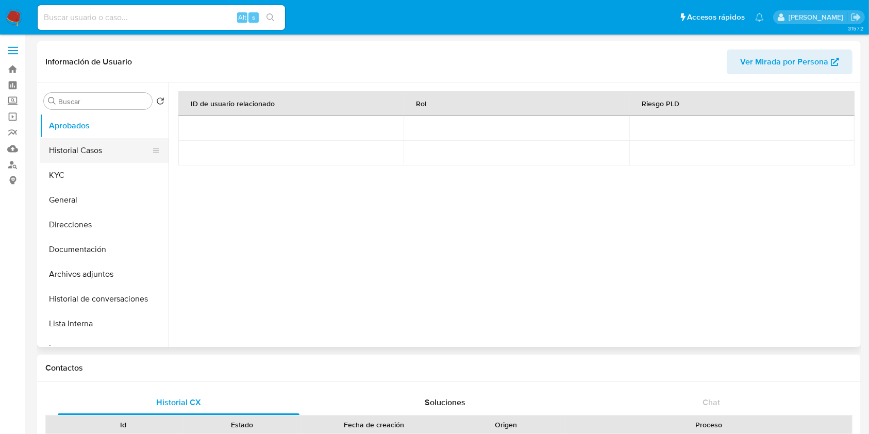
click at [78, 147] on button "Historial Casos" at bounding box center [100, 150] width 121 height 25
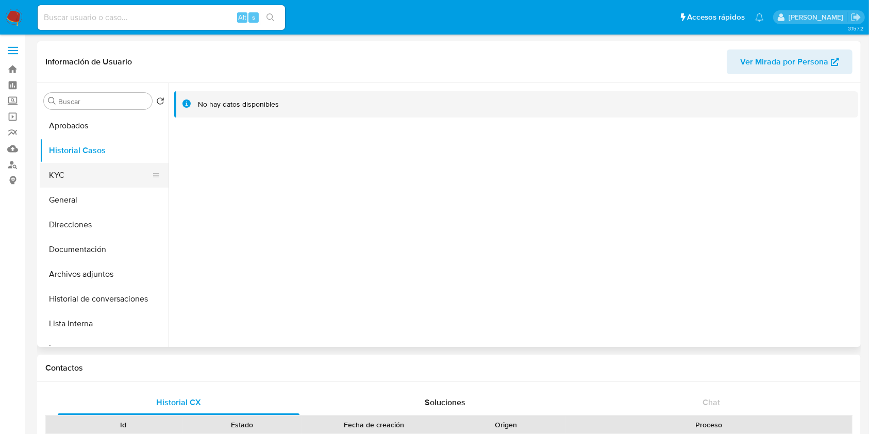
click at [77, 172] on button "KYC" at bounding box center [100, 175] width 121 height 25
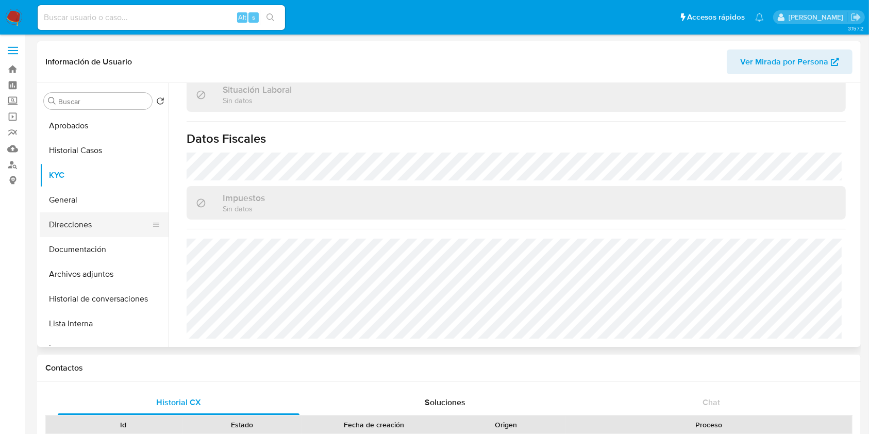
scroll to position [533, 0]
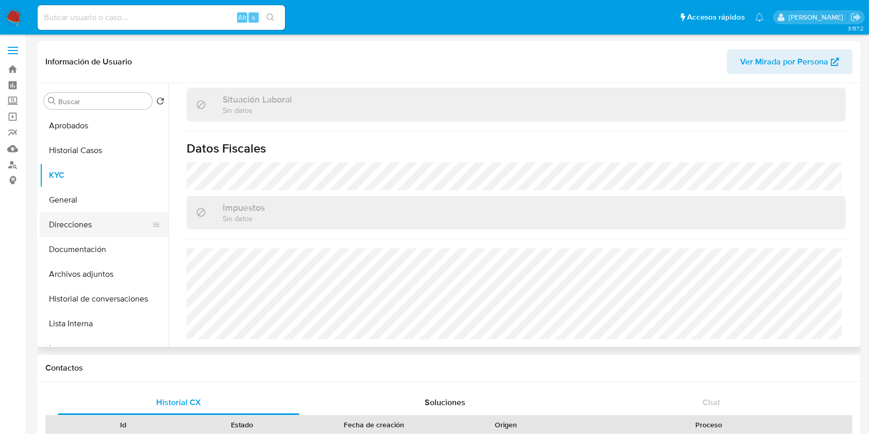
click at [77, 228] on button "Direcciones" at bounding box center [100, 224] width 121 height 25
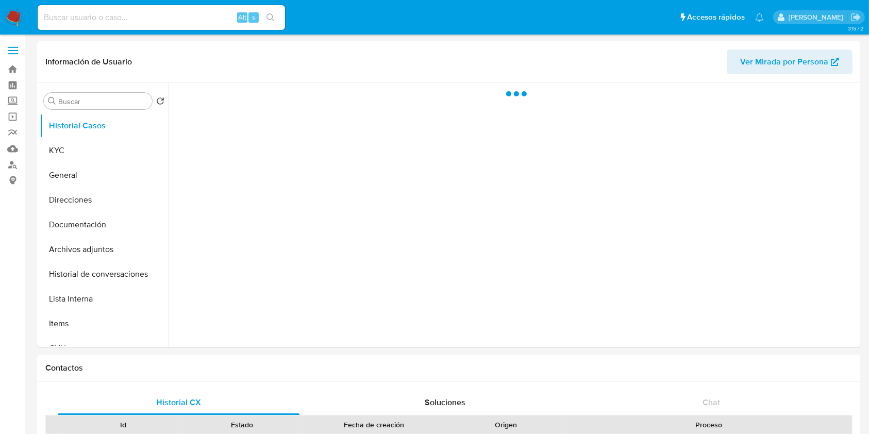
select select "10"
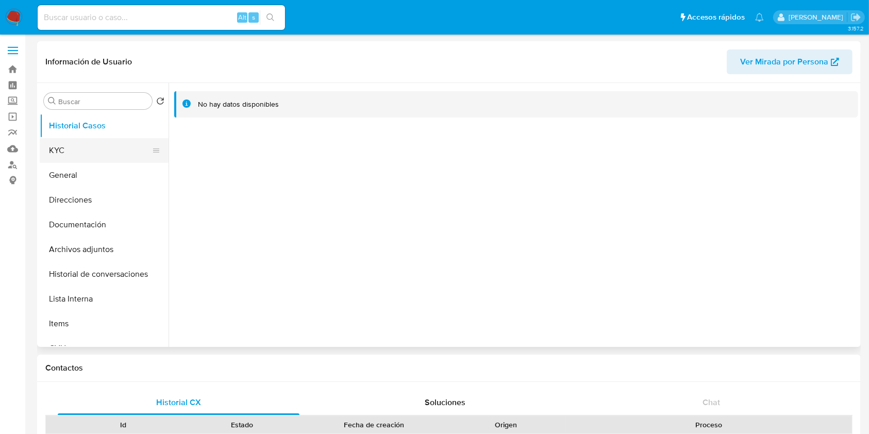
drag, startPoint x: 90, startPoint y: 147, endPoint x: 105, endPoint y: 144, distance: 14.9
click at [91, 147] on button "KYC" at bounding box center [100, 150] width 121 height 25
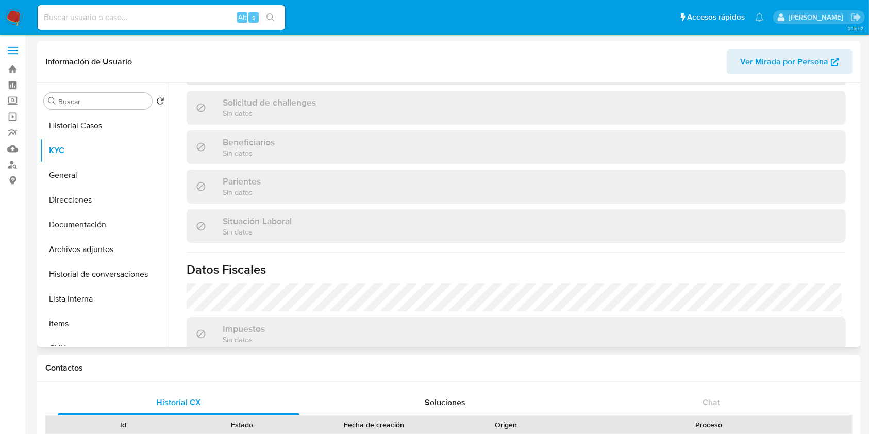
scroll to position [275, 0]
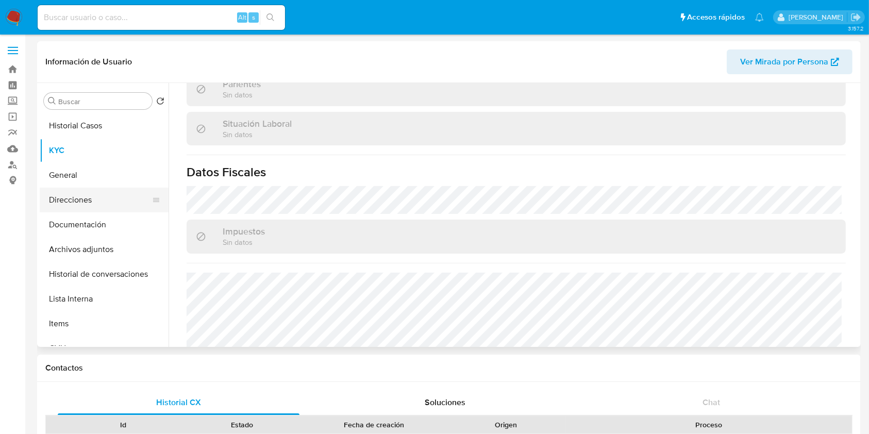
click at [84, 202] on button "Direcciones" at bounding box center [100, 200] width 121 height 25
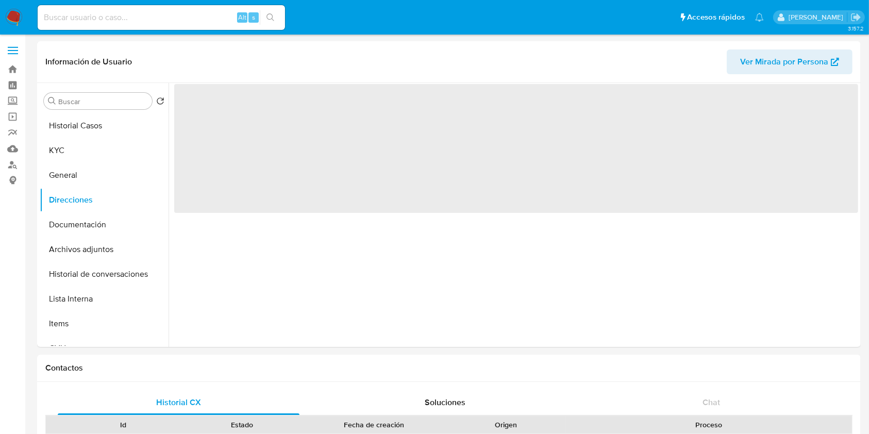
scroll to position [0, 0]
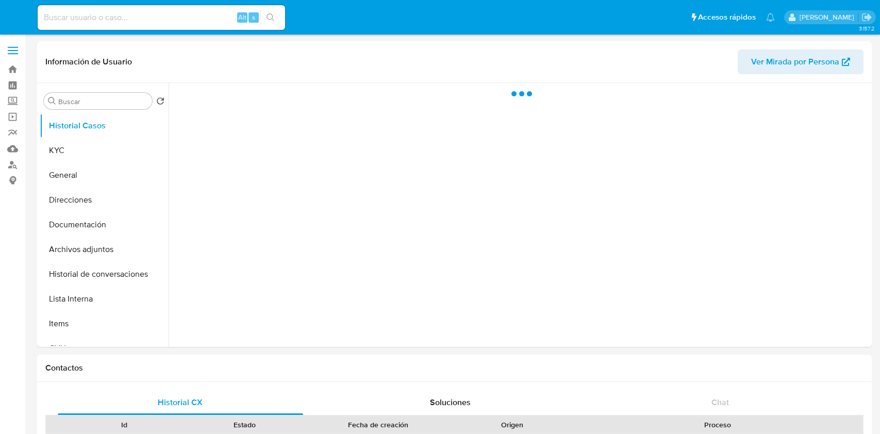
select select "10"
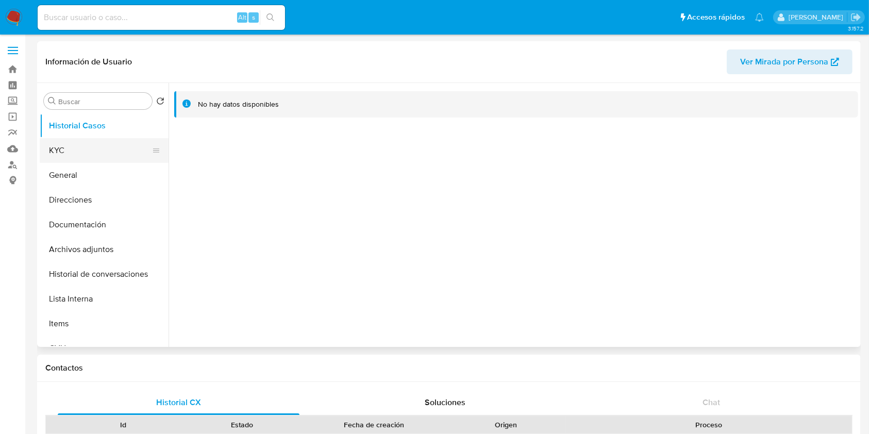
click at [93, 151] on button "KYC" at bounding box center [100, 150] width 121 height 25
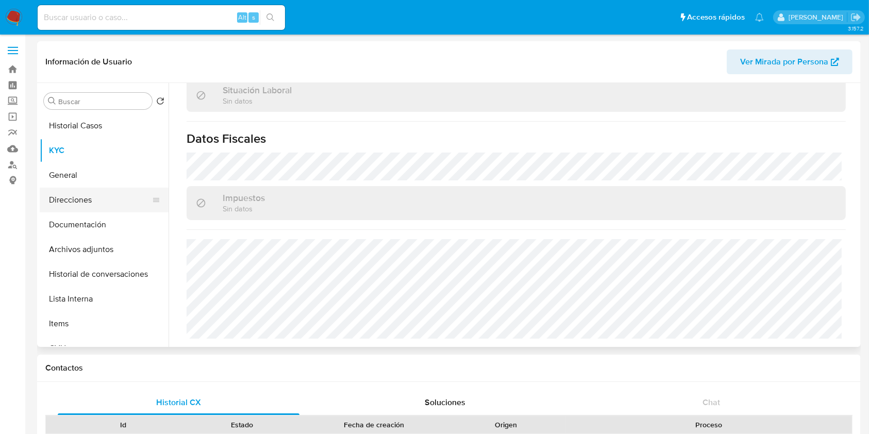
scroll to position [543, 0]
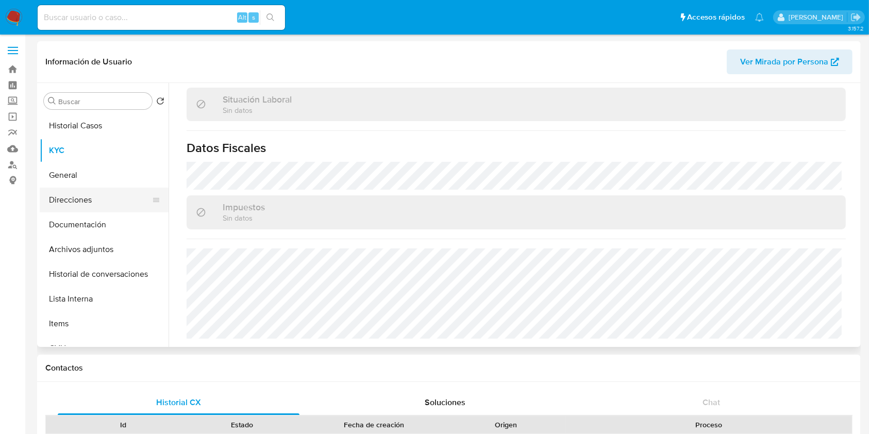
click at [79, 188] on button "Direcciones" at bounding box center [100, 200] width 121 height 25
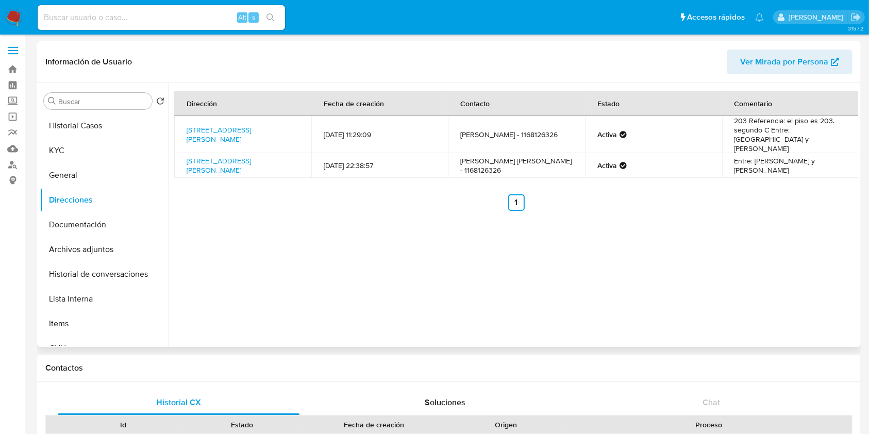
drag, startPoint x: 283, startPoint y: 163, endPoint x: 174, endPoint y: 153, distance: 109.3
click at [174, 153] on td "Espora 441, Ramos Mejía, Buenos Aires, 1704, Argentina 441" at bounding box center [242, 165] width 137 height 25
copy link "Espora 441, Ramos Mejía, Buenos Aires, 1704, Argentina 441"
click at [70, 147] on button "KYC" at bounding box center [100, 150] width 121 height 25
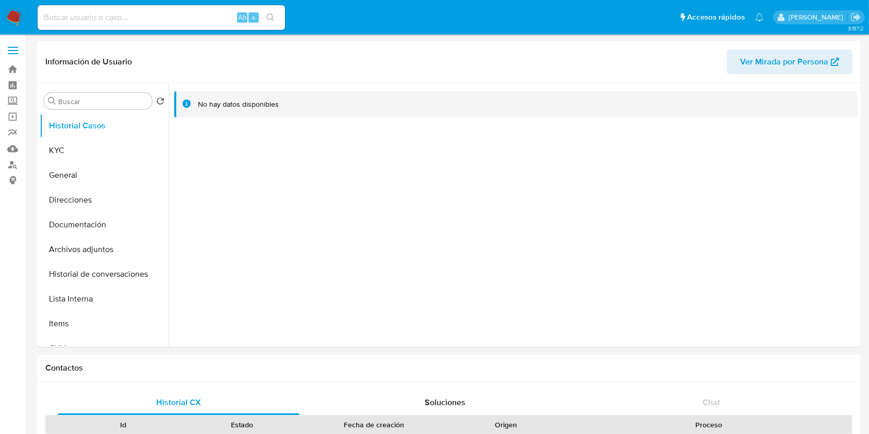
select select "10"
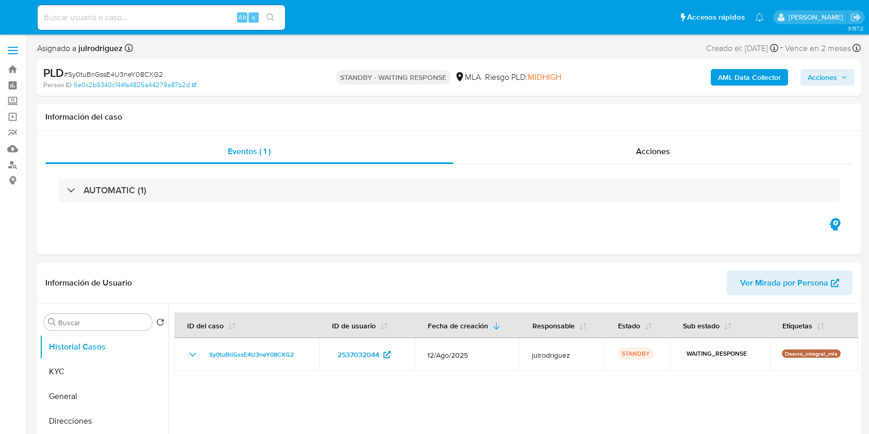
select select "10"
click at [140, 18] on input at bounding box center [161, 17] width 247 height 13
paste input "CVutUgvfJlO6Z5VnaYv5npUI"
type input "CVutUgvfJlO6Z5VnaYv5npUI"
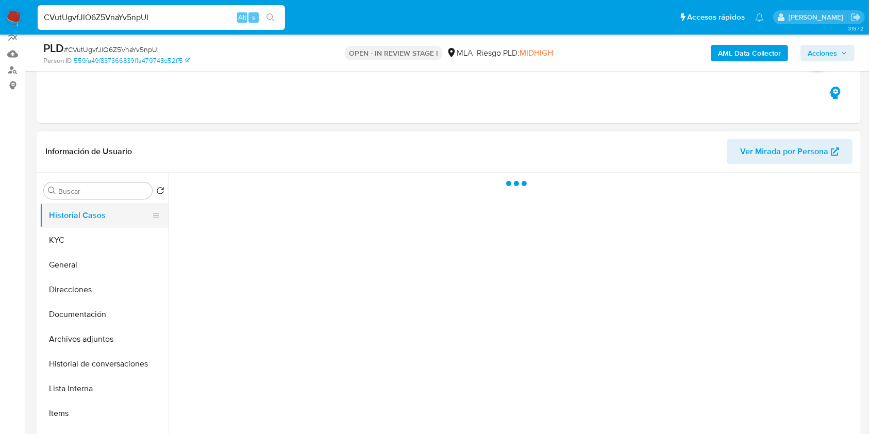
scroll to position [137, 0]
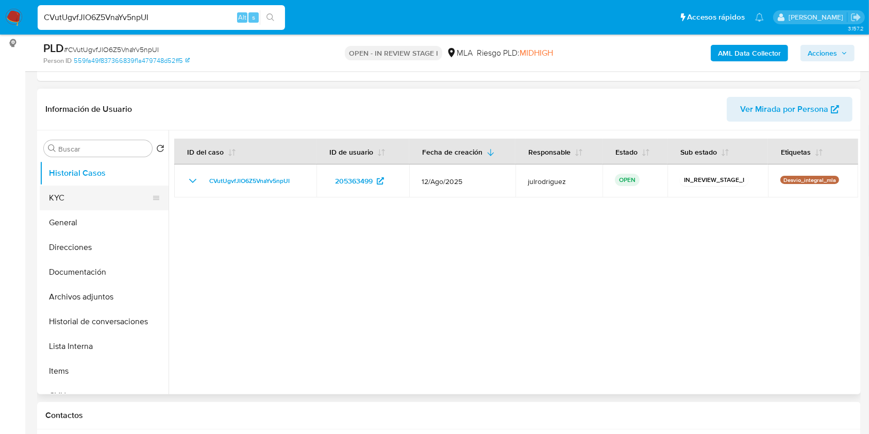
click at [86, 192] on button "KYC" at bounding box center [100, 198] width 121 height 25
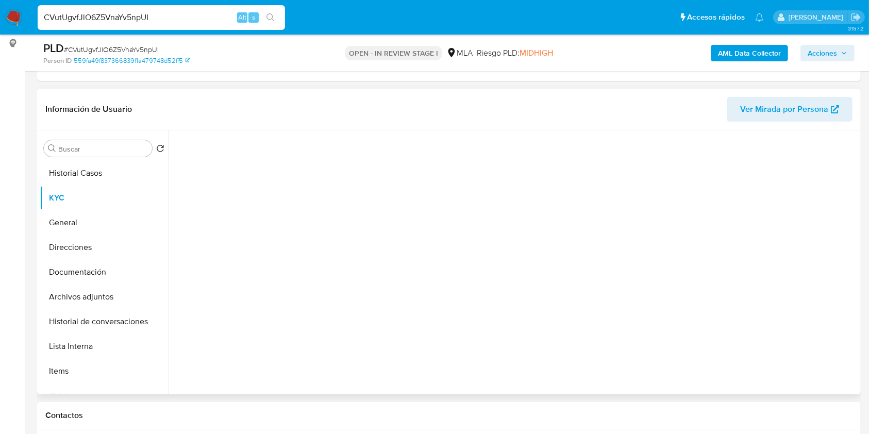
select select "10"
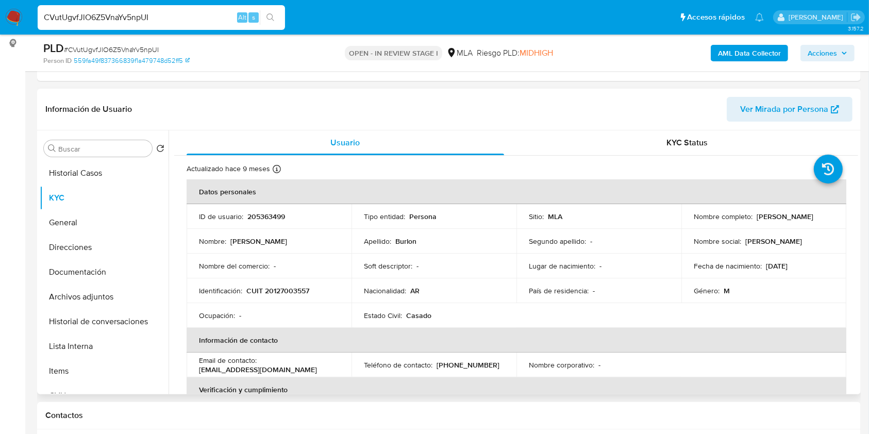
drag, startPoint x: 753, startPoint y: 214, endPoint x: 822, endPoint y: 216, distance: 69.1
click at [822, 216] on div "Nombre completo : [PERSON_NAME]" at bounding box center [764, 216] width 140 height 9
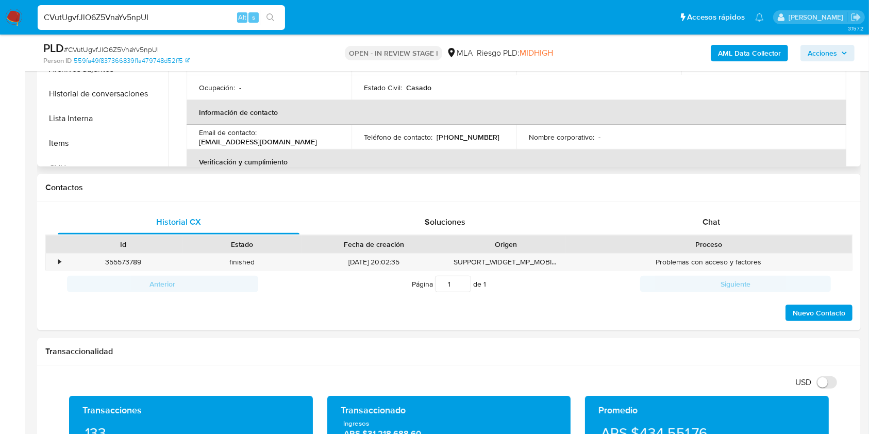
scroll to position [159, 0]
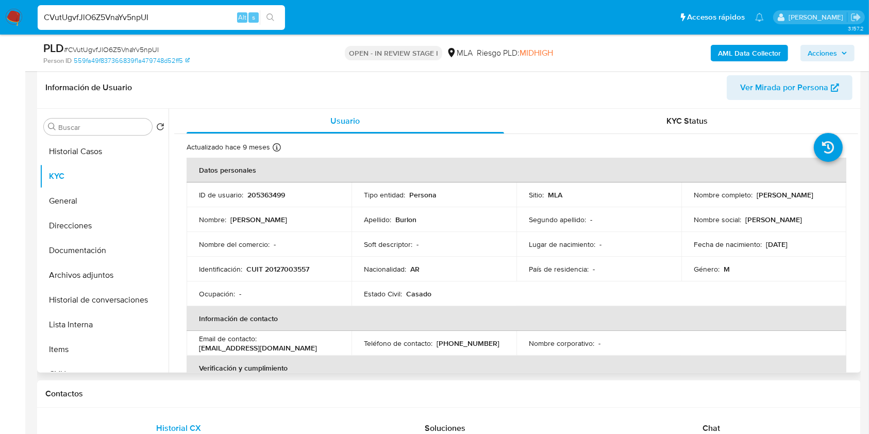
click at [276, 195] on p "205363499" at bounding box center [266, 194] width 38 height 9
copy p "205363499"
click at [104, 52] on span "# CVutUgvfJlO6Z5VnaYv5npUI" at bounding box center [111, 49] width 95 height 10
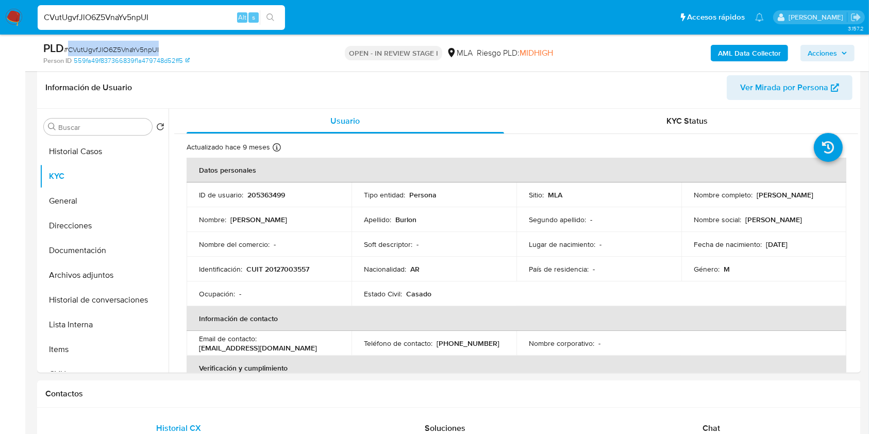
copy span "CVutUgvfJlO6Z5VnaYv5npUI"
click at [81, 247] on button "Documentación" at bounding box center [100, 250] width 121 height 25
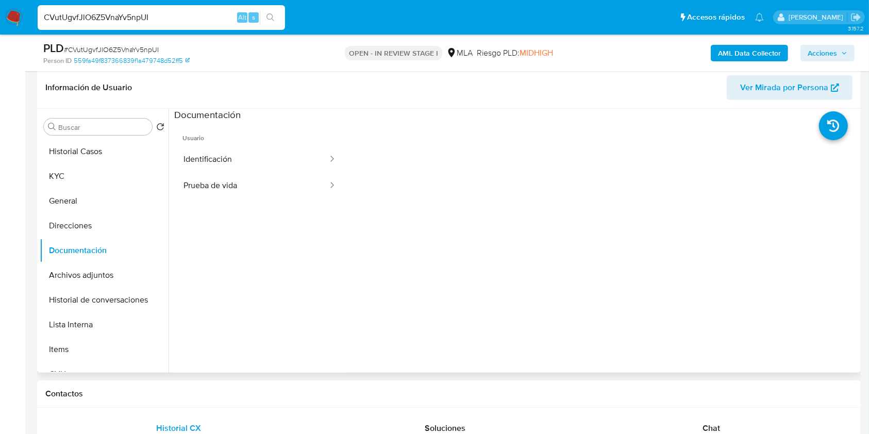
scroll to position [84, 0]
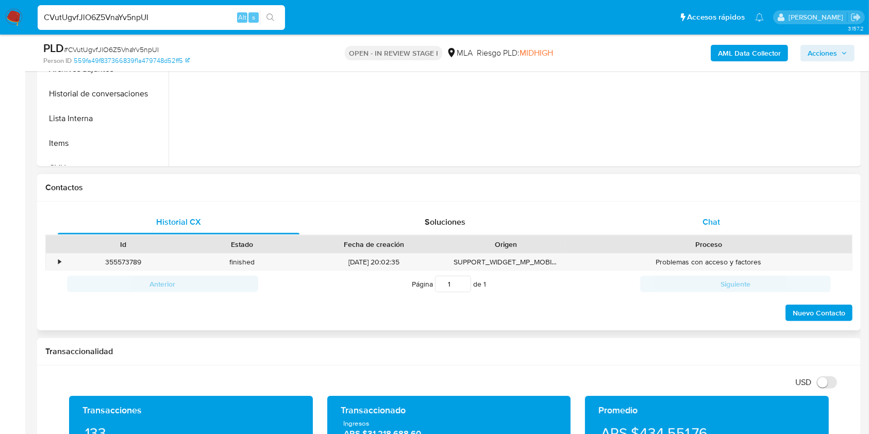
click at [698, 219] on div "Chat" at bounding box center [712, 222] width 242 height 25
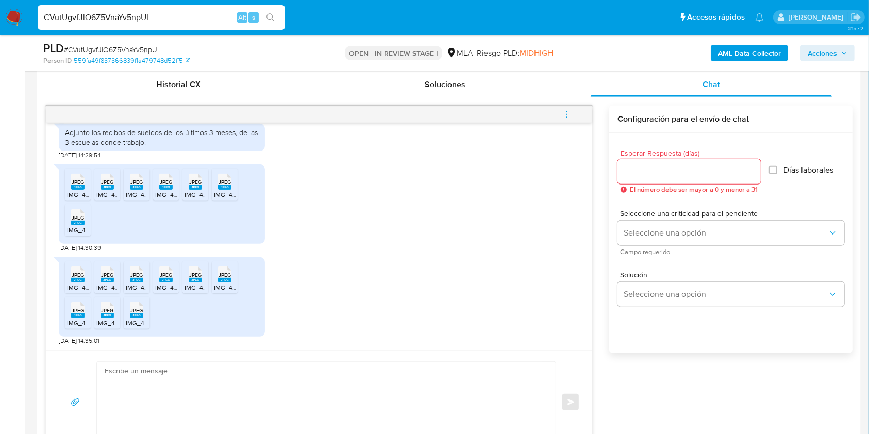
scroll to position [592, 0]
click at [79, 179] on span "JPEG" at bounding box center [78, 182] width 12 height 7
click at [112, 181] on span "JPEG" at bounding box center [107, 182] width 12 height 7
click at [135, 182] on span "JPEG" at bounding box center [136, 182] width 12 height 7
click at [169, 183] on span "JPEG" at bounding box center [166, 182] width 12 height 7
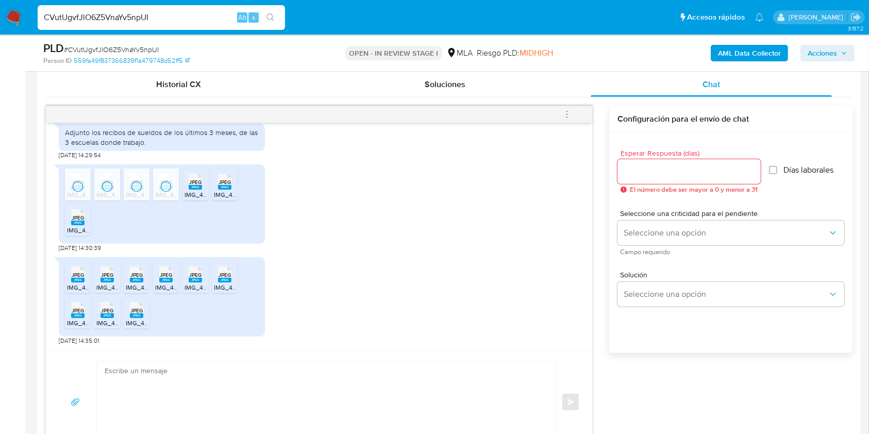
click at [189, 183] on span "JPEG" at bounding box center [195, 182] width 12 height 7
drag, startPoint x: 220, startPoint y: 183, endPoint x: 114, endPoint y: 222, distance: 112.5
click at [219, 183] on span "JPEG" at bounding box center [225, 182] width 12 height 7
click at [77, 219] on span "JPEG" at bounding box center [78, 217] width 12 height 7
click at [74, 274] on span "JPEG" at bounding box center [78, 275] width 12 height 7
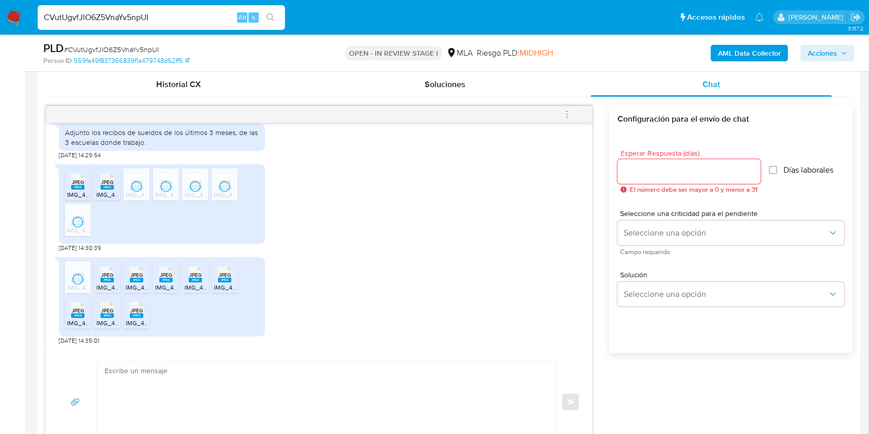
click at [110, 272] on span "JPEG" at bounding box center [107, 275] width 12 height 7
click at [139, 272] on span "JPEG" at bounding box center [136, 275] width 12 height 7
click at [169, 273] on span "JPEG" at bounding box center [166, 275] width 12 height 7
click at [188, 274] on div "JPEG JPEG" at bounding box center [196, 273] width 22 height 20
click at [218, 276] on div "JPEG JPEG" at bounding box center [225, 273] width 22 height 20
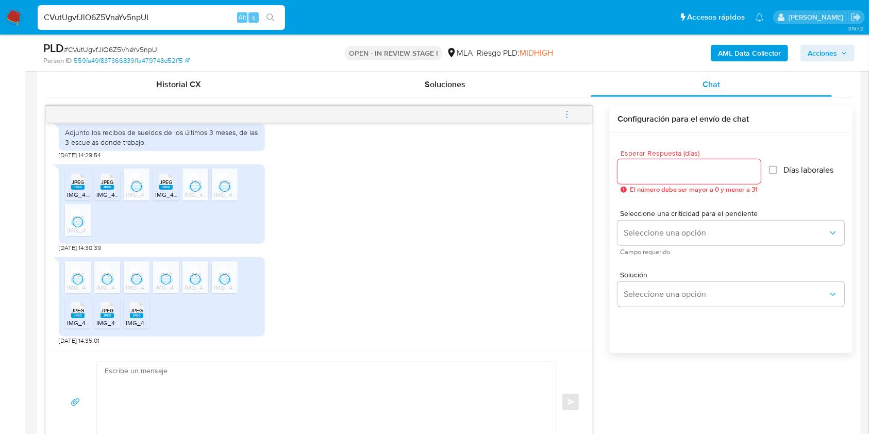
click at [84, 315] on rect at bounding box center [77, 315] width 13 height 5
click at [107, 315] on rect at bounding box center [107, 315] width 13 height 5
click at [136, 311] on span "JPEG" at bounding box center [136, 310] width 12 height 7
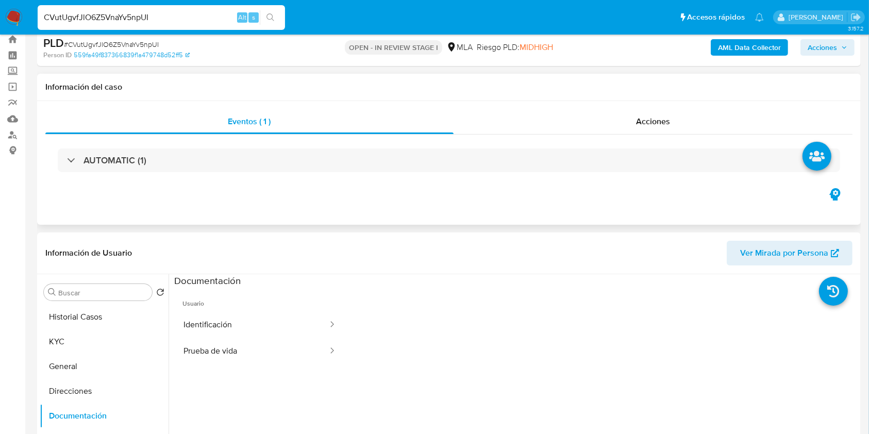
scroll to position [21, 0]
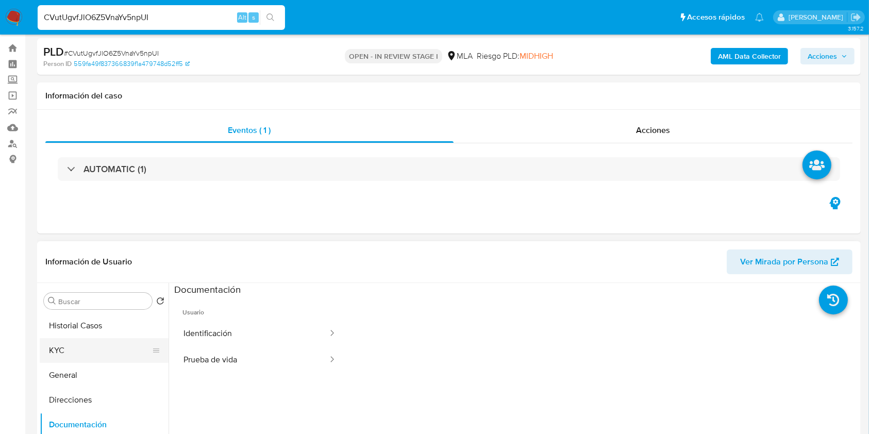
drag, startPoint x: 71, startPoint y: 345, endPoint x: 95, endPoint y: 346, distance: 23.7
click at [71, 346] on button "KYC" at bounding box center [100, 350] width 121 height 25
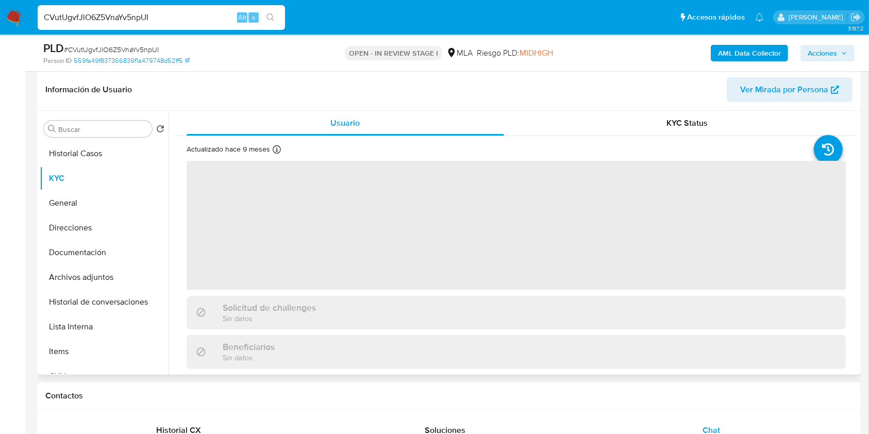
scroll to position [159, 0]
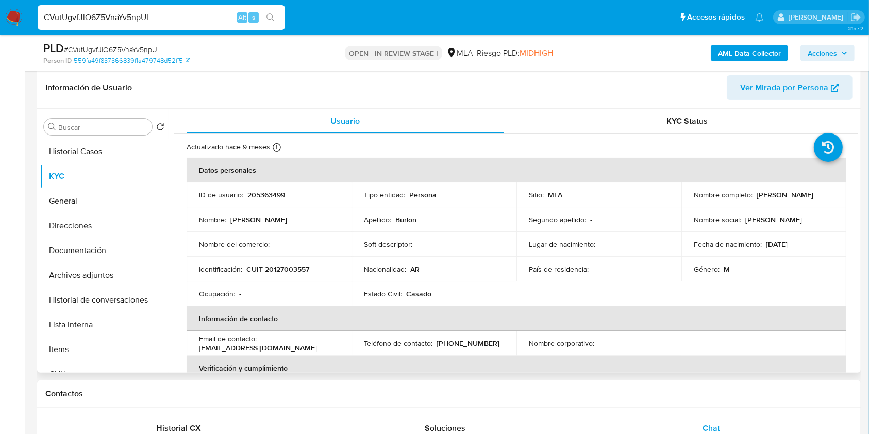
click at [285, 264] on p "CUIT 20127003557" at bounding box center [277, 268] width 63 height 9
copy p "20127003557"
click at [274, 191] on p "205363499" at bounding box center [266, 194] width 38 height 9
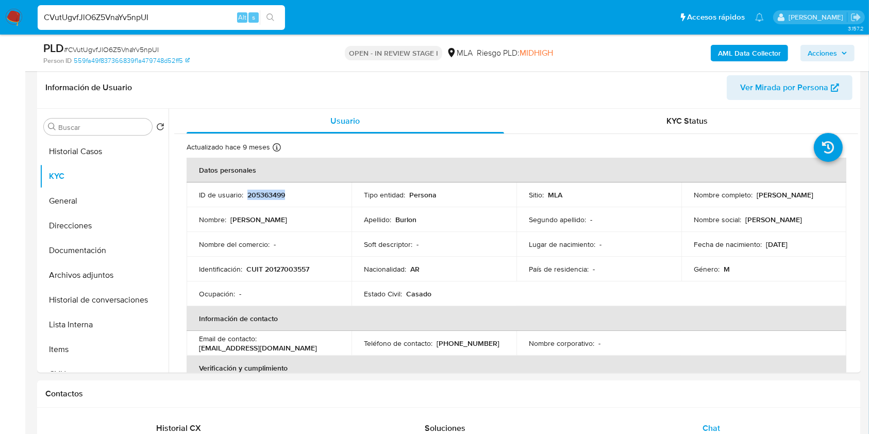
copy p "205363499"
drag, startPoint x: 754, startPoint y: 191, endPoint x: 837, endPoint y: 193, distance: 83.6
click at [837, 193] on td "Nombre completo : Victor Daniel Burlon" at bounding box center [764, 195] width 165 height 25
copy p "Victor Daniel Burlon"
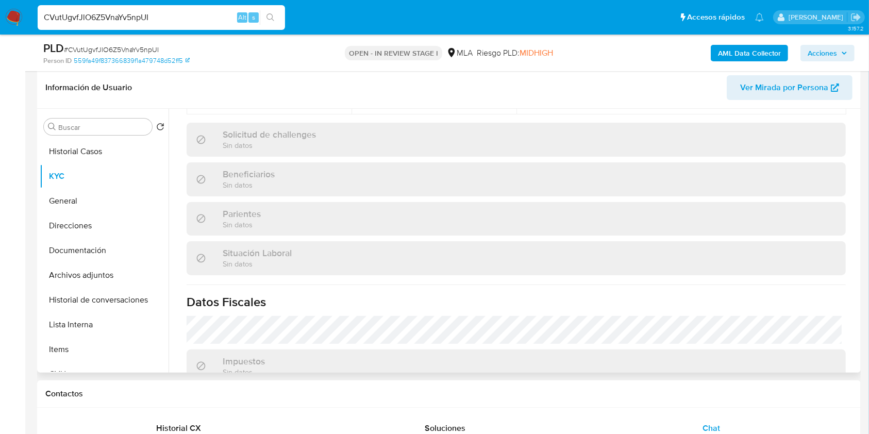
scroll to position [549, 0]
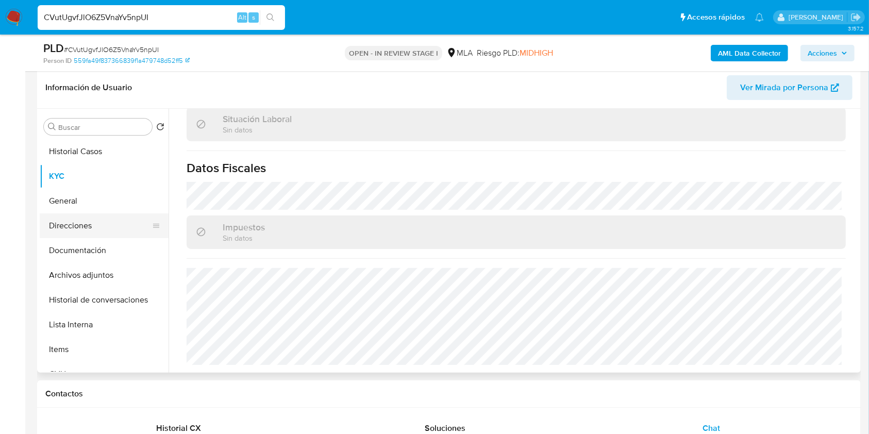
click at [72, 220] on button "Direcciones" at bounding box center [100, 225] width 121 height 25
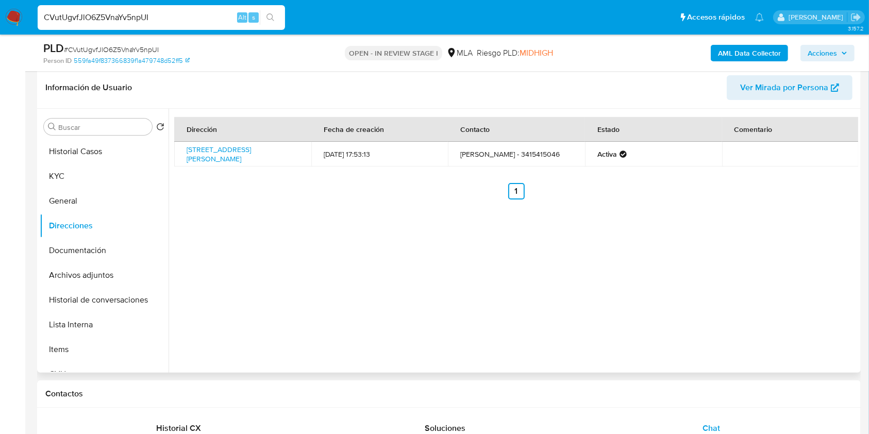
drag, startPoint x: 282, startPoint y: 160, endPoint x: 205, endPoint y: 138, distance: 80.5
click at [188, 145] on td "Calle Risso 4742, Rosario, Santa Fe, 2001, Argentina 4742" at bounding box center [242, 154] width 137 height 25
copy link "Calle Risso 4742, Rosario, Santa Fe, 2001, Argentina 4742"
click at [87, 178] on button "KYC" at bounding box center [100, 176] width 121 height 25
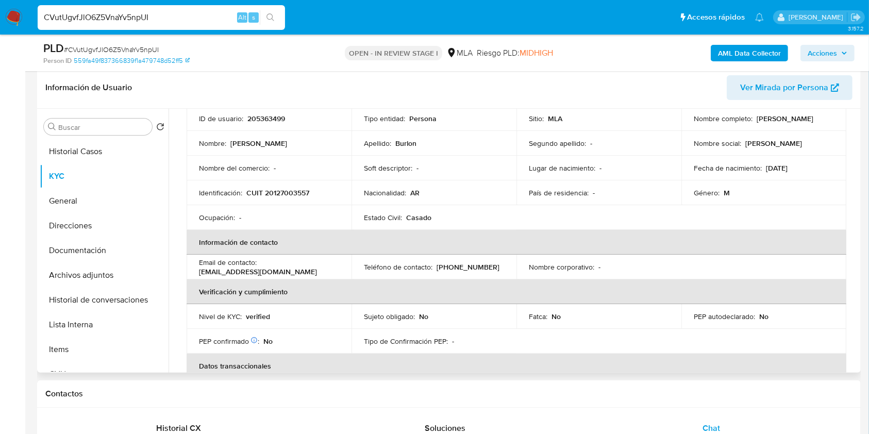
scroll to position [68, 0]
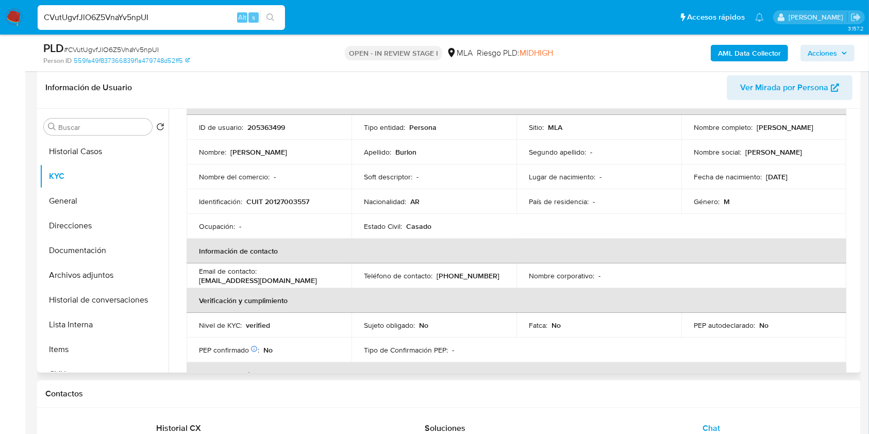
click at [280, 203] on p "CUIT 20127003557" at bounding box center [277, 201] width 63 height 9
copy p "20127003557"
click at [294, 197] on p "CUIT 20127003557" at bounding box center [277, 201] width 63 height 9
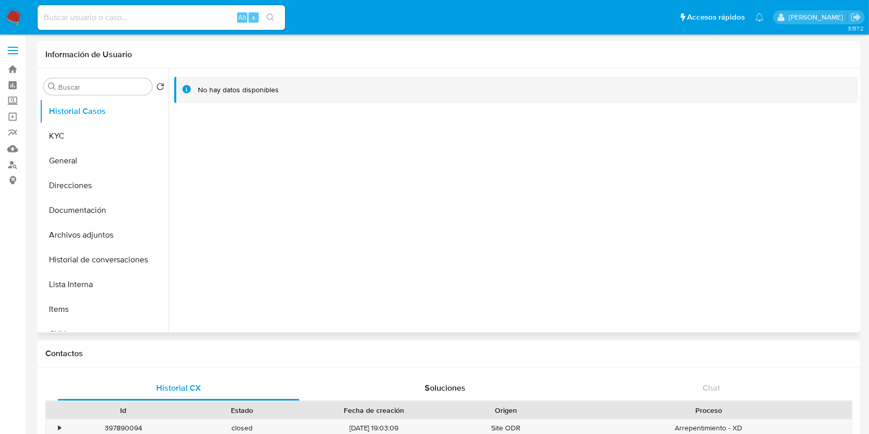
select select "10"
click at [87, 142] on button "KYC" at bounding box center [100, 136] width 121 height 25
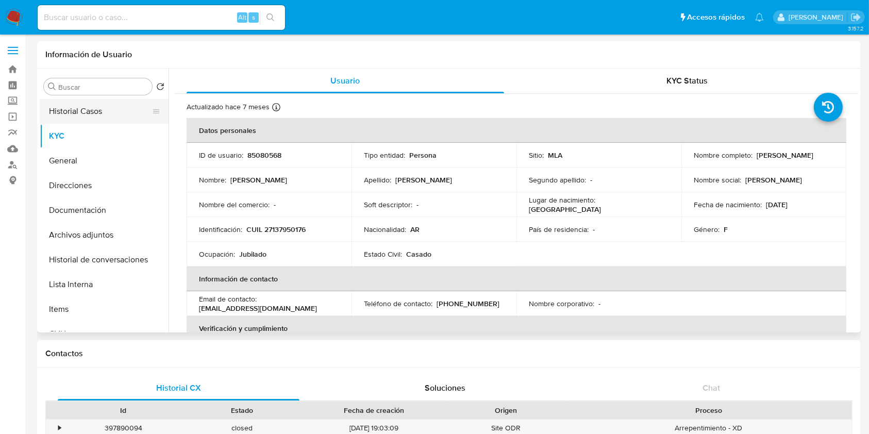
click at [100, 118] on button "Historial Casos" at bounding box center [100, 111] width 121 height 25
